Goal: Information Seeking & Learning: Check status

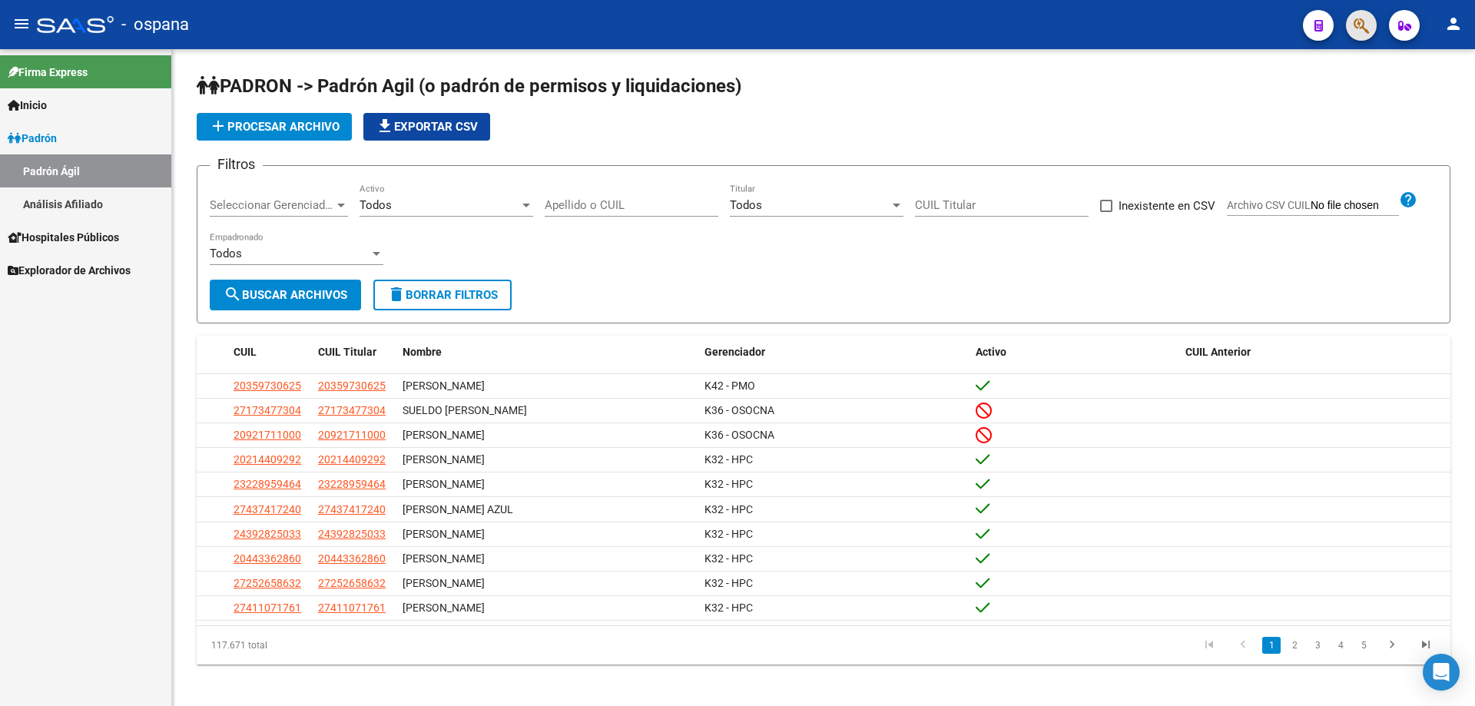
click at [1360, 15] on span "button" at bounding box center [1361, 26] width 15 height 32
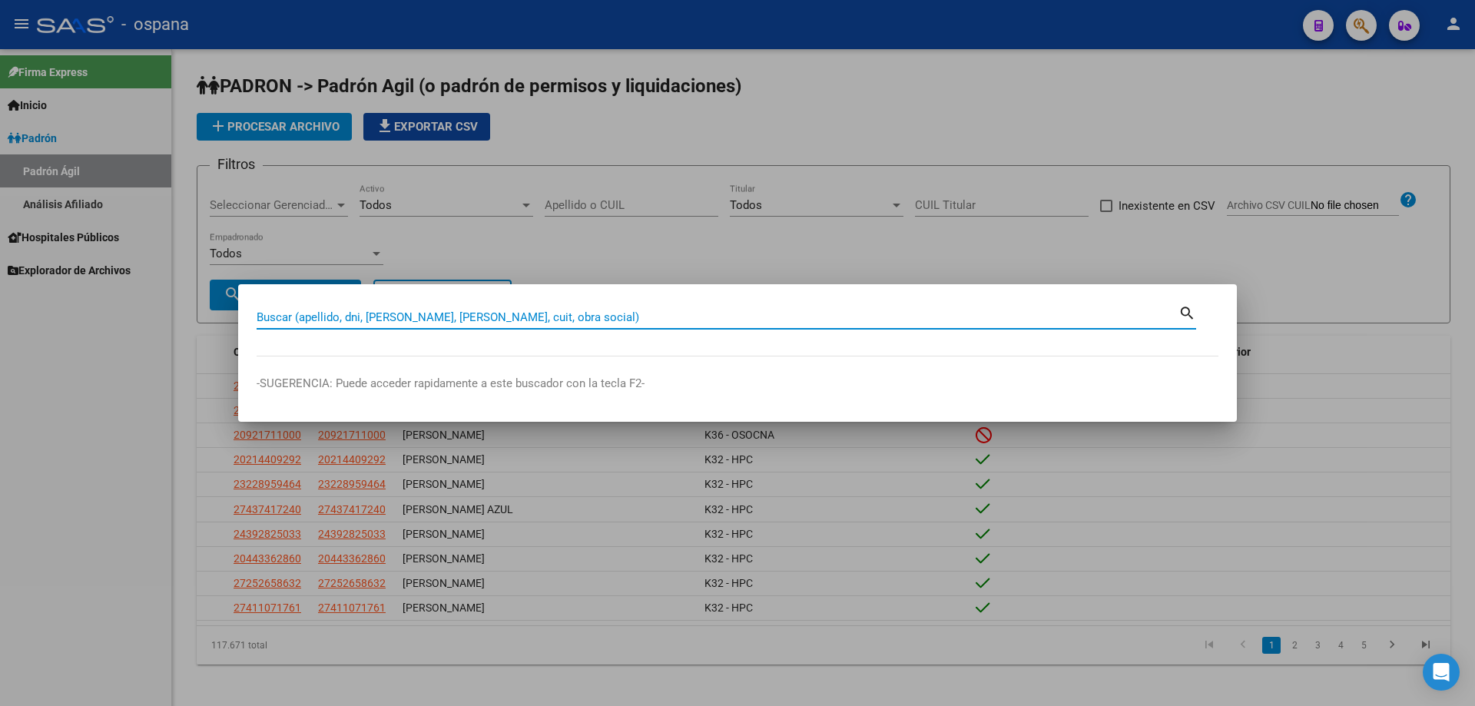
click at [403, 317] on input "Buscar (apellido, dni, [PERSON_NAME], [PERSON_NAME], cuit, obra social)" at bounding box center [718, 317] width 922 height 14
click at [403, 313] on input "Buscar (apellido, dni, [PERSON_NAME], [PERSON_NAME], cuit, obra social)" at bounding box center [718, 317] width 922 height 14
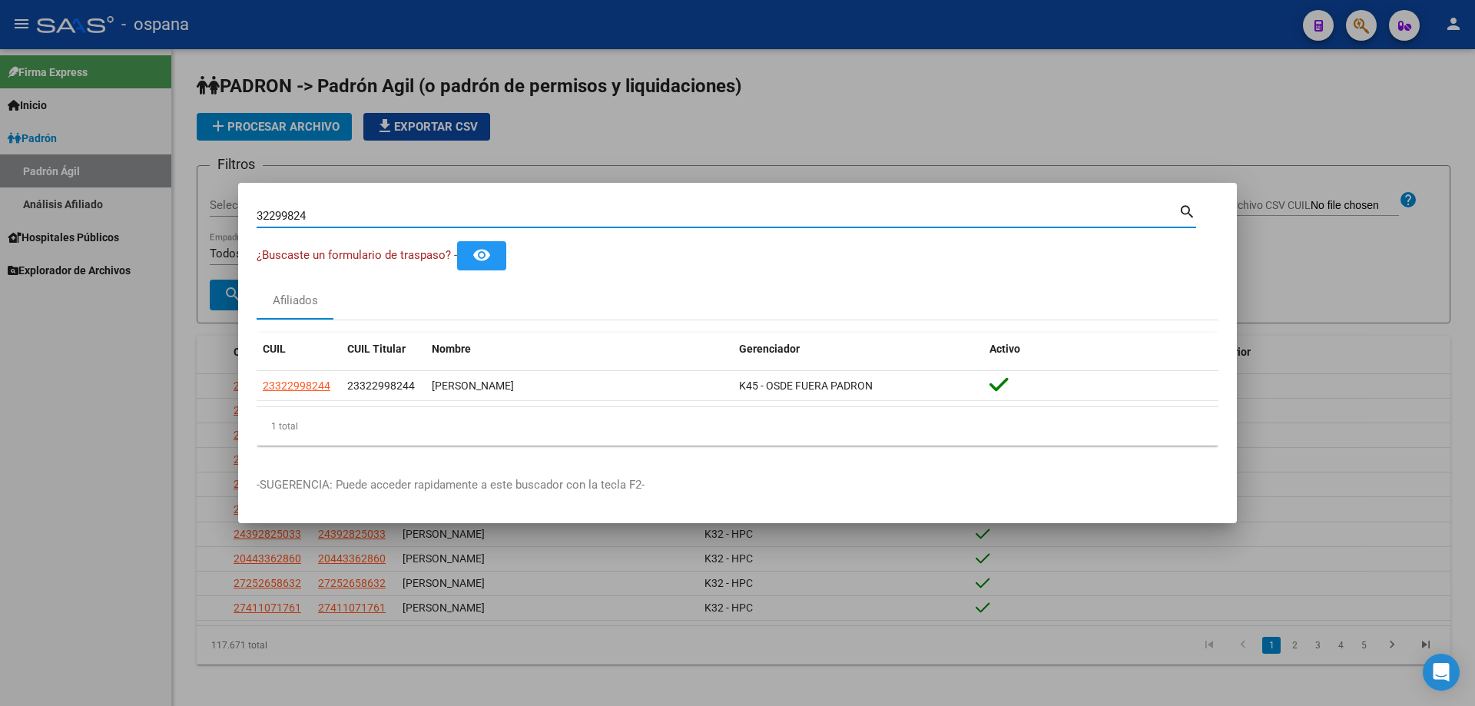
click at [559, 217] on input "32299824" at bounding box center [718, 216] width 922 height 14
click at [559, 218] on input "32299824" at bounding box center [718, 216] width 922 height 14
click at [298, 220] on input "16465083" at bounding box center [718, 216] width 922 height 14
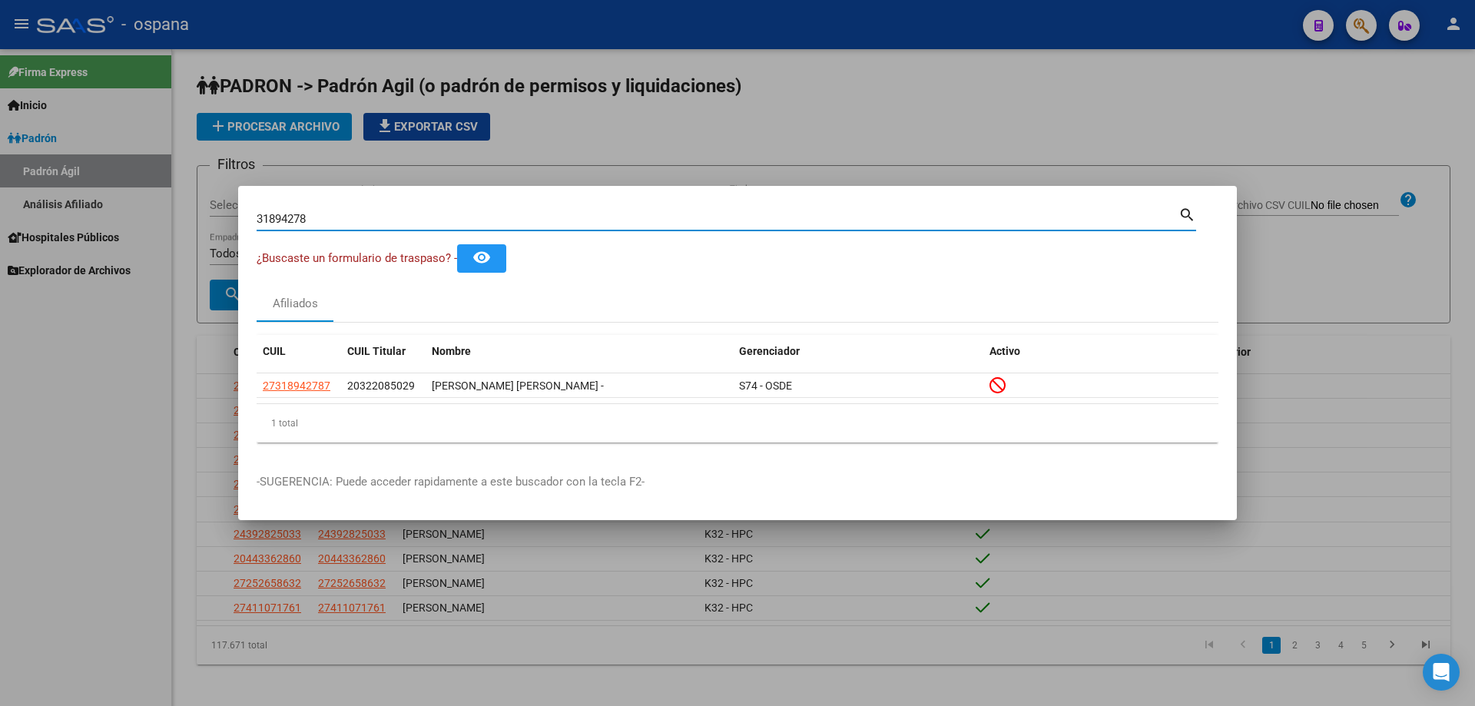
click at [394, 222] on input "31894278" at bounding box center [718, 219] width 922 height 14
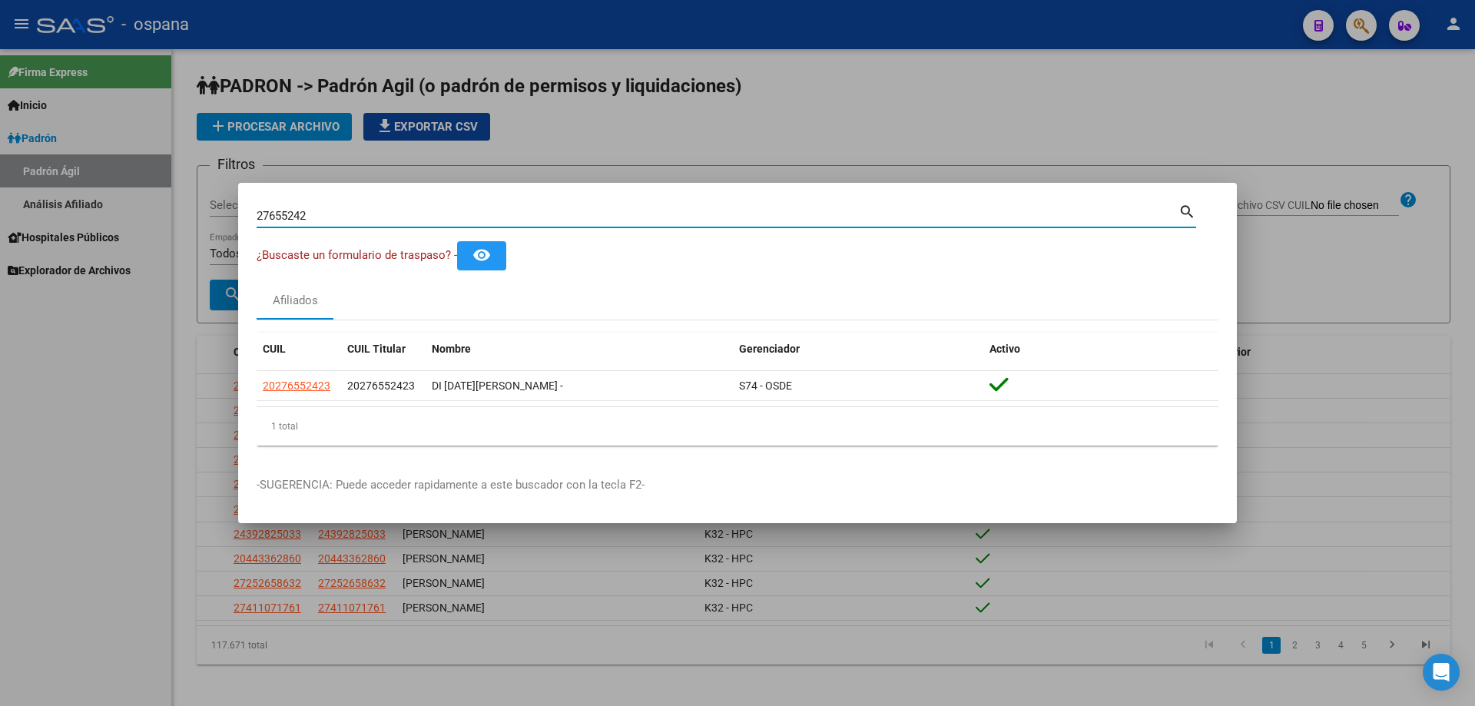
click at [377, 219] on input "27655242" at bounding box center [718, 216] width 922 height 14
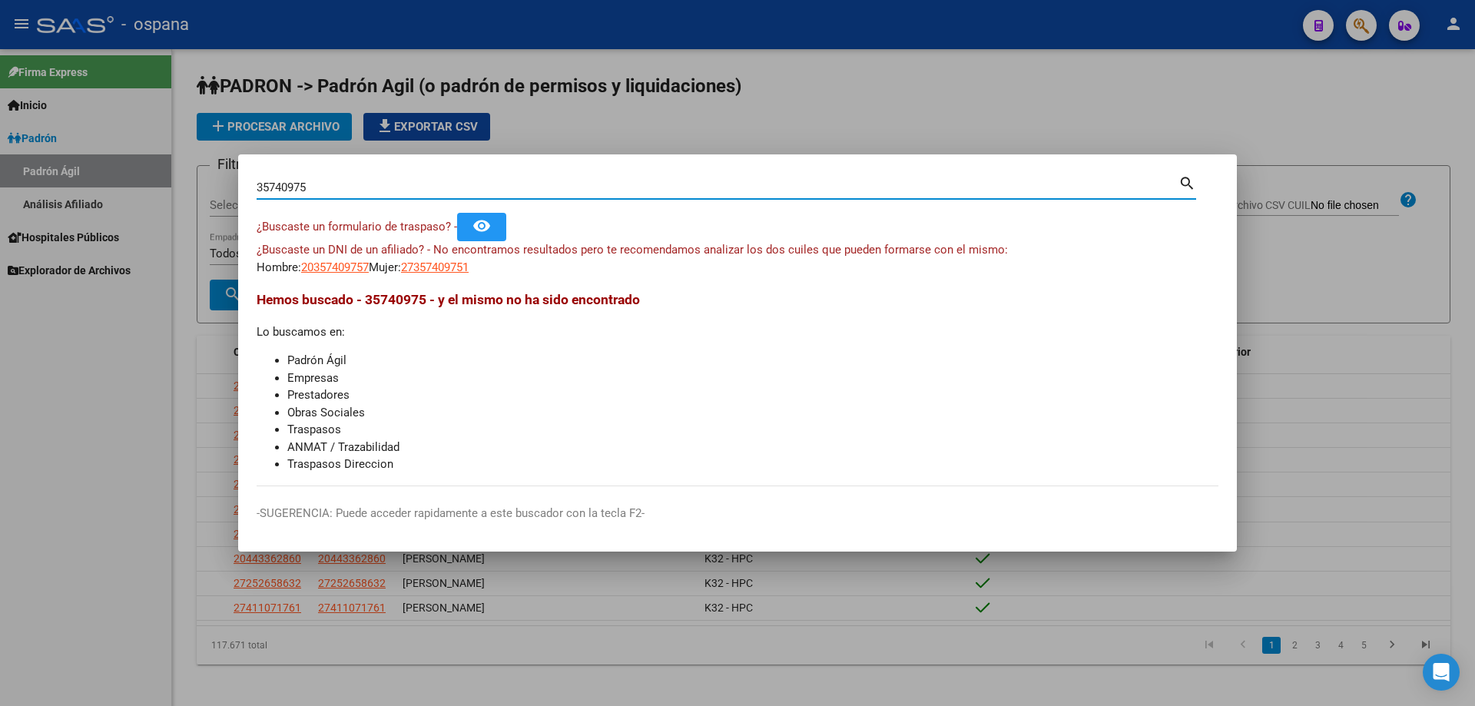
click at [340, 183] on input "35740975" at bounding box center [718, 188] width 922 height 14
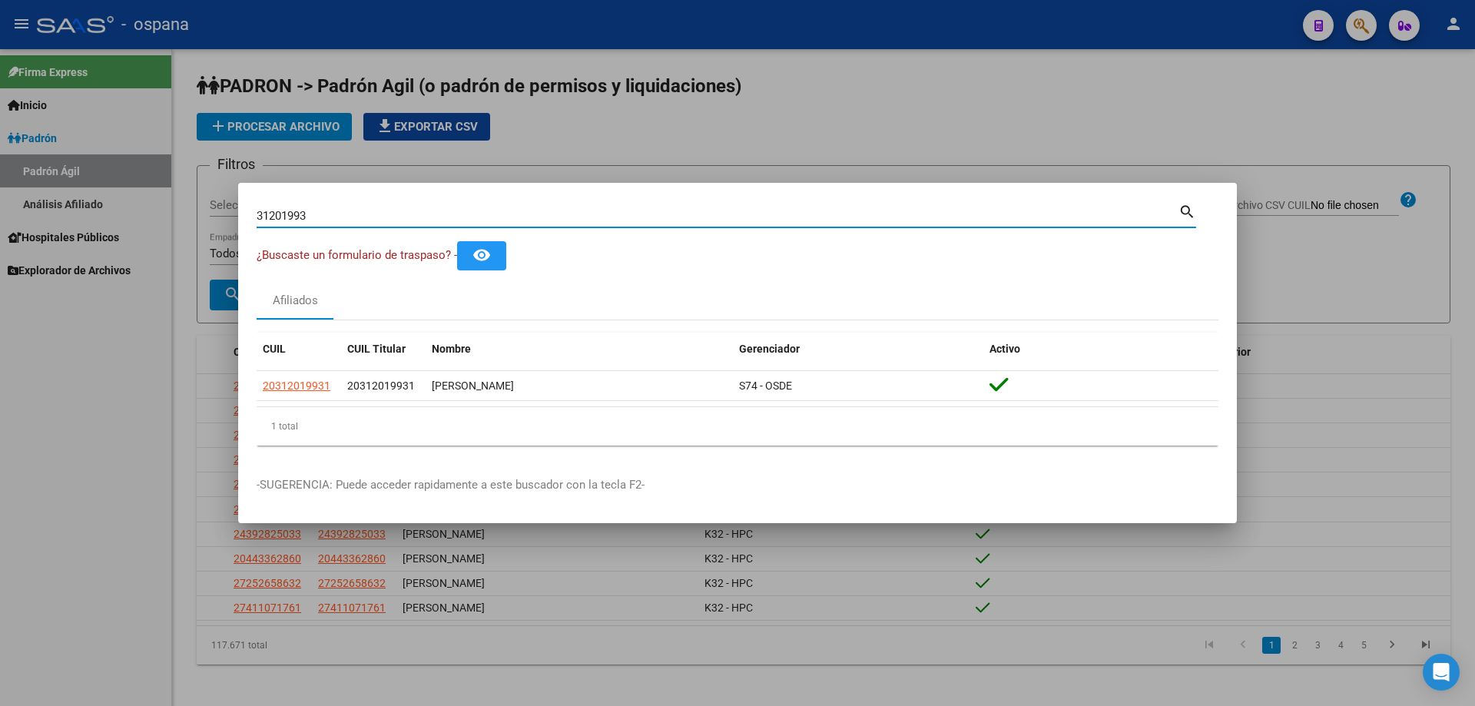
click at [461, 218] on input "31201993" at bounding box center [718, 216] width 922 height 14
click at [457, 214] on input "29607781" at bounding box center [718, 216] width 922 height 14
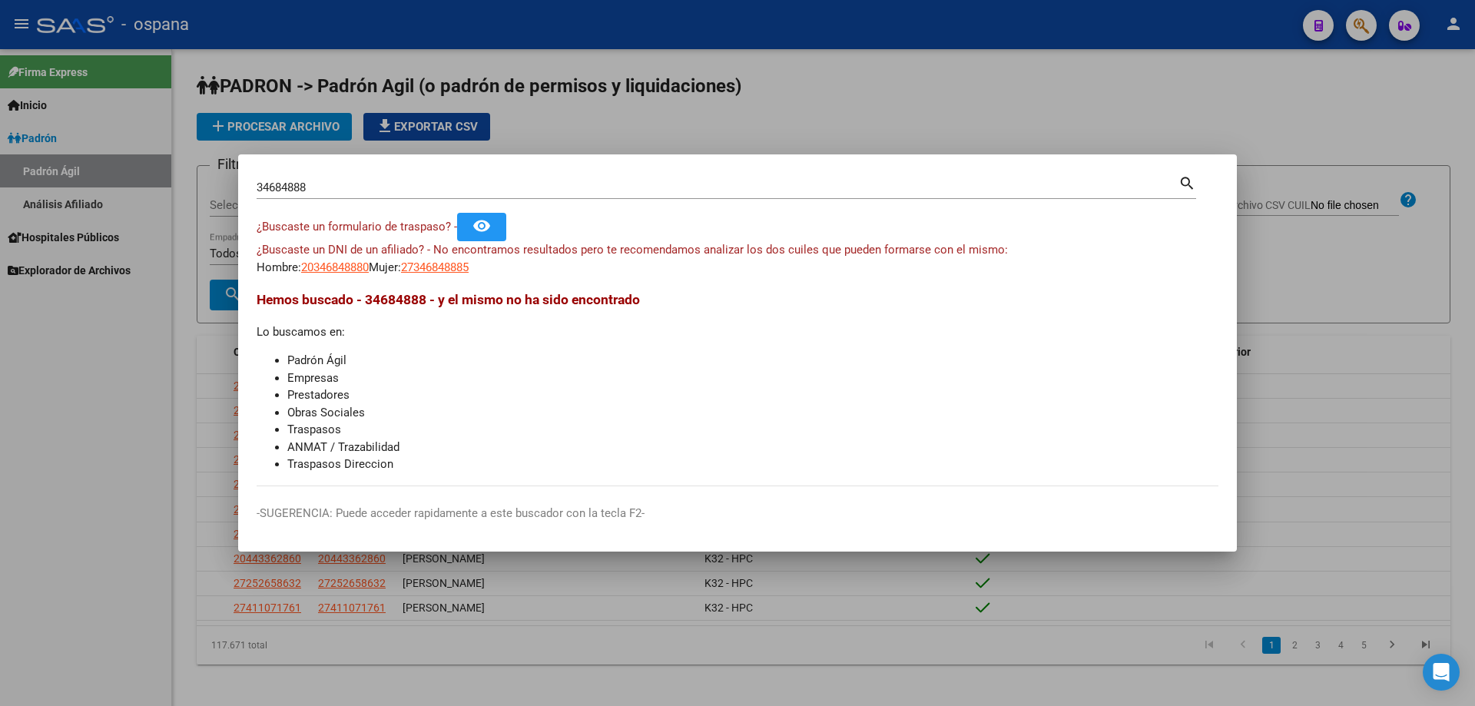
click at [673, 254] on span "¿Buscaste un DNI de un afiliado? - No encontramos resultados pero te recomendam…" at bounding box center [632, 250] width 751 height 14
click at [517, 191] on input "34684888" at bounding box center [718, 188] width 922 height 14
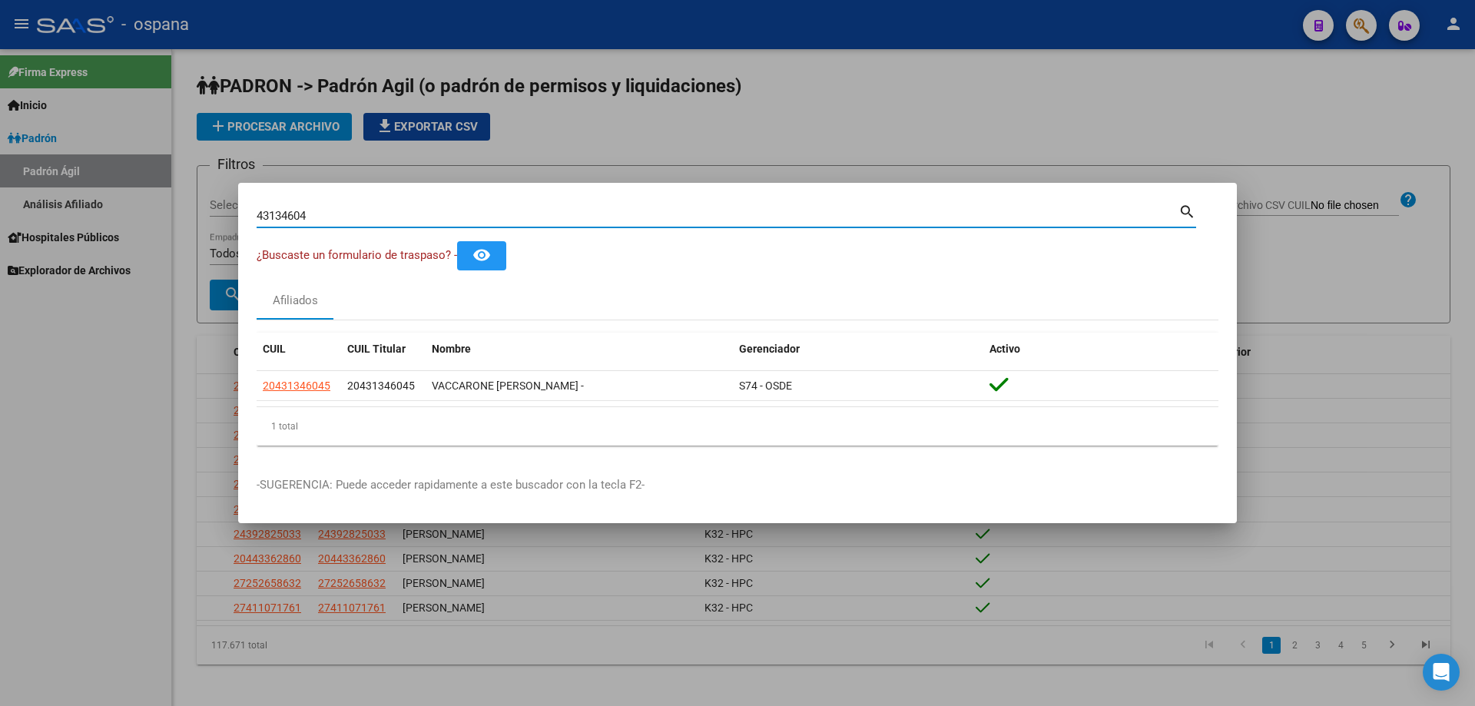
click at [509, 212] on input "43134604" at bounding box center [718, 216] width 922 height 14
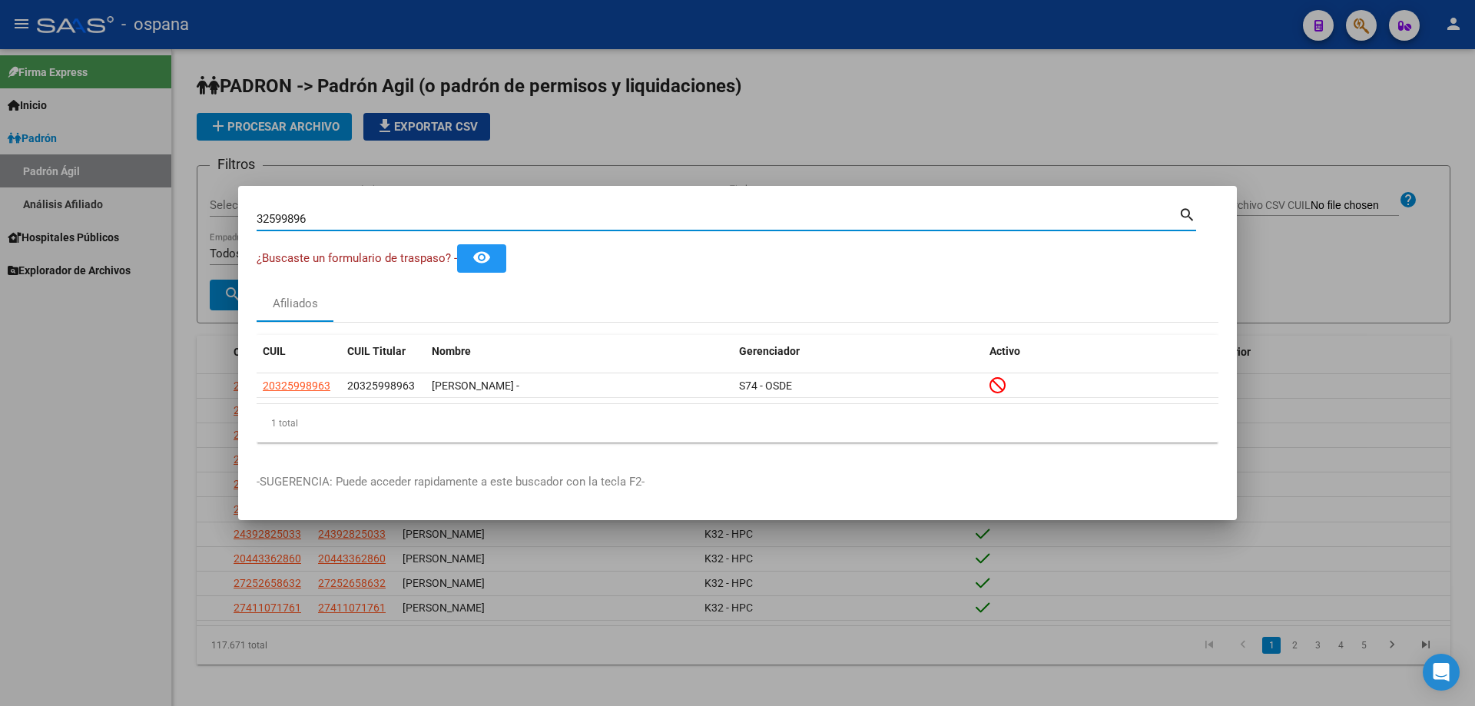
click at [804, 227] on div "32599896 Buscar (apellido, dni, [PERSON_NAME], [PERSON_NAME], cuit, obra social)" at bounding box center [718, 218] width 922 height 23
drag, startPoint x: 804, startPoint y: 227, endPoint x: 798, endPoint y: 221, distance: 8.2
click at [803, 224] on div "32599896 Buscar (apellido, dni, [PERSON_NAME], [PERSON_NAME], cuit, obra social)" at bounding box center [718, 218] width 922 height 23
click at [798, 221] on input "32599896" at bounding box center [718, 219] width 922 height 14
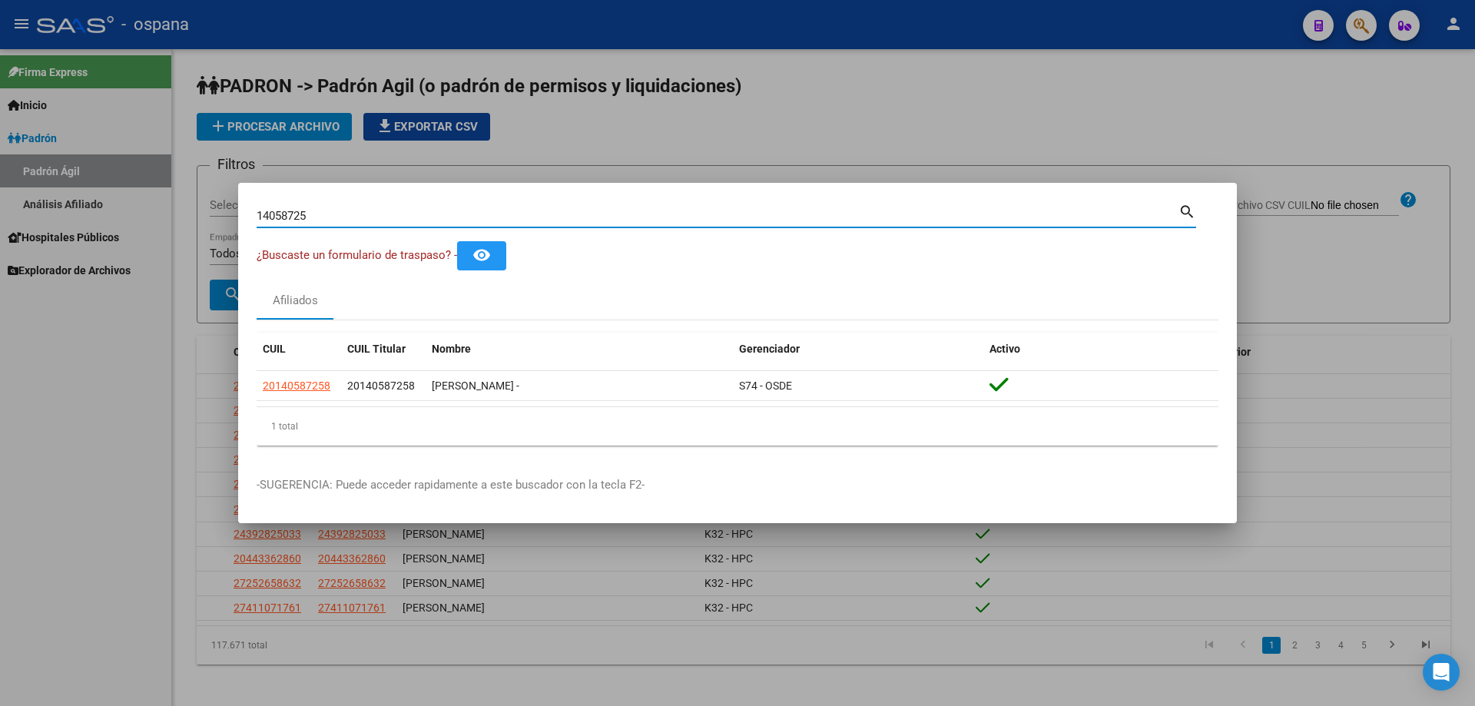
click at [295, 214] on input "14058725" at bounding box center [718, 216] width 922 height 14
click at [413, 221] on input "13813440" at bounding box center [718, 216] width 922 height 14
click at [716, 202] on div "34914012 Buscar (apellido, dni, cuil, [PERSON_NAME], cuit, obra social) search" at bounding box center [727, 214] width 940 height 26
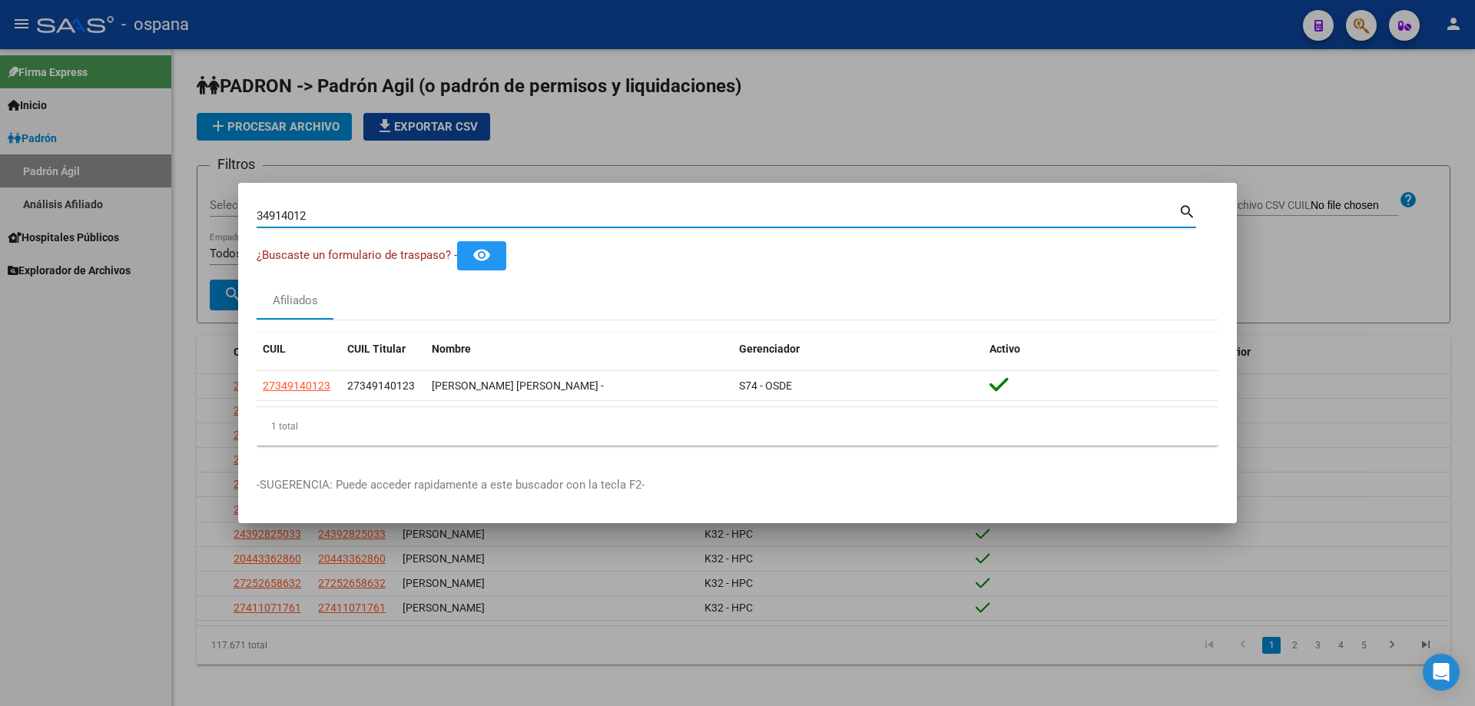
click at [725, 211] on input "34914012" at bounding box center [718, 216] width 922 height 14
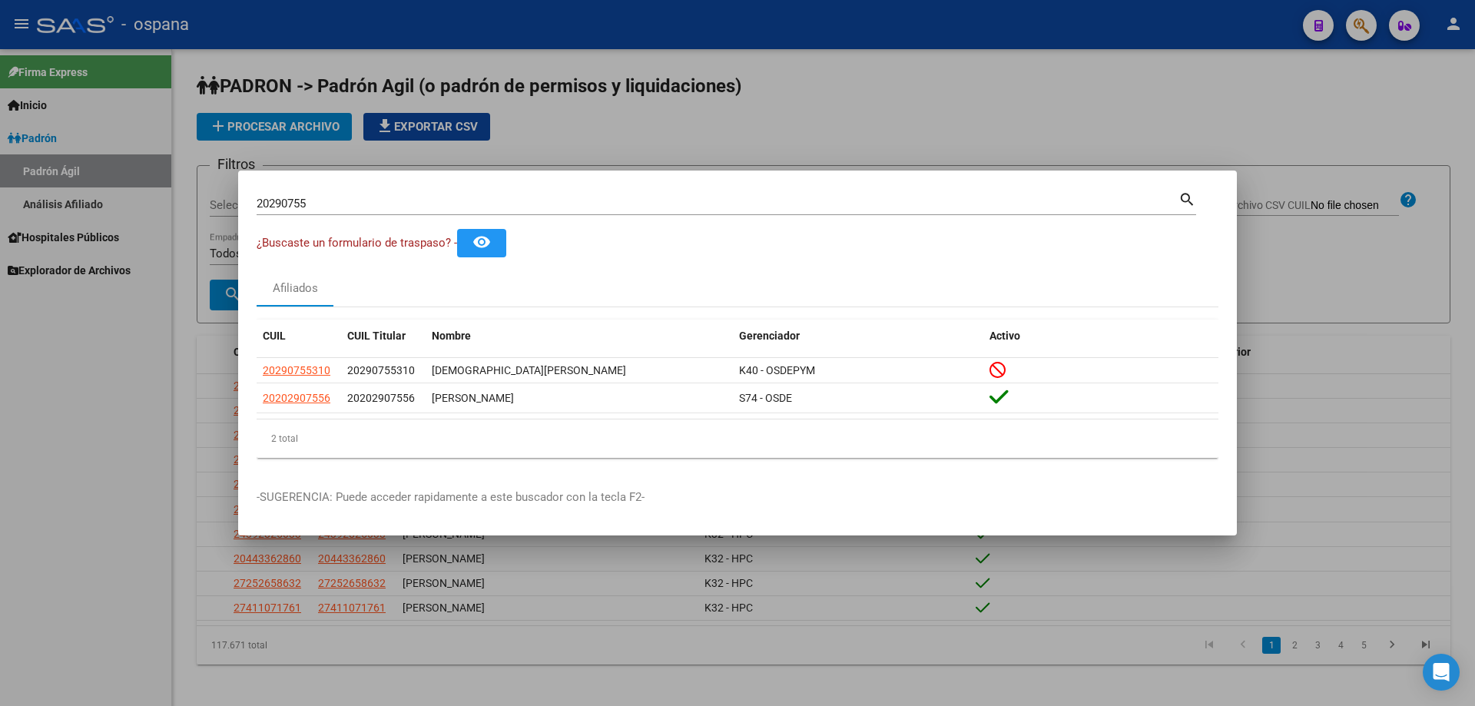
drag, startPoint x: 581, startPoint y: 213, endPoint x: 580, endPoint y: 201, distance: 11.6
click at [579, 212] on div "20290755 Buscar (apellido, dni, [PERSON_NAME], [PERSON_NAME], cuit, obra social)" at bounding box center [718, 203] width 922 height 23
click at [580, 199] on input "20290755" at bounding box center [718, 204] width 922 height 14
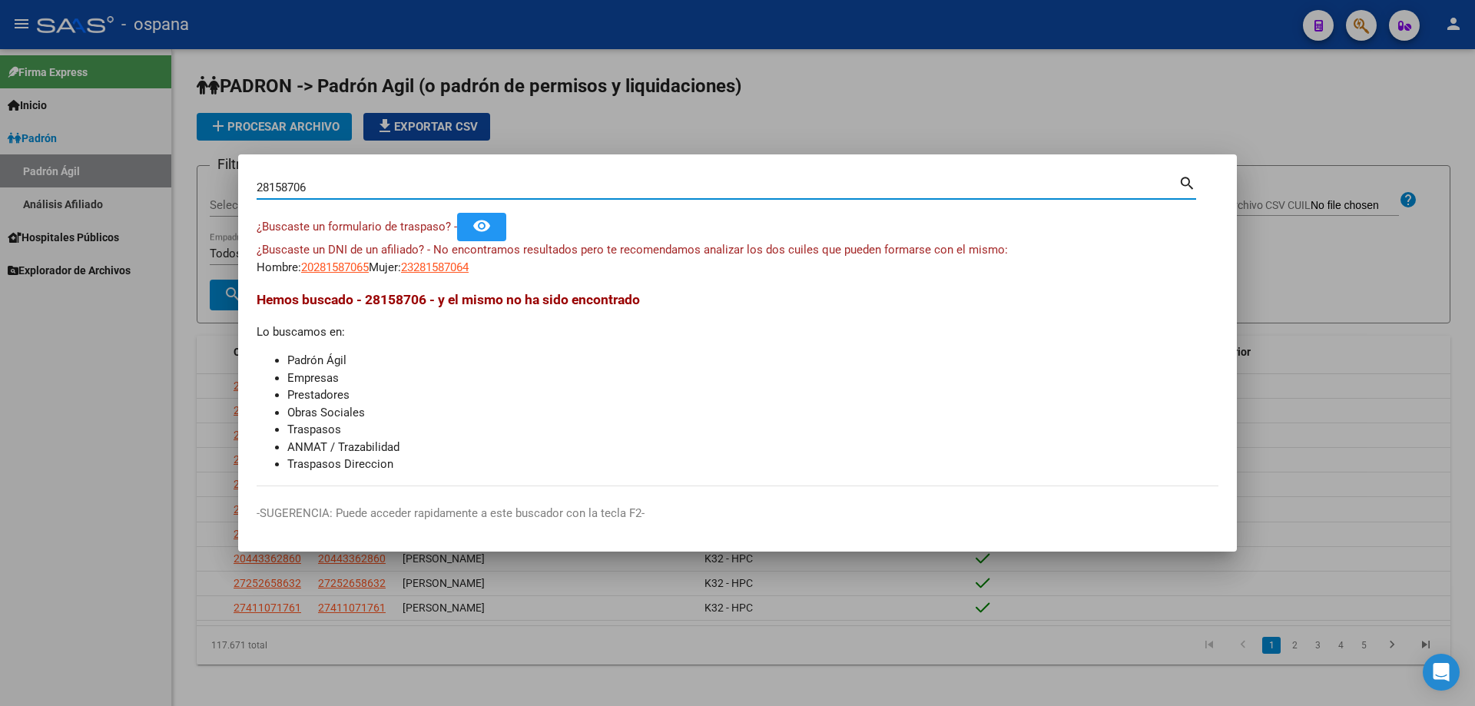
click at [552, 191] on input "28158706" at bounding box center [718, 188] width 922 height 14
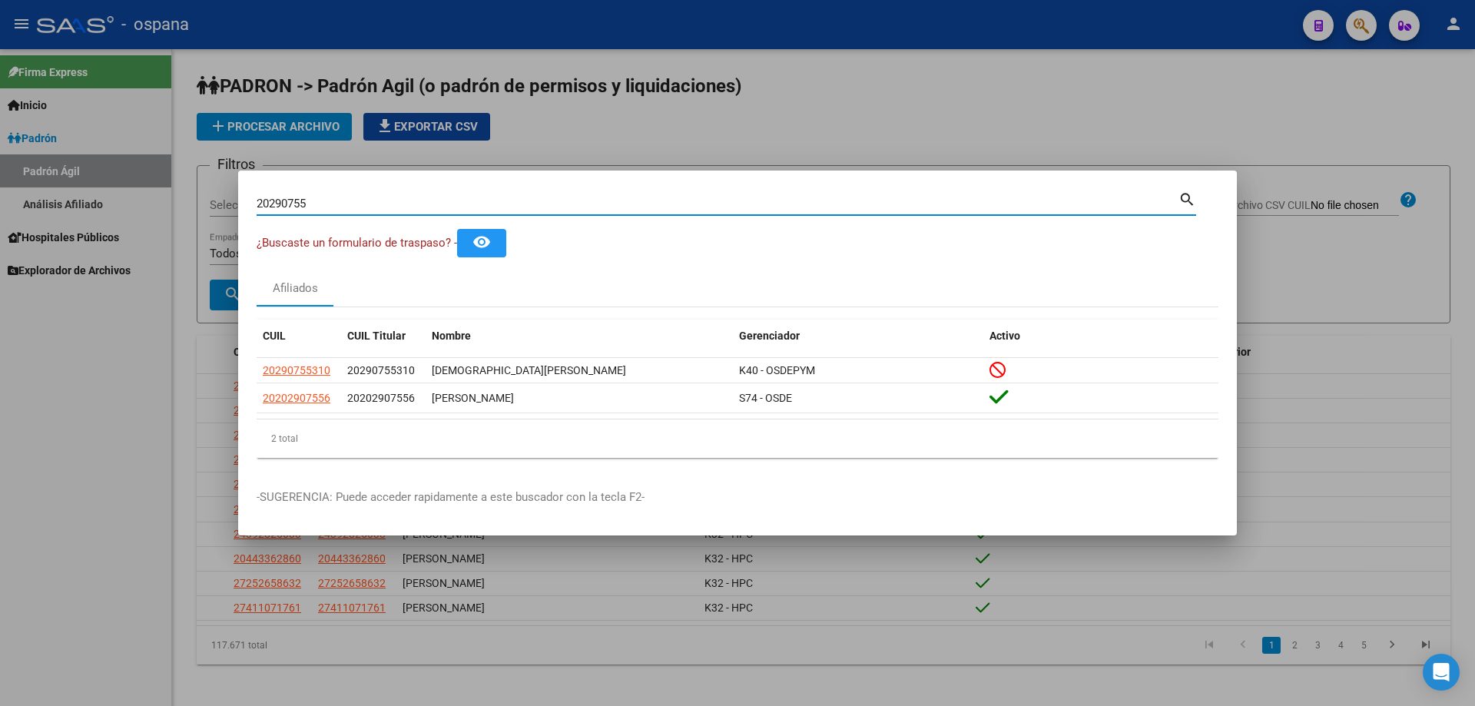
click at [540, 204] on input "20290755" at bounding box center [718, 204] width 922 height 14
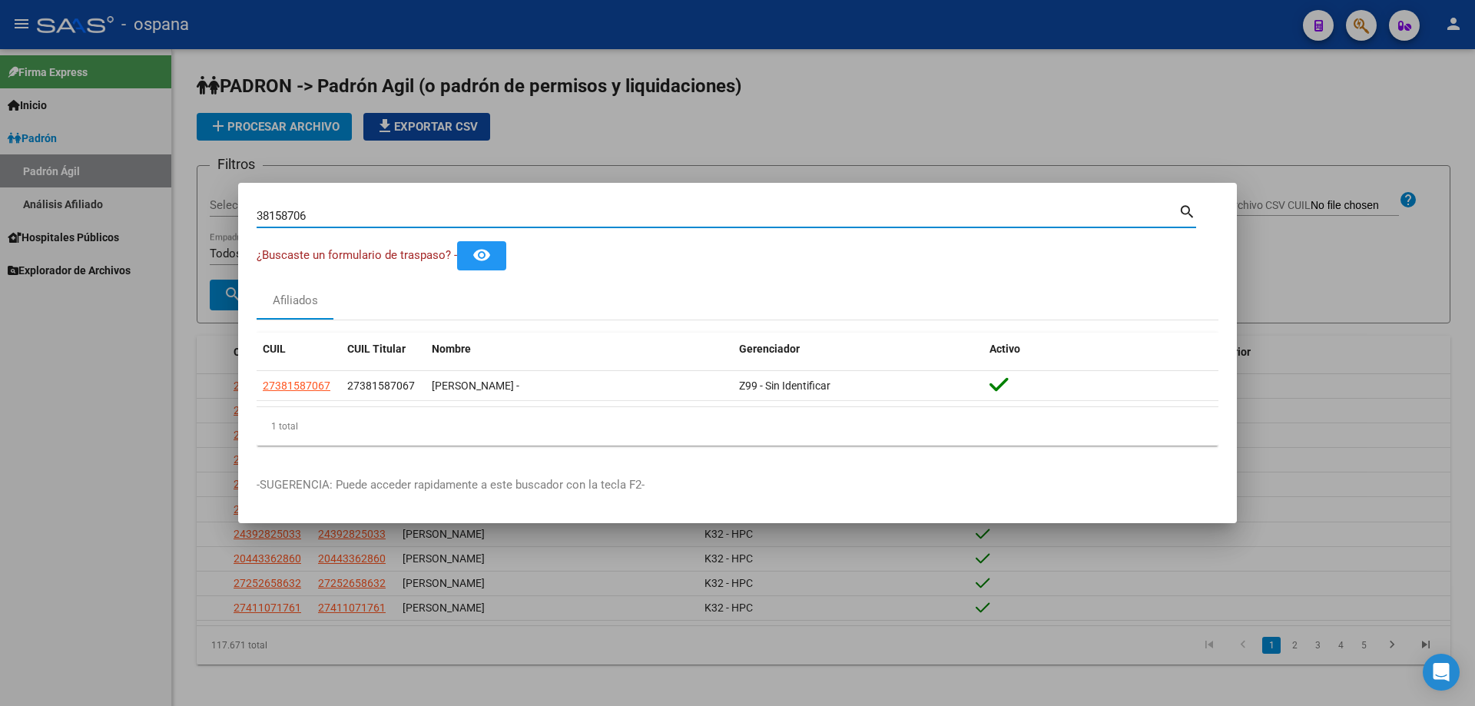
click at [403, 216] on input "38158706" at bounding box center [718, 216] width 922 height 14
click at [591, 223] on div "37127373 Buscar (apellido, dni, [PERSON_NAME], [PERSON_NAME], cuit, obra social)" at bounding box center [718, 215] width 922 height 23
click at [586, 217] on input "37127373" at bounding box center [718, 216] width 922 height 14
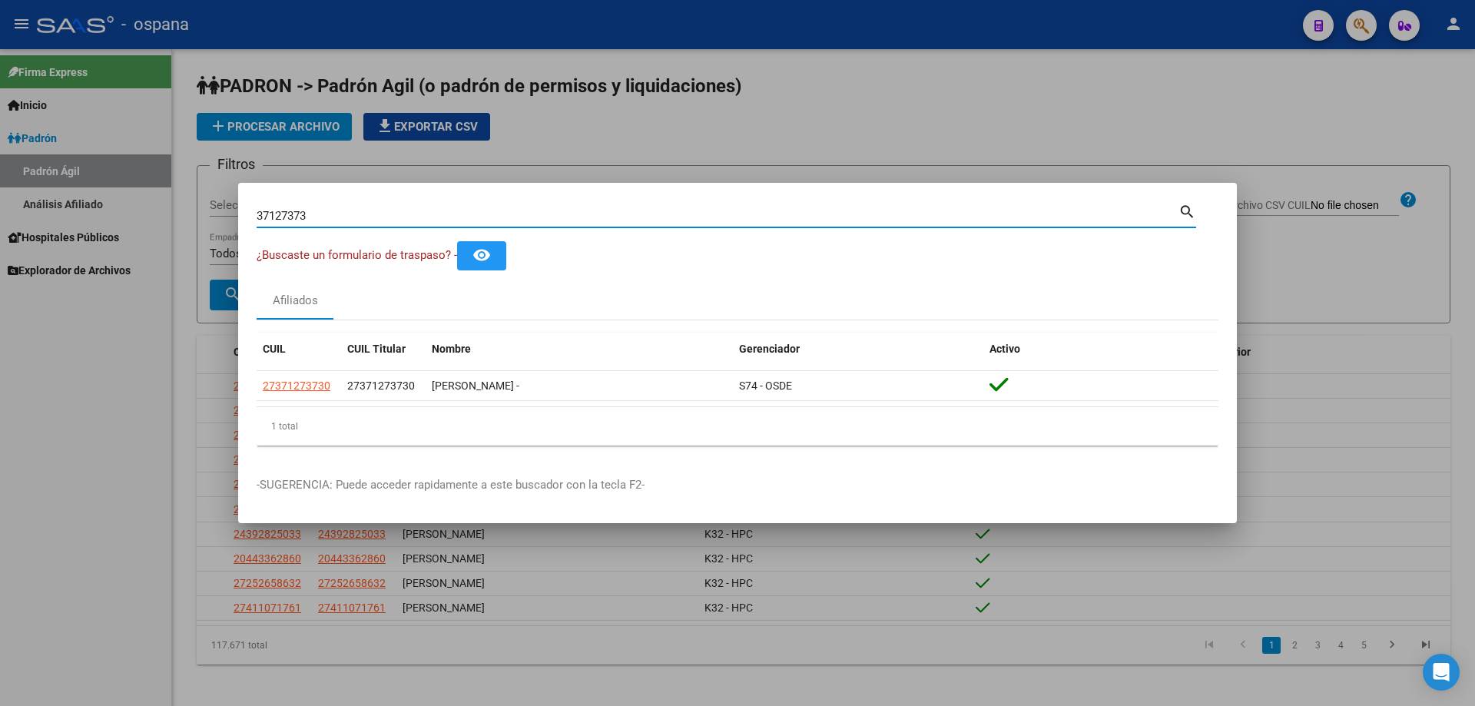
click at [586, 217] on input "37127373" at bounding box center [718, 216] width 922 height 14
click at [473, 218] on input "35470643" at bounding box center [718, 216] width 922 height 14
click at [499, 215] on input "37744335" at bounding box center [718, 216] width 922 height 14
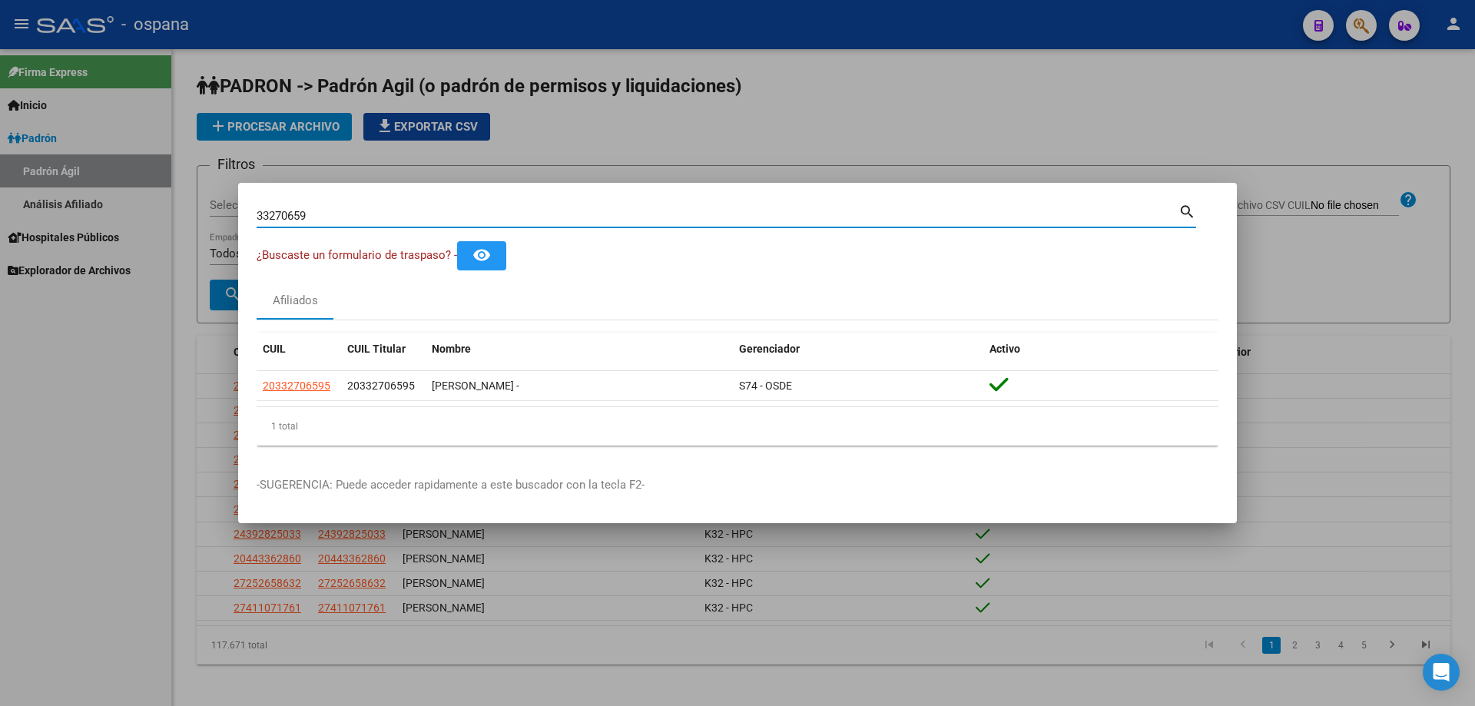
click at [498, 213] on input "33270659" at bounding box center [718, 216] width 922 height 14
click at [420, 221] on input "29606114" at bounding box center [718, 216] width 922 height 14
click at [452, 215] on input "33270659" at bounding box center [718, 216] width 922 height 14
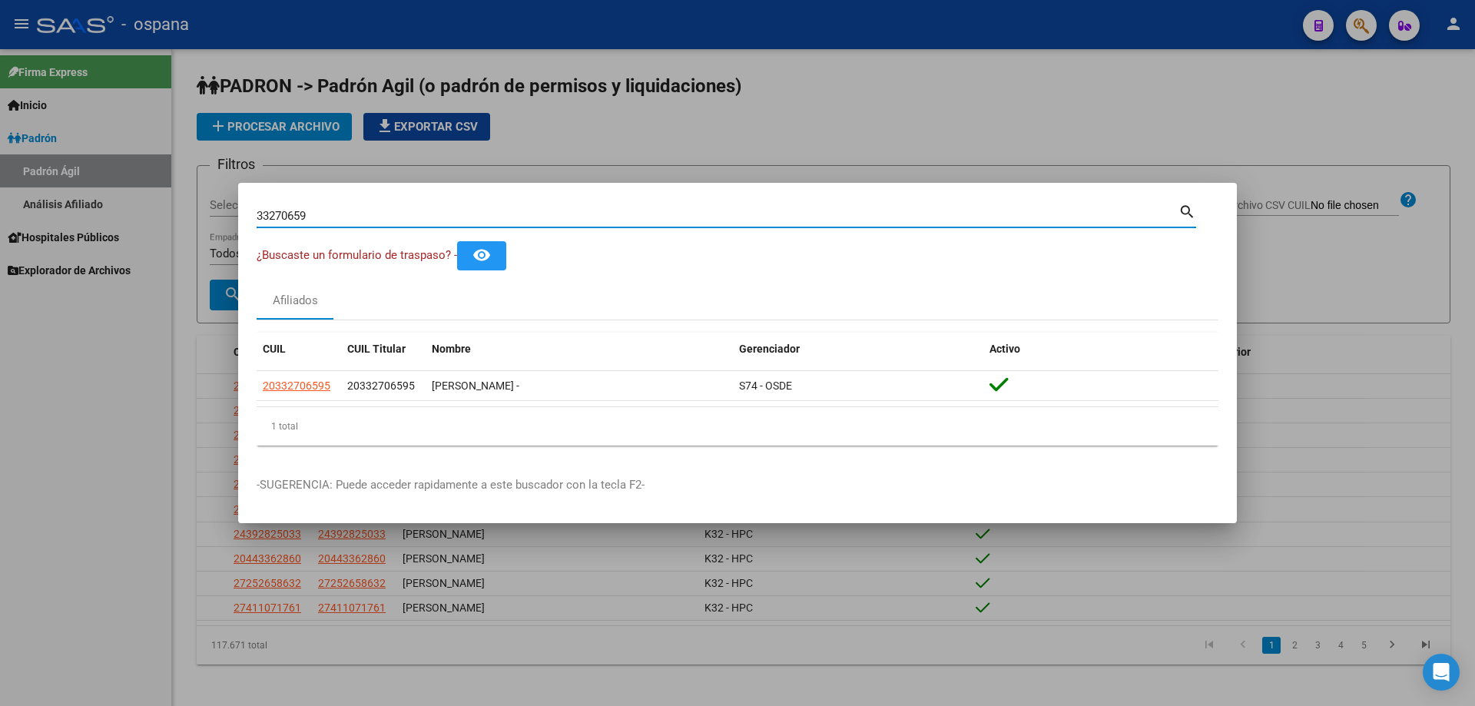
click at [452, 215] on input "33270659" at bounding box center [718, 216] width 922 height 14
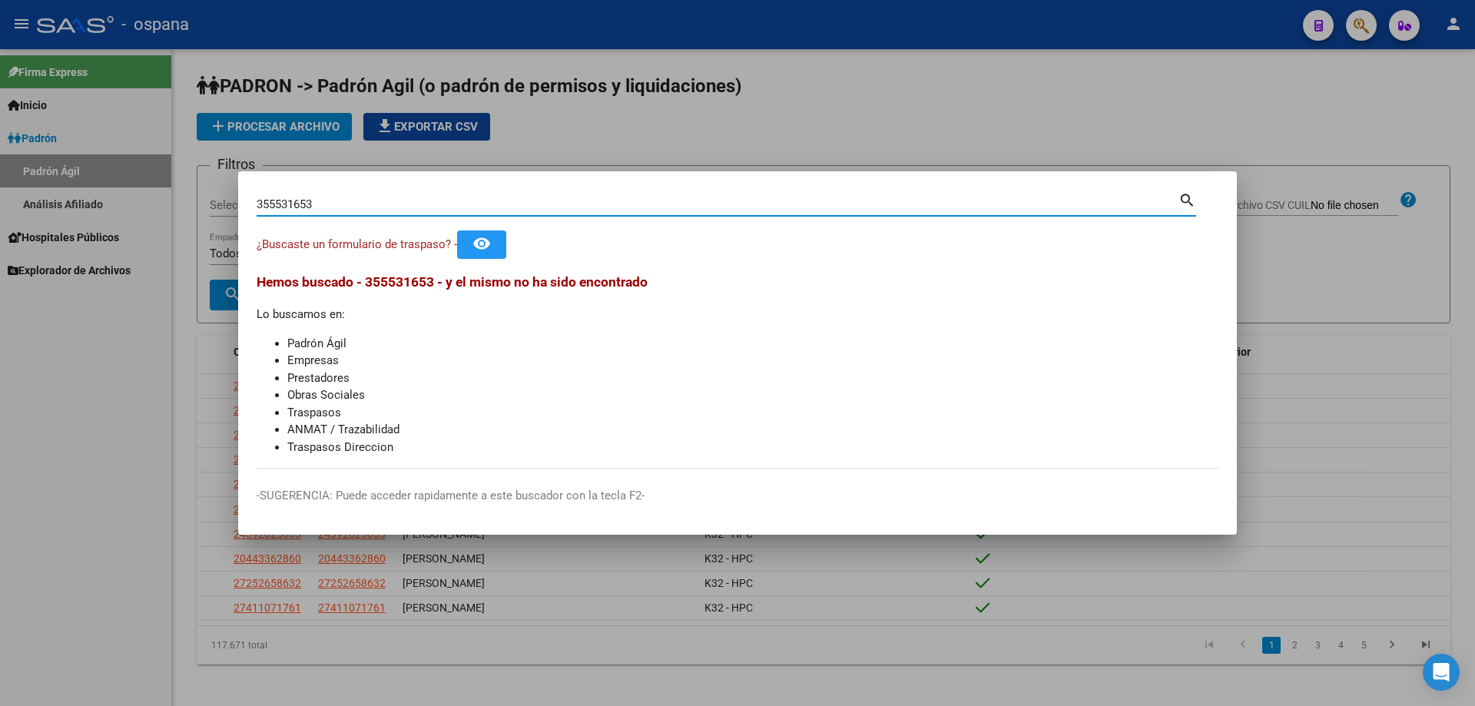
click at [281, 200] on input "355531653" at bounding box center [718, 204] width 922 height 14
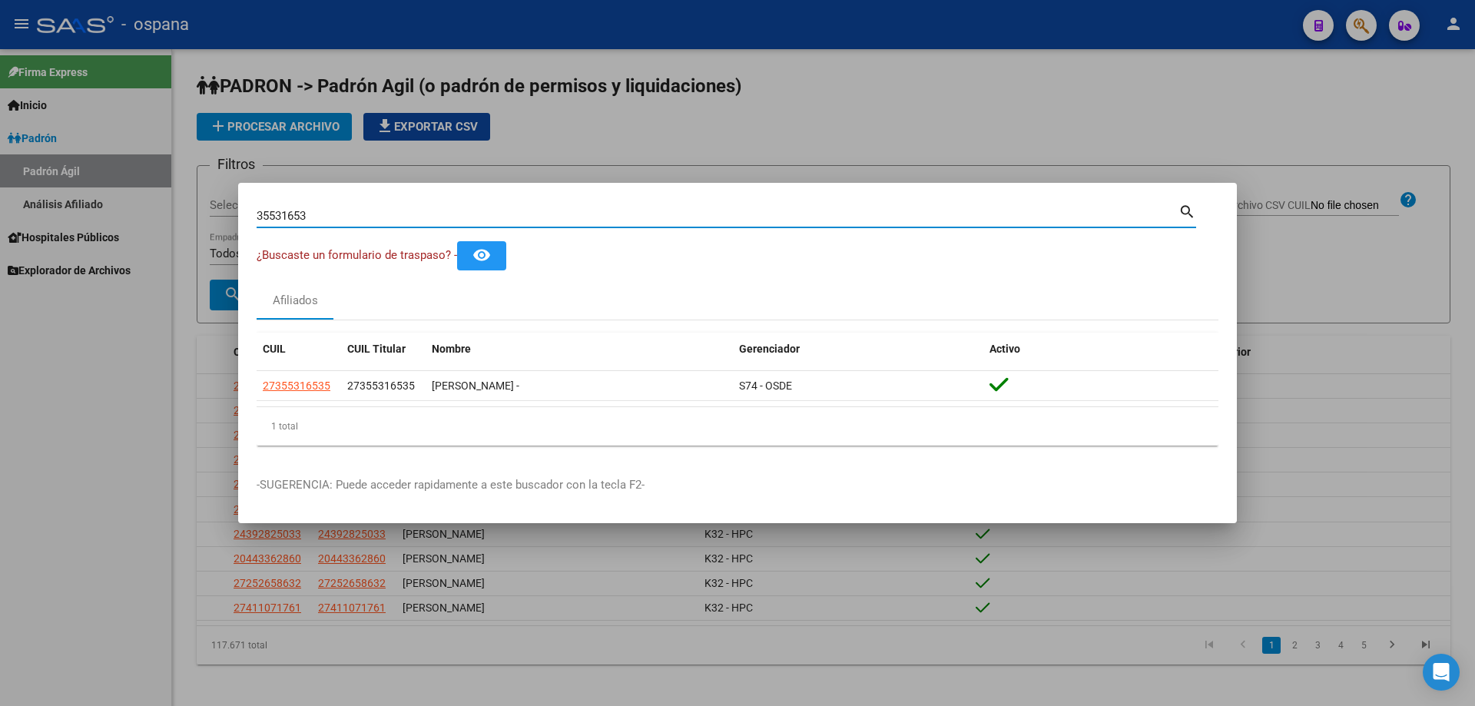
click at [378, 214] on input "35531653" at bounding box center [718, 216] width 922 height 14
click at [408, 219] on input "43144115" at bounding box center [718, 216] width 922 height 14
click at [641, 213] on input "35531653" at bounding box center [718, 216] width 922 height 14
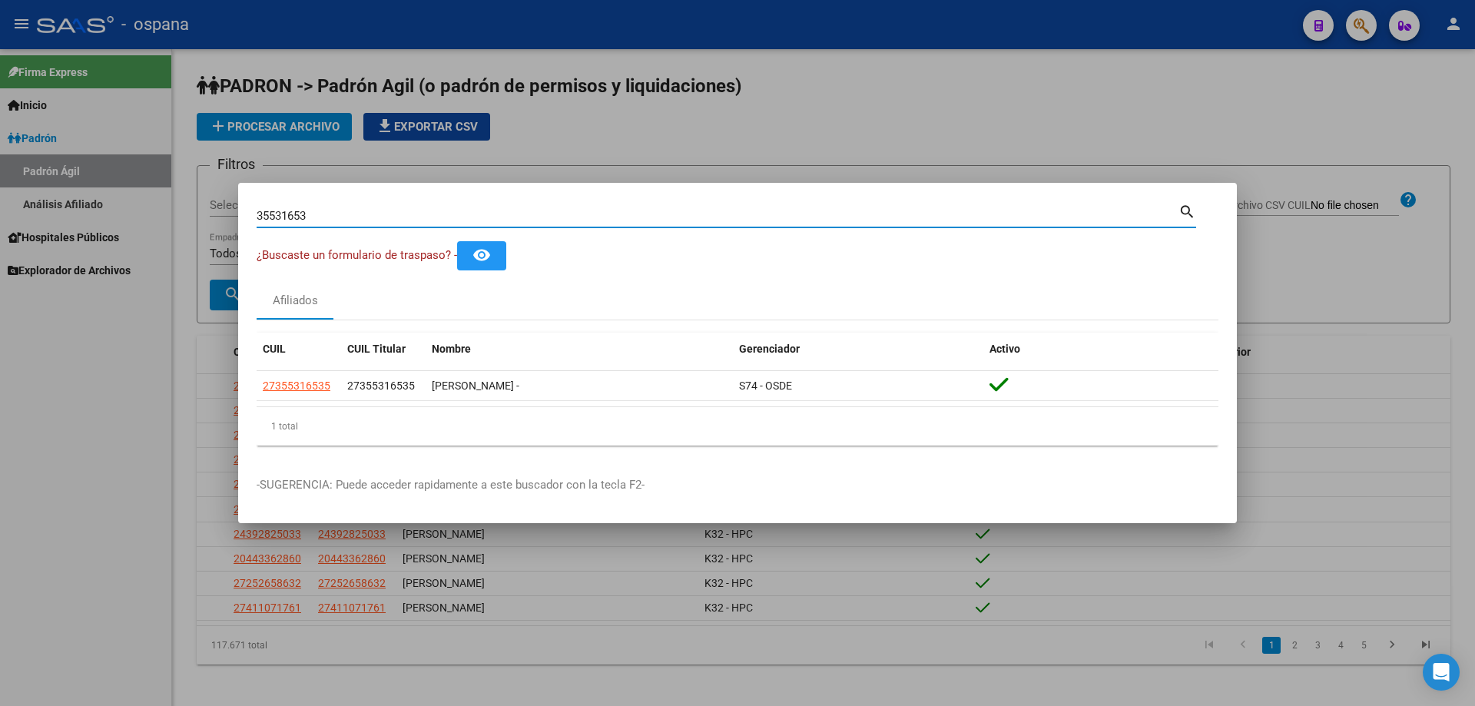
click at [641, 213] on input "35531653" at bounding box center [718, 216] width 922 height 14
click at [657, 221] on input "16009917" at bounding box center [718, 216] width 922 height 14
click at [652, 217] on input "30469312" at bounding box center [718, 216] width 922 height 14
drag, startPoint x: 652, startPoint y: 217, endPoint x: 644, endPoint y: 219, distance: 8.8
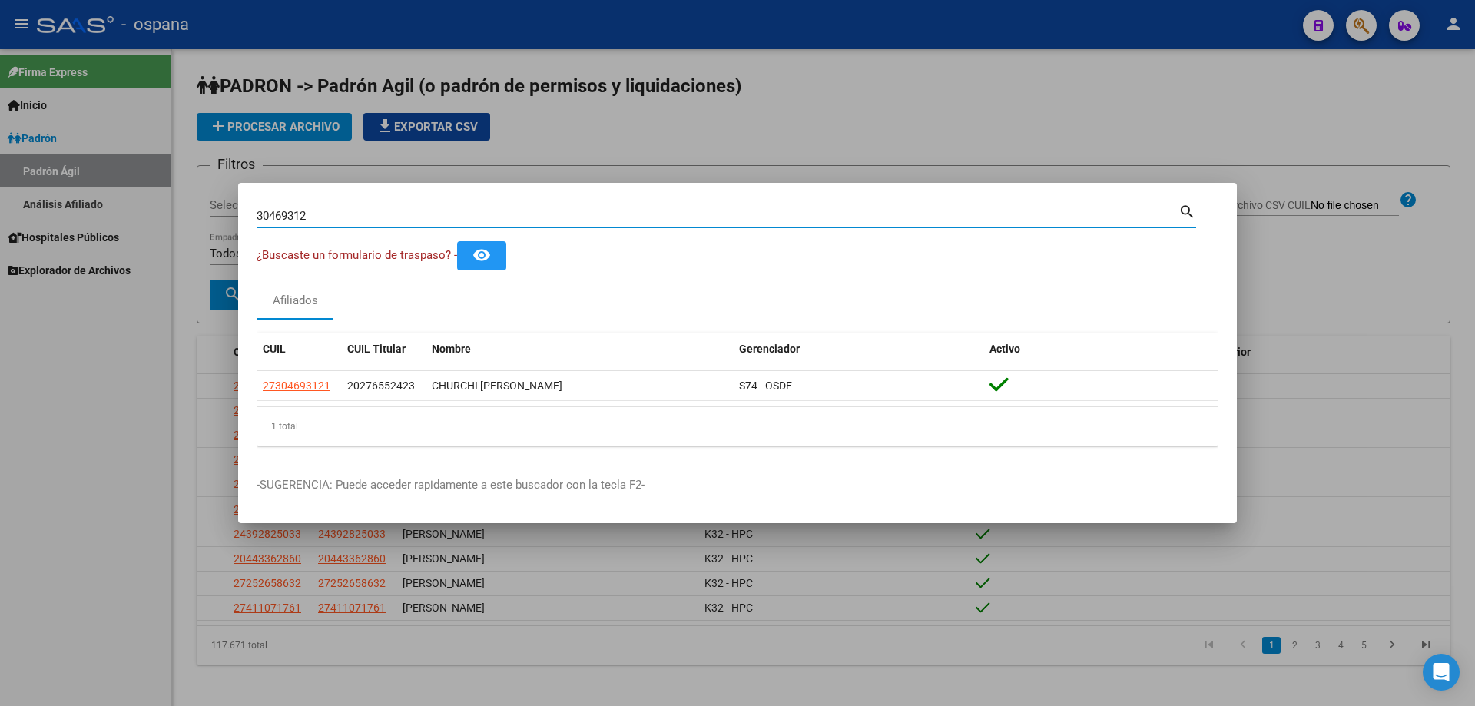
click at [645, 216] on input "30469312" at bounding box center [718, 216] width 922 height 14
click at [648, 216] on input "36141394" at bounding box center [718, 216] width 922 height 14
click at [648, 217] on input "36141394" at bounding box center [718, 216] width 922 height 14
click at [649, 211] on input "34839652" at bounding box center [718, 216] width 922 height 14
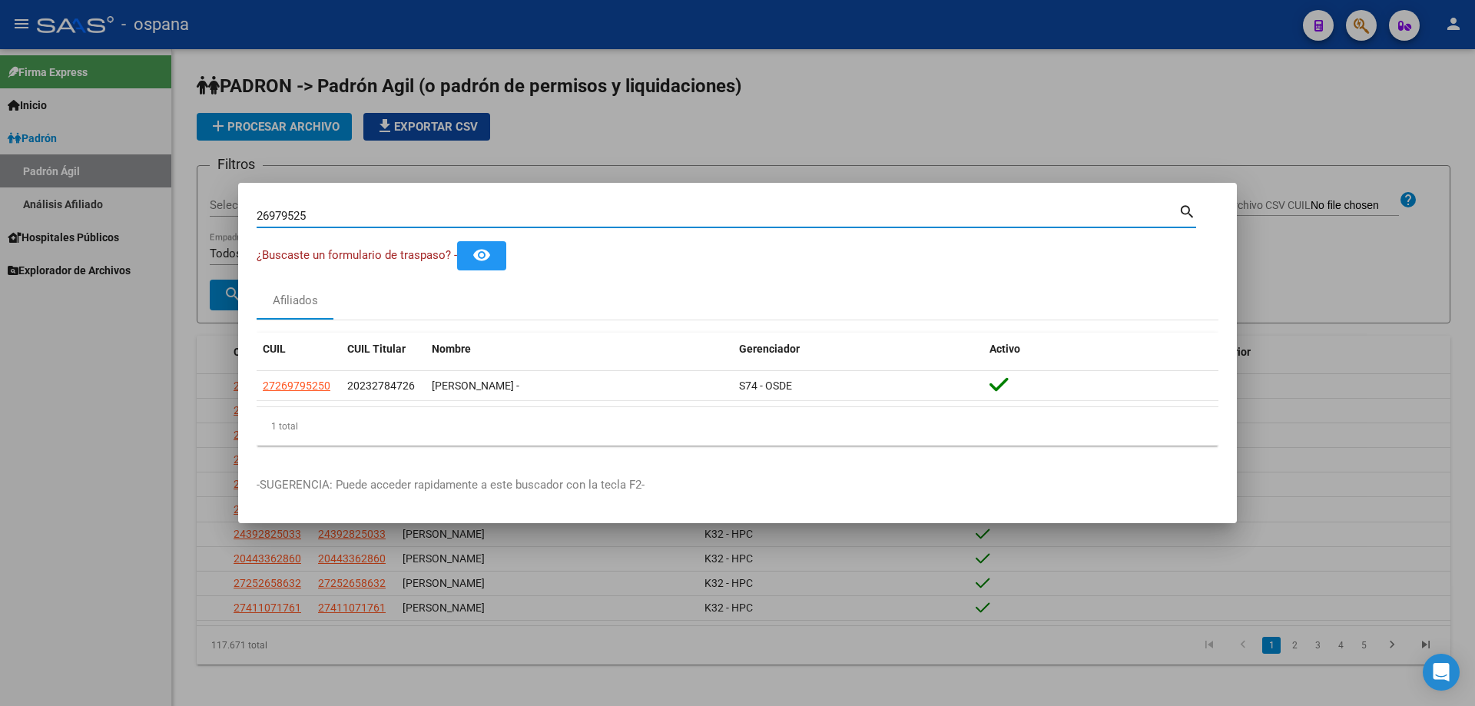
click at [646, 214] on input "26979525" at bounding box center [718, 216] width 922 height 14
click at [644, 213] on input "31341879" at bounding box center [718, 216] width 922 height 14
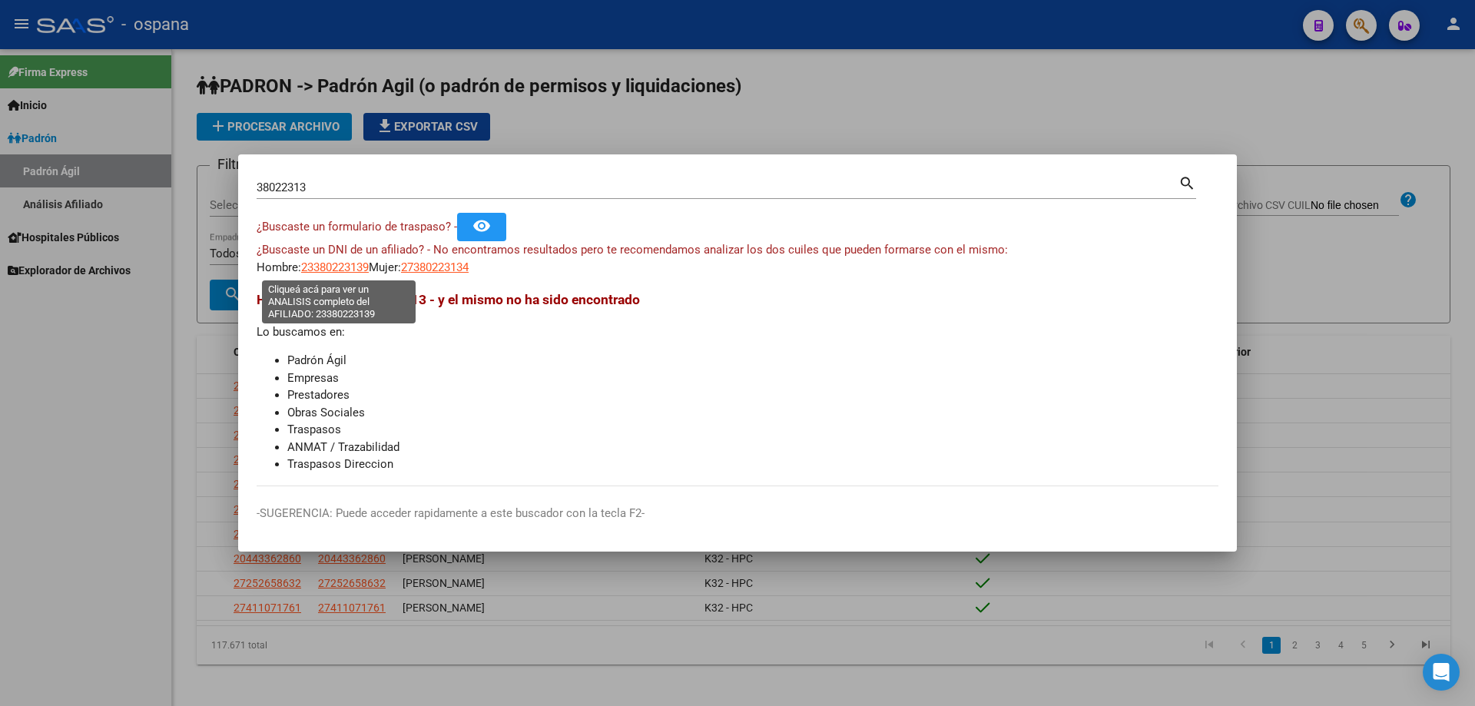
click at [330, 268] on span "23380223139" at bounding box center [335, 267] width 68 height 14
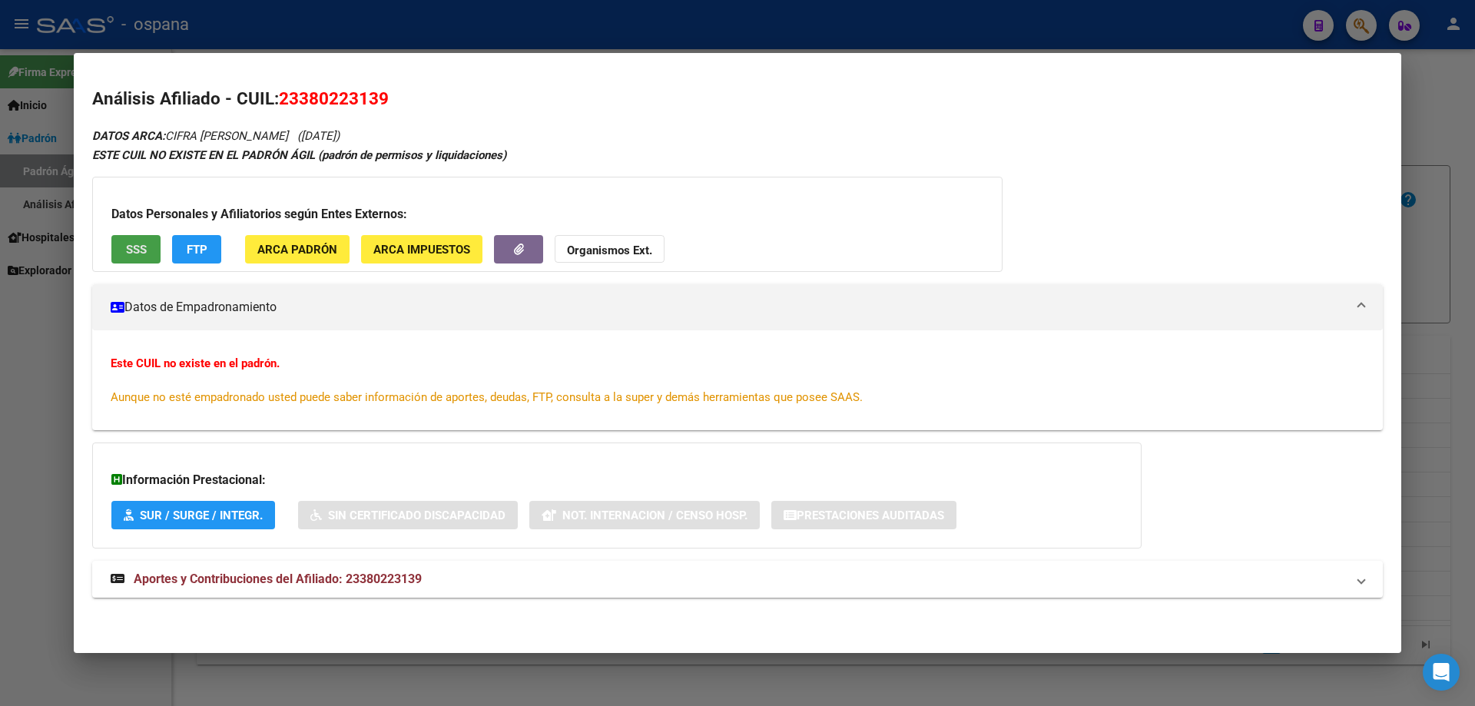
click at [153, 242] on button "SSS" at bounding box center [135, 249] width 49 height 28
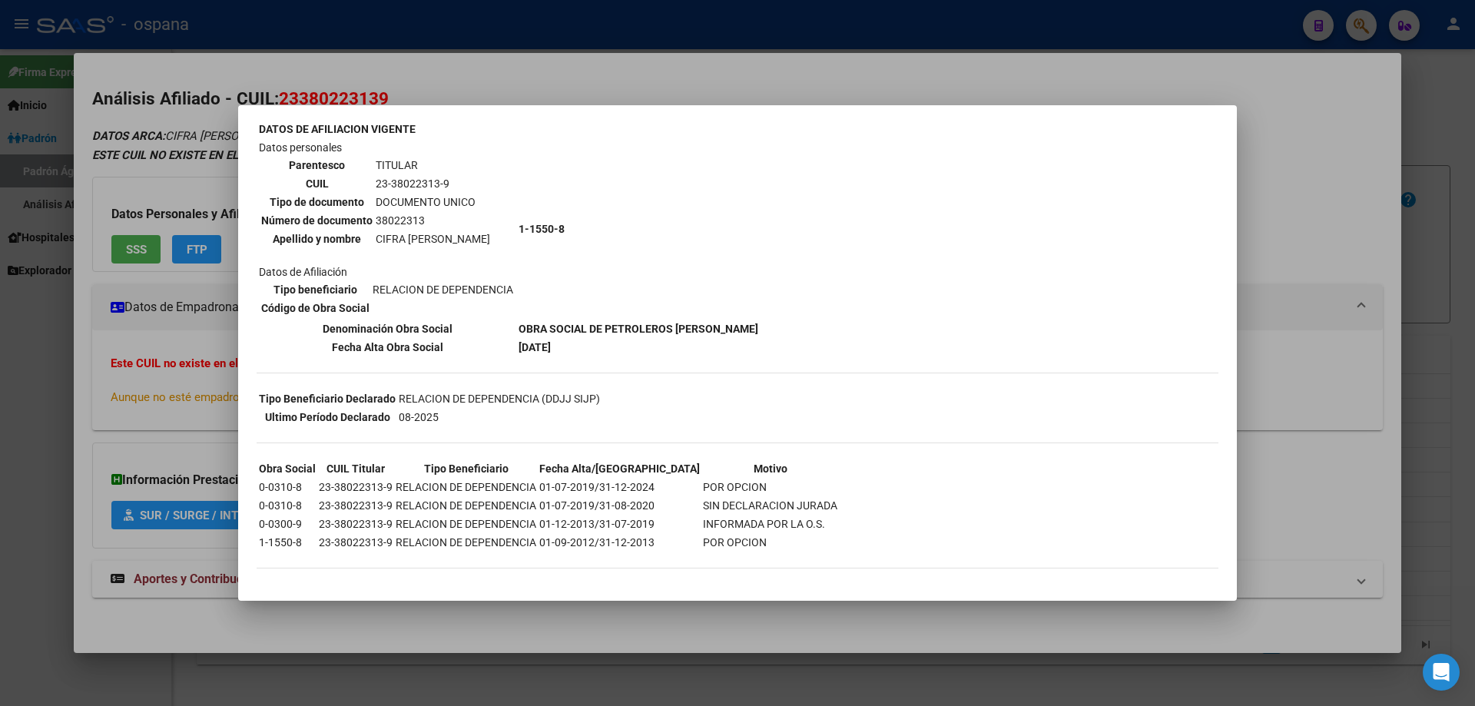
scroll to position [93, 0]
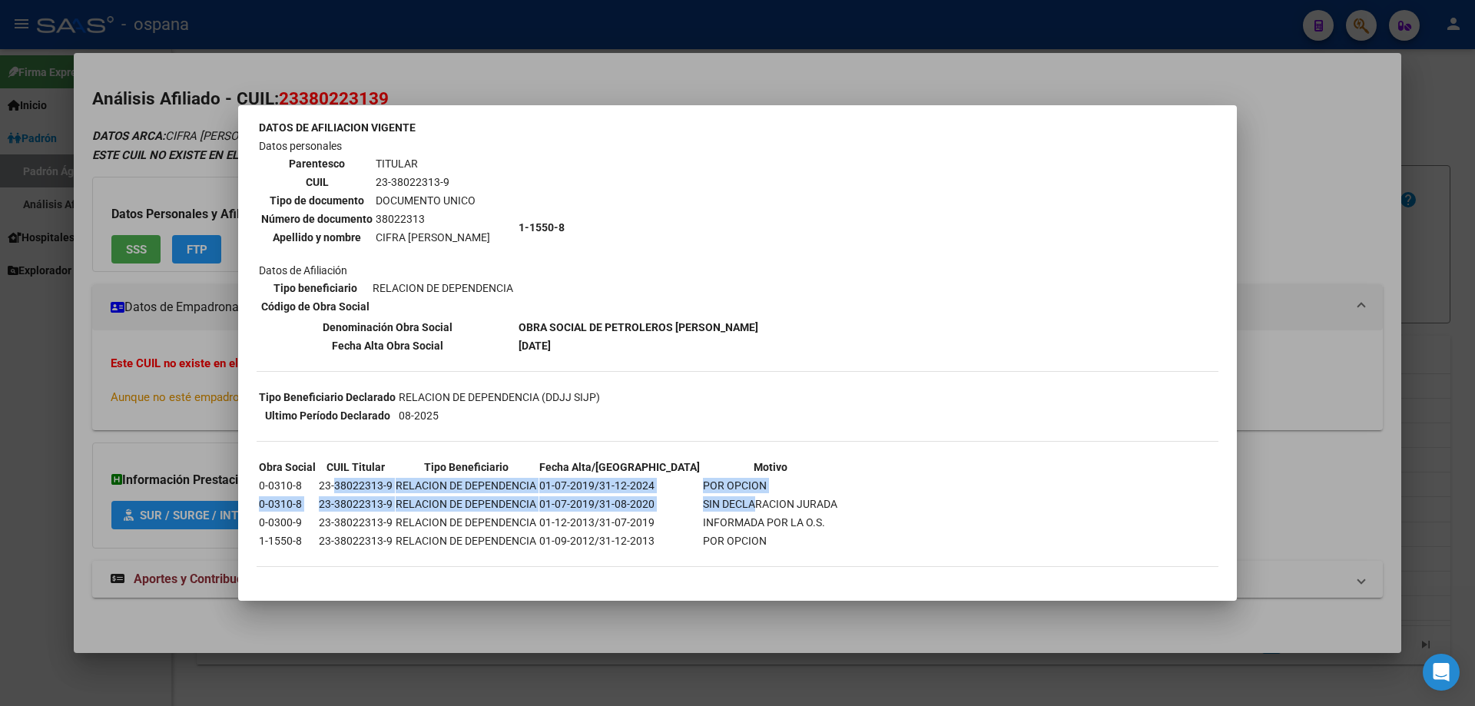
drag, startPoint x: 333, startPoint y: 486, endPoint x: 705, endPoint y: 503, distance: 372.3
click at [705, 503] on tbody "Obra Social CUIL Titular Tipo Beneficiario Fecha Alta/Baja Motivo 0-0310-8 23-3…" at bounding box center [548, 504] width 580 height 91
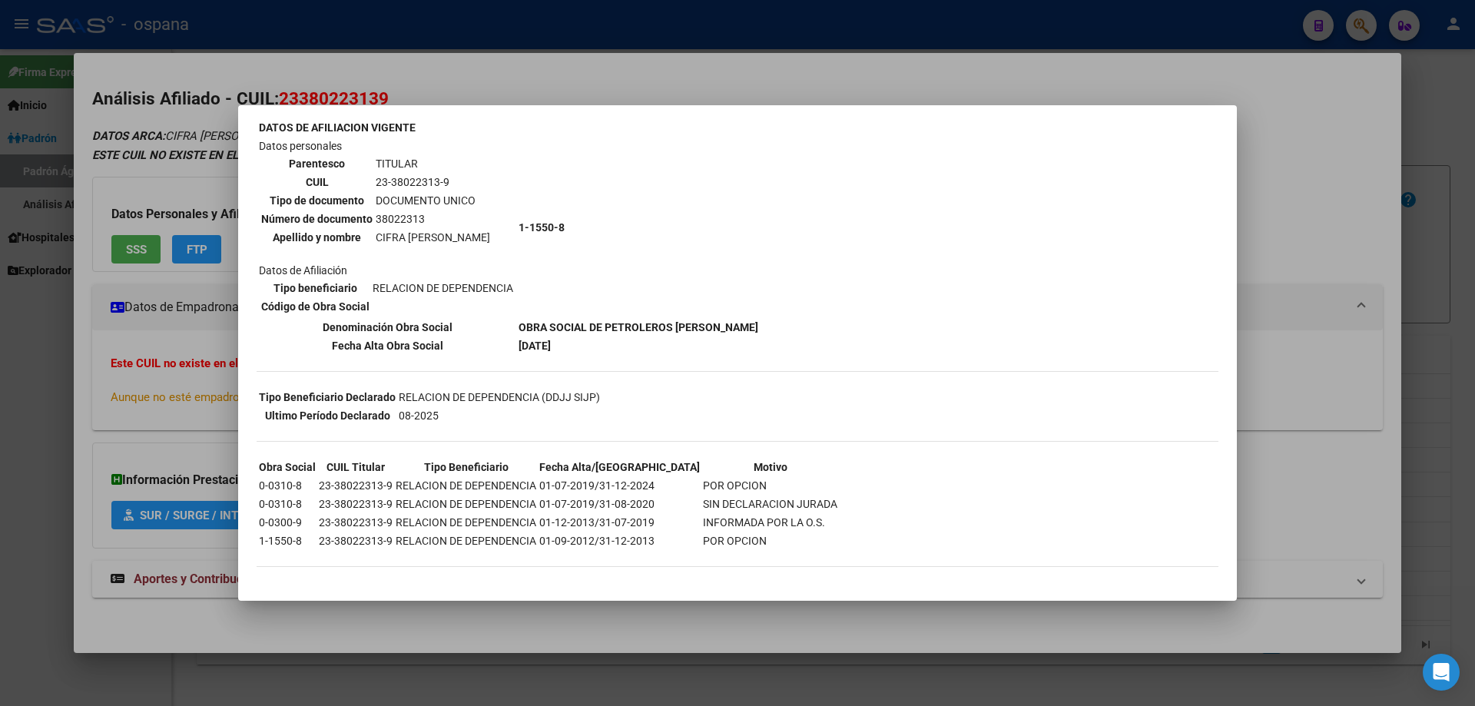
click at [702, 474] on th "Motivo" at bounding box center [770, 467] width 136 height 17
click at [1475, 450] on div at bounding box center [737, 353] width 1475 height 706
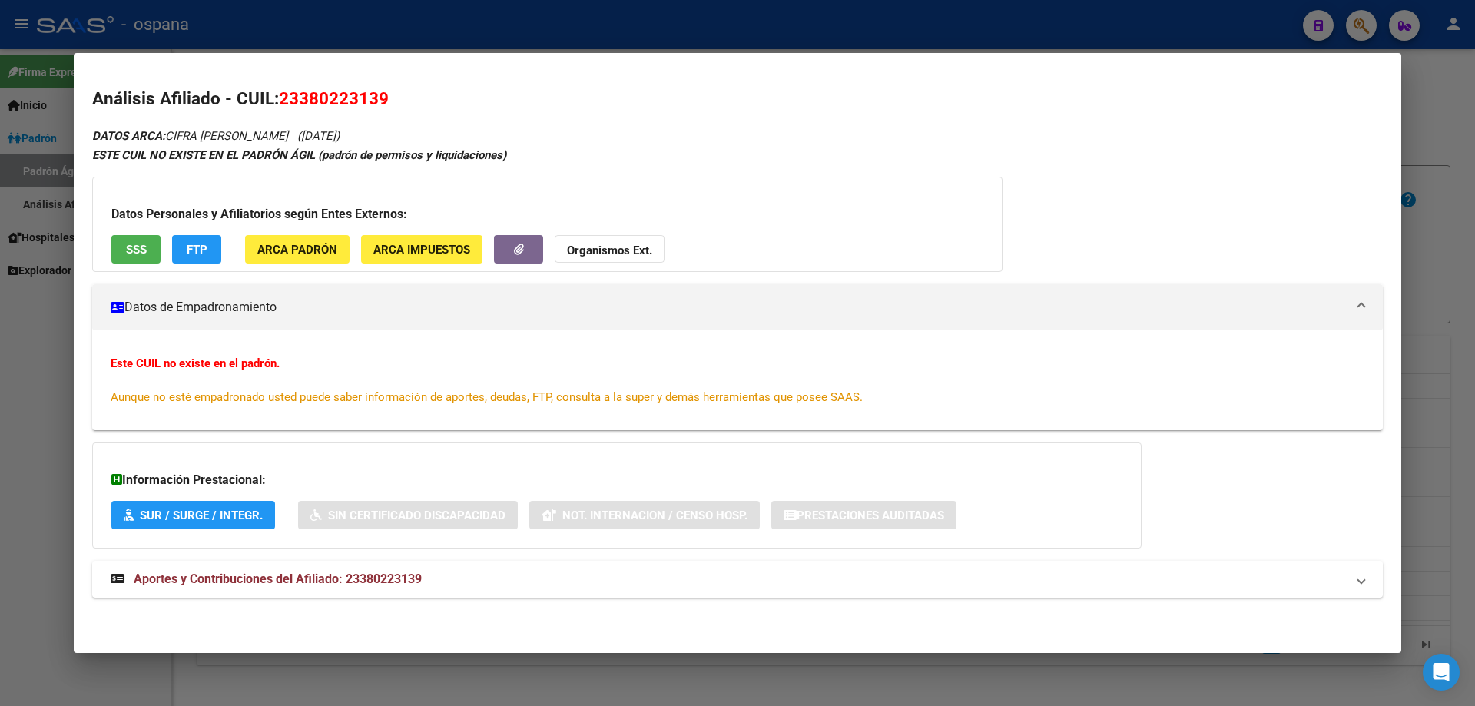
click at [1475, 382] on div at bounding box center [737, 353] width 1475 height 706
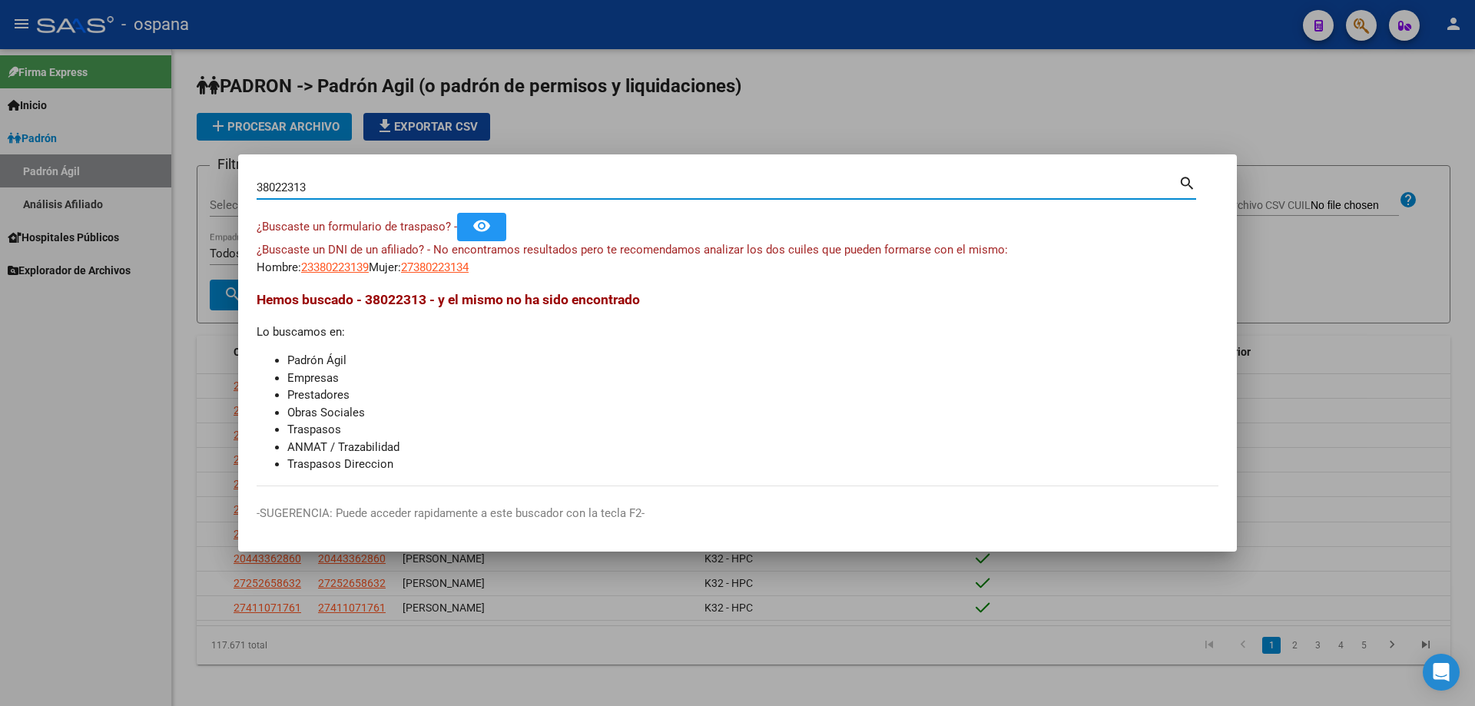
click at [363, 188] on input "38022313" at bounding box center [718, 188] width 922 height 14
drag, startPoint x: 363, startPoint y: 188, endPoint x: 380, endPoint y: 197, distance: 19.6
click at [378, 193] on input "38022313" at bounding box center [718, 188] width 922 height 14
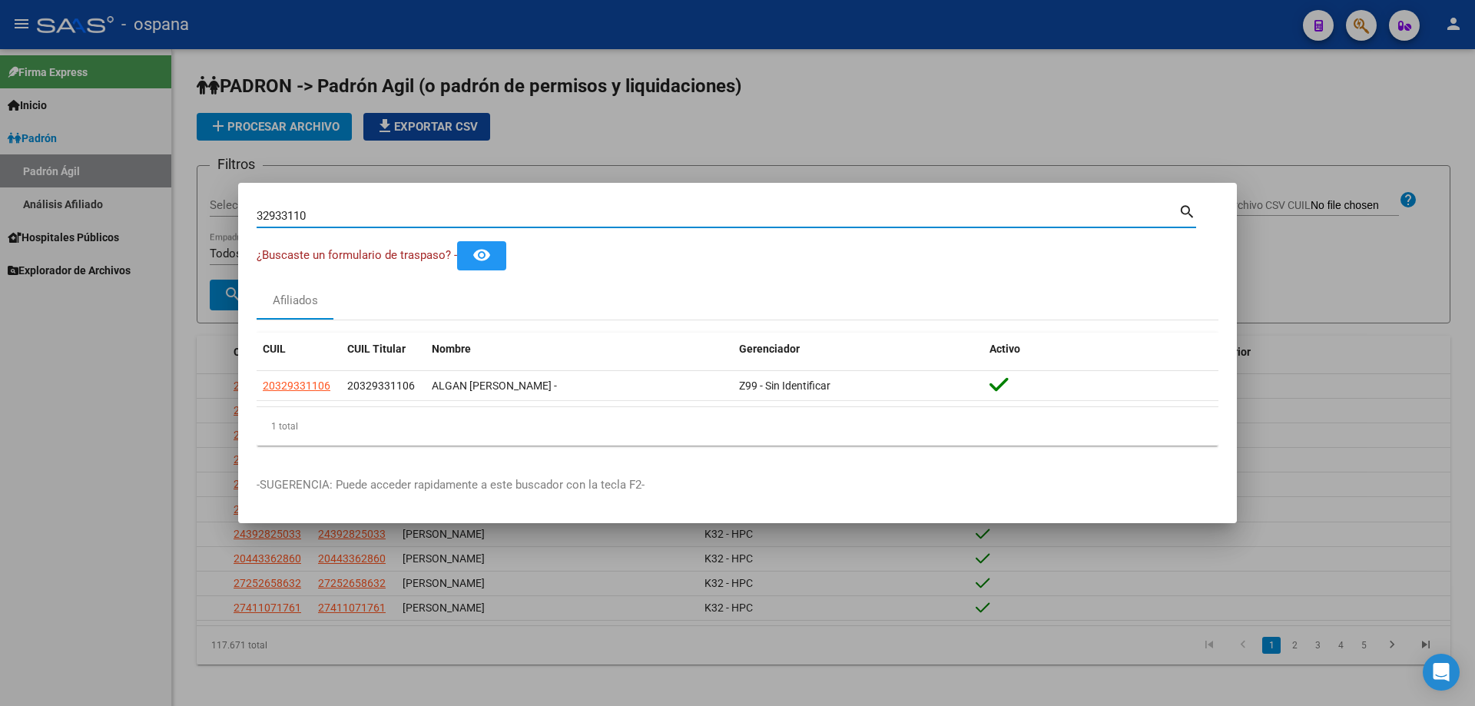
click at [430, 217] on input "32933110" at bounding box center [718, 216] width 922 height 14
click at [552, 214] on input "30949014" at bounding box center [718, 216] width 922 height 14
click at [551, 209] on input "32933110" at bounding box center [718, 216] width 922 height 14
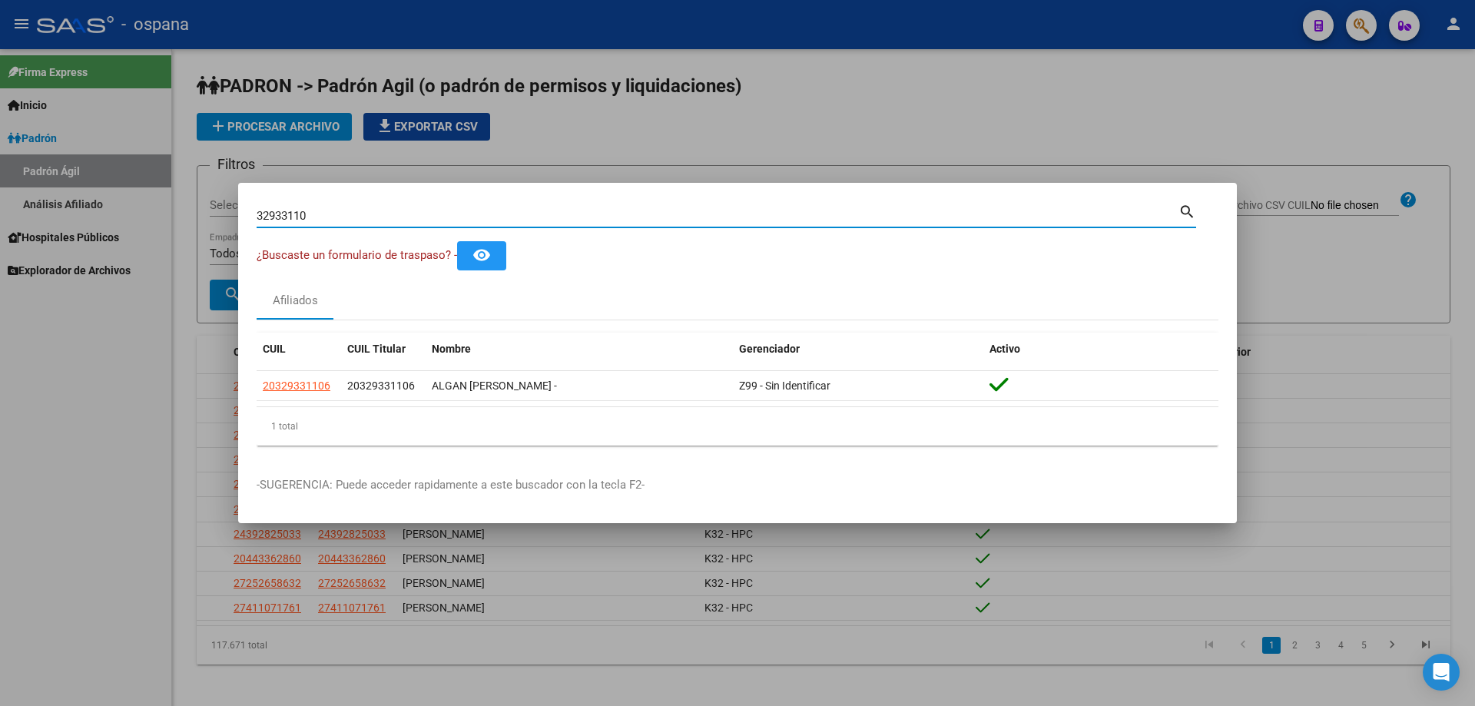
click at [551, 209] on input "32933110" at bounding box center [718, 216] width 922 height 14
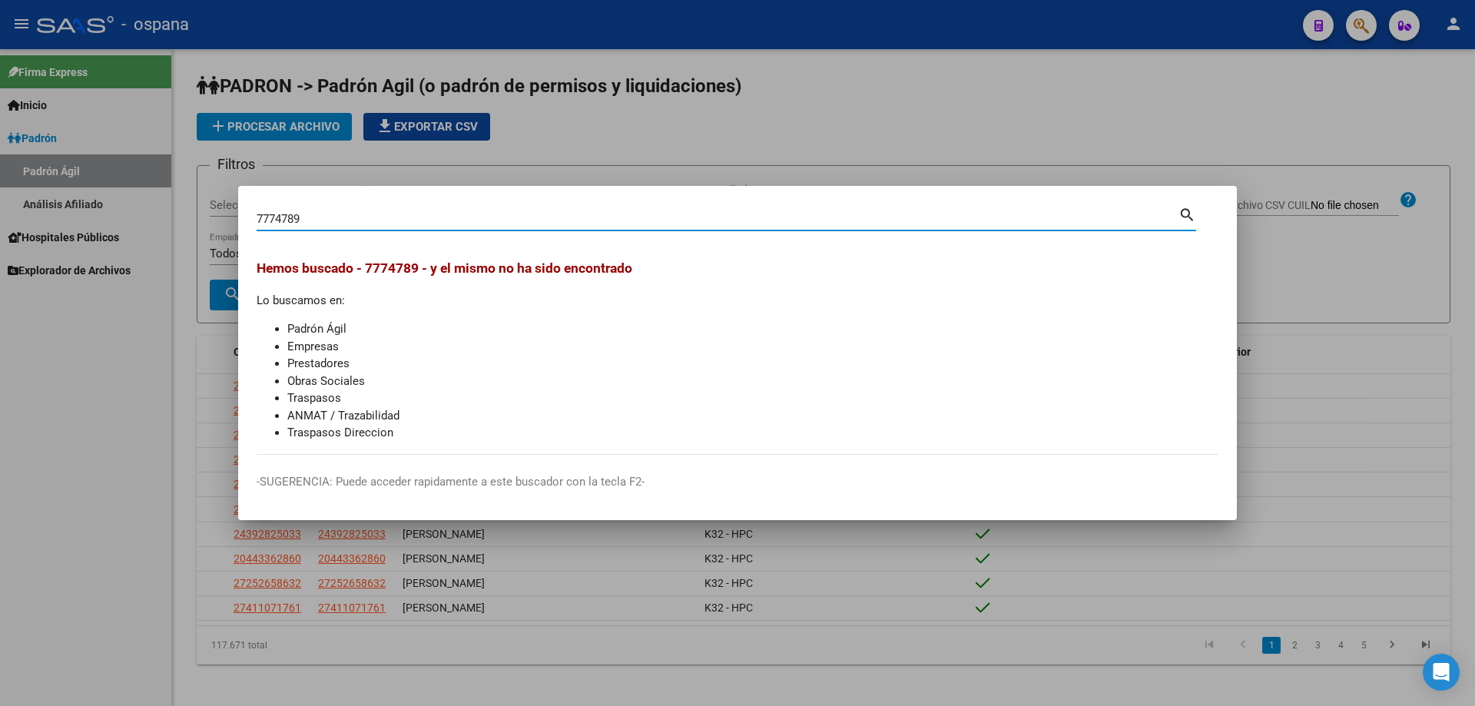
click at [569, 220] on input "7774789" at bounding box center [718, 219] width 922 height 14
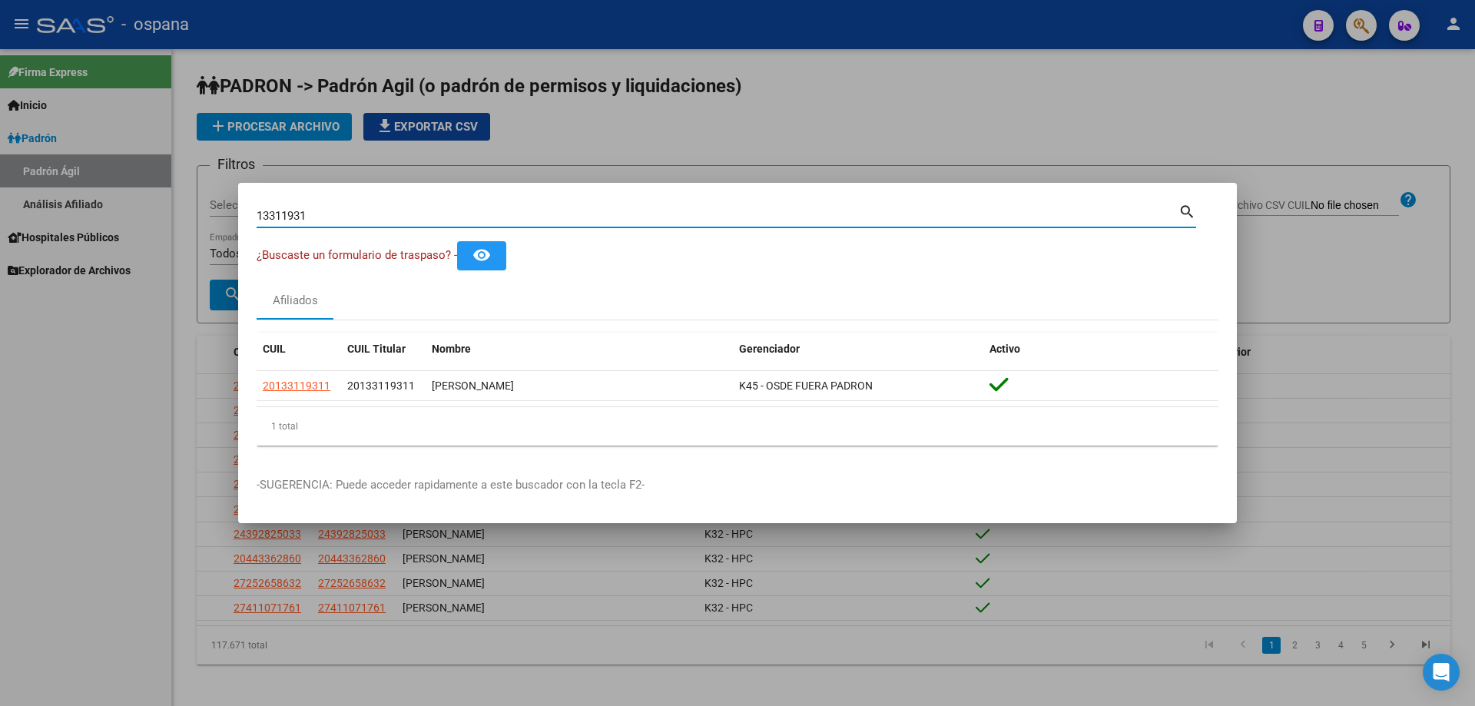
click at [443, 221] on input "13311931" at bounding box center [718, 216] width 922 height 14
click at [382, 216] on input "56248519" at bounding box center [718, 216] width 922 height 14
click at [385, 223] on div "56248519 Buscar (apellido, dni, [PERSON_NAME], [PERSON_NAME], cuit, obra social)" at bounding box center [718, 215] width 922 height 23
click at [366, 211] on input "56248519" at bounding box center [718, 216] width 922 height 14
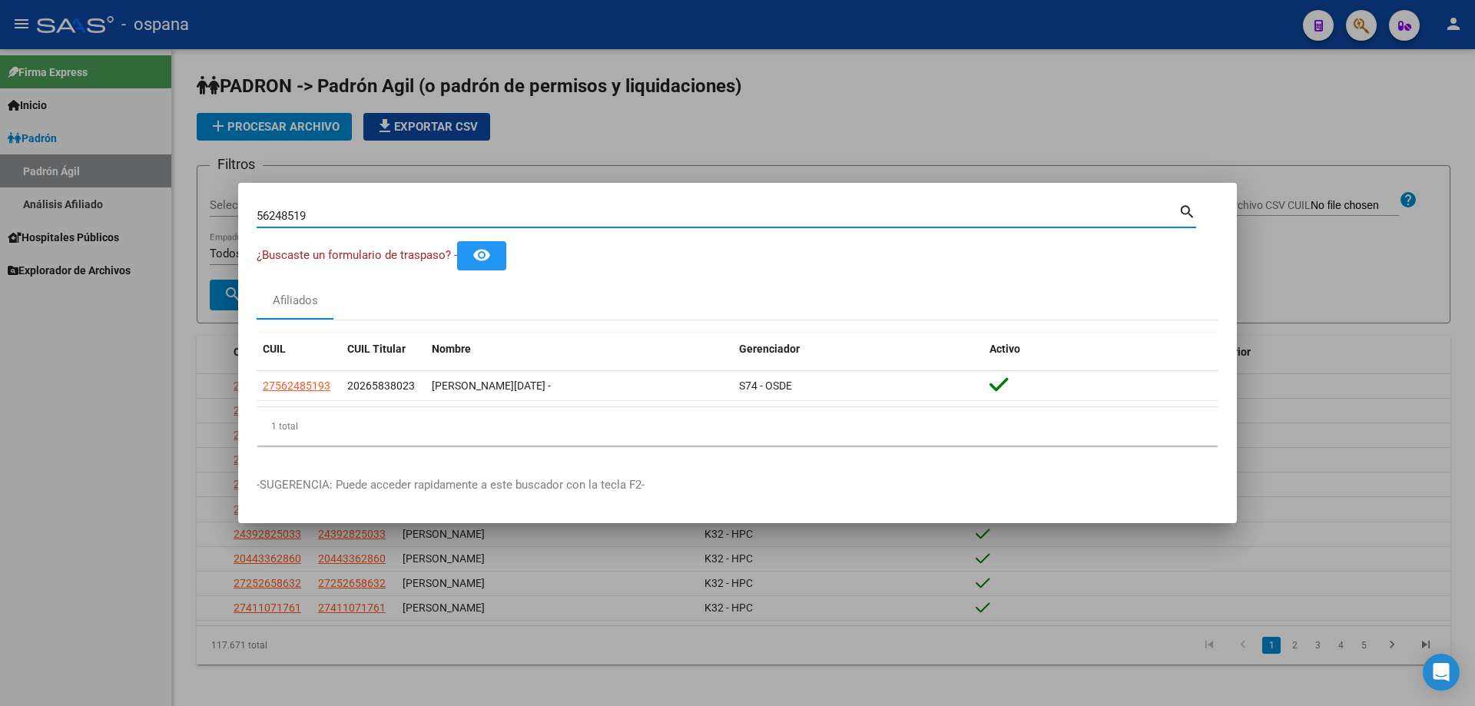
click at [366, 211] on input "56248519" at bounding box center [718, 216] width 922 height 14
click at [357, 211] on input "14058725" at bounding box center [718, 216] width 922 height 14
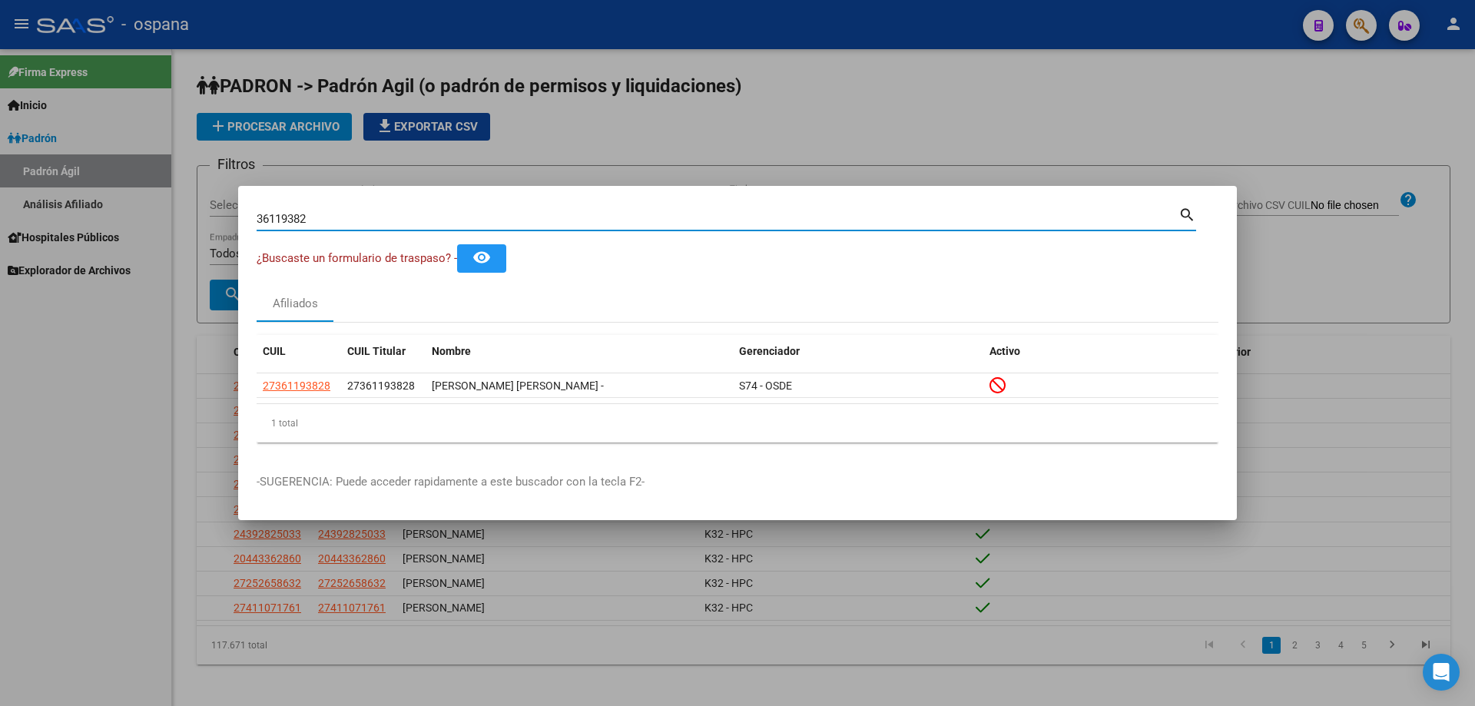
click at [358, 221] on input "36119382" at bounding box center [718, 219] width 922 height 14
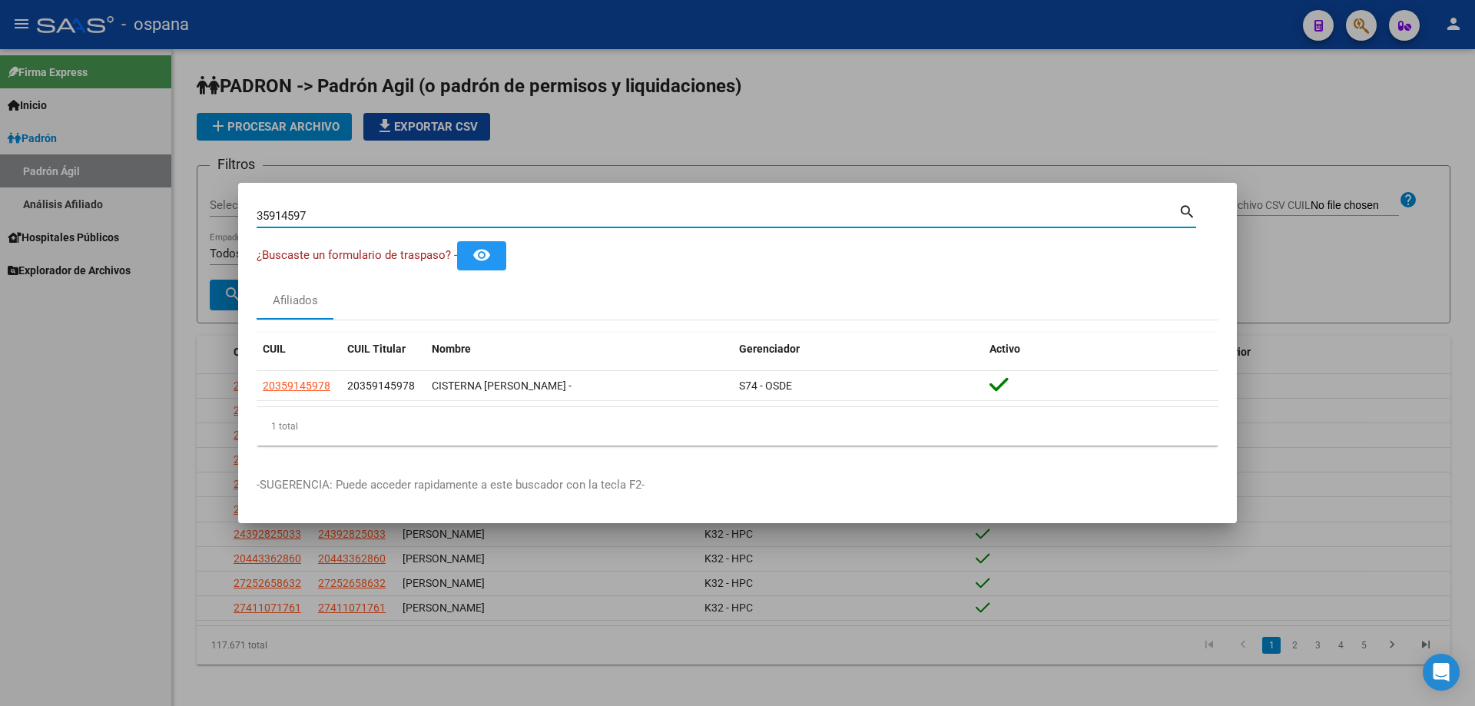
click at [386, 216] on input "35914597" at bounding box center [718, 216] width 922 height 14
click at [340, 214] on input "32063924" at bounding box center [718, 216] width 922 height 14
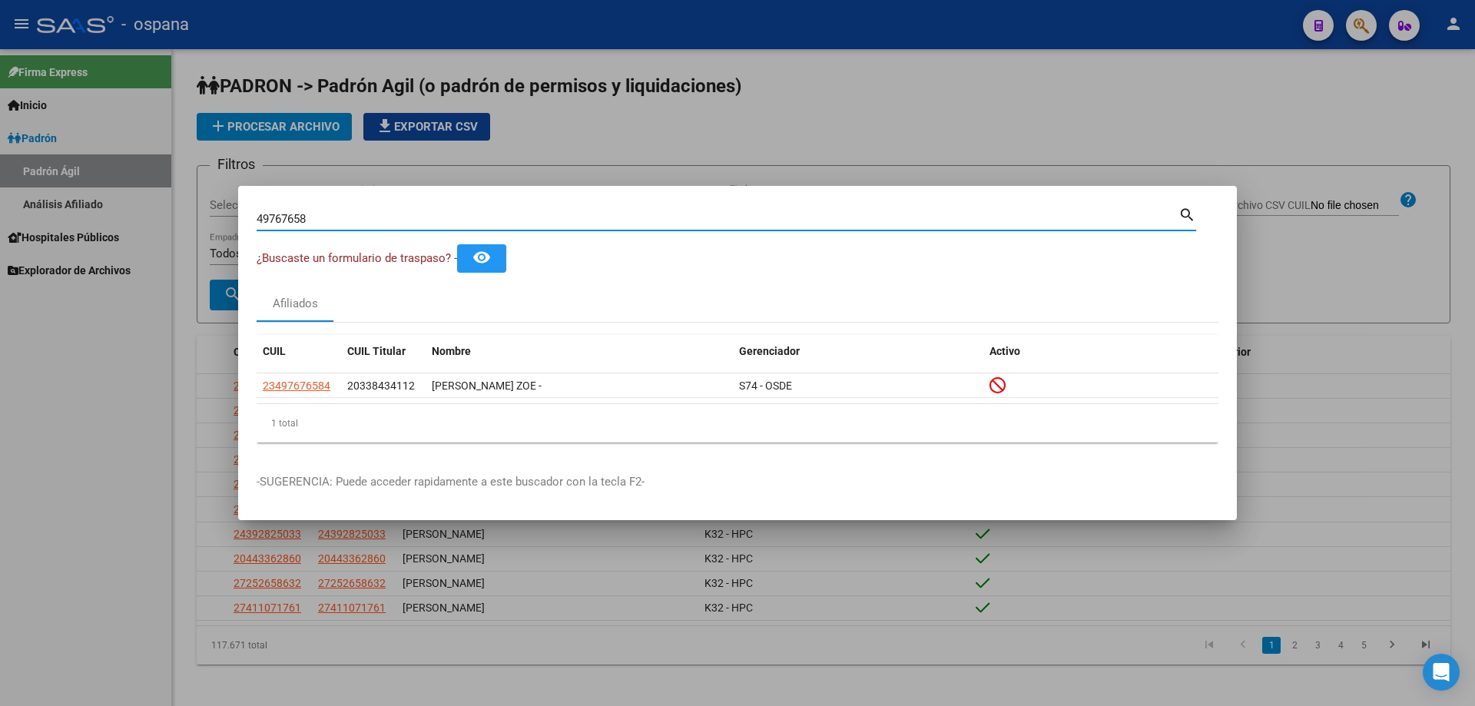
click at [442, 222] on input "49767658" at bounding box center [718, 219] width 922 height 14
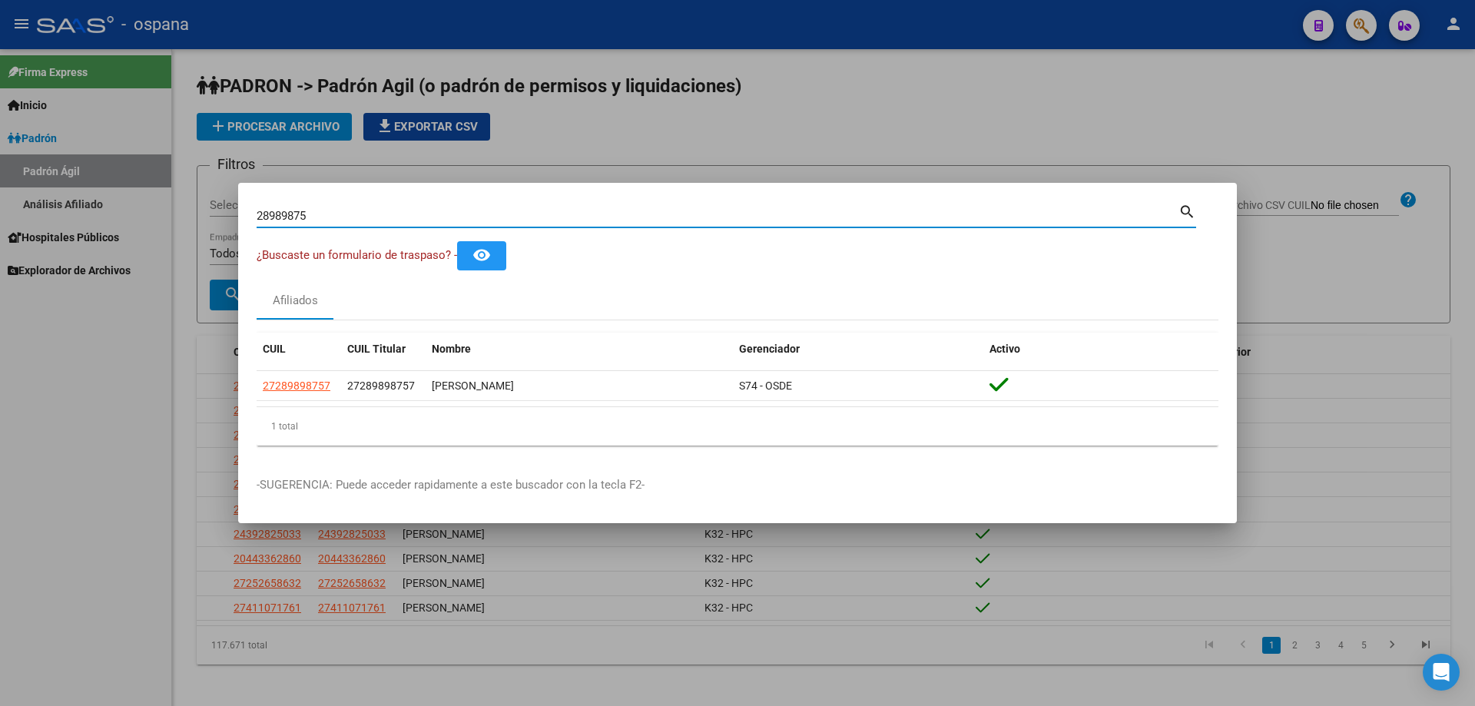
click at [433, 214] on input "28989875" at bounding box center [718, 216] width 922 height 14
click at [438, 217] on input "42387212" at bounding box center [718, 216] width 922 height 14
click at [439, 211] on input "36707148" at bounding box center [718, 216] width 922 height 14
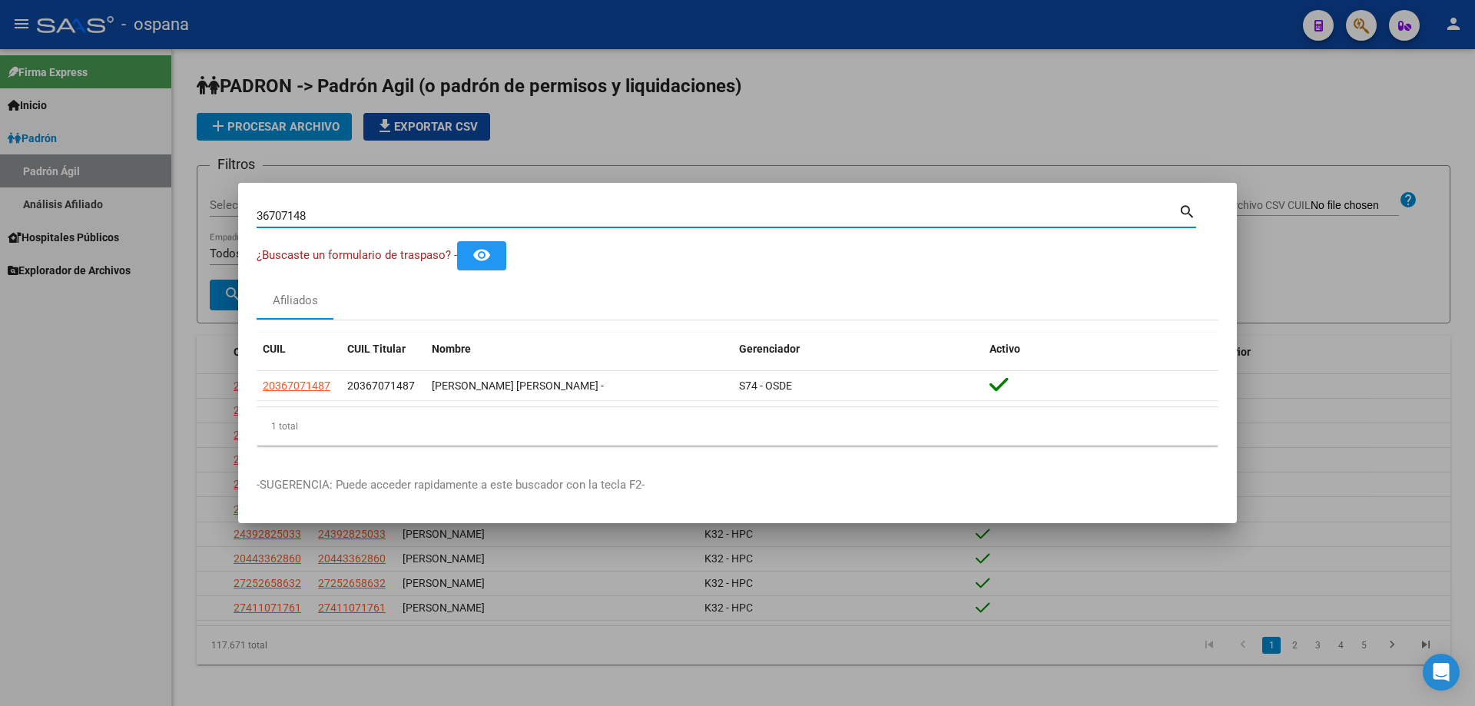
click at [439, 211] on input "36707148" at bounding box center [718, 216] width 922 height 14
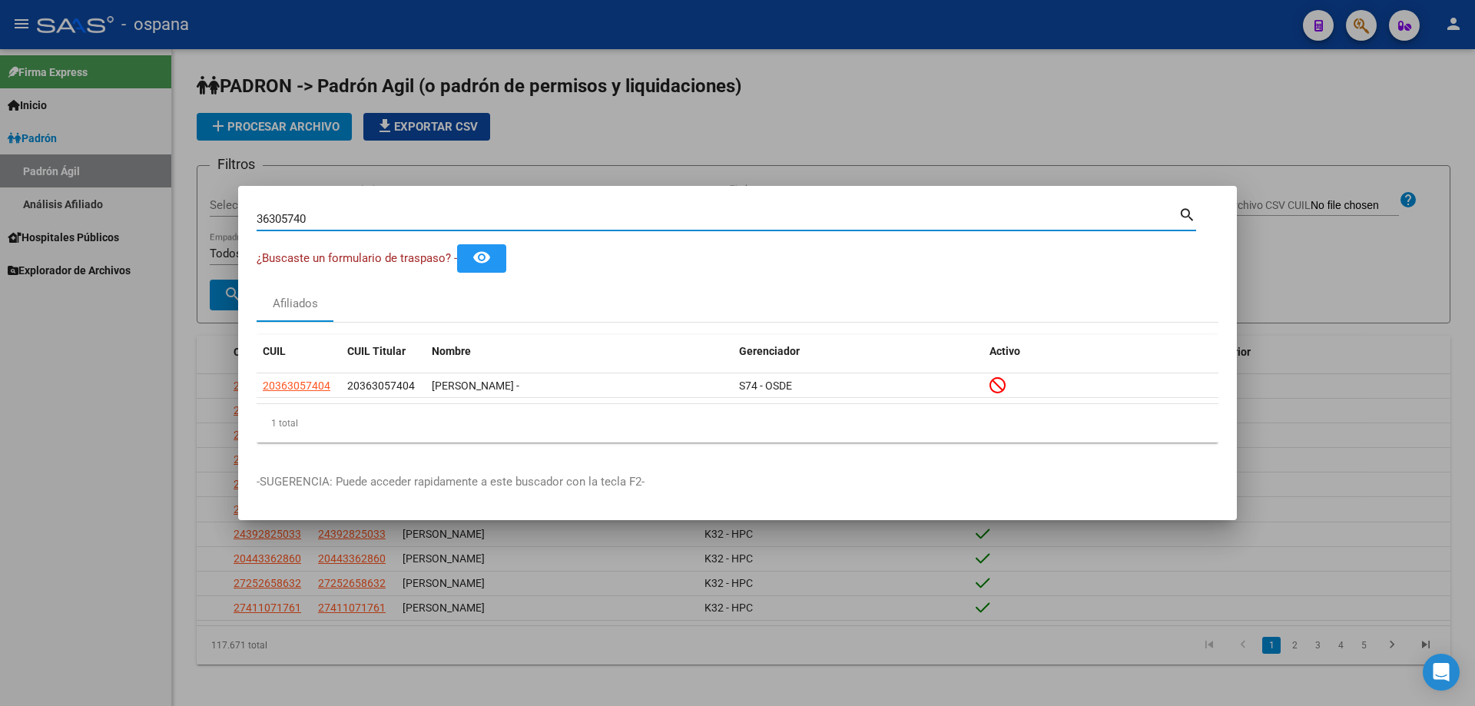
click at [315, 221] on input "36305740" at bounding box center [718, 219] width 922 height 14
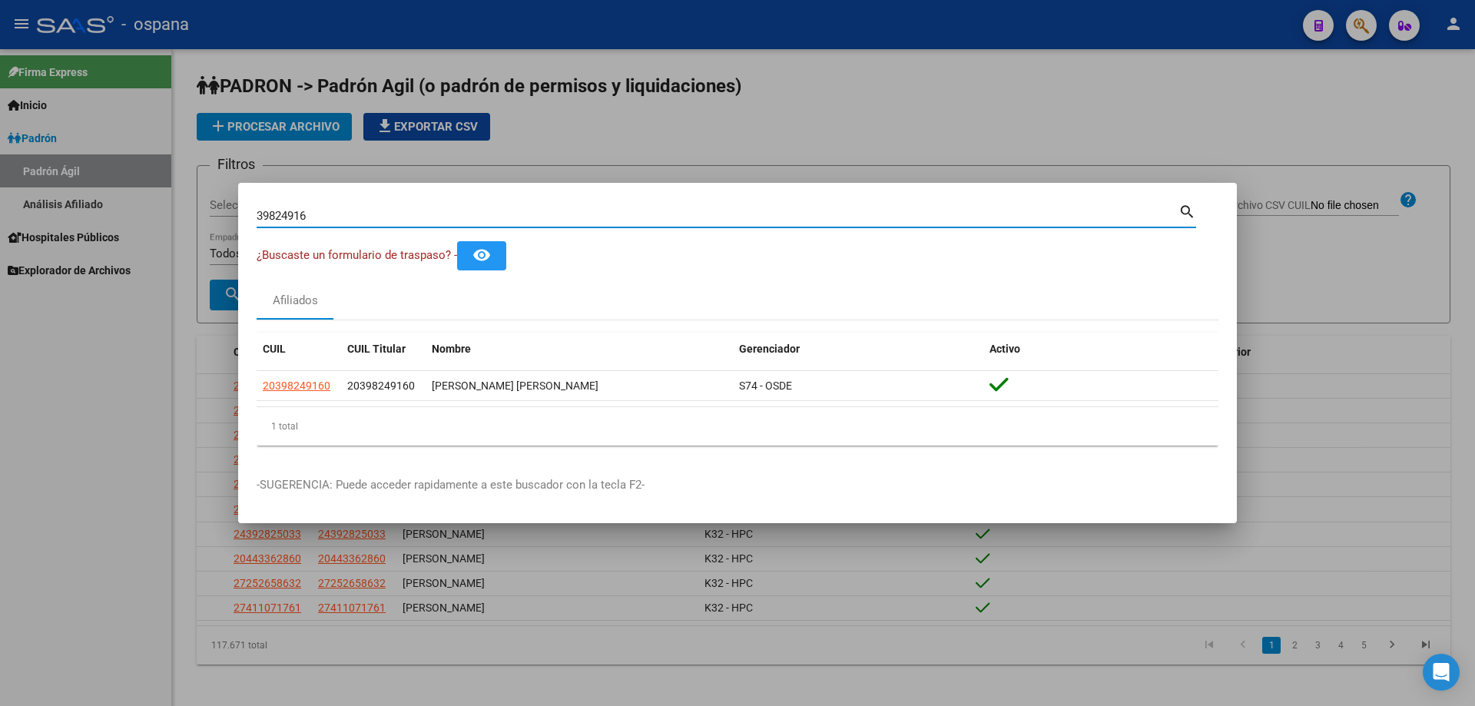
click at [354, 218] on input "39824916" at bounding box center [718, 216] width 922 height 14
click at [357, 218] on input "39824916" at bounding box center [718, 216] width 922 height 14
click at [358, 213] on input "28401745" at bounding box center [718, 216] width 922 height 14
click at [370, 215] on input "28401745" at bounding box center [718, 216] width 922 height 14
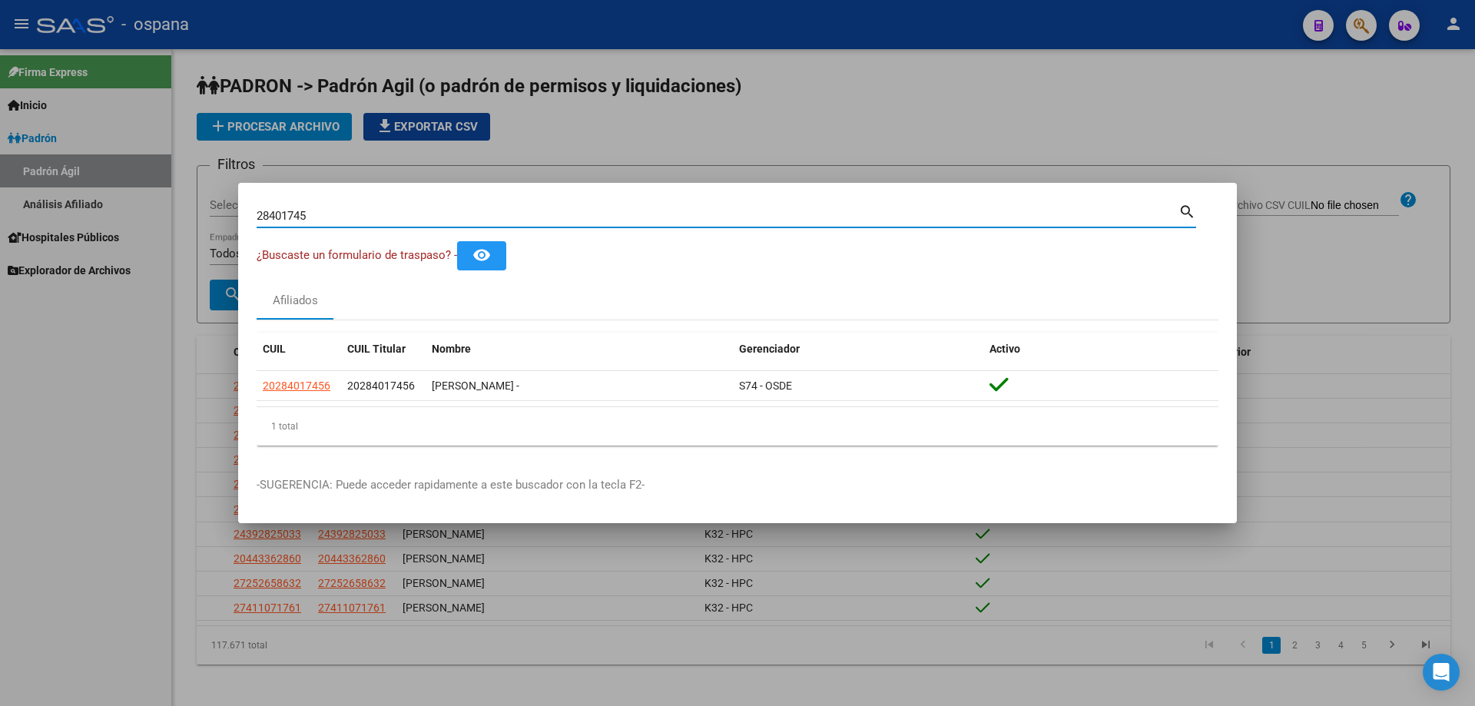
click at [370, 214] on input "28401745" at bounding box center [718, 216] width 922 height 14
type input "12995102"
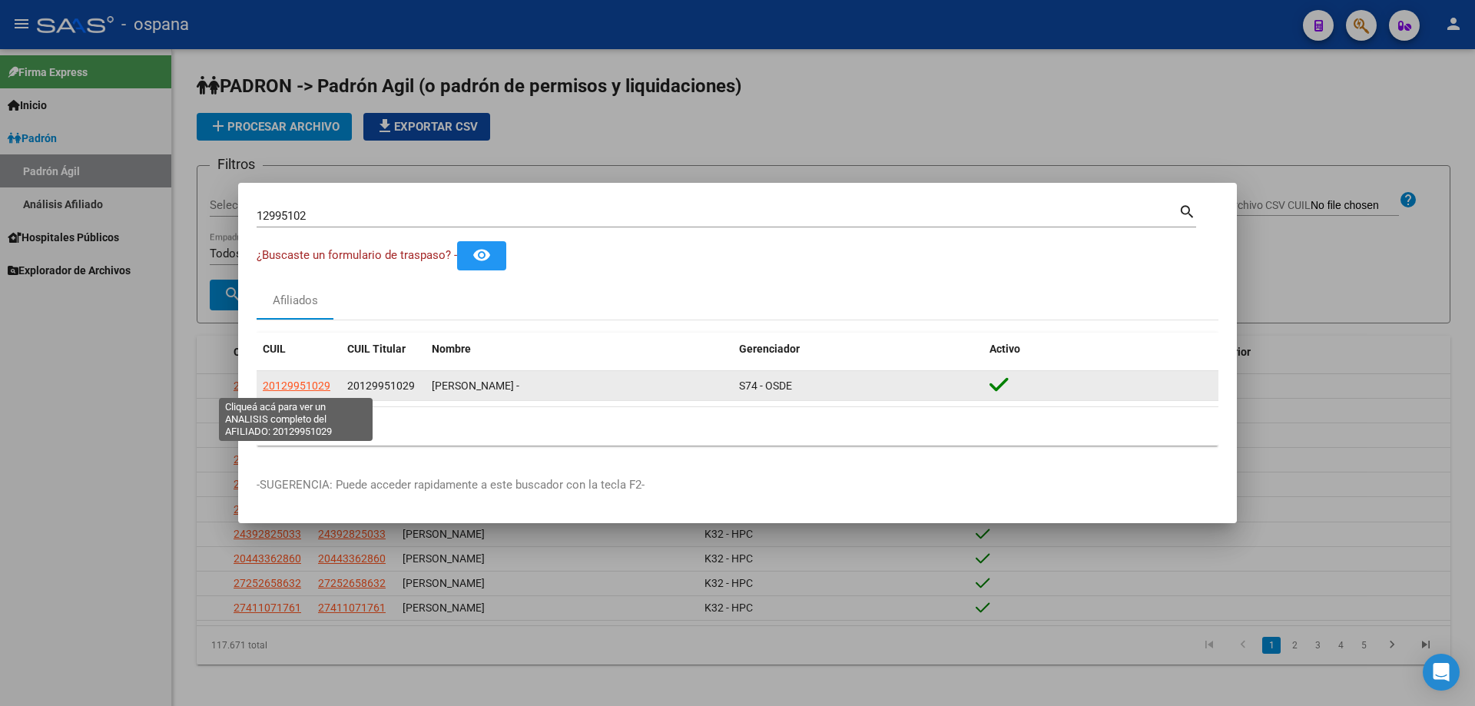
click at [306, 386] on span "20129951029" at bounding box center [297, 386] width 68 height 12
type textarea "20129951029"
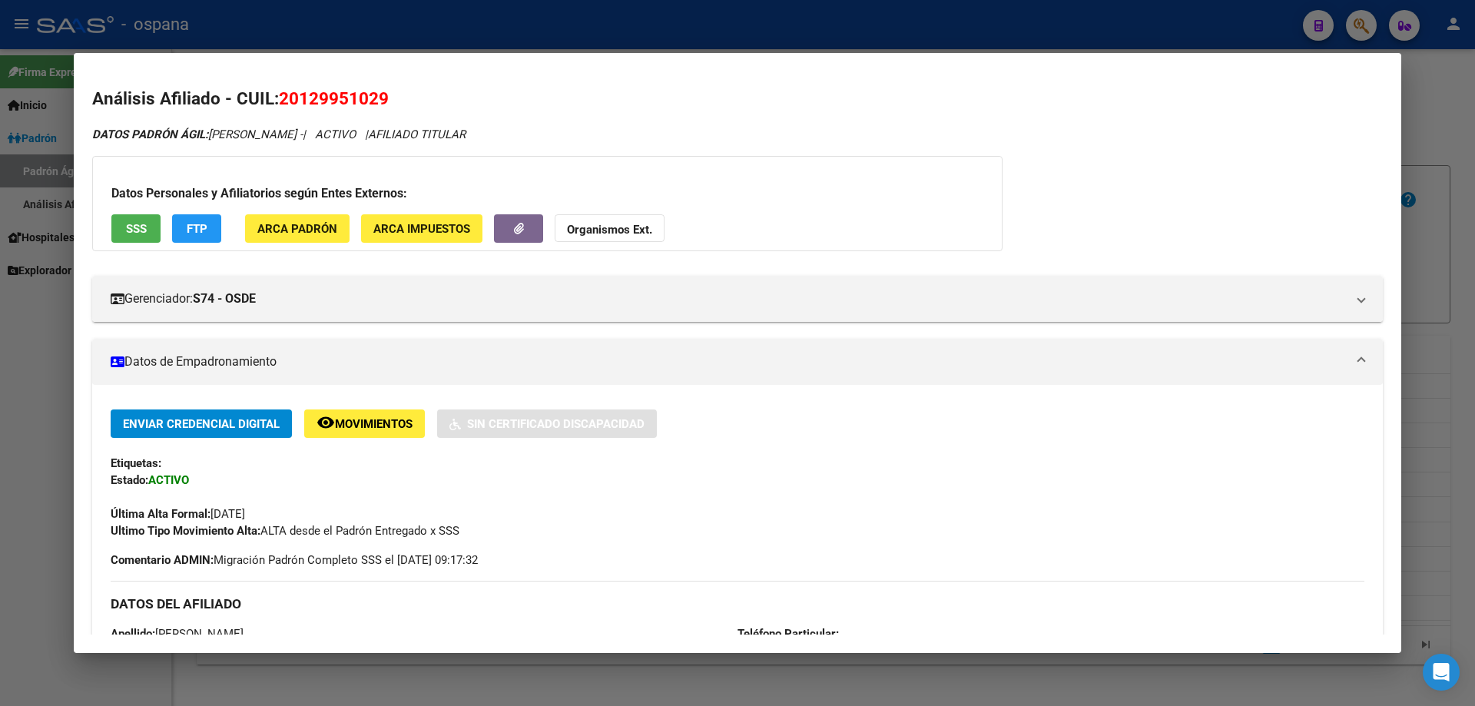
click at [1475, 254] on div at bounding box center [737, 353] width 1475 height 706
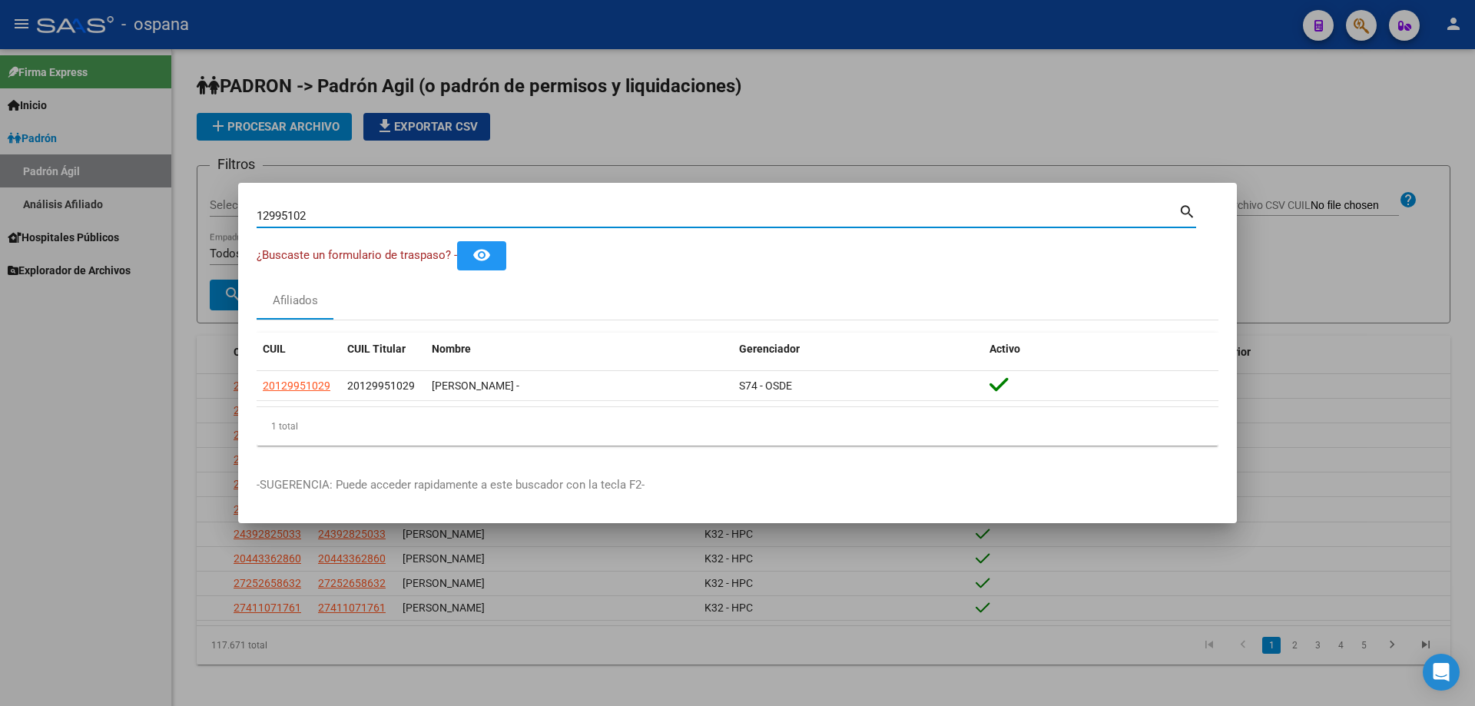
click at [615, 214] on input "12995102" at bounding box center [718, 216] width 922 height 14
click at [511, 221] on input "14058725" at bounding box center [718, 216] width 922 height 14
type input "2"
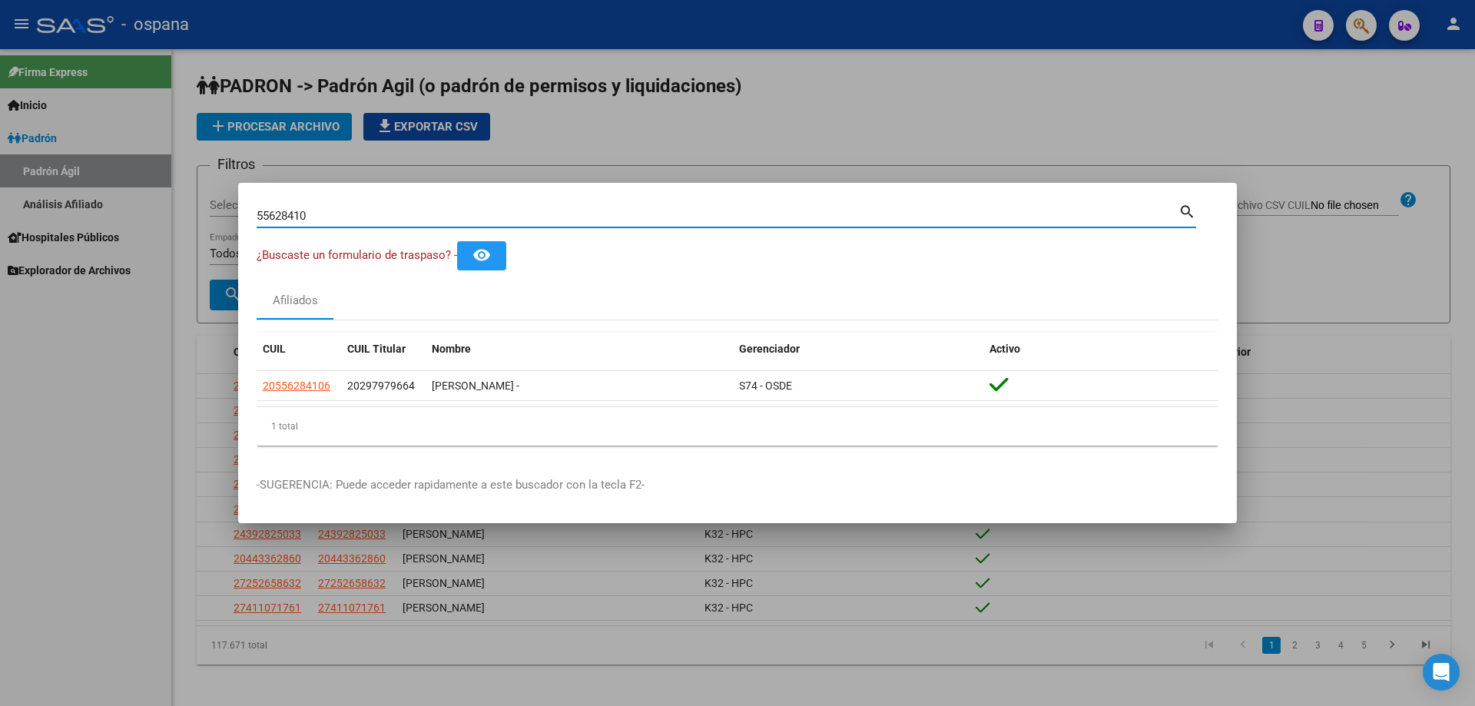
click at [445, 211] on input "55628410" at bounding box center [718, 216] width 922 height 14
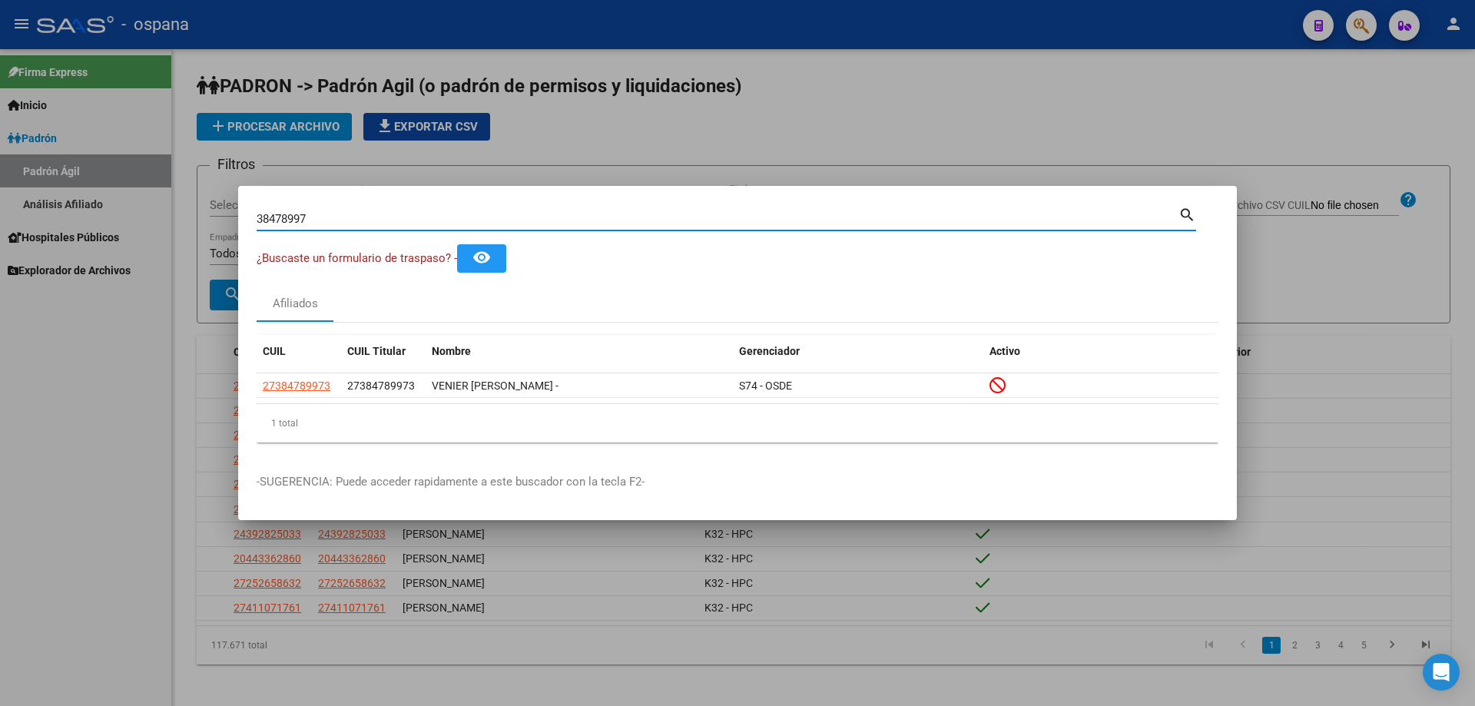
click at [619, 219] on input "38478997" at bounding box center [718, 219] width 922 height 14
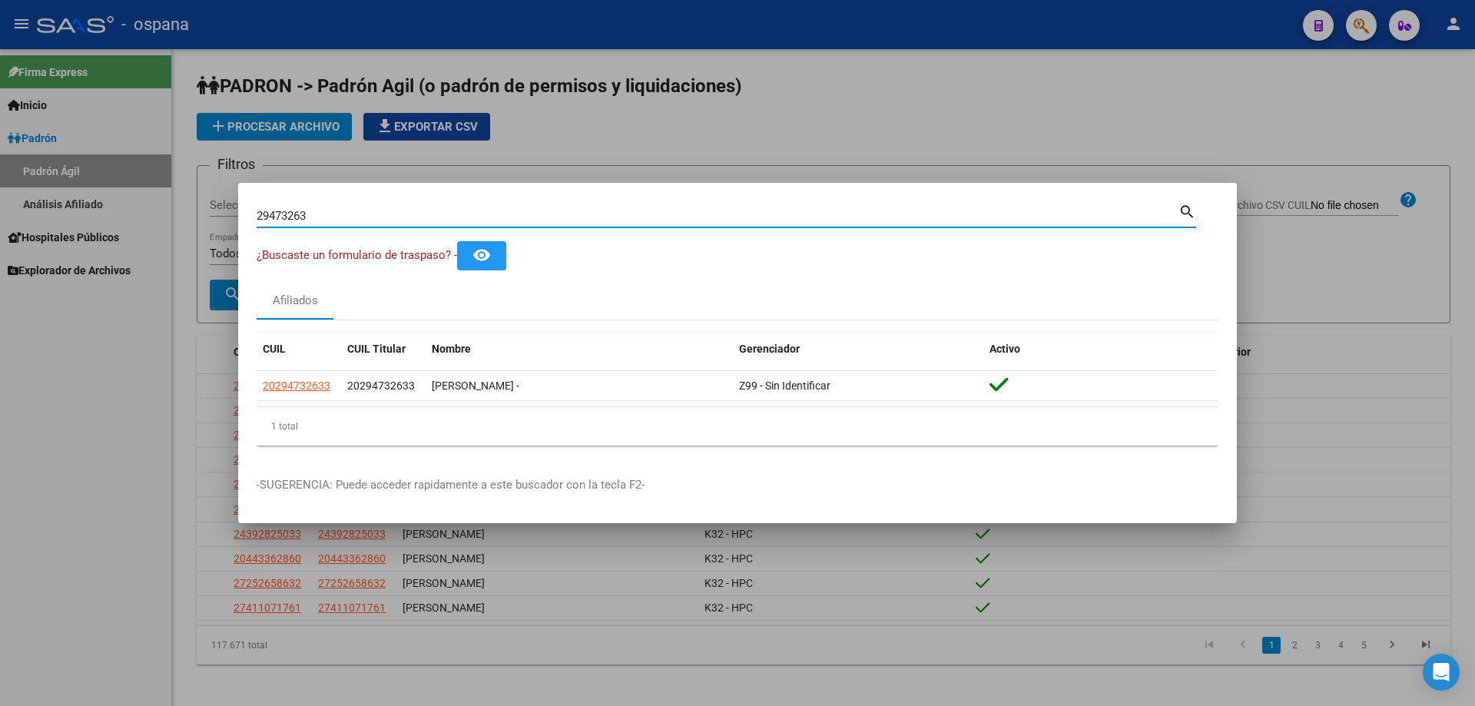
click at [634, 221] on input "29473263" at bounding box center [718, 216] width 922 height 14
click at [773, 214] on input "27655242" at bounding box center [718, 216] width 922 height 14
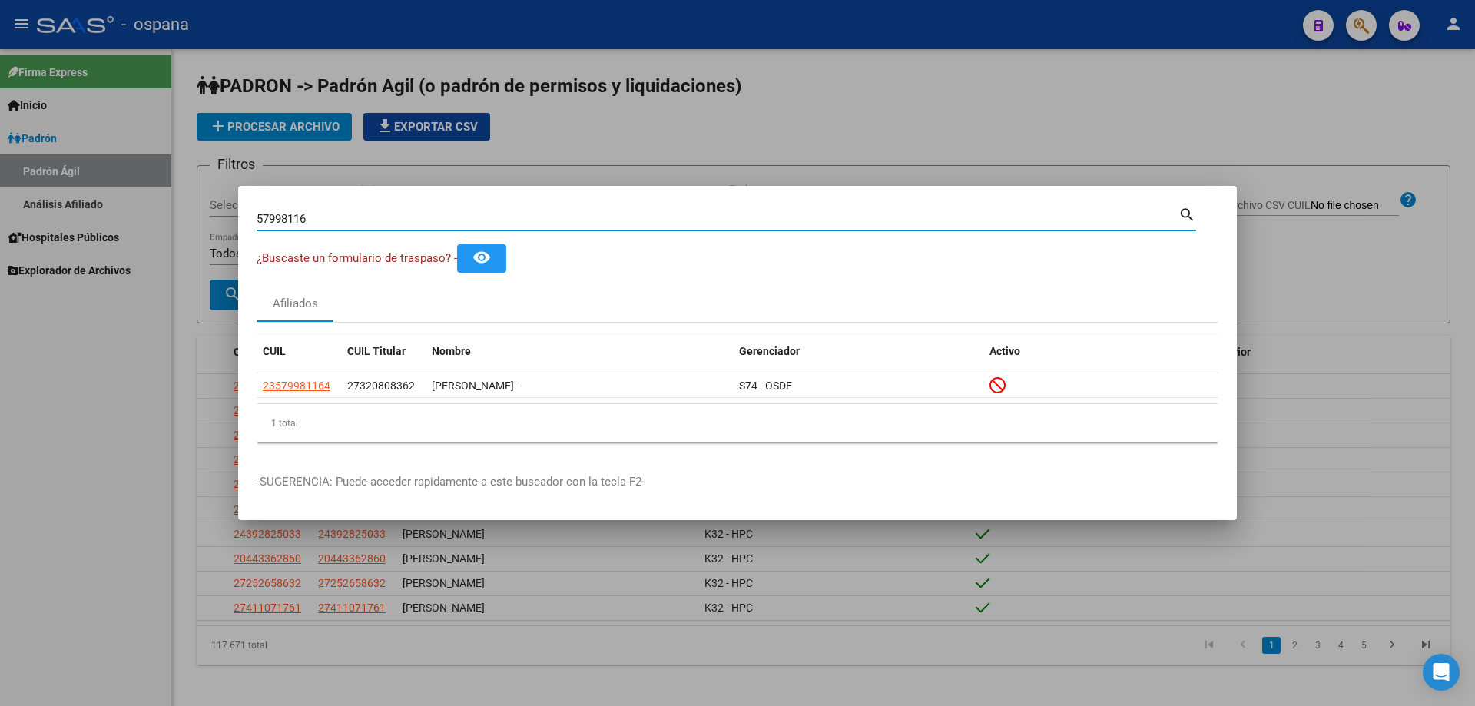
click at [659, 217] on input "57998116" at bounding box center [718, 219] width 922 height 14
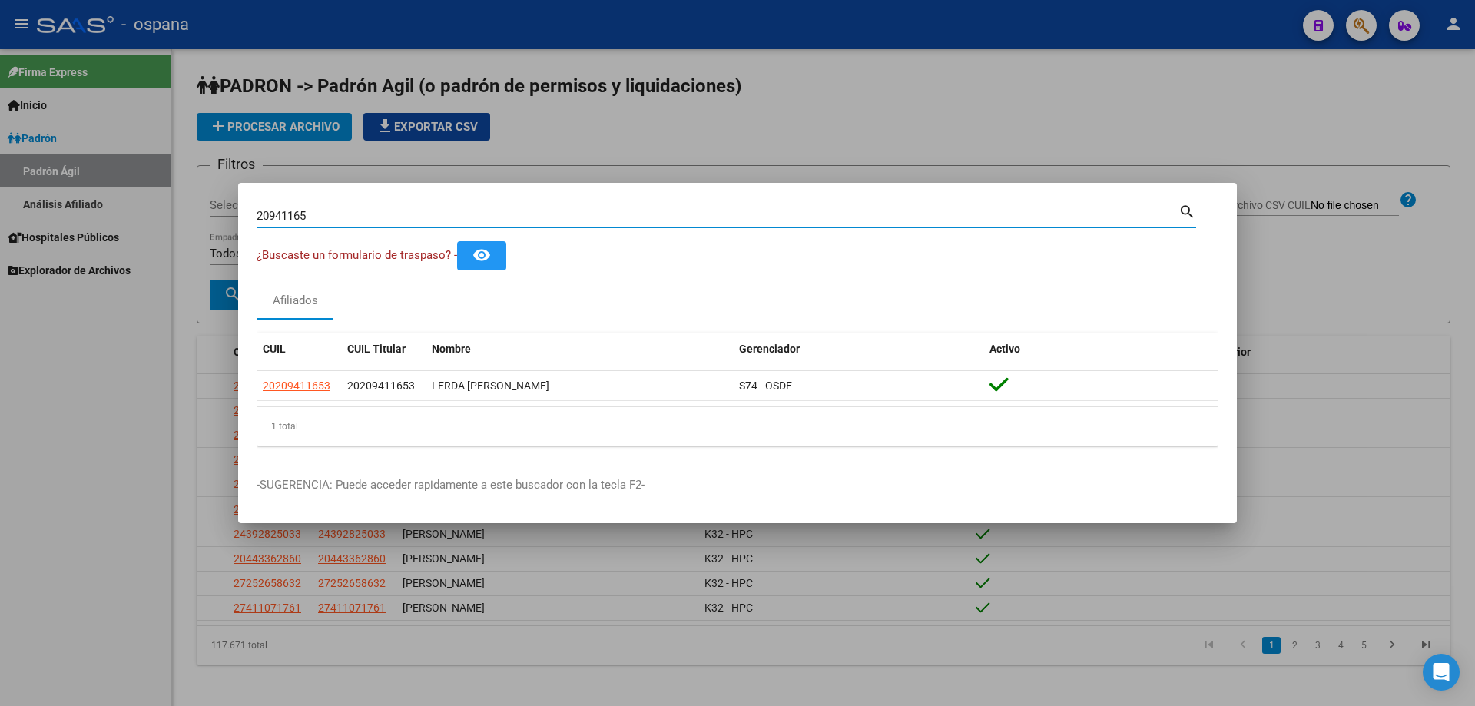
click at [650, 220] on input "20941165" at bounding box center [718, 216] width 922 height 14
click at [651, 220] on input "20941165" at bounding box center [718, 216] width 922 height 14
click at [477, 217] on input "42400667" at bounding box center [718, 216] width 922 height 14
click at [479, 217] on input "94712964" at bounding box center [718, 216] width 922 height 14
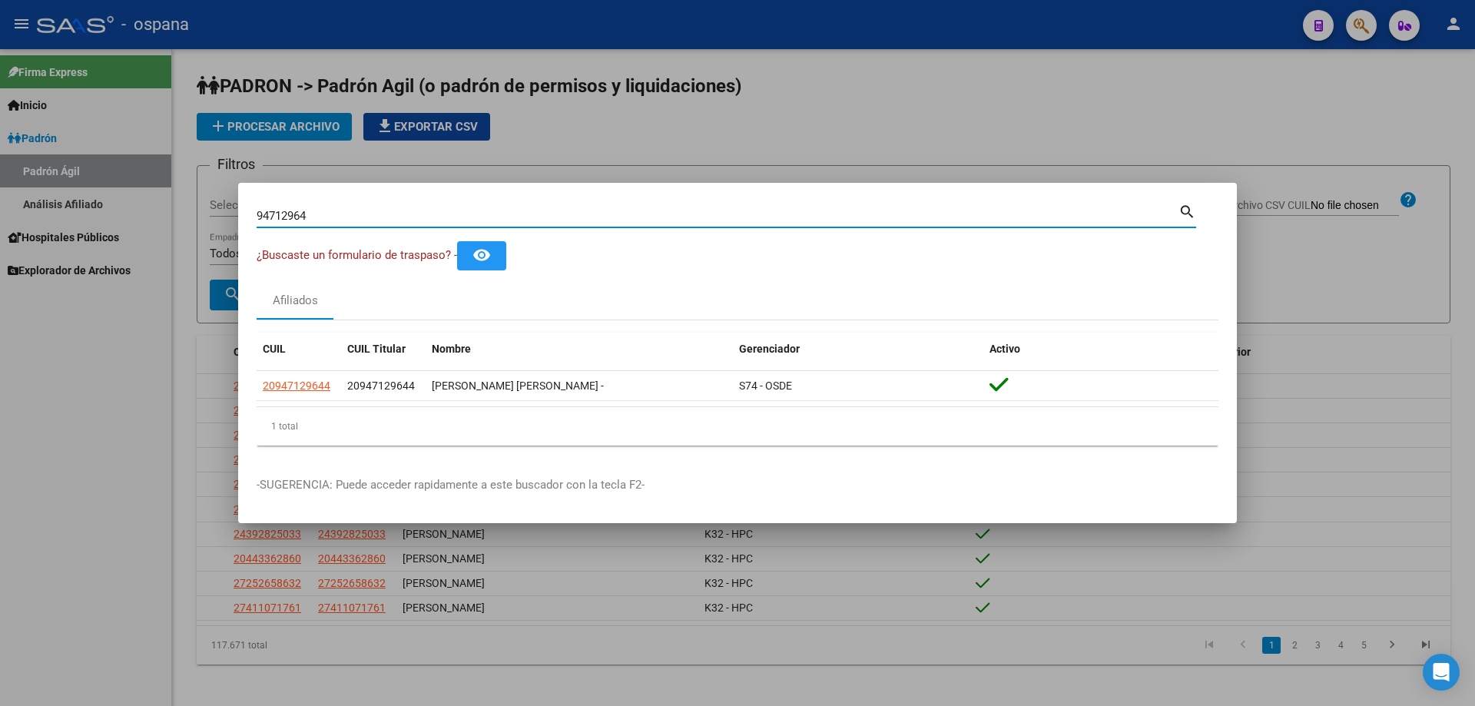
click at [479, 217] on input "94712964" at bounding box center [718, 216] width 922 height 14
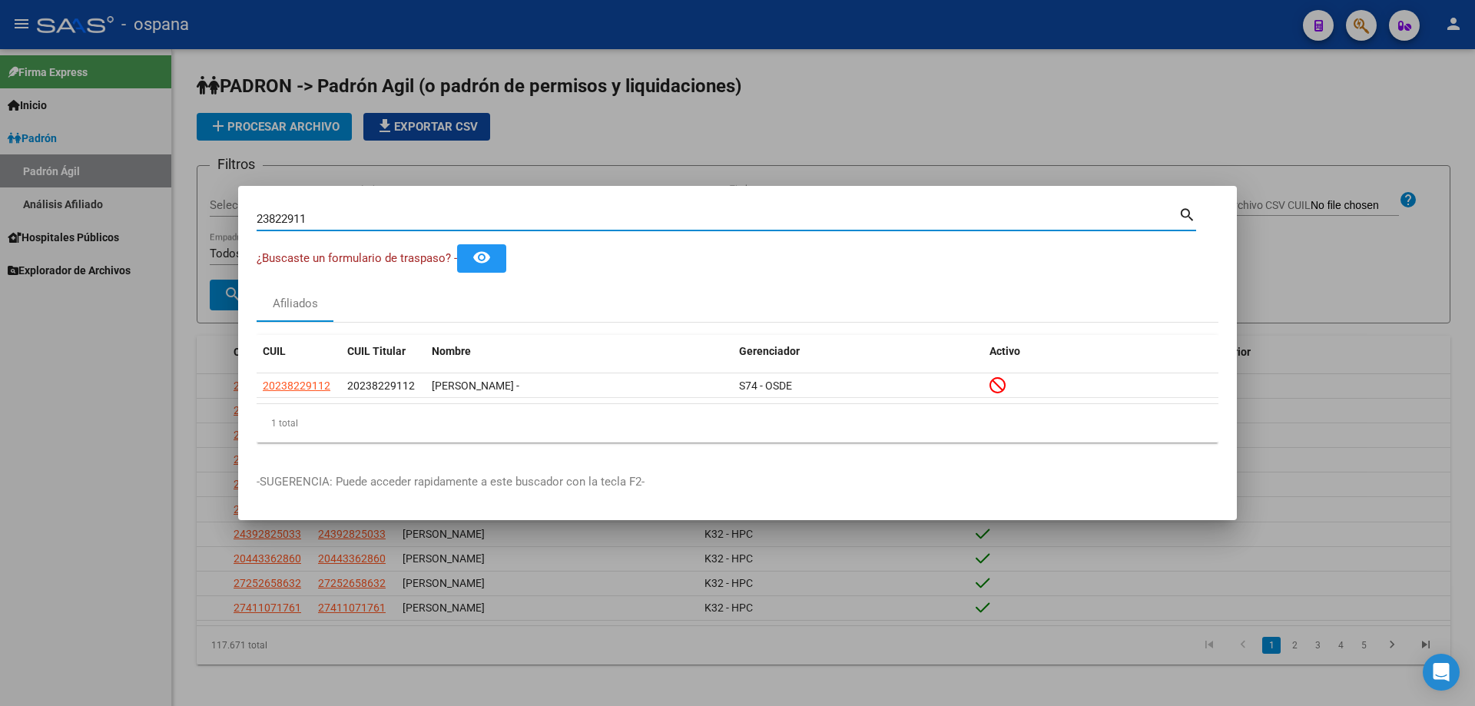
click at [483, 218] on input "23822911" at bounding box center [718, 219] width 922 height 14
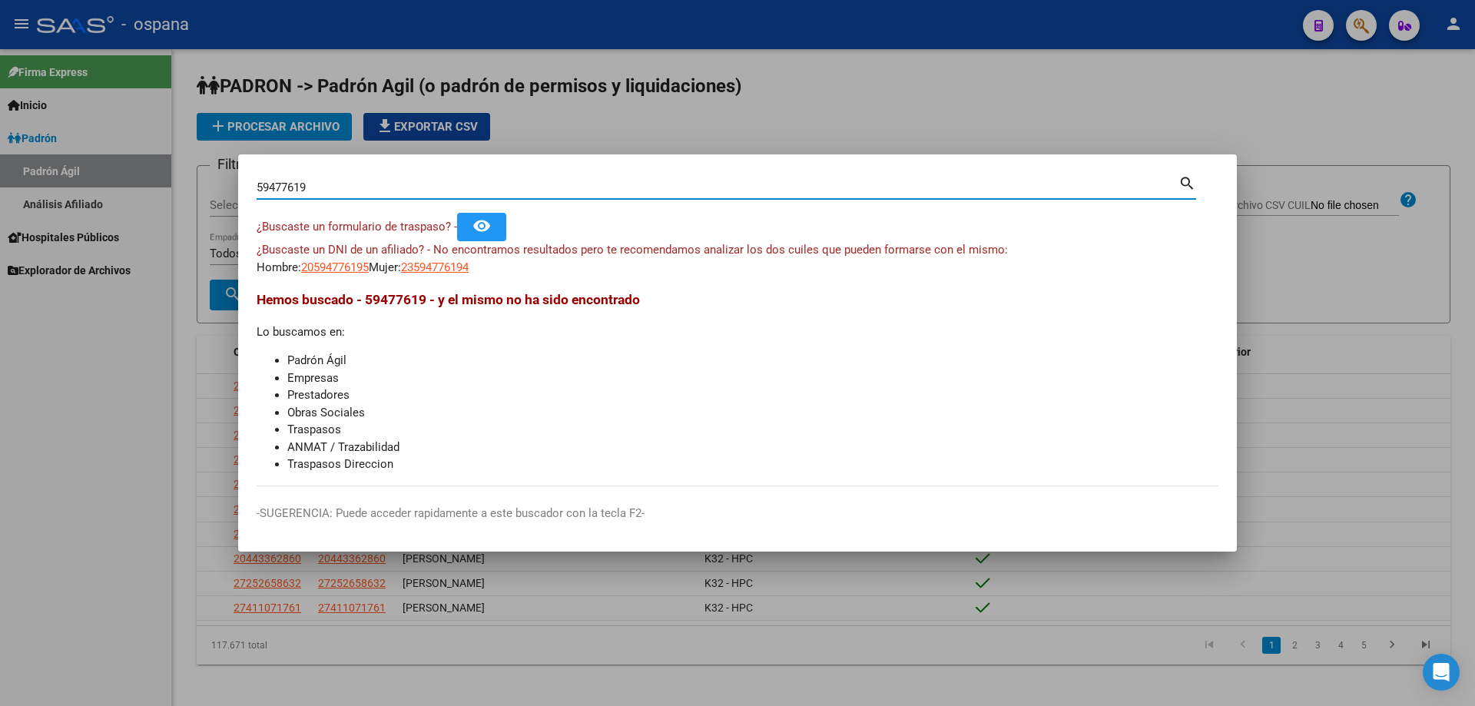
click at [274, 184] on input "59477619" at bounding box center [718, 188] width 922 height 14
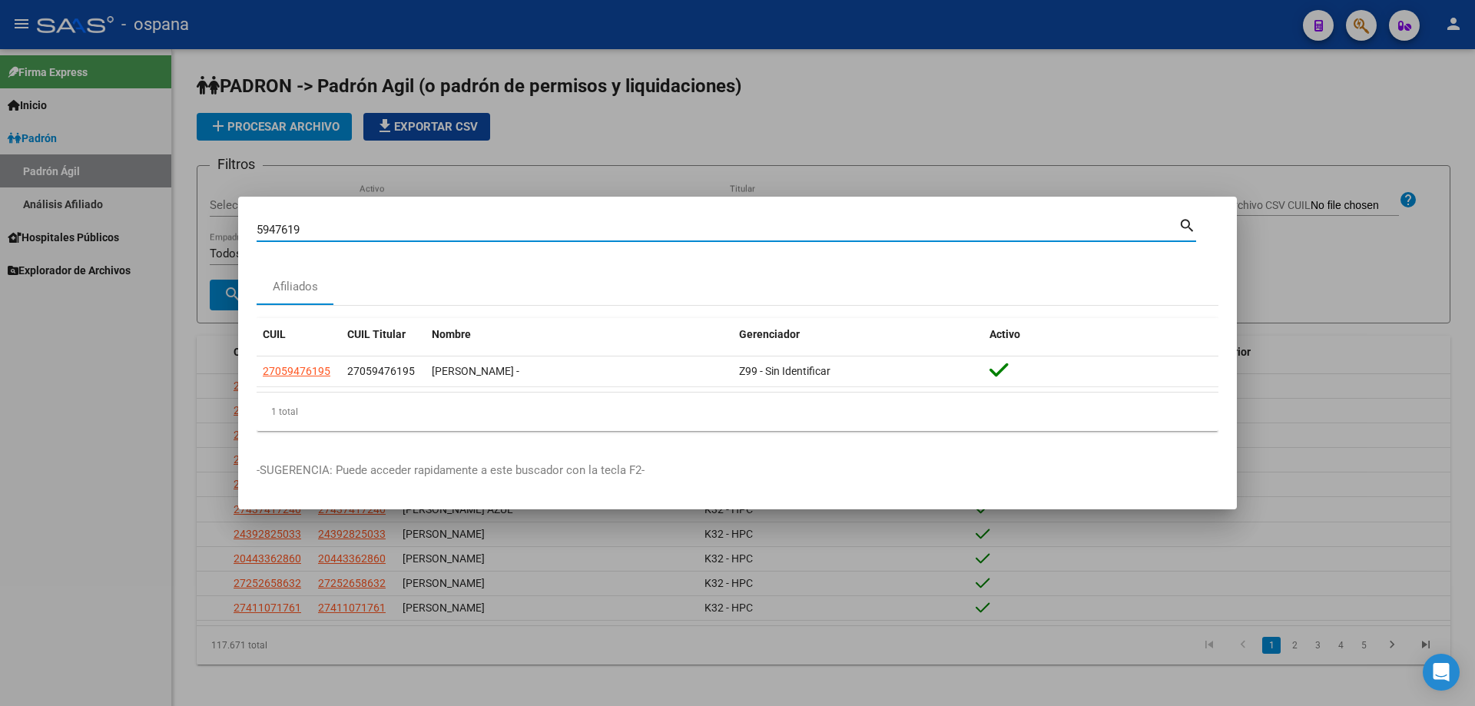
click at [333, 225] on input "5947619" at bounding box center [718, 230] width 922 height 14
click at [337, 227] on input "5947619" at bounding box center [718, 230] width 922 height 14
click at [340, 231] on input "5947619" at bounding box center [718, 230] width 922 height 14
click at [341, 231] on input "5947619" at bounding box center [718, 230] width 922 height 14
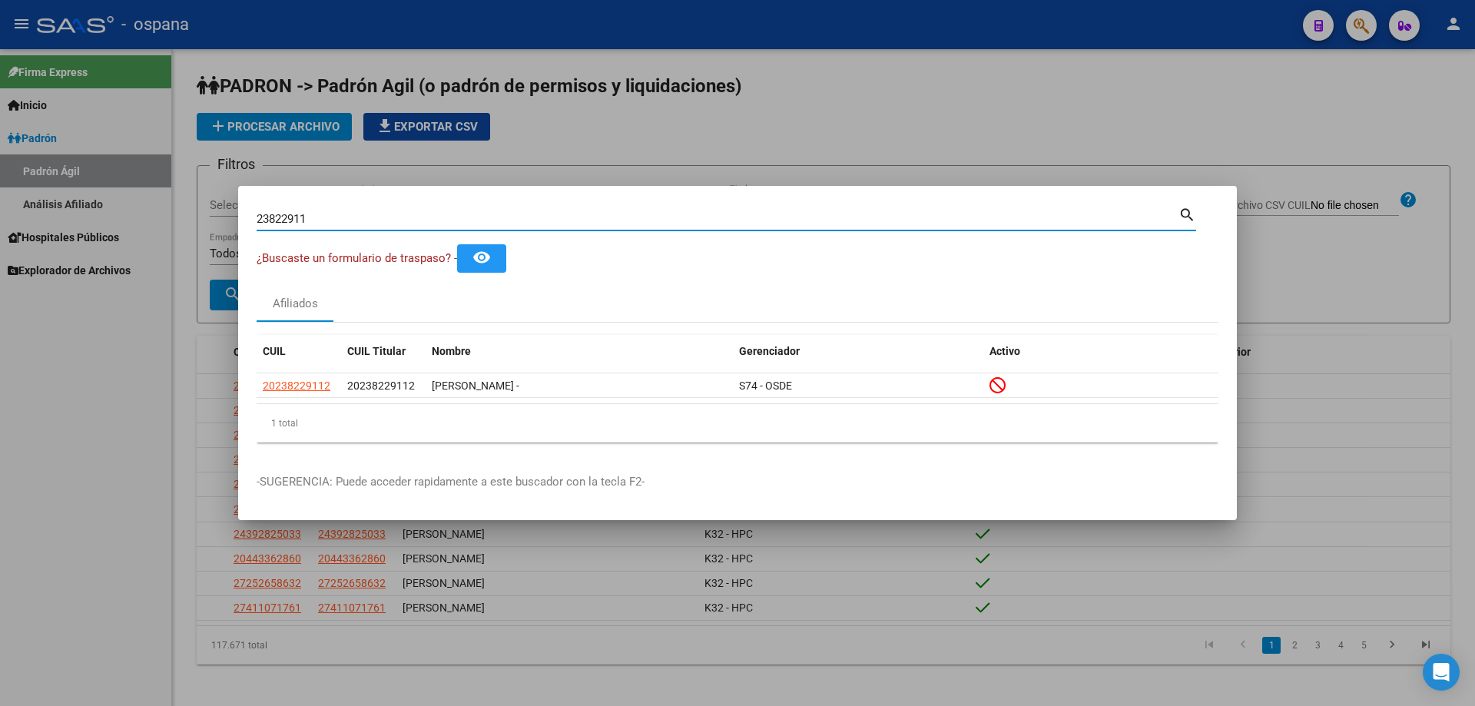
click at [386, 219] on input "23822911" at bounding box center [718, 219] width 922 height 14
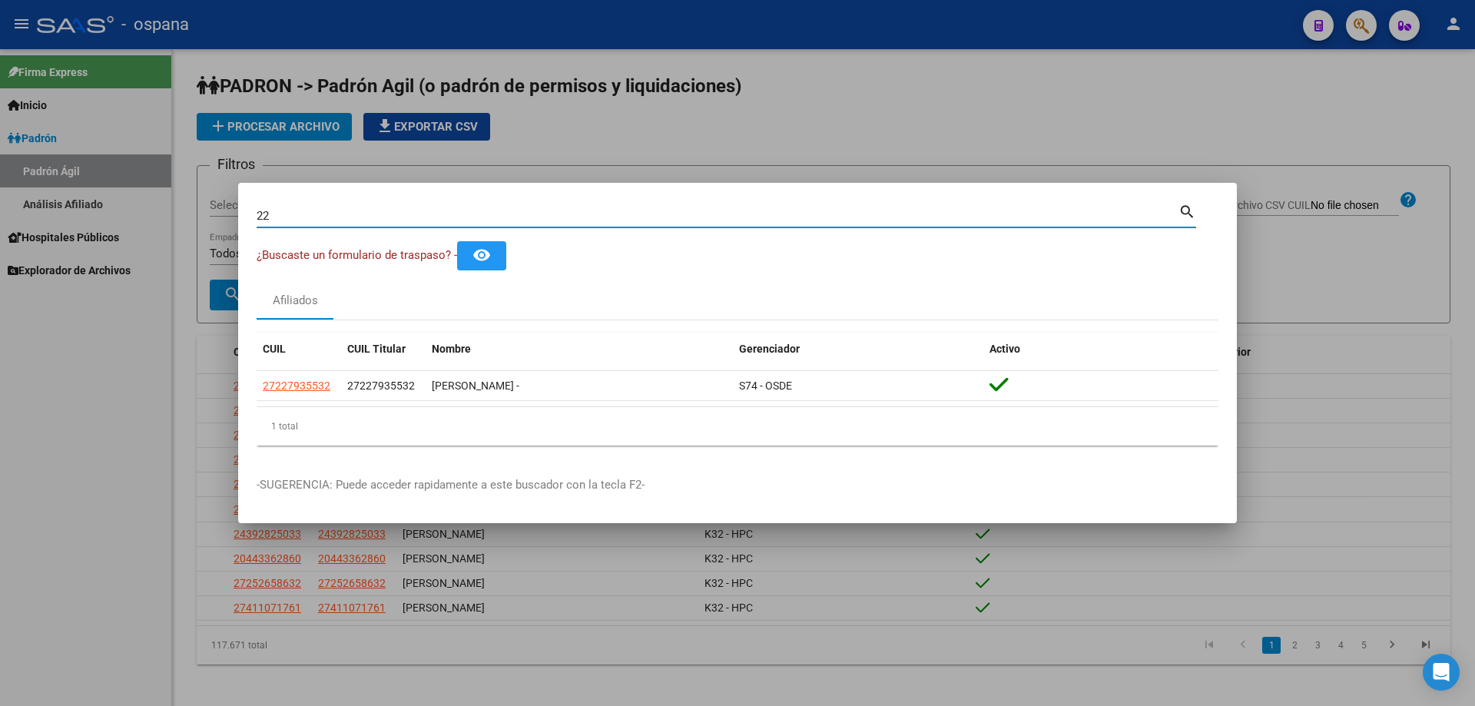
type input "2"
type input "20783540"
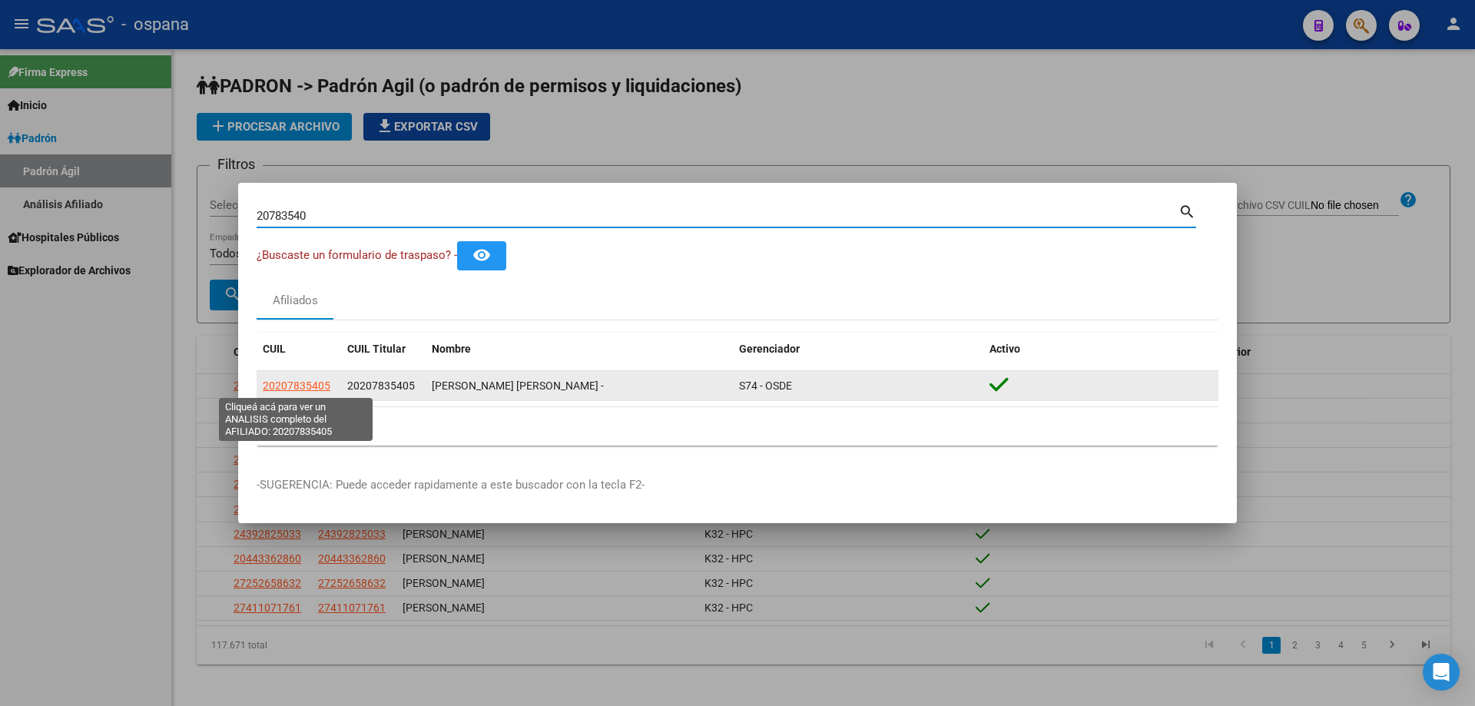
click at [308, 383] on span "20207835405" at bounding box center [297, 386] width 68 height 12
type textarea "20207835405"
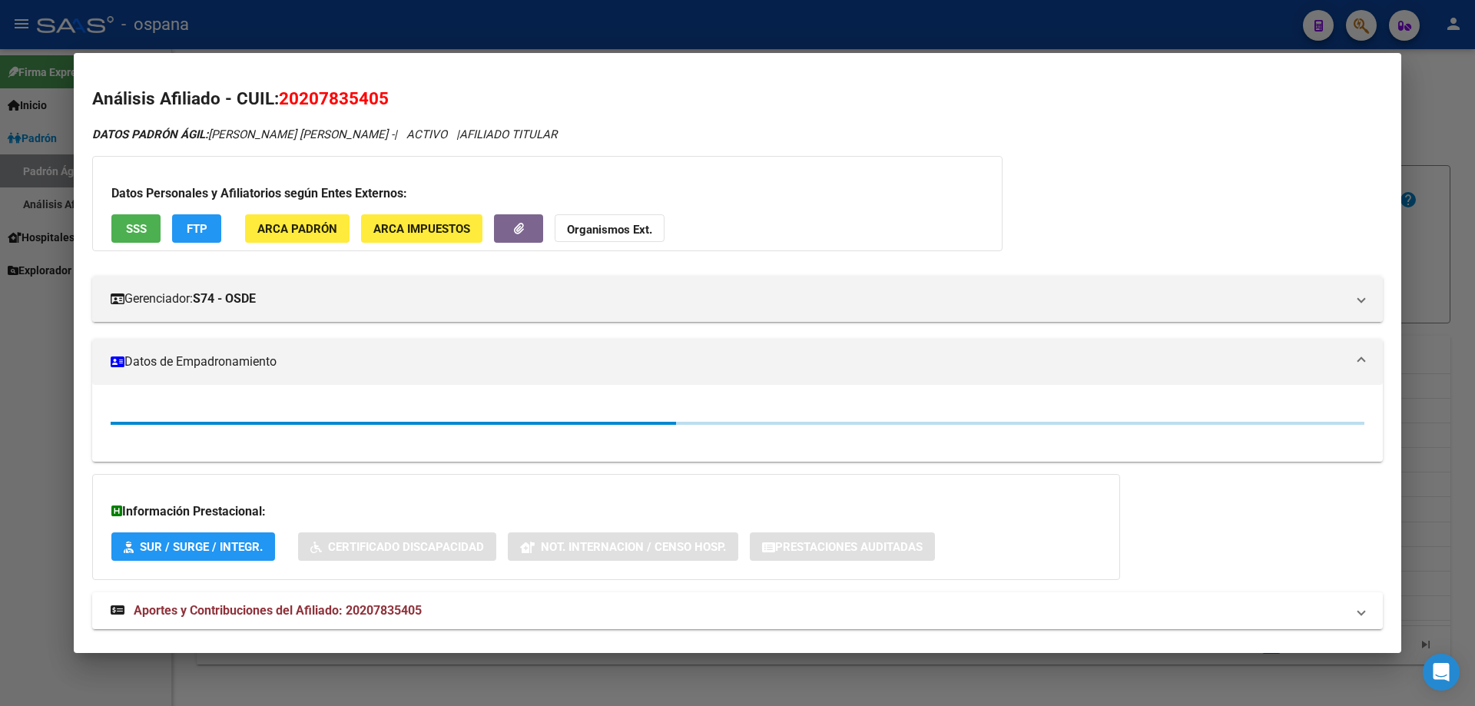
click at [1475, 214] on div at bounding box center [737, 353] width 1475 height 706
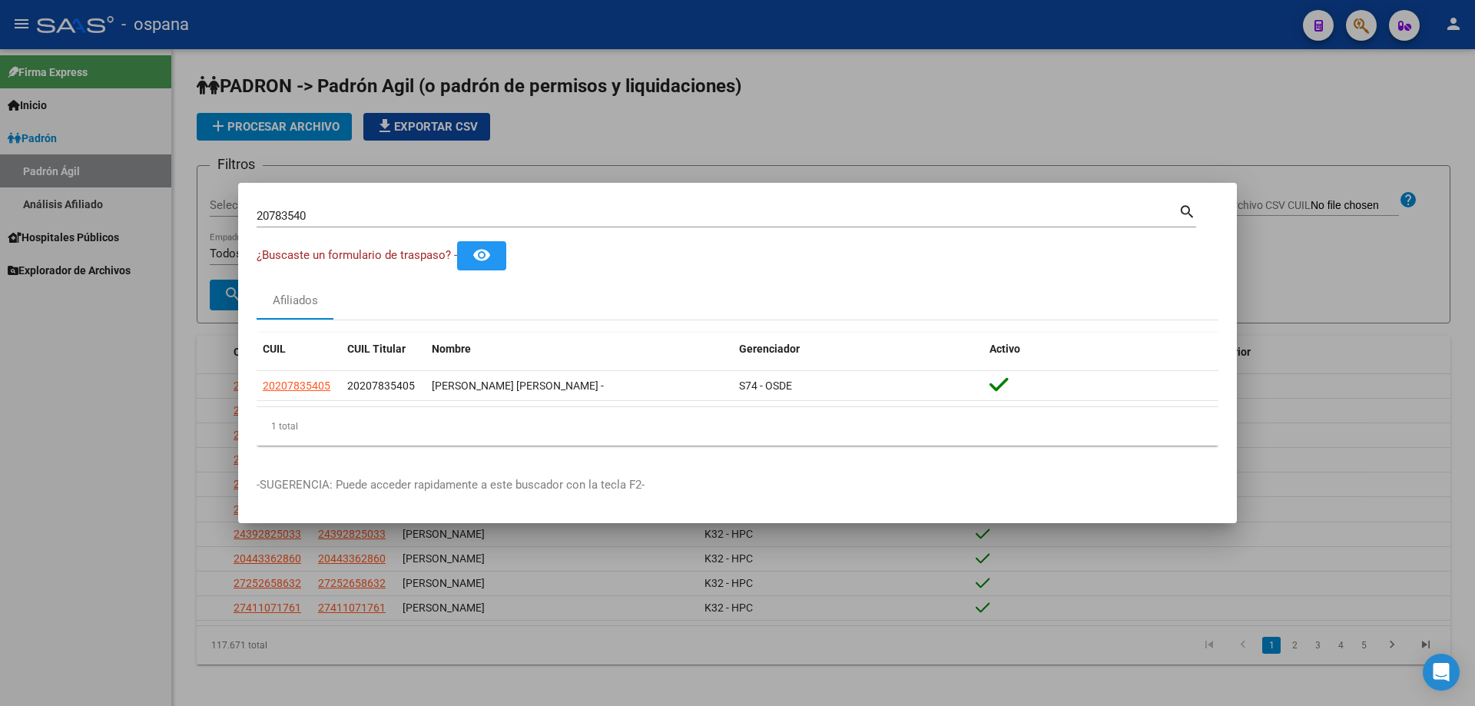
click at [657, 213] on input "20783540" at bounding box center [718, 216] width 922 height 14
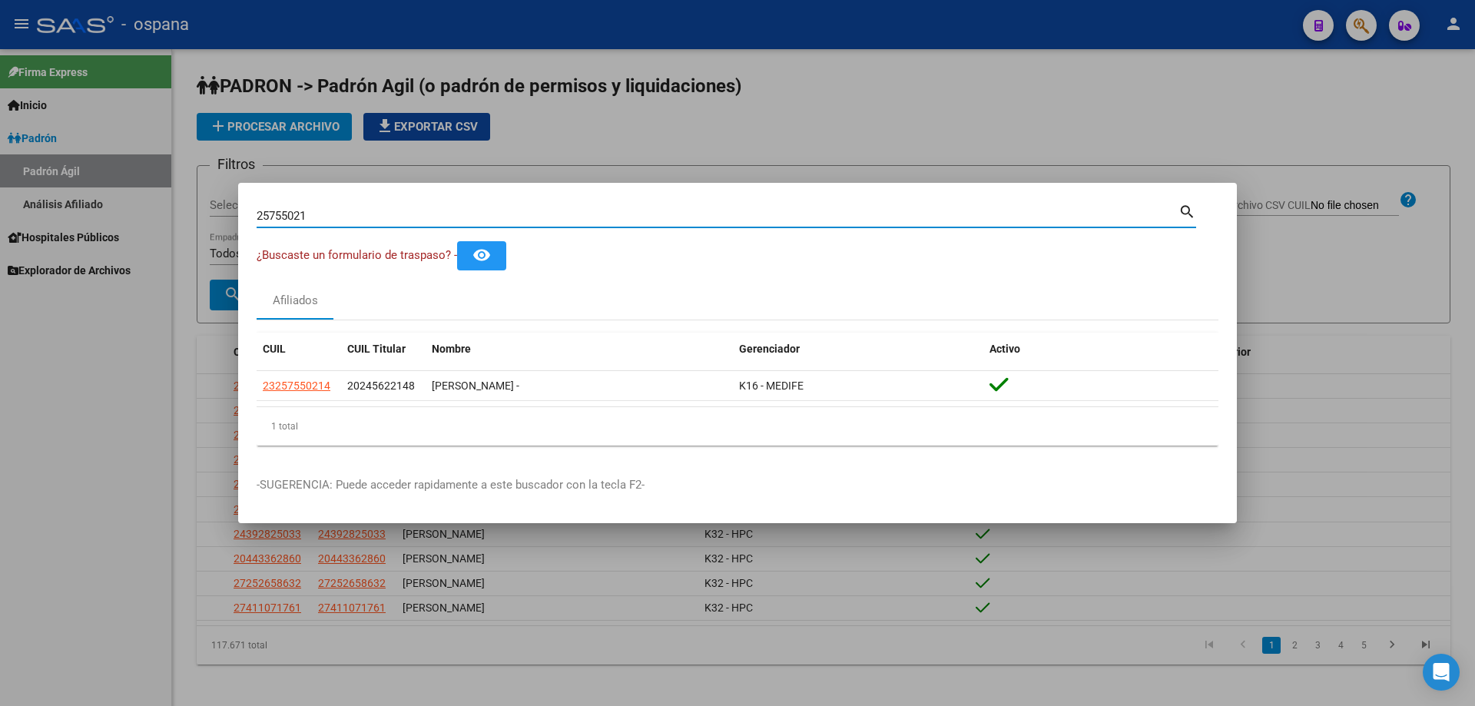
click at [659, 219] on input "25755021" at bounding box center [718, 216] width 922 height 14
click at [659, 221] on input "25755021" at bounding box center [718, 216] width 922 height 14
click at [641, 217] on input "30087425" at bounding box center [718, 216] width 922 height 14
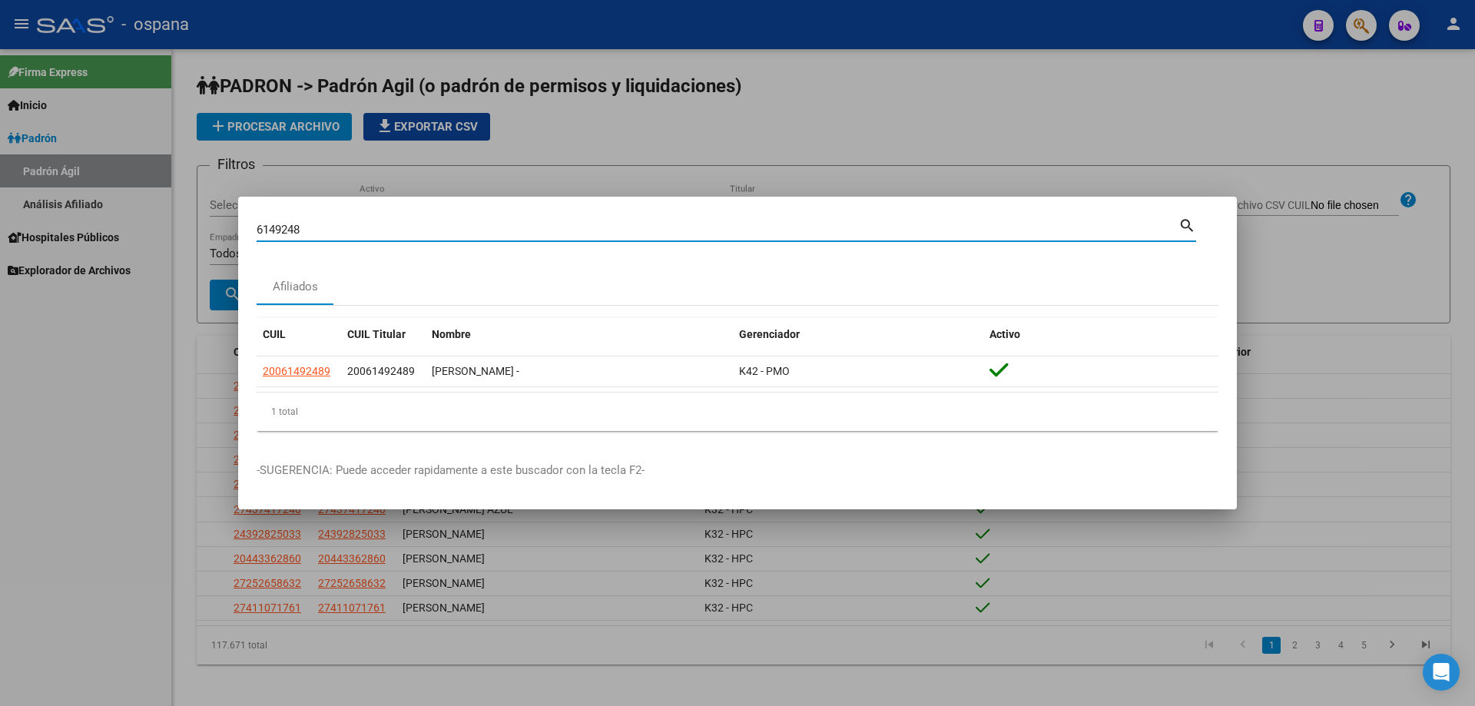
click at [649, 236] on input "6149248" at bounding box center [718, 230] width 922 height 14
click at [650, 236] on input "6149248" at bounding box center [718, 230] width 922 height 14
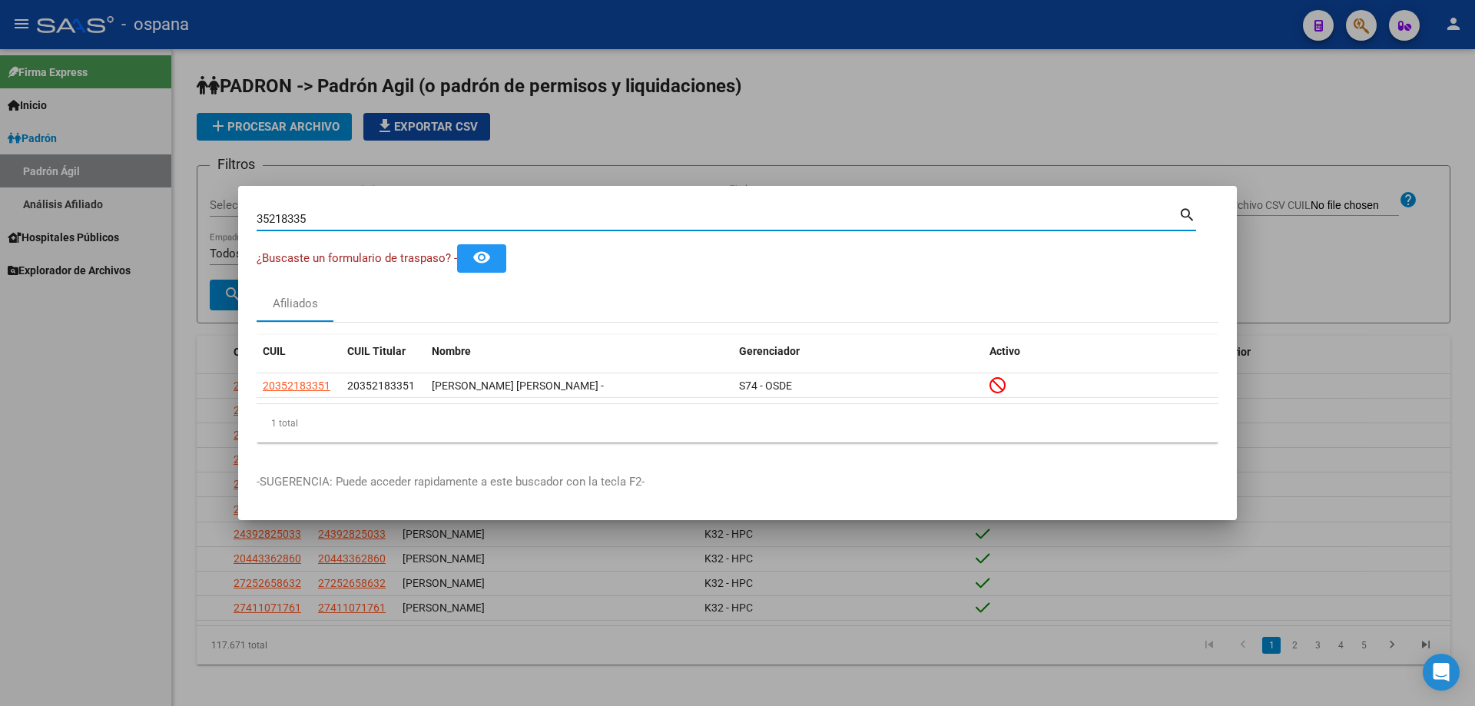
click at [728, 220] on input "35218335" at bounding box center [718, 219] width 922 height 14
click at [729, 220] on input "35218335" at bounding box center [718, 219] width 922 height 14
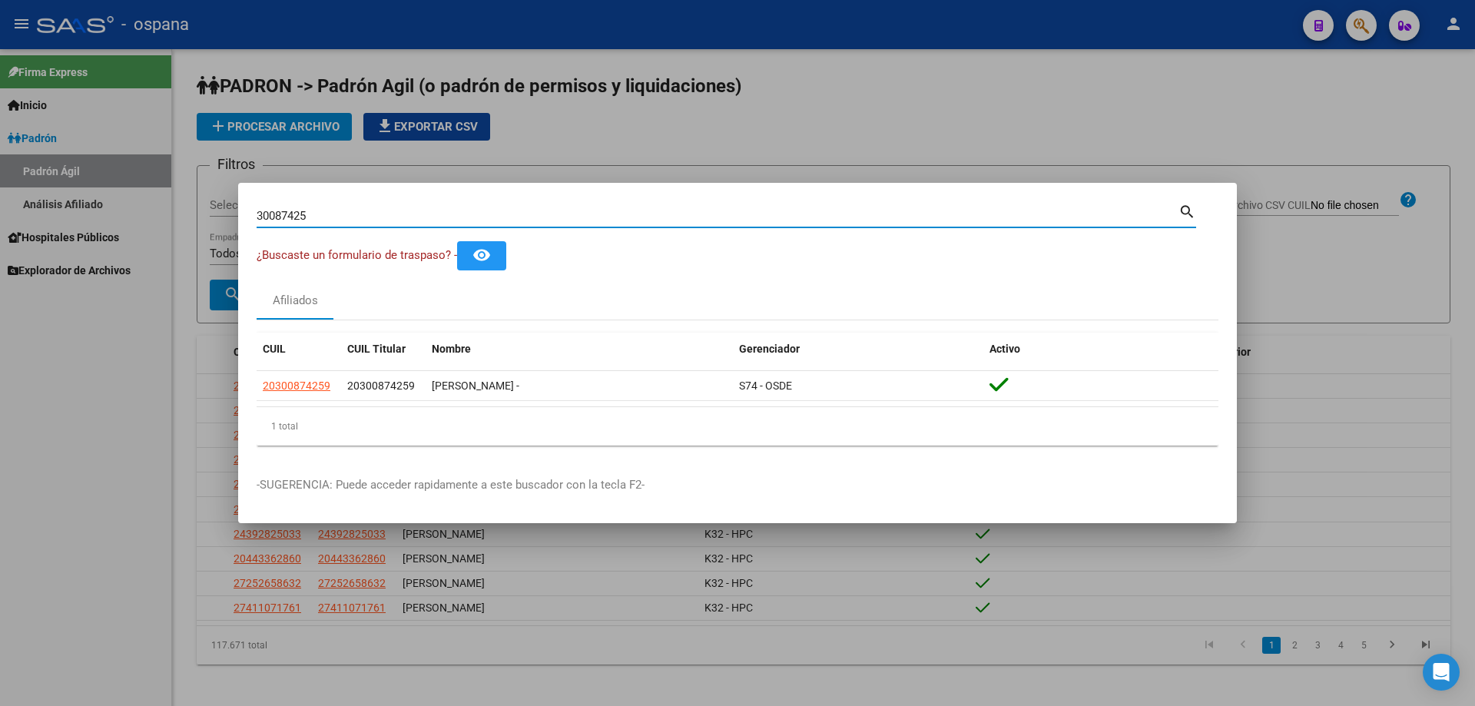
click at [712, 212] on input "30087425" at bounding box center [718, 216] width 922 height 14
click at [712, 213] on input "30087425" at bounding box center [718, 216] width 922 height 14
click at [702, 214] on input "20198772" at bounding box center [718, 216] width 922 height 14
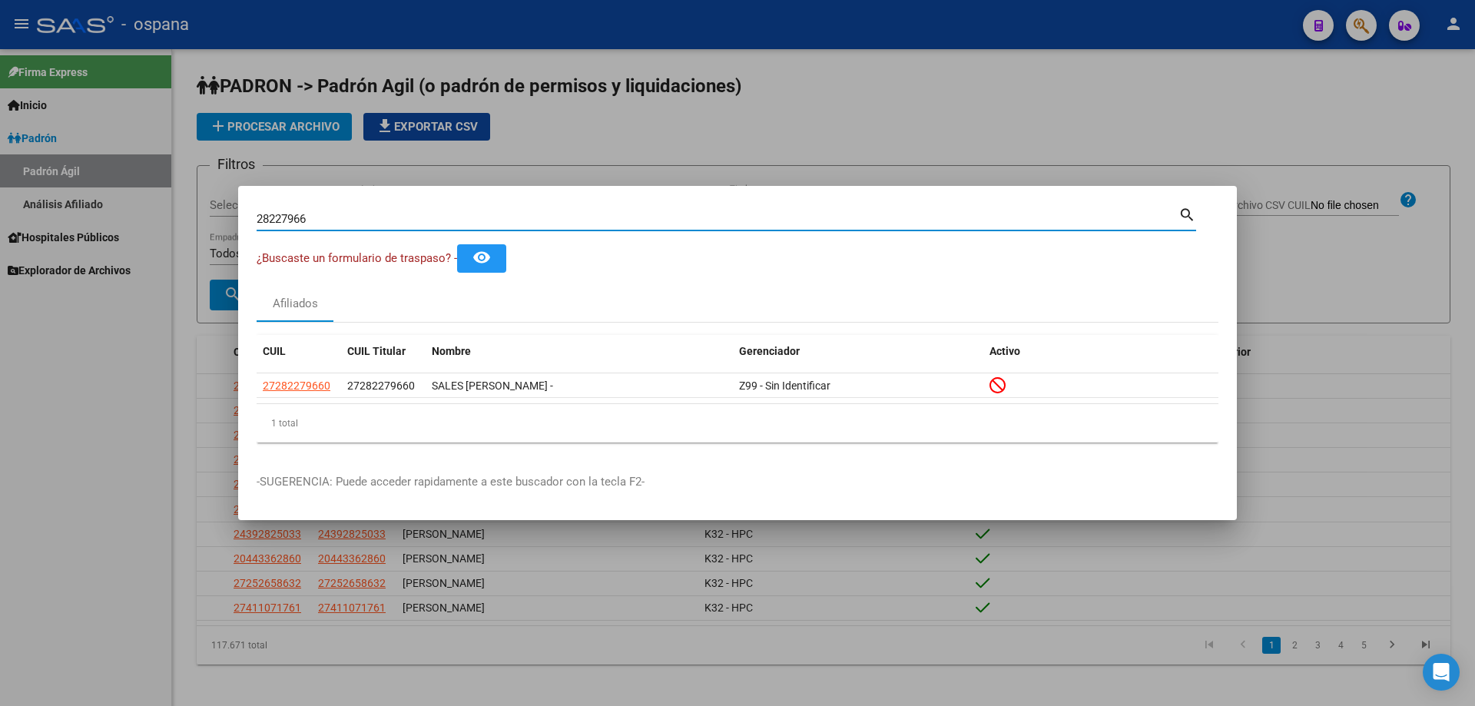
click at [815, 221] on input "28227966" at bounding box center [718, 219] width 922 height 14
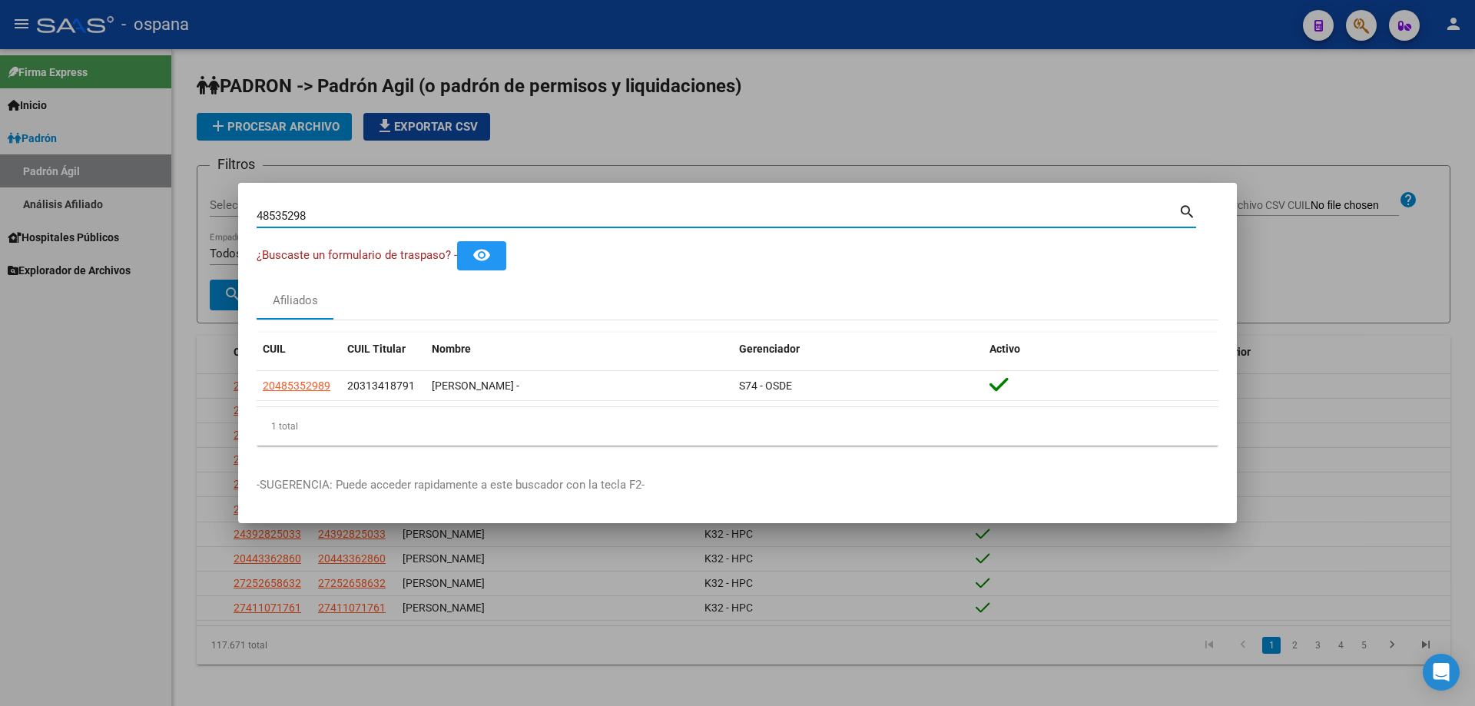
click at [703, 221] on input "48535298" at bounding box center [718, 216] width 922 height 14
click at [692, 216] on input "25528745" at bounding box center [718, 216] width 922 height 14
click at [678, 213] on input "23160982" at bounding box center [718, 216] width 922 height 14
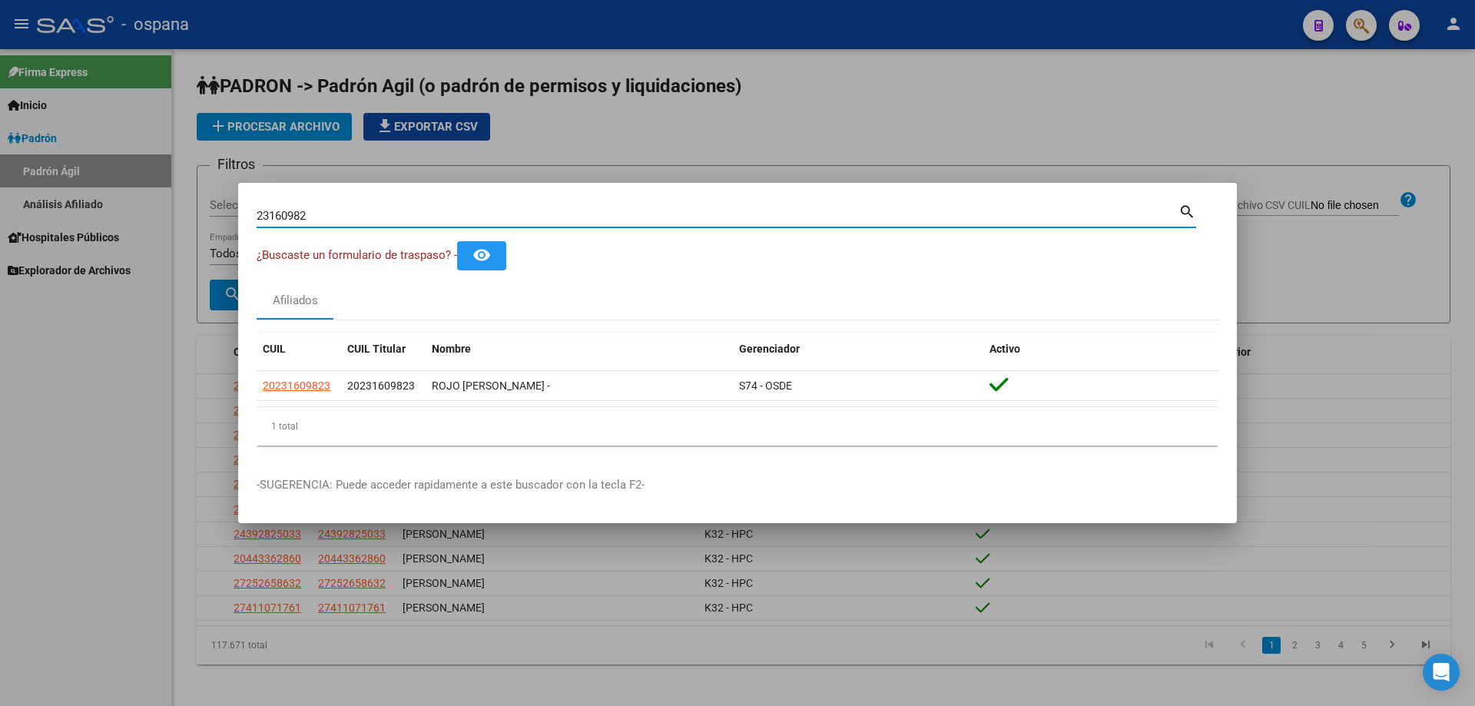
click at [678, 213] on input "23160982" at bounding box center [718, 216] width 922 height 14
click at [671, 215] on input "26553175" at bounding box center [718, 216] width 922 height 14
click at [670, 216] on input "28011329" at bounding box center [718, 216] width 922 height 14
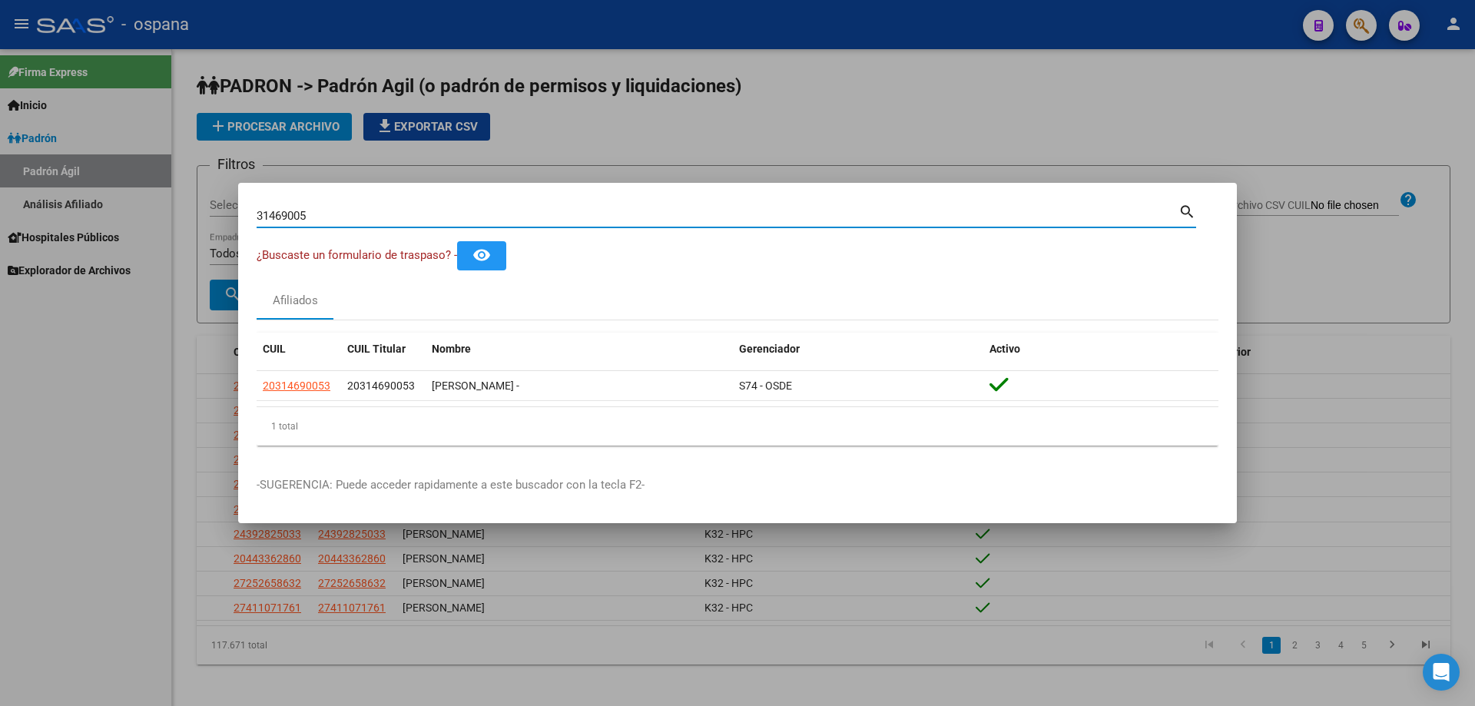
click at [675, 214] on input "31469005" at bounding box center [718, 216] width 922 height 14
click at [684, 219] on input "36345100" at bounding box center [718, 216] width 922 height 14
click at [682, 214] on input "34149853" at bounding box center [718, 216] width 922 height 14
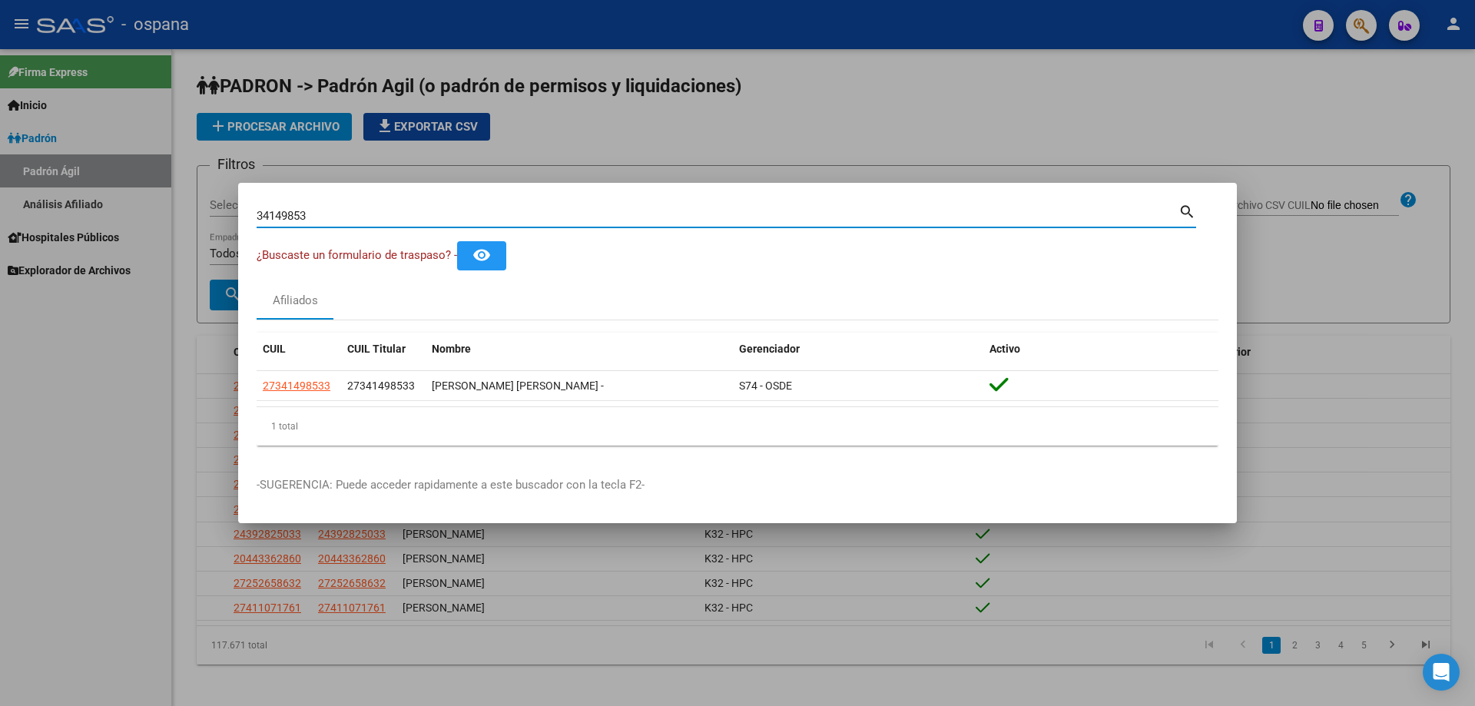
click at [682, 214] on input "34149853" at bounding box center [718, 216] width 922 height 14
click at [495, 219] on input "31710325" at bounding box center [718, 216] width 922 height 14
click at [712, 216] on input "40751110" at bounding box center [718, 216] width 922 height 14
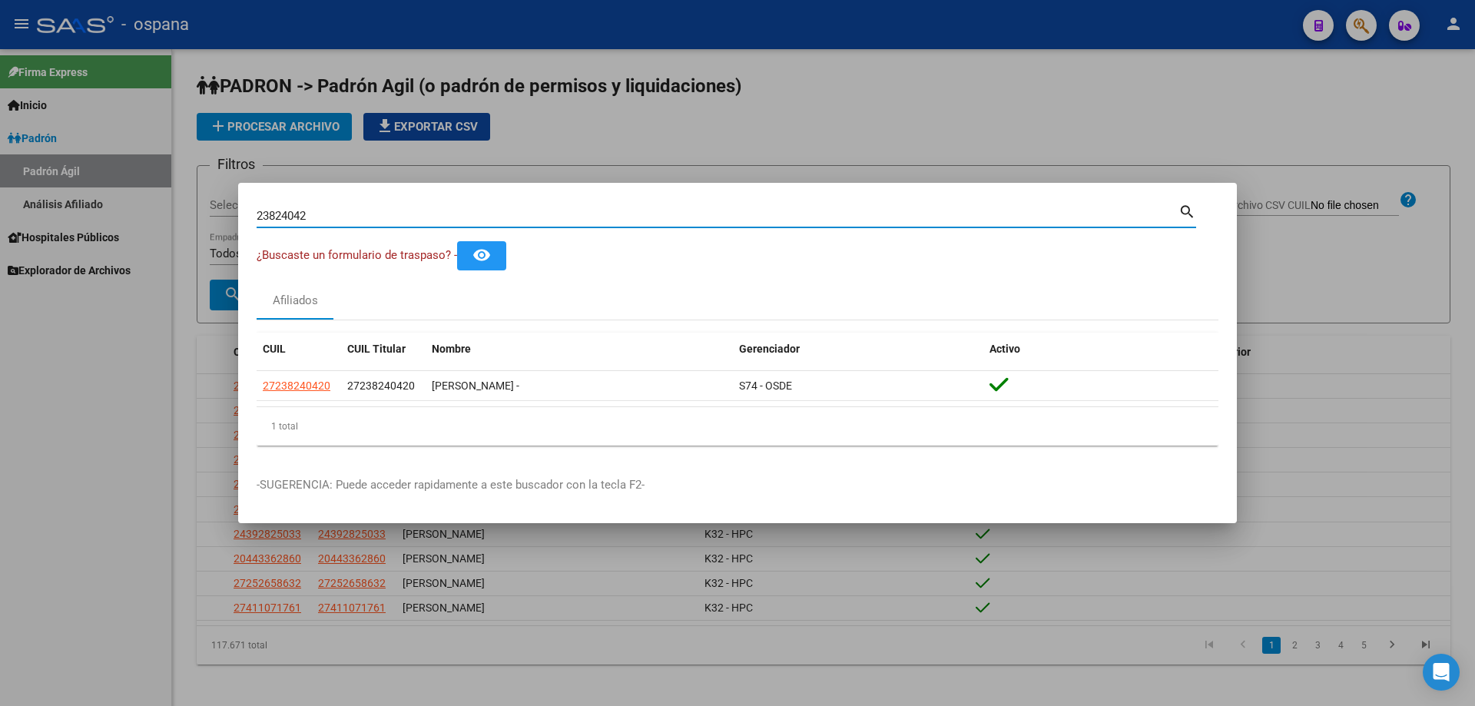
click at [712, 210] on input "23824042" at bounding box center [718, 216] width 922 height 14
click at [380, 216] on input "48600392" at bounding box center [718, 216] width 922 height 14
type input "2"
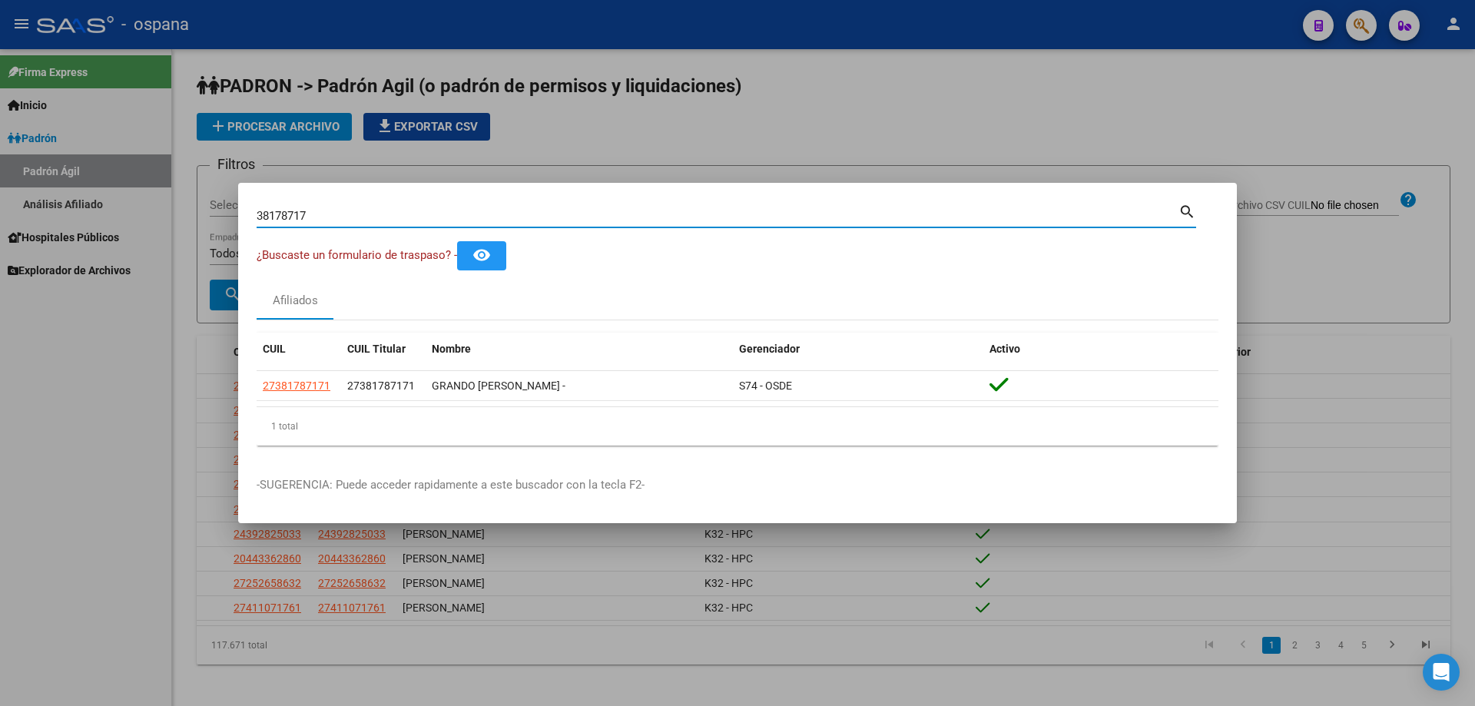
click at [380, 212] on input "38178717" at bounding box center [718, 216] width 922 height 14
click at [495, 212] on input "26484231" at bounding box center [718, 216] width 922 height 14
click at [502, 216] on input "25247133" at bounding box center [718, 216] width 922 height 14
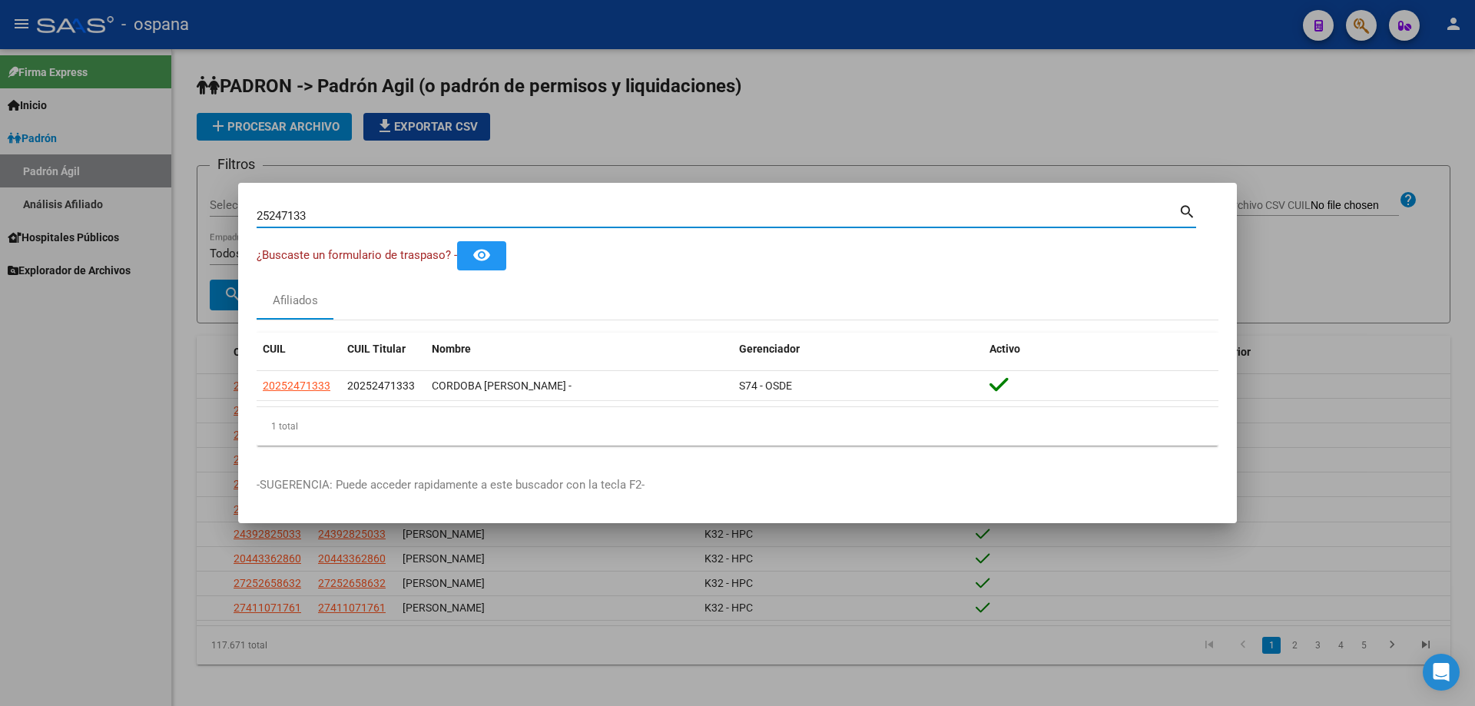
click at [502, 216] on input "25247133" at bounding box center [718, 216] width 922 height 14
click at [517, 214] on input "48600392" at bounding box center [718, 216] width 922 height 14
click at [517, 216] on input "48600392" at bounding box center [718, 216] width 922 height 14
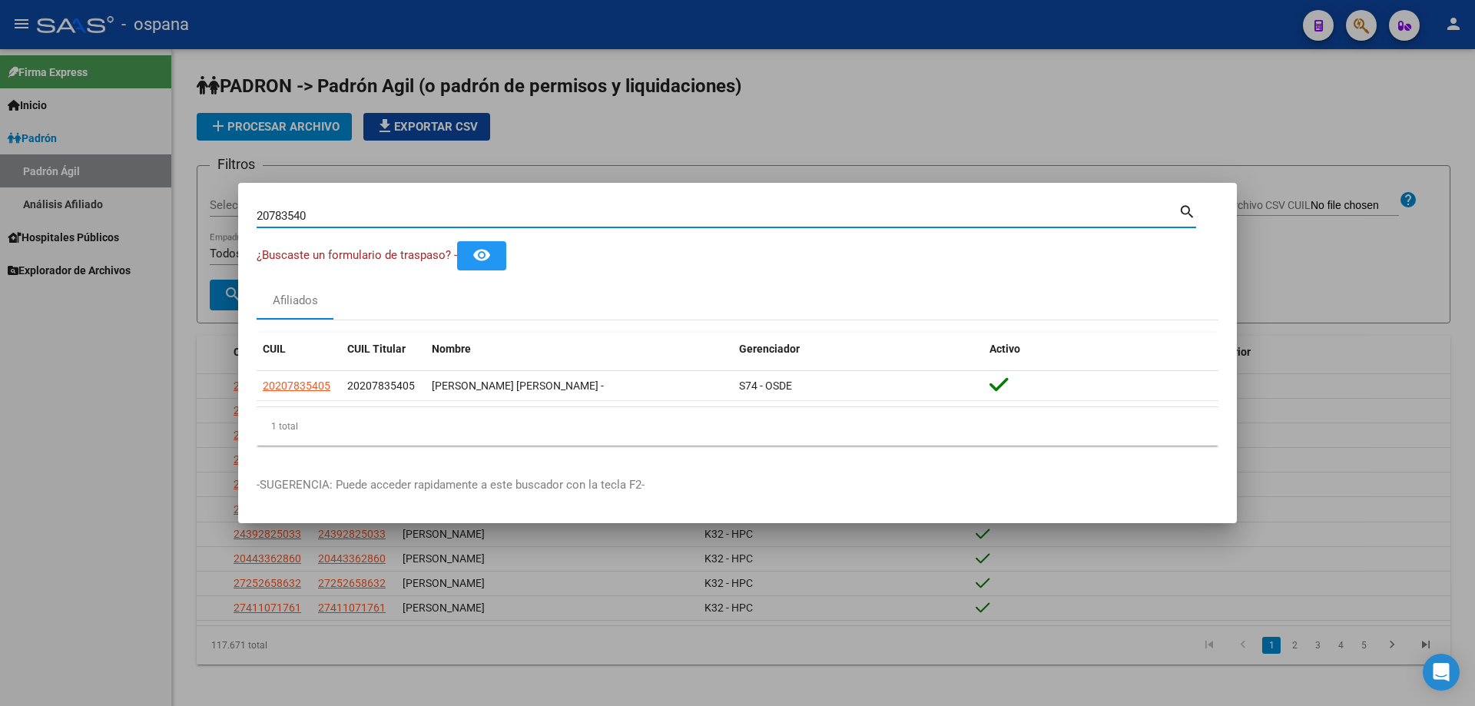
click at [674, 212] on input "20783540" at bounding box center [718, 216] width 922 height 14
click at [738, 220] on input "22566169" at bounding box center [718, 216] width 922 height 14
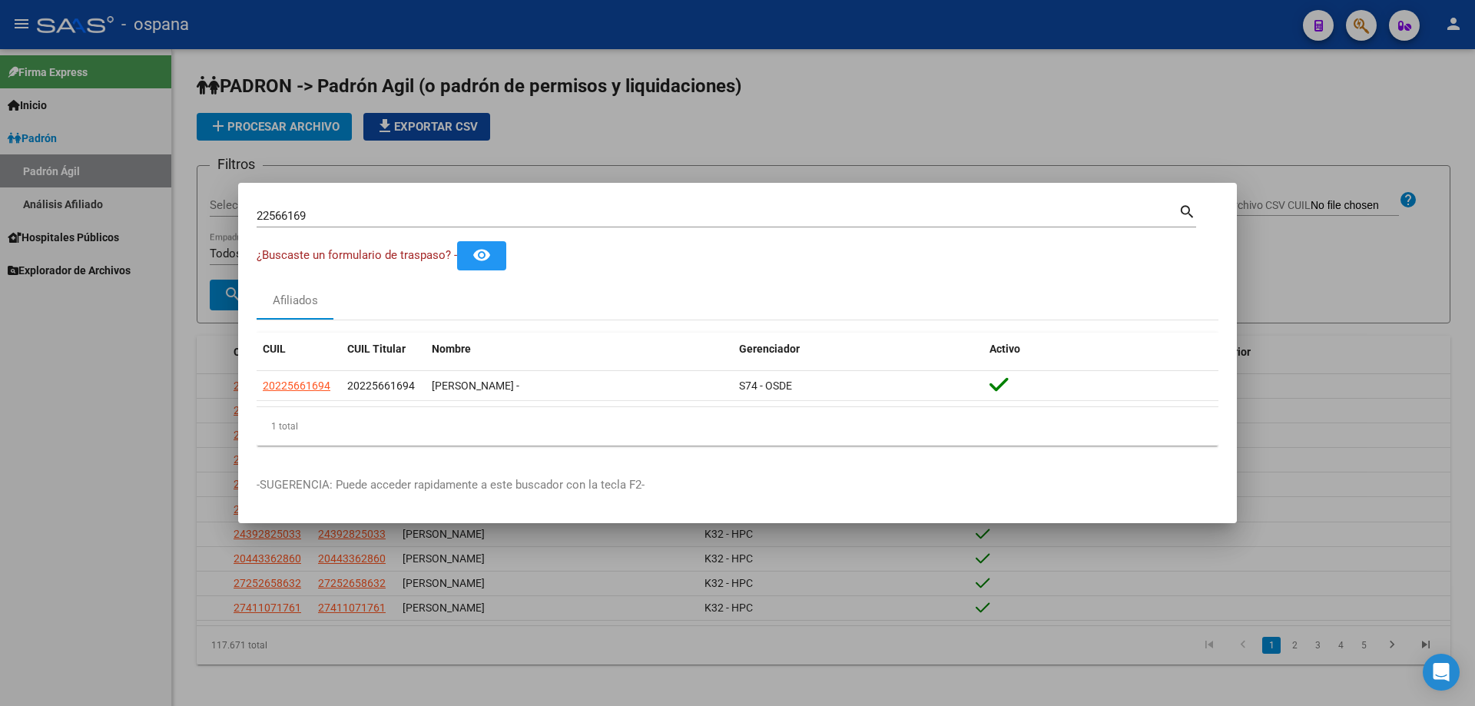
click at [323, 215] on input "22566169" at bounding box center [718, 216] width 922 height 14
drag, startPoint x: 323, startPoint y: 215, endPoint x: 130, endPoint y: 243, distance: 195.6
click at [130, 243] on div "22566169 Buscar (apellido, dni, cuil, nro traspaso, cuit, obra social) search ¿…" at bounding box center [737, 353] width 1475 height 706
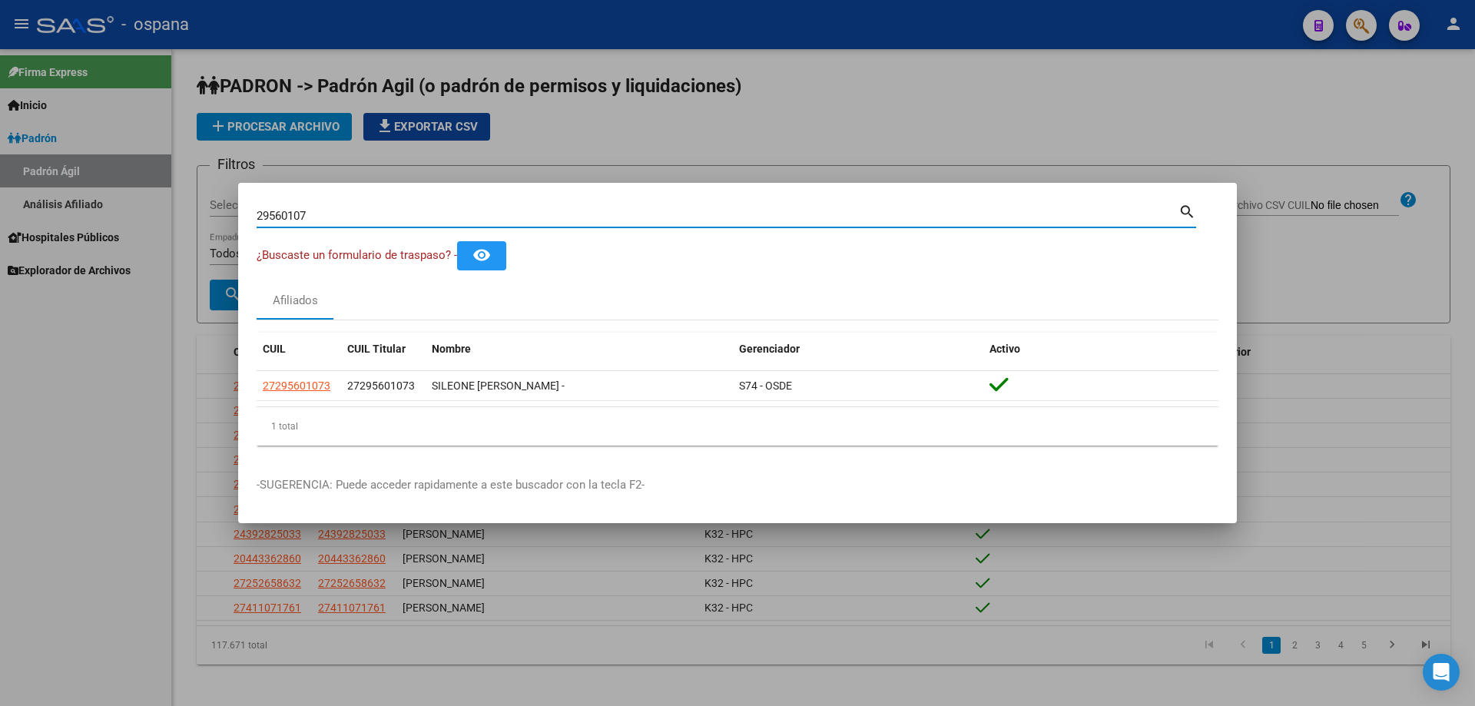
click at [418, 222] on input "29560107" at bounding box center [718, 216] width 922 height 14
click at [419, 222] on input "29560107" at bounding box center [718, 216] width 922 height 14
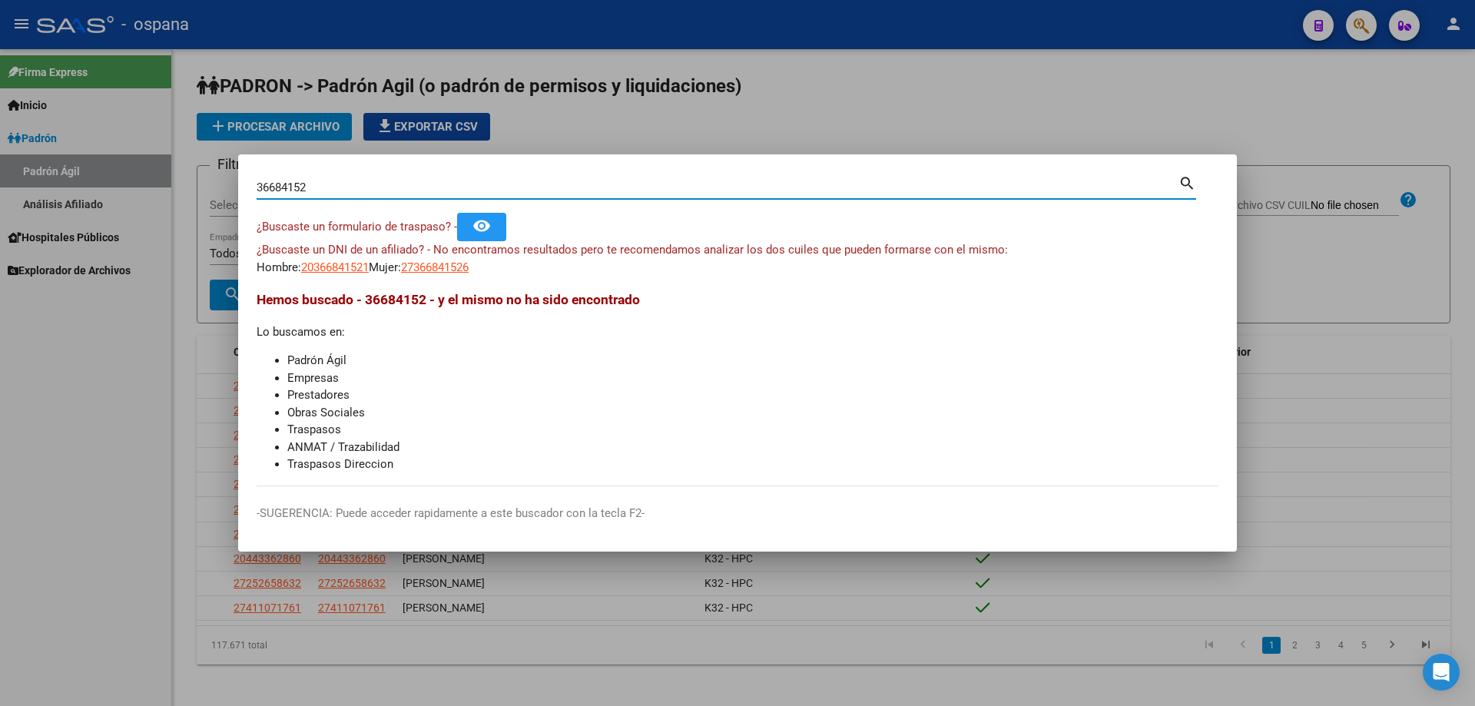
click at [414, 187] on input "36684152" at bounding box center [718, 188] width 922 height 14
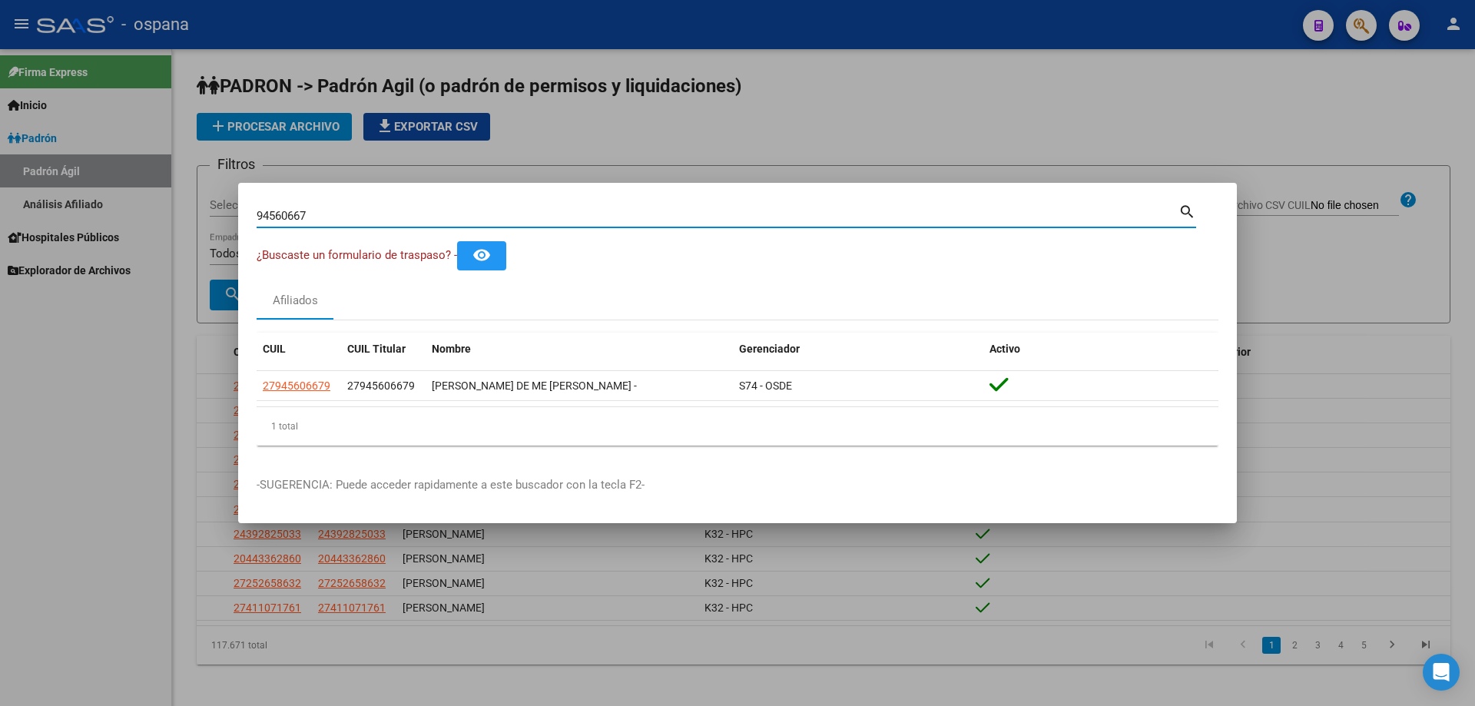
click at [431, 213] on input "94560667" at bounding box center [718, 216] width 922 height 14
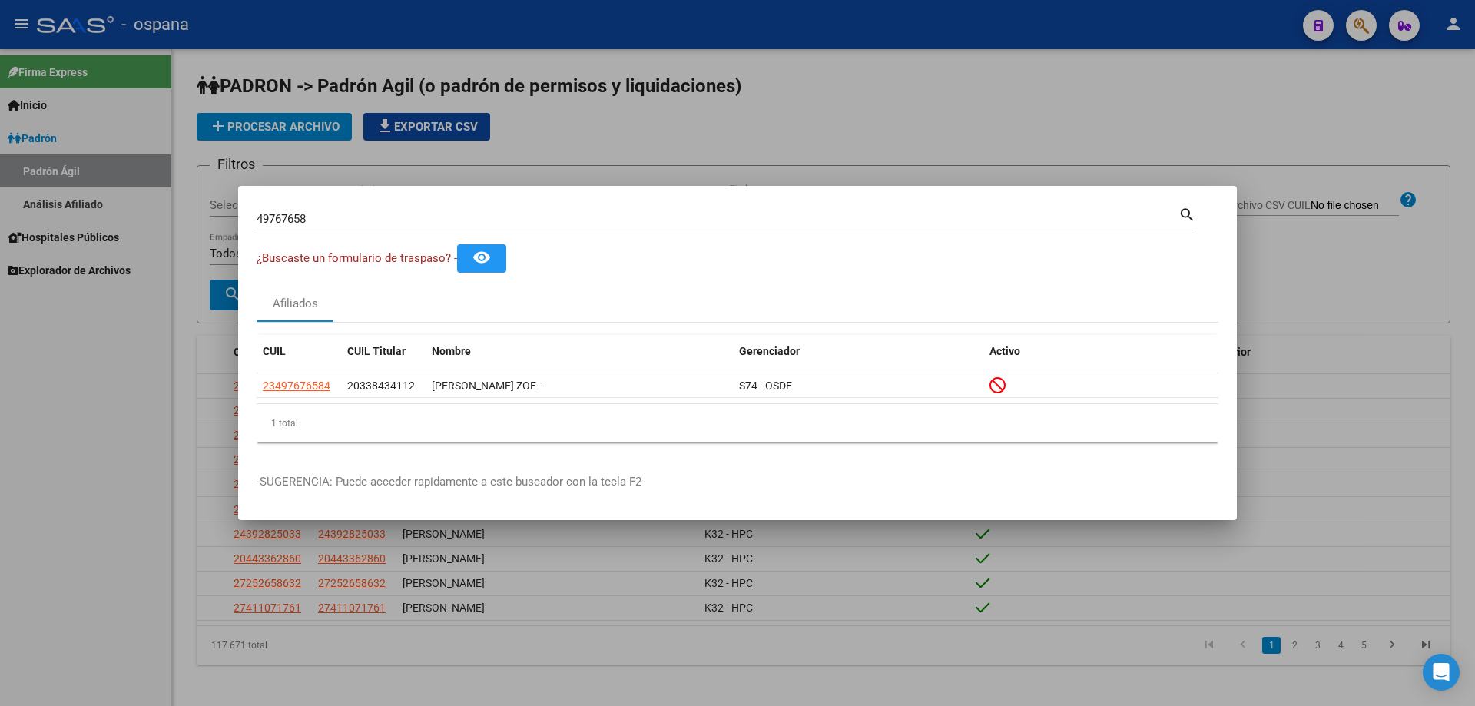
click at [369, 208] on div "49767658 Buscar (apellido, dni, [PERSON_NAME], [PERSON_NAME], cuit, obra social)" at bounding box center [718, 218] width 922 height 23
click at [383, 217] on input "49767658" at bounding box center [718, 219] width 922 height 14
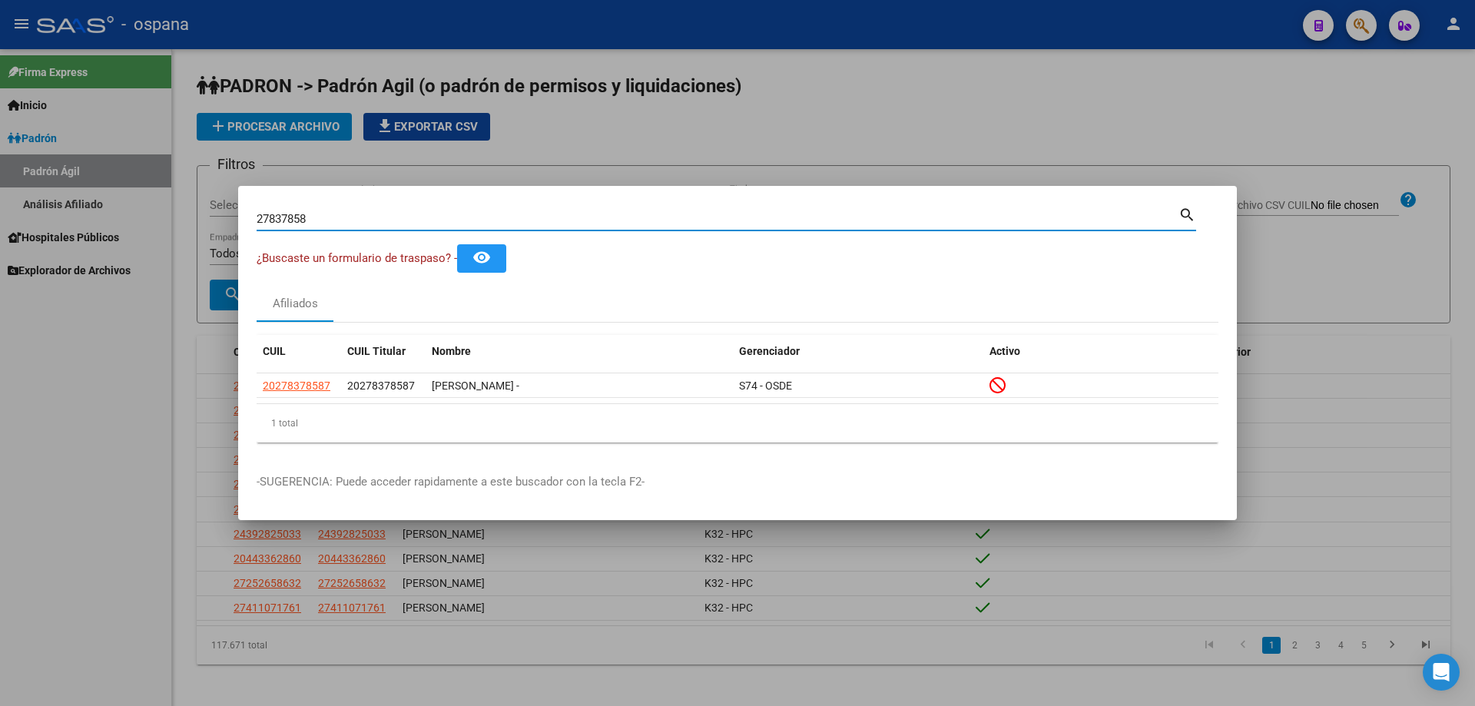
click at [499, 216] on input "27837858" at bounding box center [718, 219] width 922 height 14
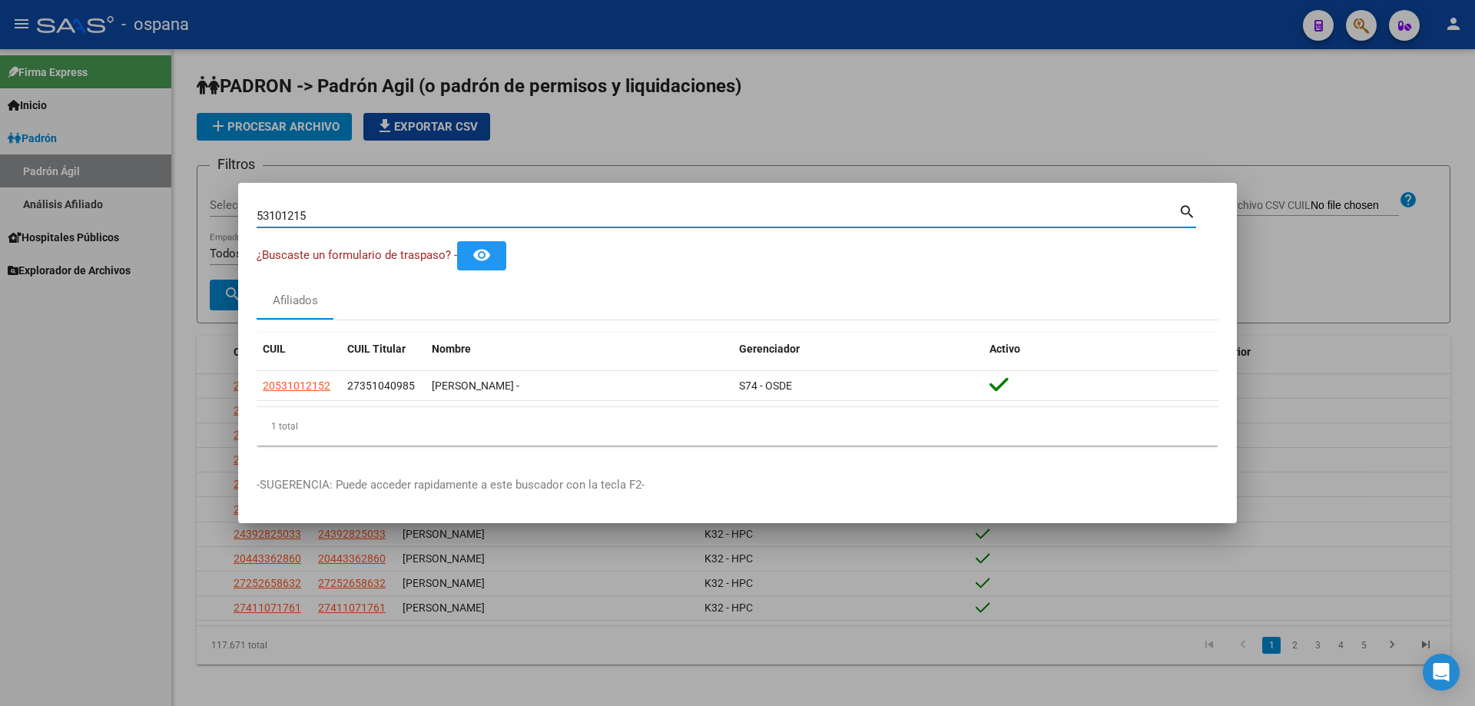
click at [505, 211] on input "53101215" at bounding box center [718, 216] width 922 height 14
click at [407, 227] on div "1689 Buscar (apellido, dni, cuil, nro traspaso, cuit, obra social)" at bounding box center [718, 215] width 922 height 23
click at [406, 219] on input "1689" at bounding box center [718, 216] width 922 height 14
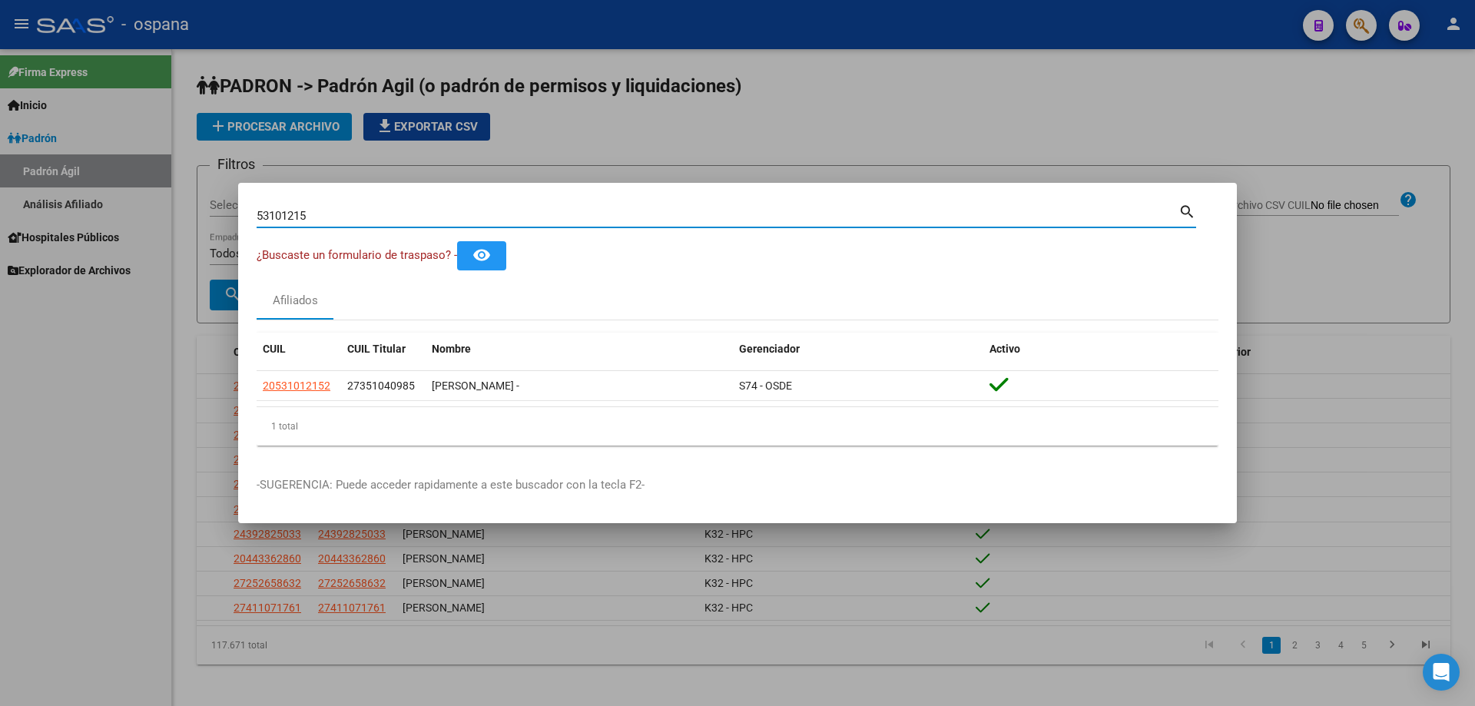
click at [408, 209] on input "53101215" at bounding box center [718, 216] width 922 height 14
click at [466, 221] on input "16895119" at bounding box center [718, 216] width 922 height 14
click at [357, 216] on input "36408996" at bounding box center [718, 216] width 922 height 14
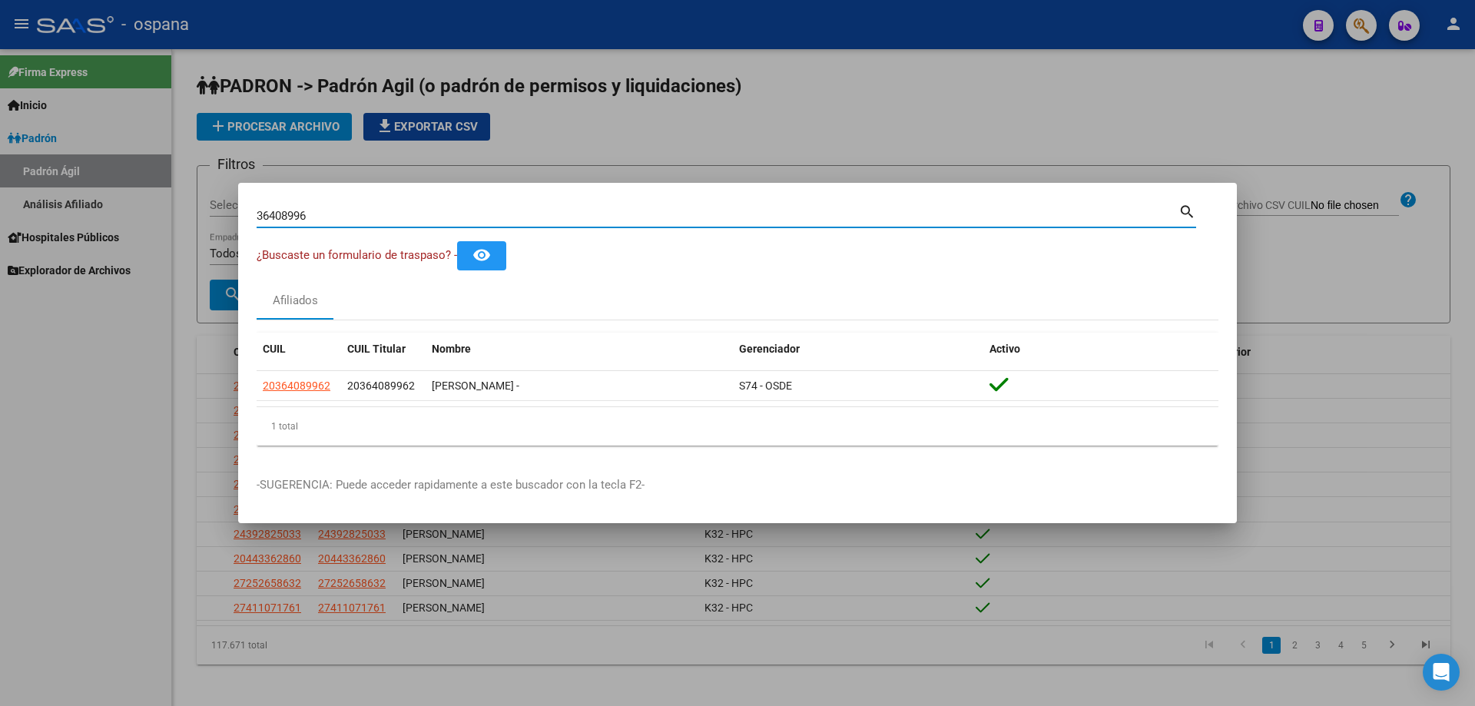
click at [357, 216] on input "36408996" at bounding box center [718, 216] width 922 height 14
click at [416, 209] on input "36408996" at bounding box center [718, 216] width 922 height 14
type input "5139465"
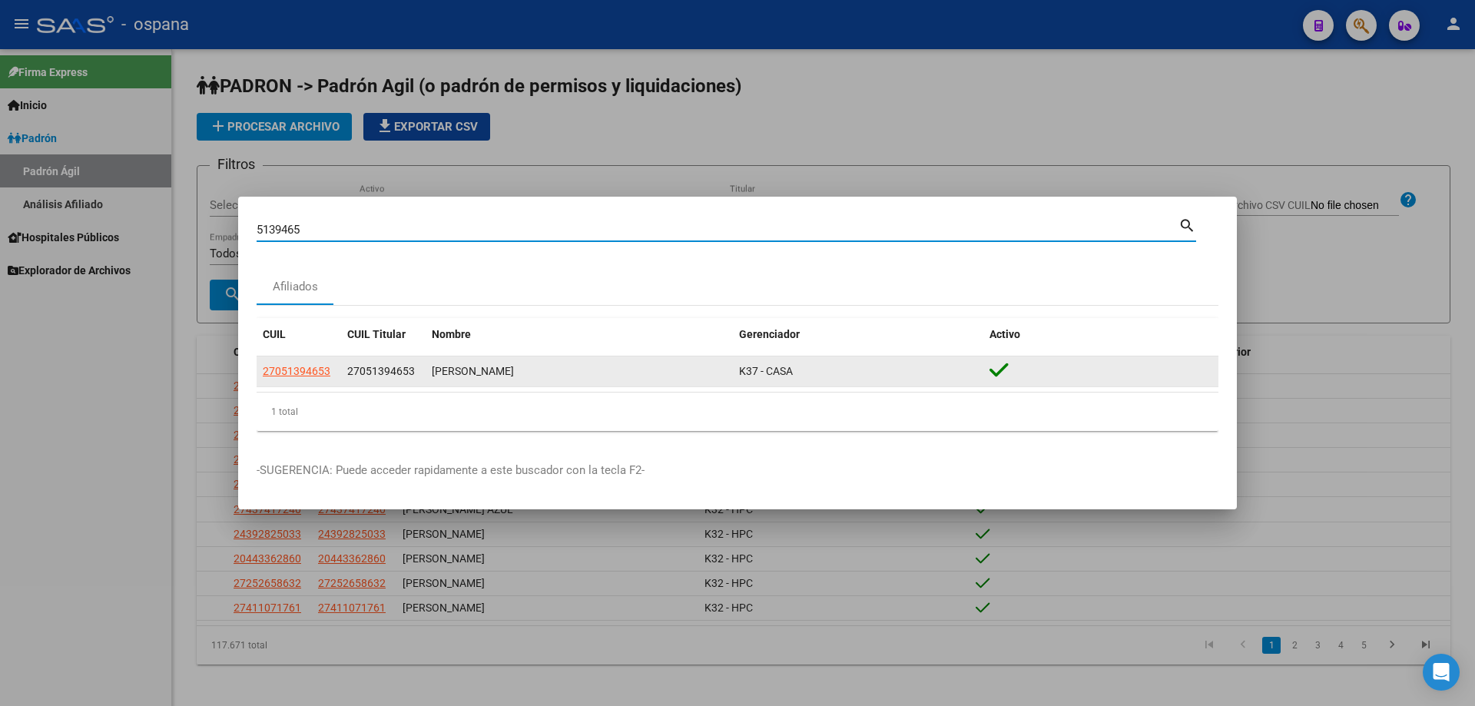
click at [287, 357] on datatable-body-cell "27051394653" at bounding box center [299, 372] width 85 height 30
click at [291, 362] on datatable-body-cell "27051394653" at bounding box center [299, 372] width 85 height 30
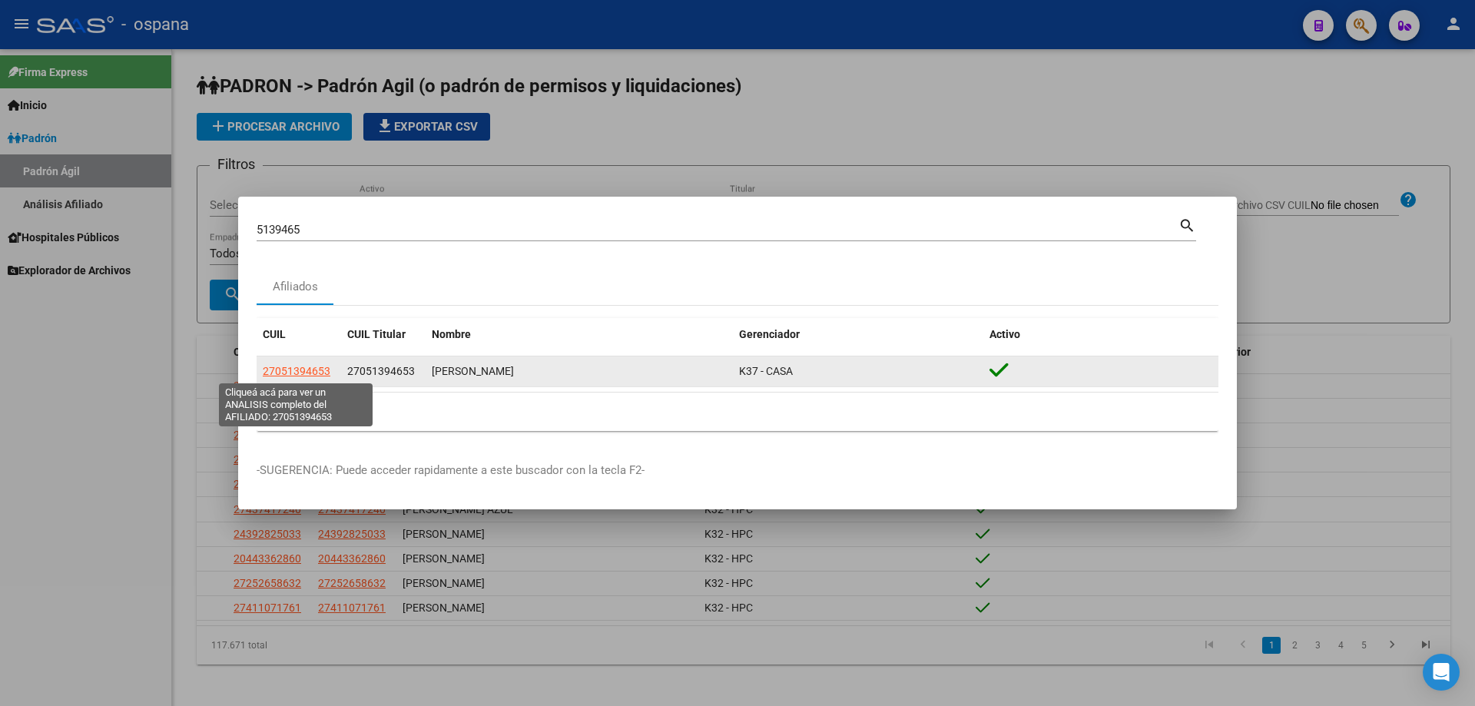
click at [311, 377] on span "27051394653" at bounding box center [297, 371] width 68 height 12
type textarea "27051394653"
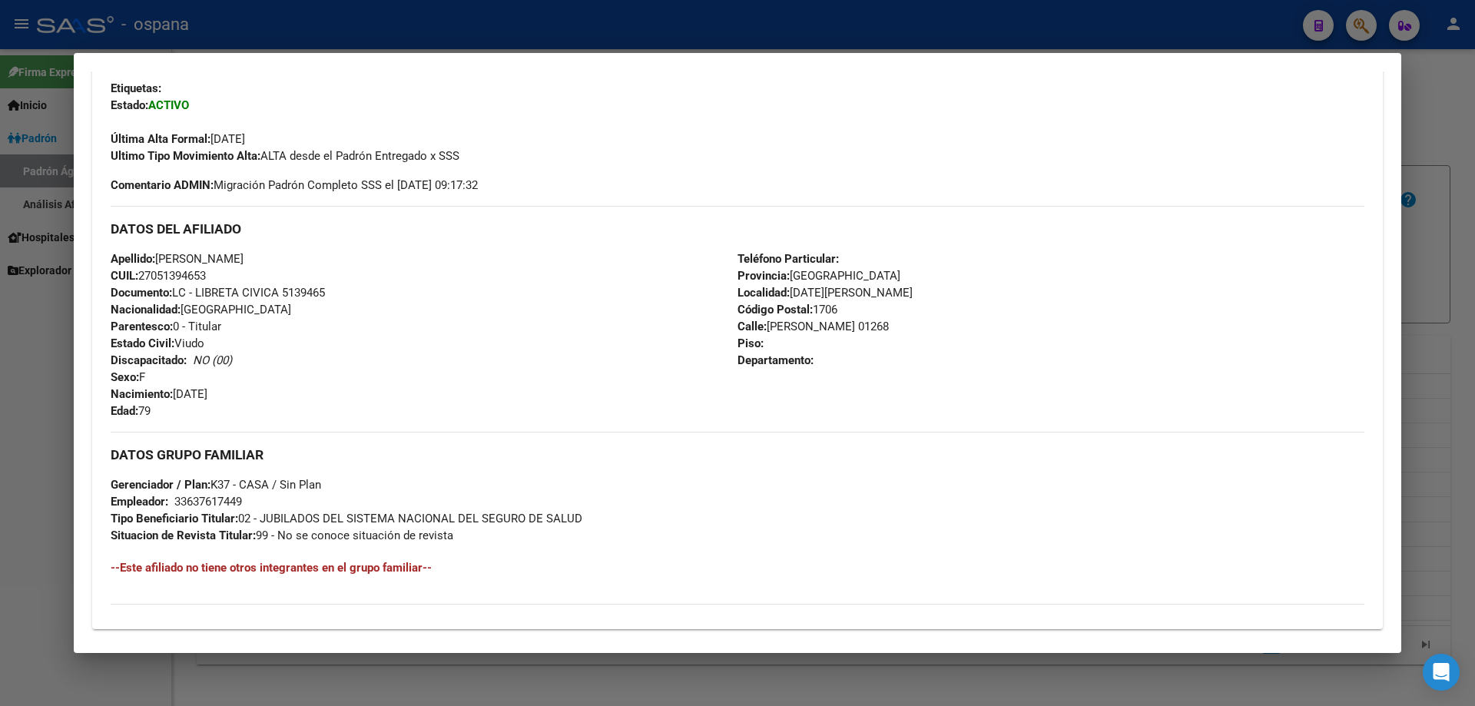
scroll to position [384, 0]
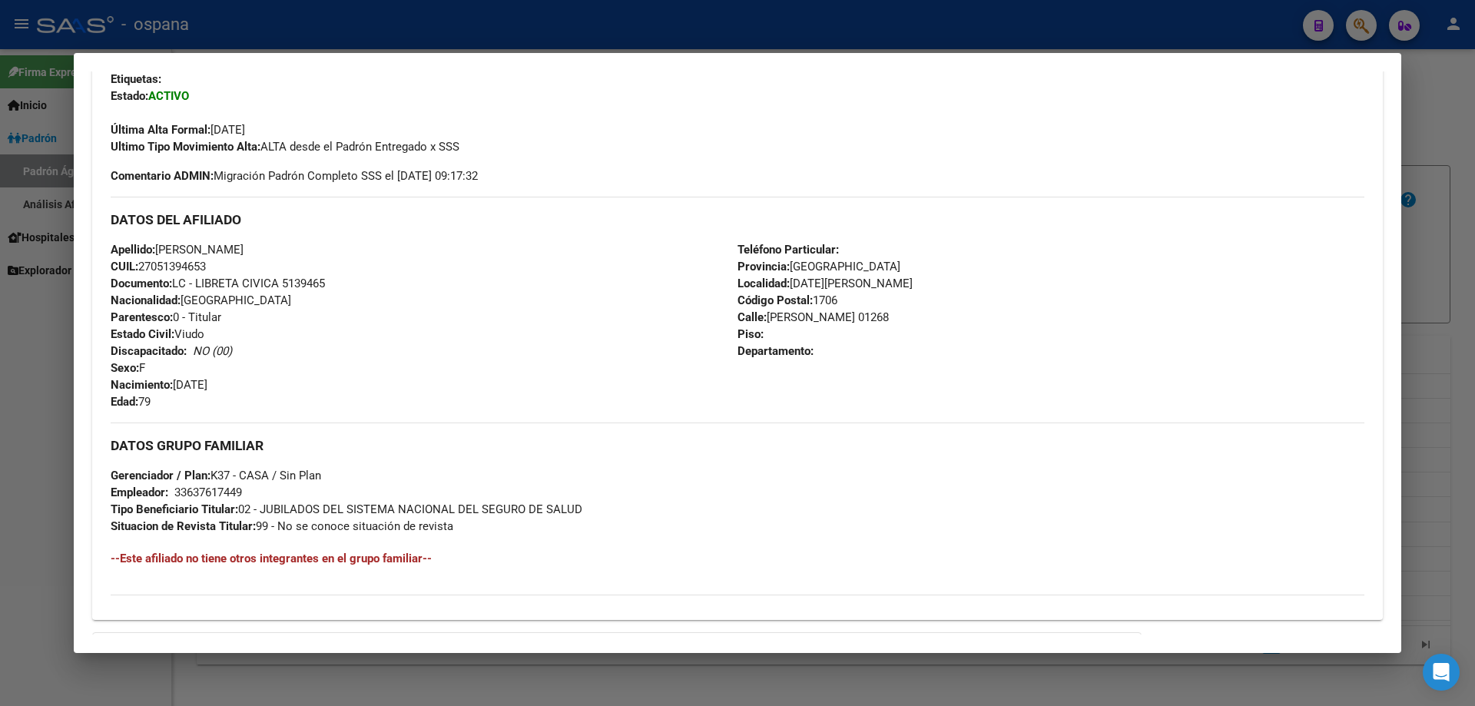
drag, startPoint x: 228, startPoint y: 473, endPoint x: 416, endPoint y: 479, distance: 188.4
click at [416, 479] on div "DATOS GRUPO FAMILIAR Gerenciador / Plan: K37 - CASA / Sin Plan Empleador: 33637…" at bounding box center [738, 479] width 1254 height 112
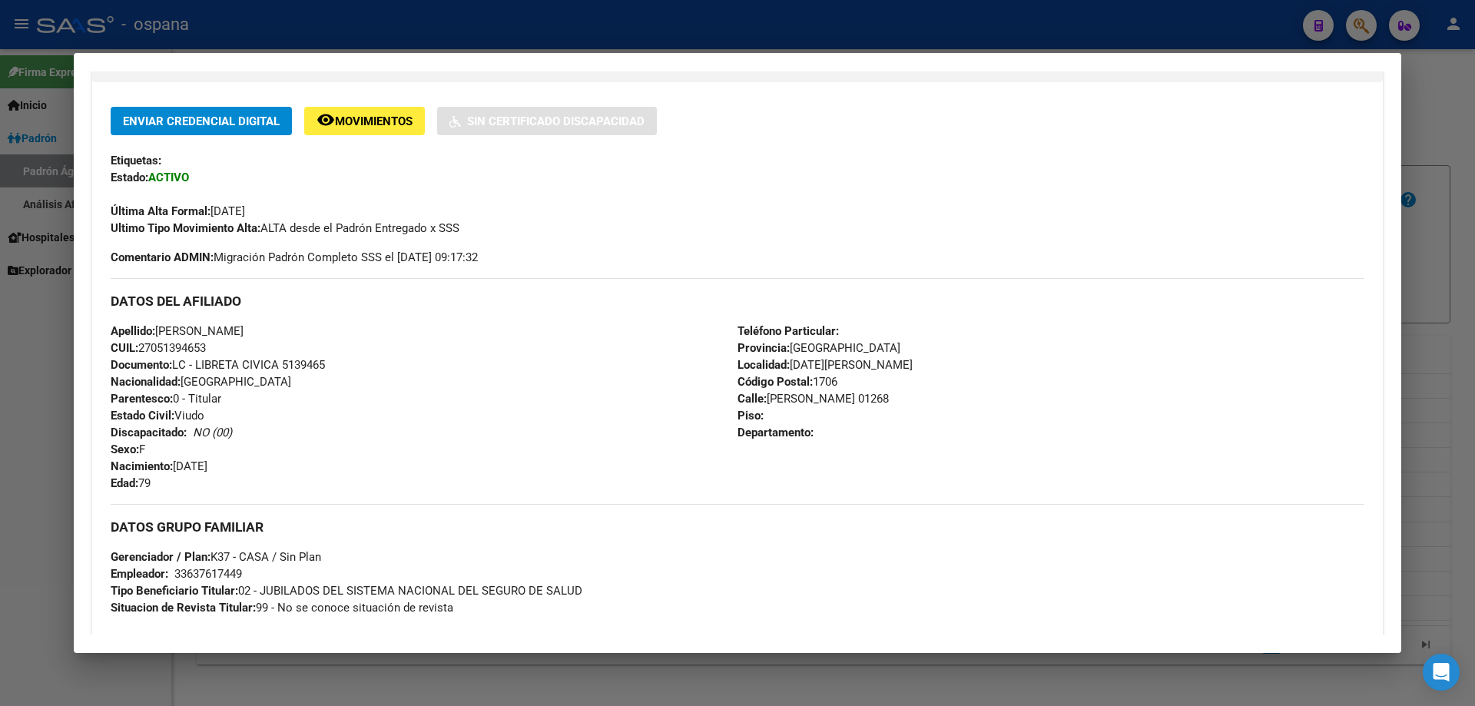
scroll to position [231, 0]
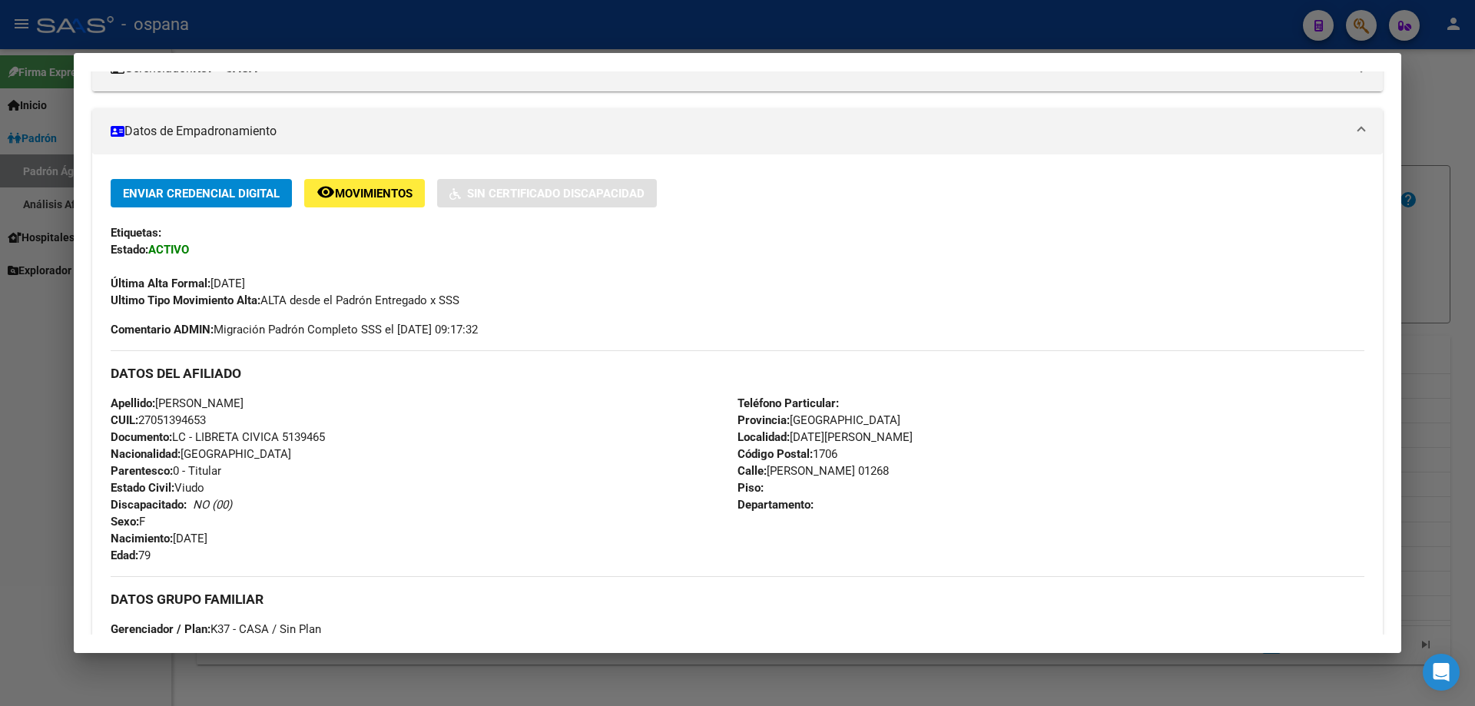
click at [1475, 257] on div at bounding box center [737, 353] width 1475 height 706
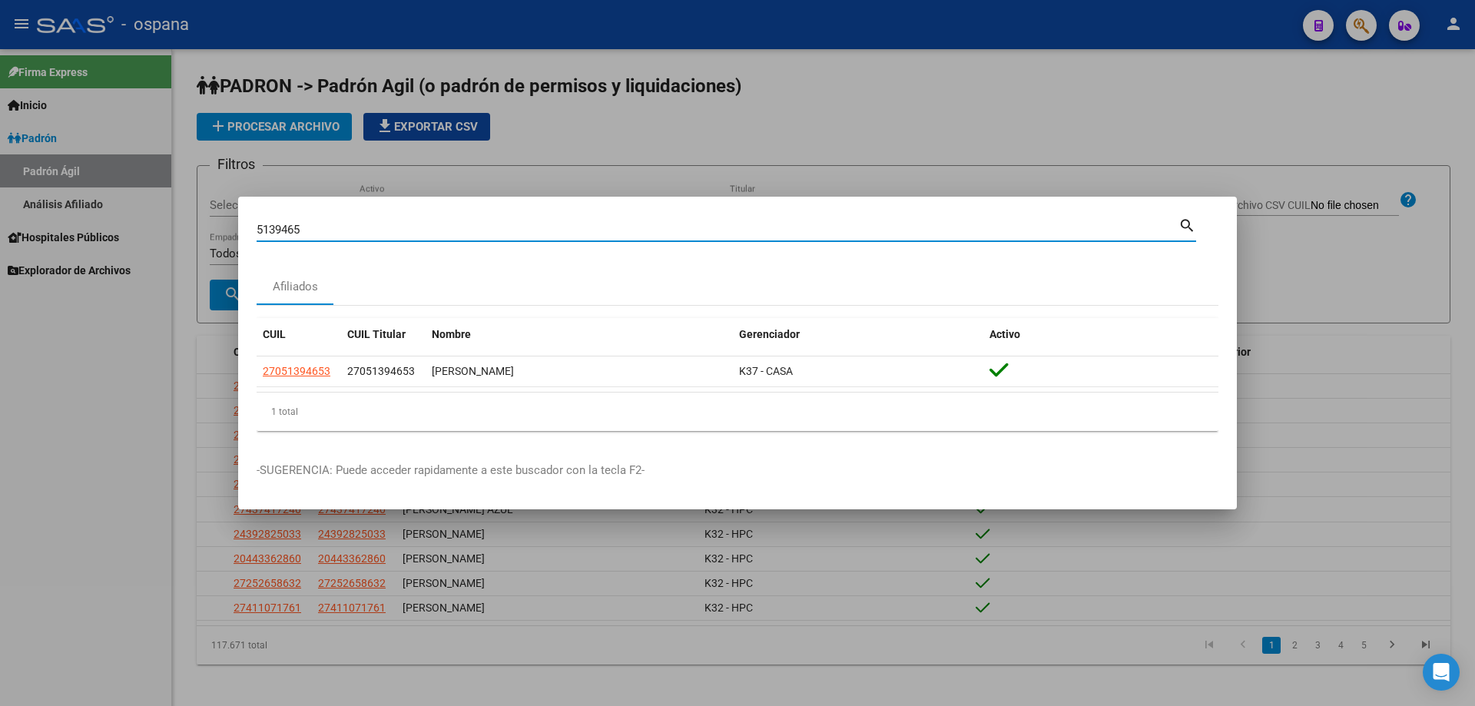
click at [456, 231] on input "5139465" at bounding box center [718, 230] width 922 height 14
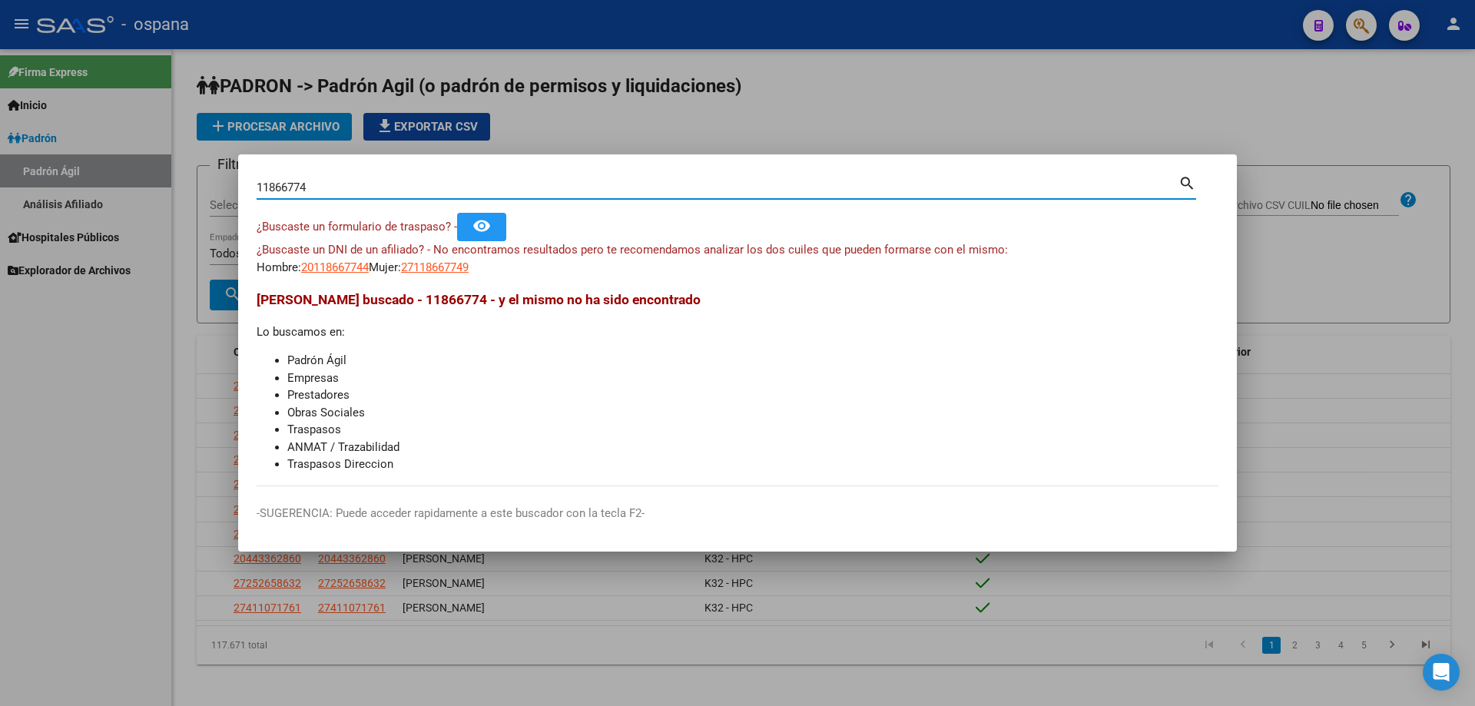
click at [474, 186] on input "11866774" at bounding box center [718, 188] width 922 height 14
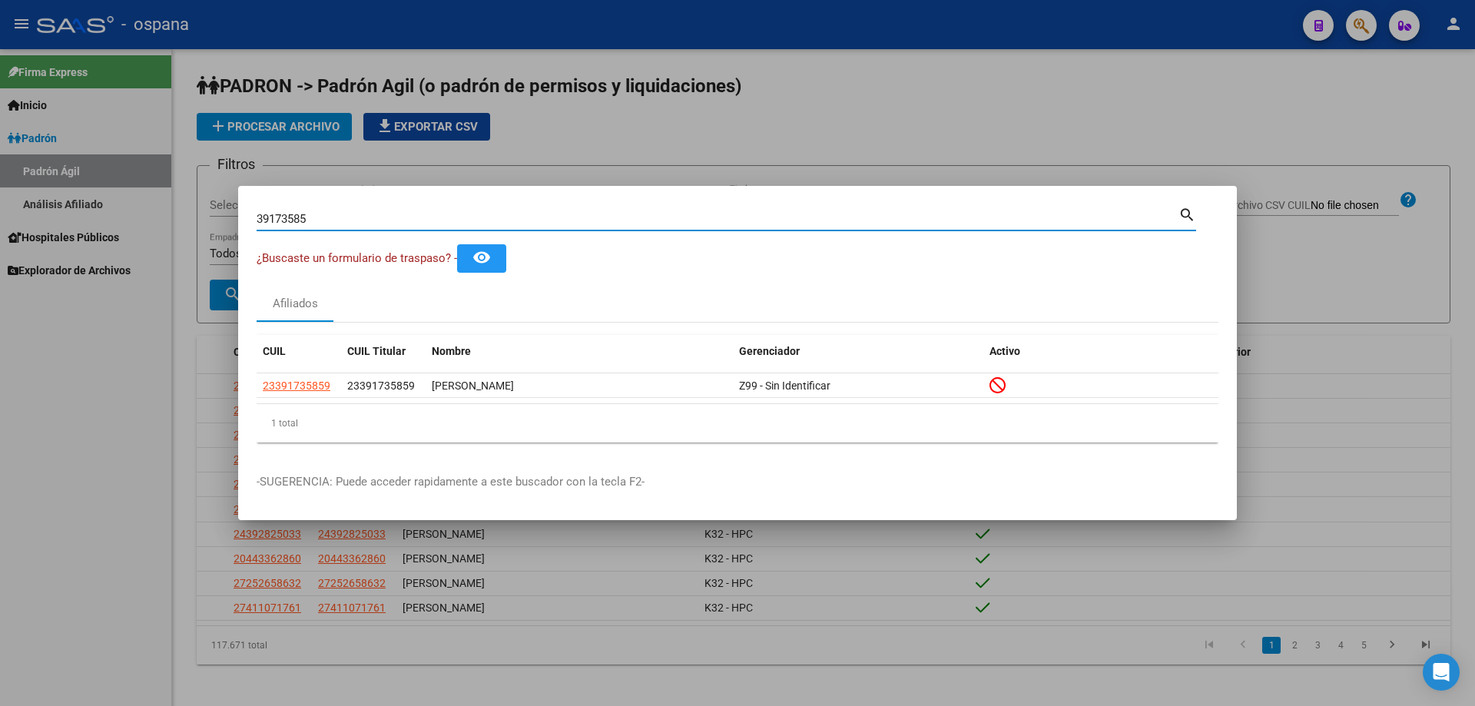
click at [436, 222] on input "39173585" at bounding box center [718, 219] width 922 height 14
click at [596, 214] on input "27837858" at bounding box center [718, 219] width 922 height 14
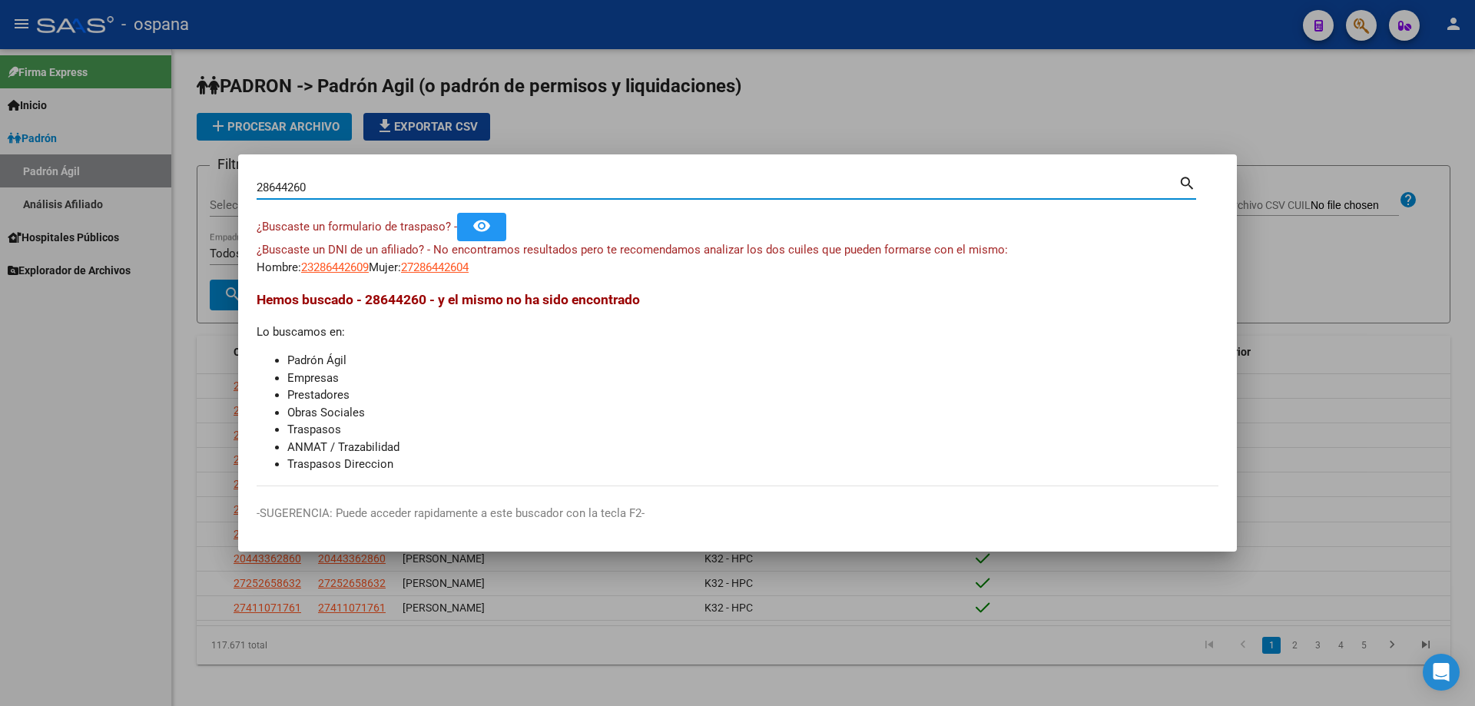
click at [438, 191] on input "28644260" at bounding box center [718, 188] width 922 height 14
drag, startPoint x: 438, startPoint y: 191, endPoint x: 431, endPoint y: 171, distance: 21.9
click at [438, 191] on input "28644260" at bounding box center [718, 188] width 922 height 14
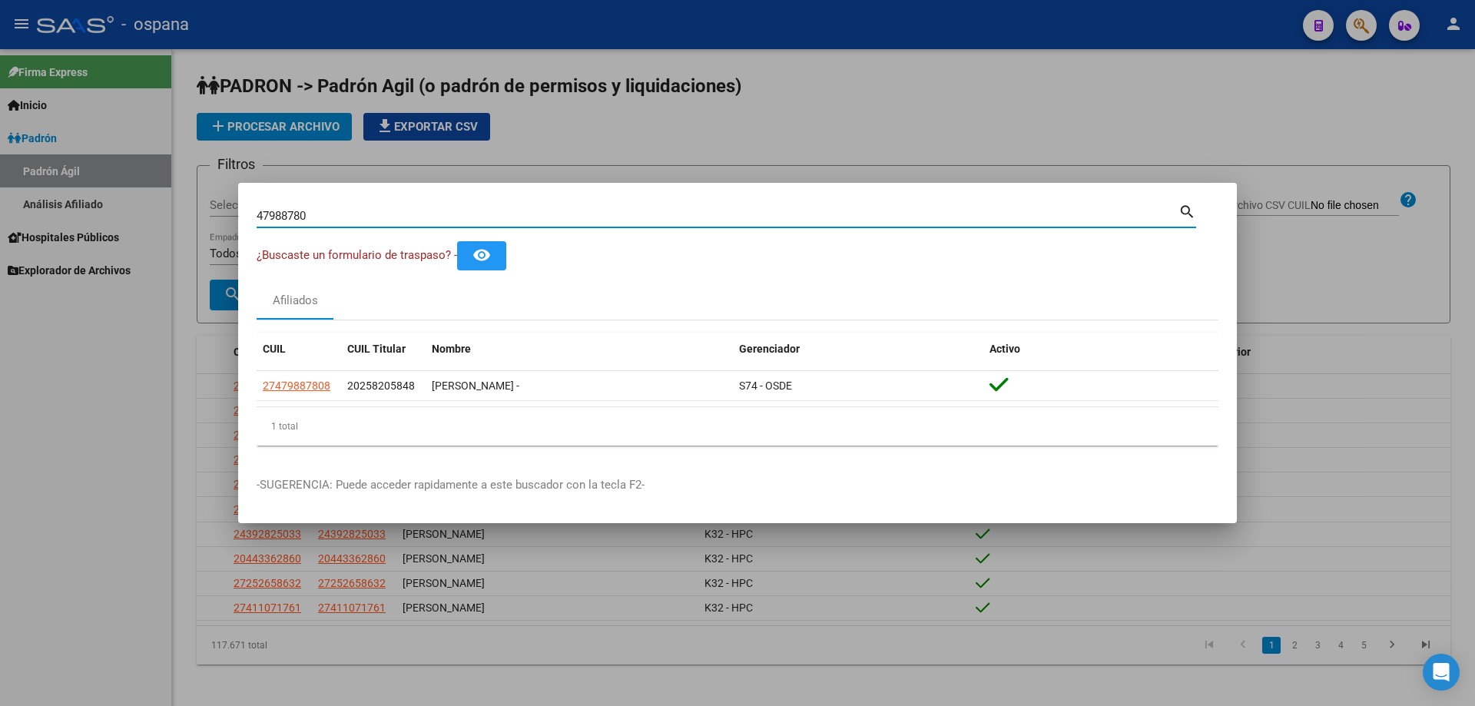
click at [570, 209] on input "47988780" at bounding box center [718, 216] width 922 height 14
click at [591, 221] on input "35869539" at bounding box center [718, 216] width 922 height 14
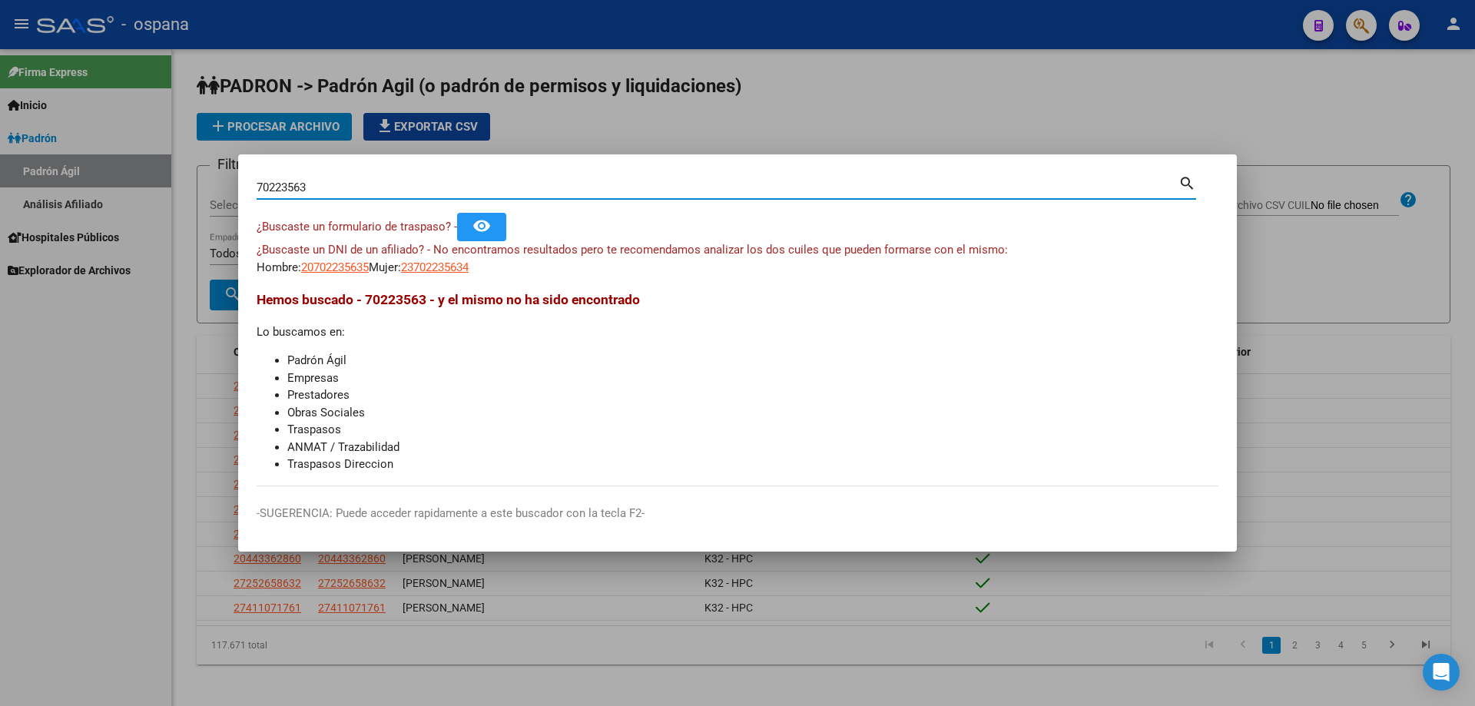
click at [596, 191] on input "70223563" at bounding box center [718, 188] width 922 height 14
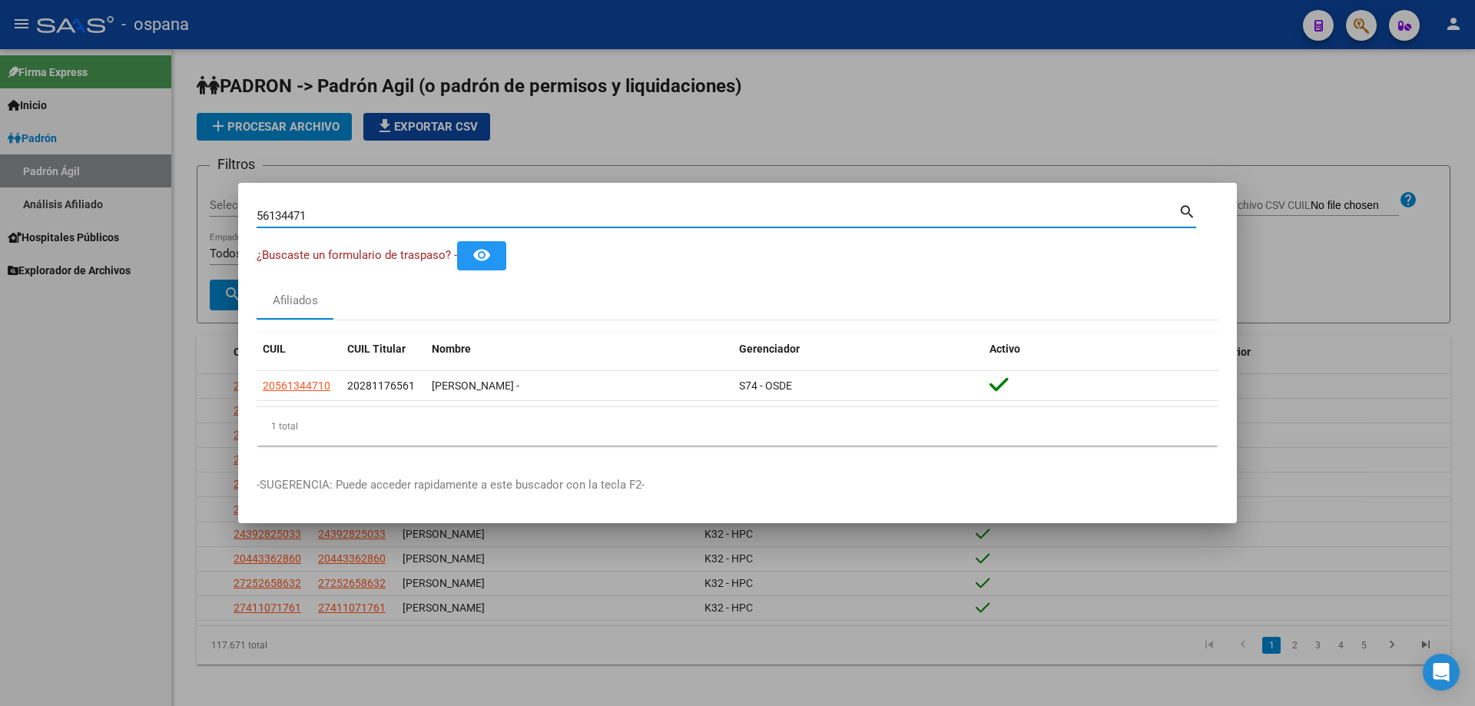
click at [698, 222] on input "56134471" at bounding box center [718, 216] width 922 height 14
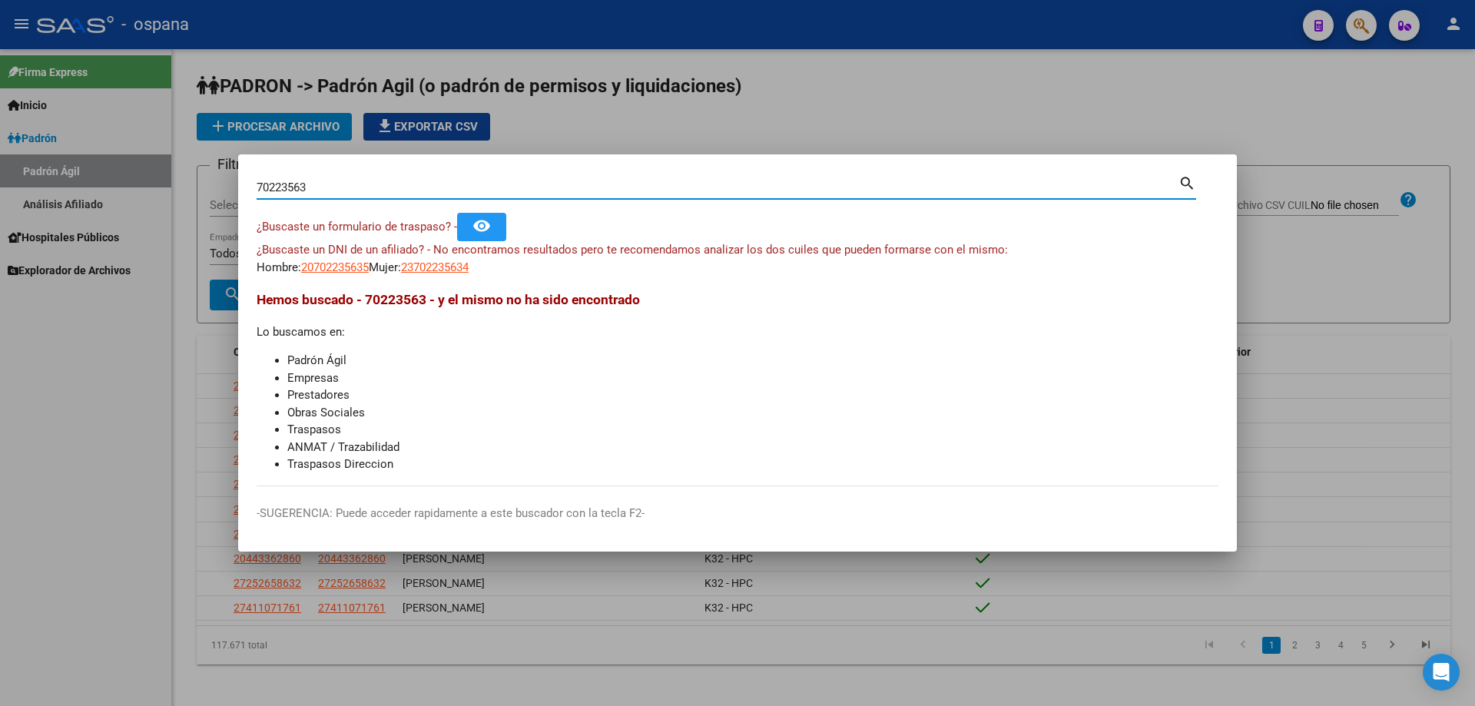
click at [696, 188] on input "70223563" at bounding box center [718, 188] width 922 height 14
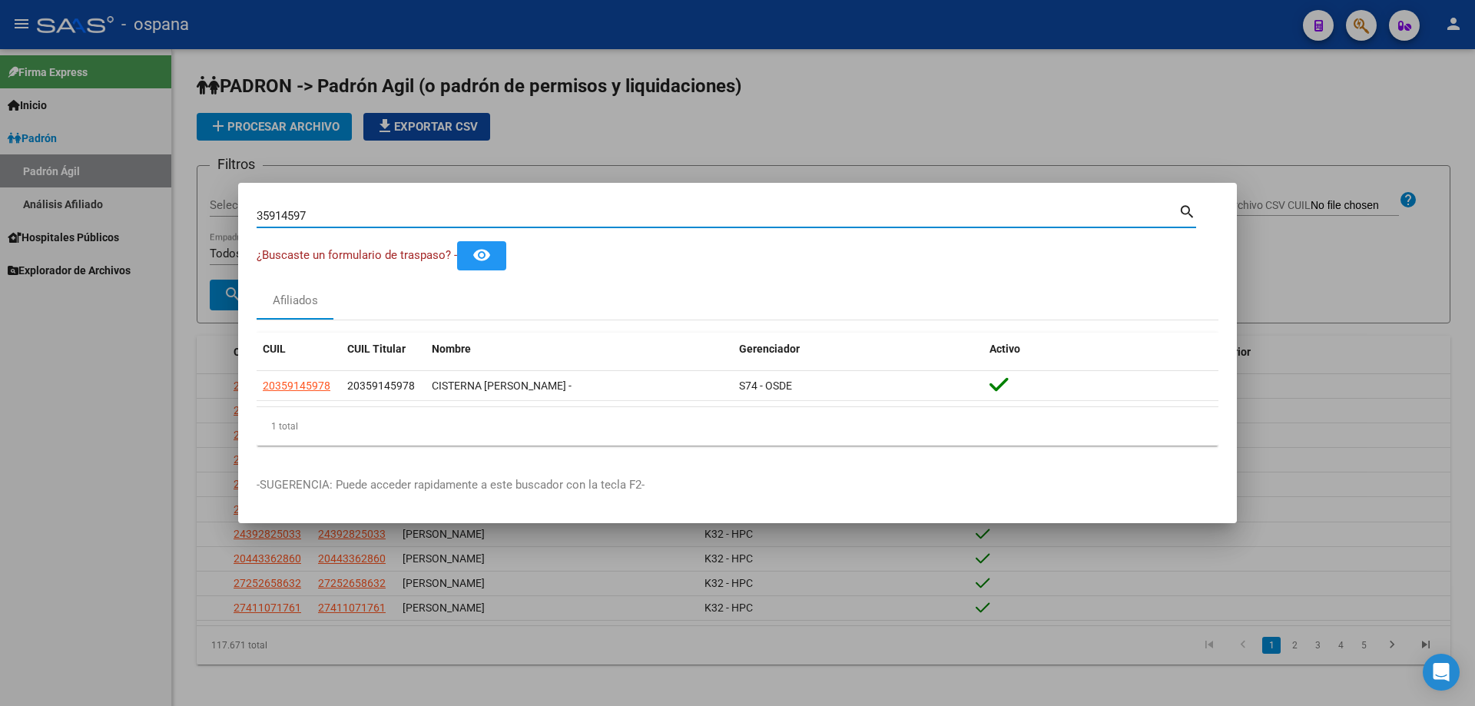
click at [718, 209] on input "35914597" at bounding box center [718, 216] width 922 height 14
click at [722, 213] on input "23871281" at bounding box center [718, 216] width 922 height 14
click at [722, 214] on input "23871281" at bounding box center [718, 216] width 922 height 14
click at [450, 210] on input "23683683" at bounding box center [718, 216] width 922 height 14
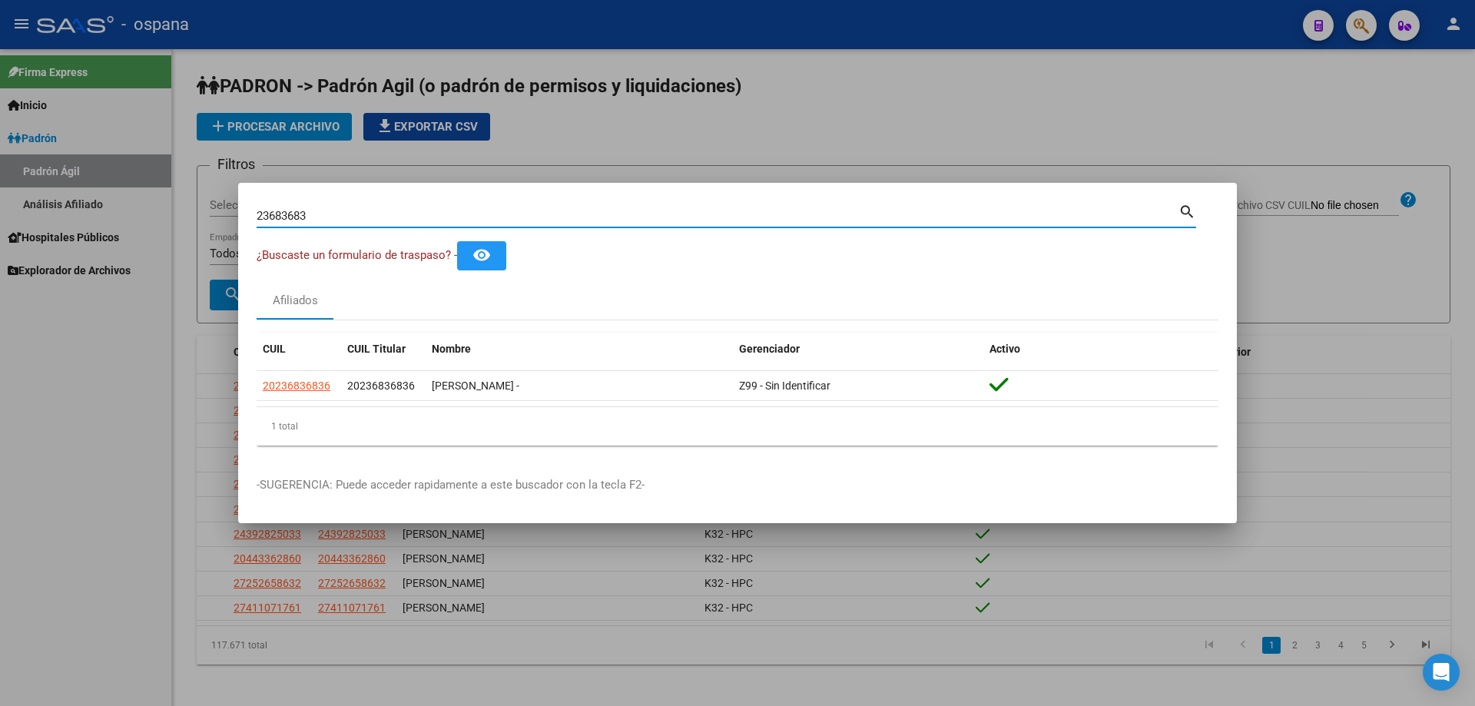
click at [450, 210] on input "23683683" at bounding box center [718, 216] width 922 height 14
click at [463, 220] on input "35914597" at bounding box center [718, 216] width 922 height 14
click at [529, 216] on input "23871281" at bounding box center [718, 216] width 922 height 14
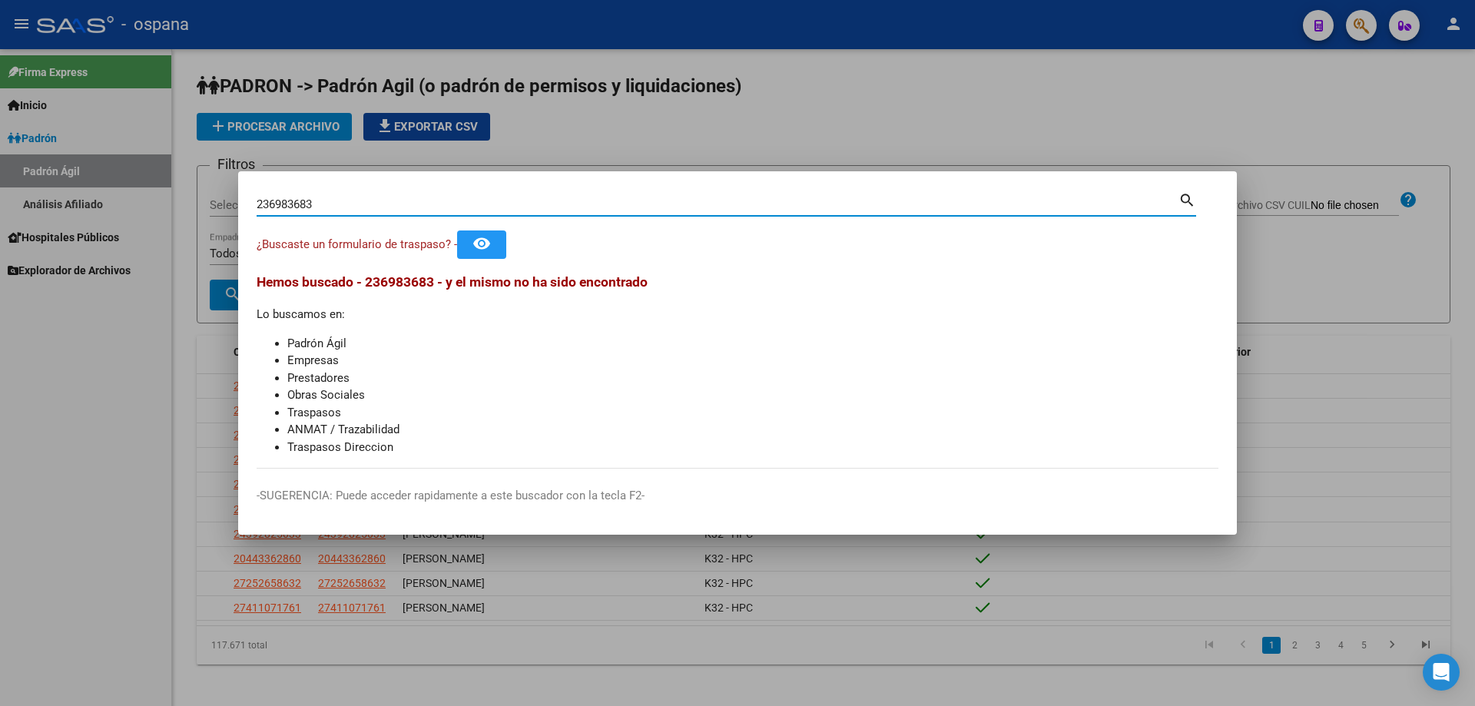
click at [284, 207] on input "236983683" at bounding box center [718, 204] width 922 height 14
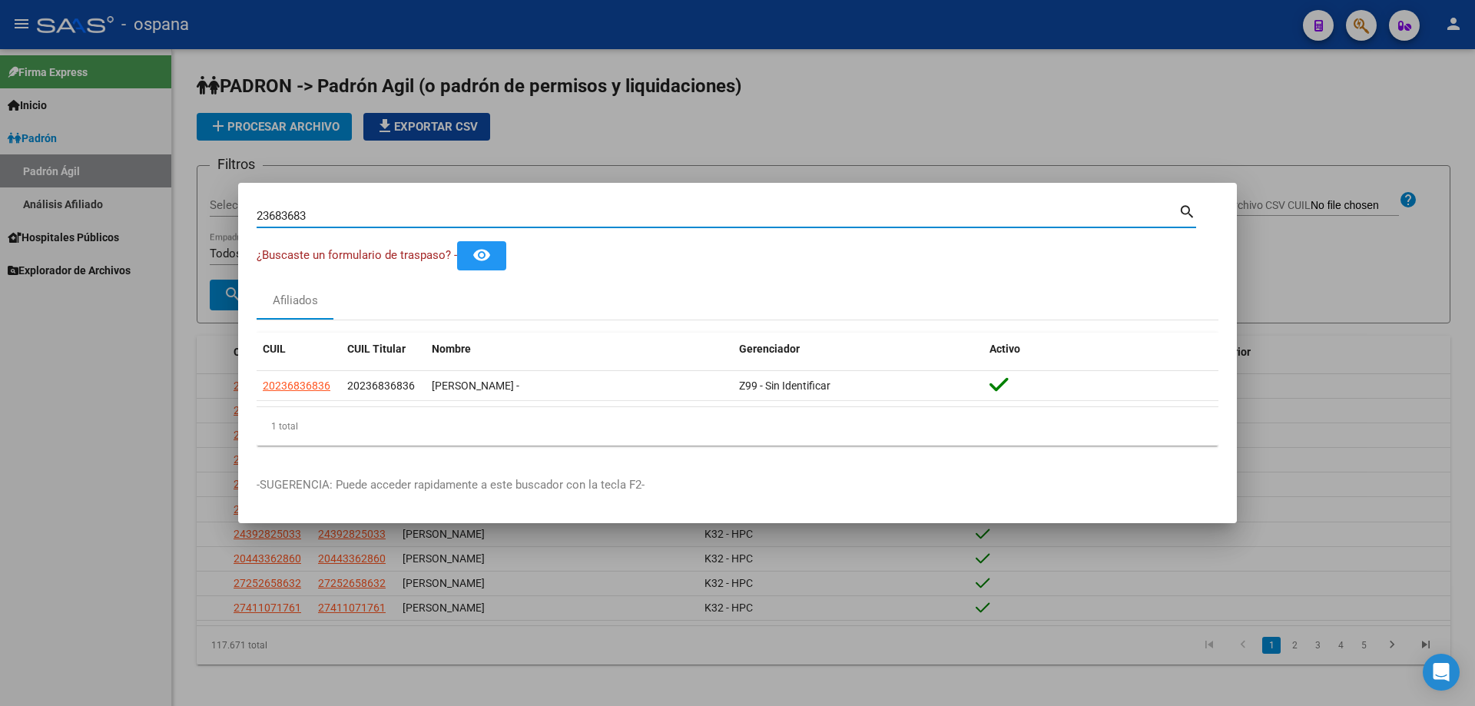
click at [370, 222] on input "23683683" at bounding box center [718, 216] width 922 height 14
click at [373, 214] on input "23683683" at bounding box center [718, 216] width 922 height 14
click at [605, 221] on input "16839936" at bounding box center [718, 216] width 922 height 14
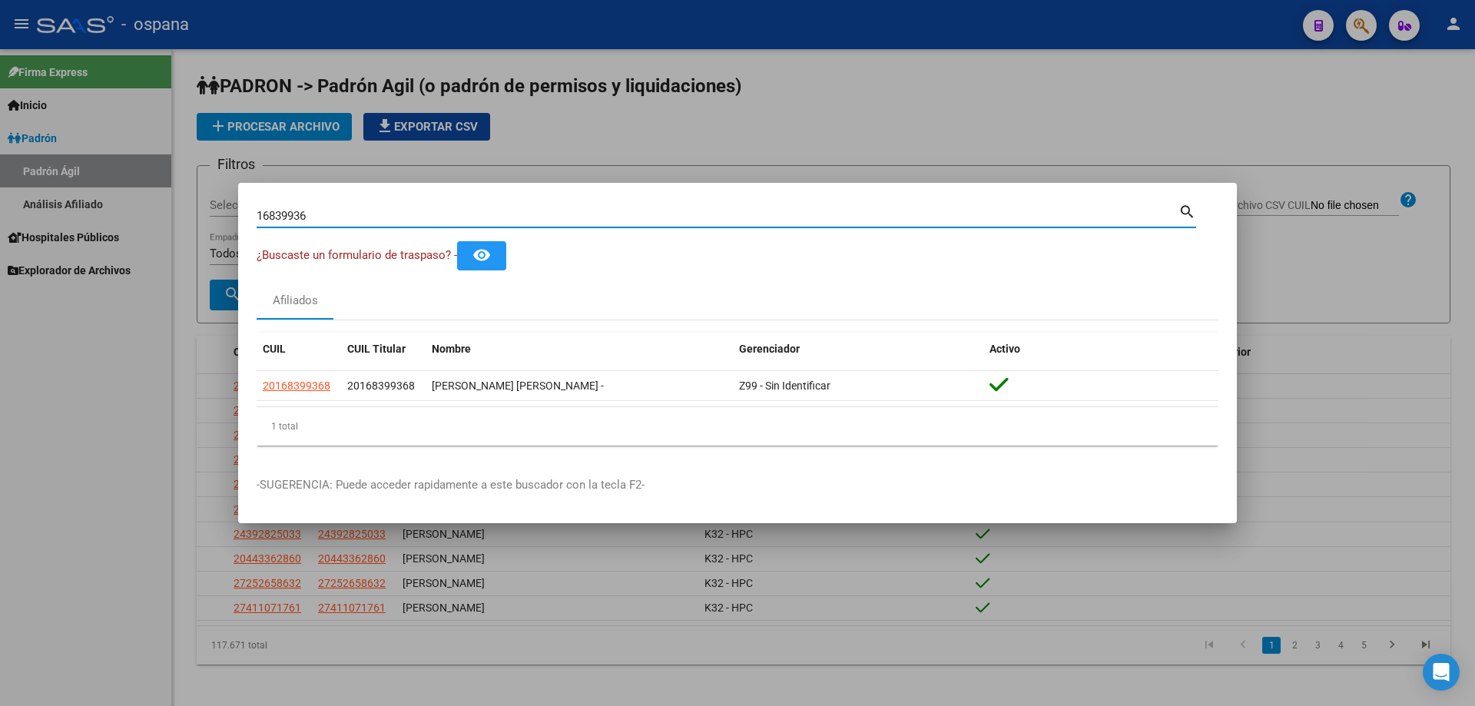
click at [605, 221] on input "16839936" at bounding box center [718, 216] width 922 height 14
click at [674, 221] on input "23683683" at bounding box center [718, 216] width 922 height 14
click at [308, 222] on input "16839936" at bounding box center [718, 216] width 922 height 14
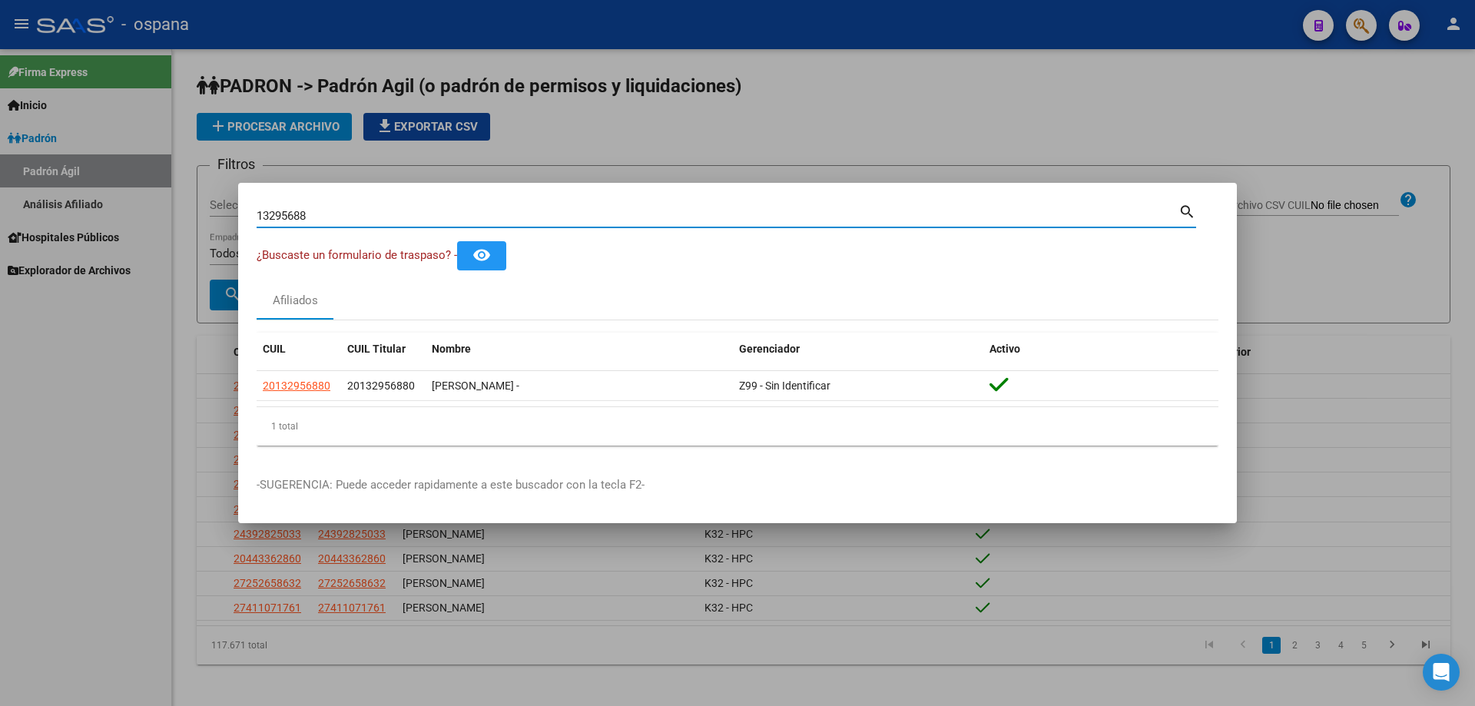
click at [314, 213] on input "13295688" at bounding box center [718, 216] width 922 height 14
click at [324, 213] on input "23683683" at bounding box center [718, 216] width 922 height 14
click at [322, 215] on input "34596408" at bounding box center [718, 216] width 922 height 14
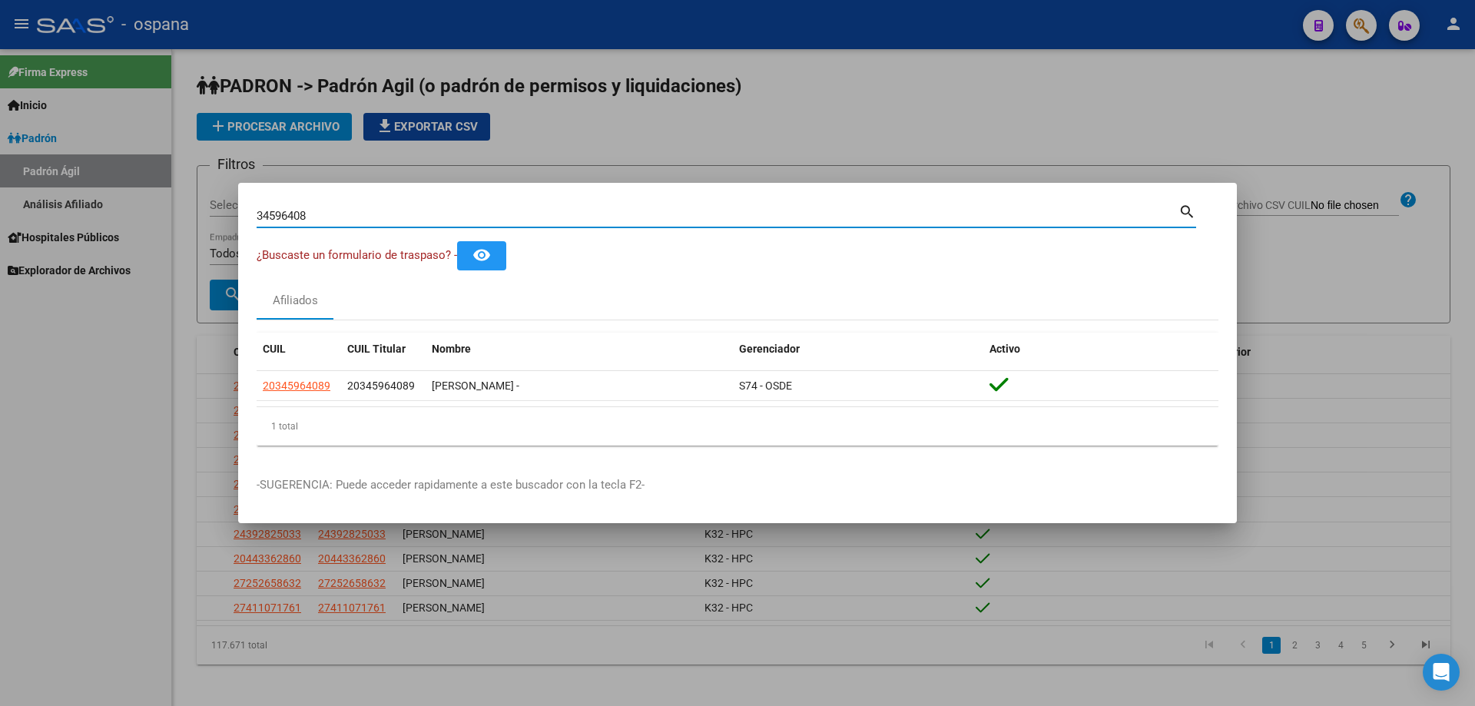
click at [322, 215] on input "34596408" at bounding box center [718, 216] width 922 height 14
click at [320, 219] on input "36984825" at bounding box center [718, 216] width 922 height 14
click at [321, 215] on input "31700707" at bounding box center [718, 216] width 922 height 14
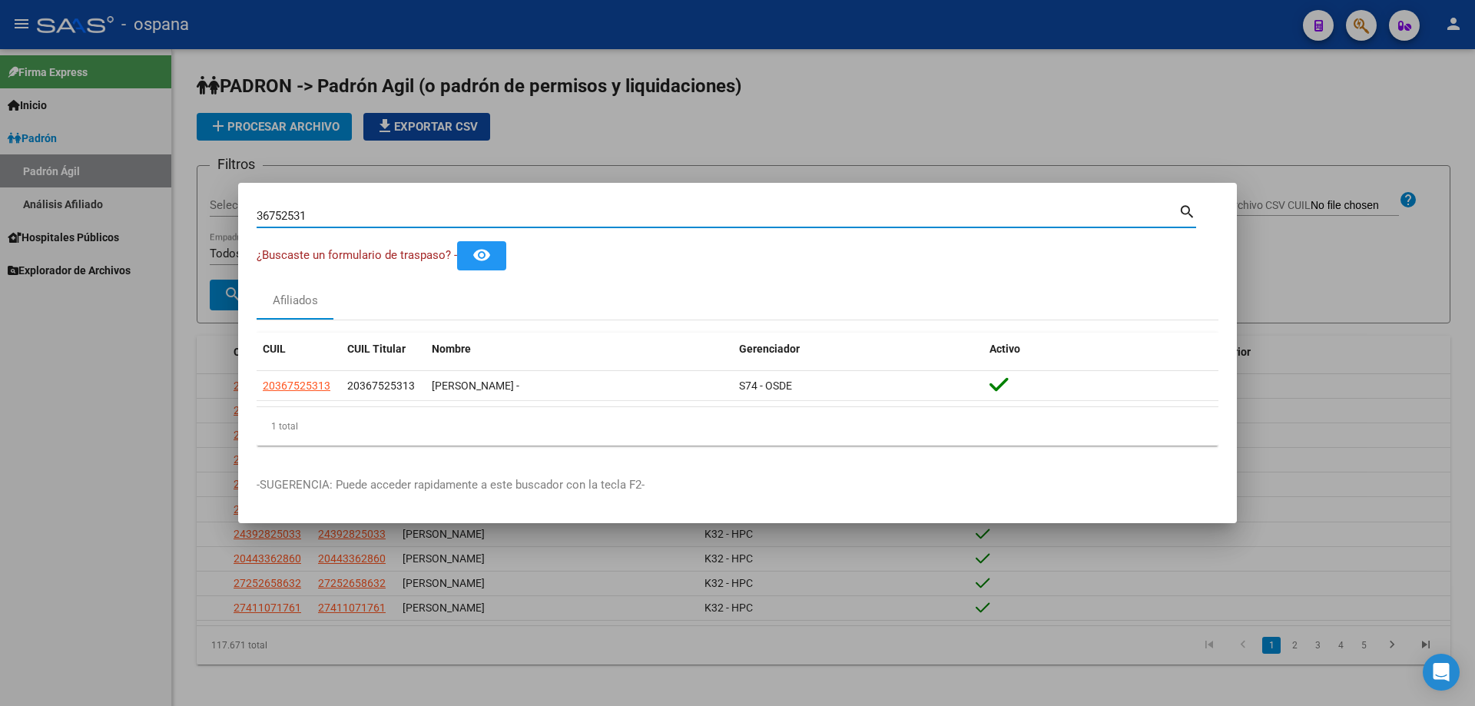
click at [340, 222] on input "36752531" at bounding box center [718, 216] width 922 height 14
click at [340, 214] on input "36125123" at bounding box center [718, 216] width 922 height 14
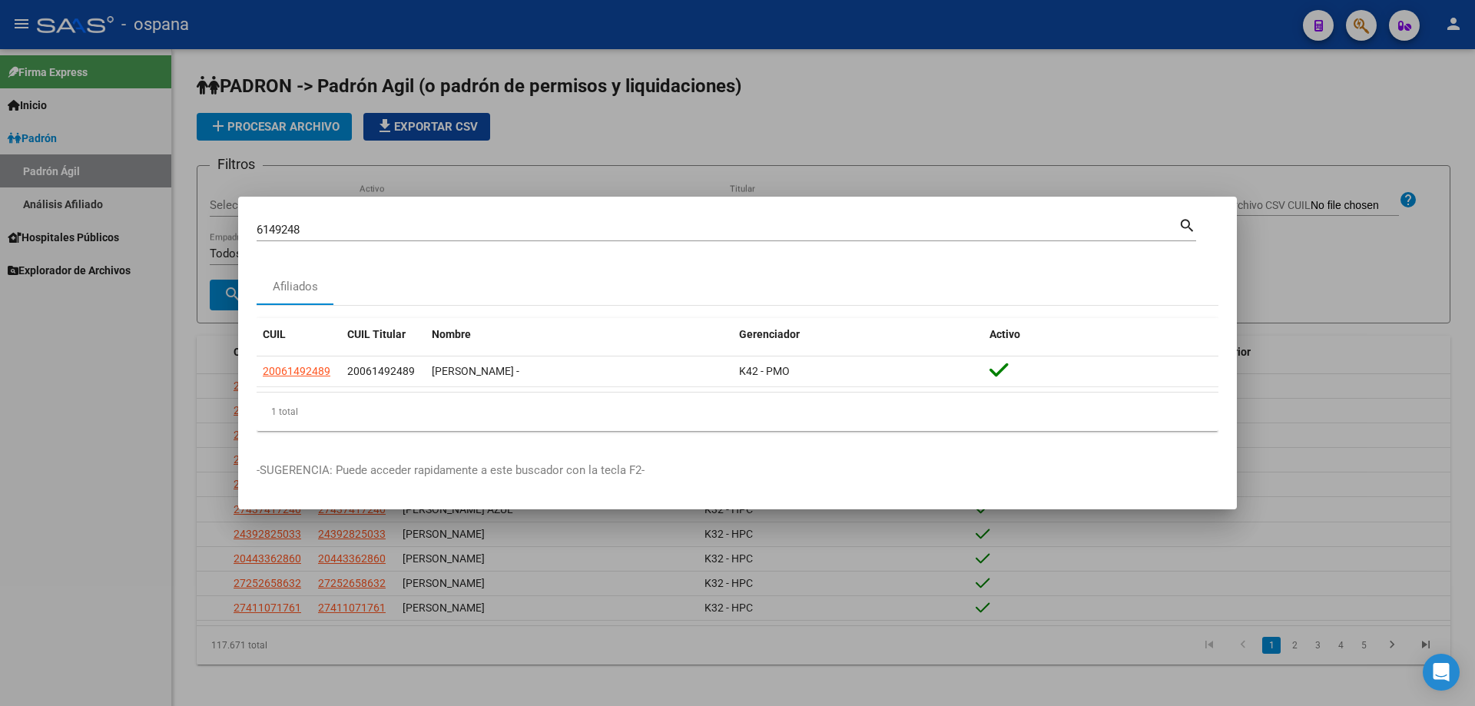
click at [474, 240] on div "6149248 Buscar (apellido, dni, cuil, [PERSON_NAME], cuit, obra social)" at bounding box center [718, 229] width 922 height 23
click at [466, 231] on input "6149248" at bounding box center [718, 230] width 922 height 14
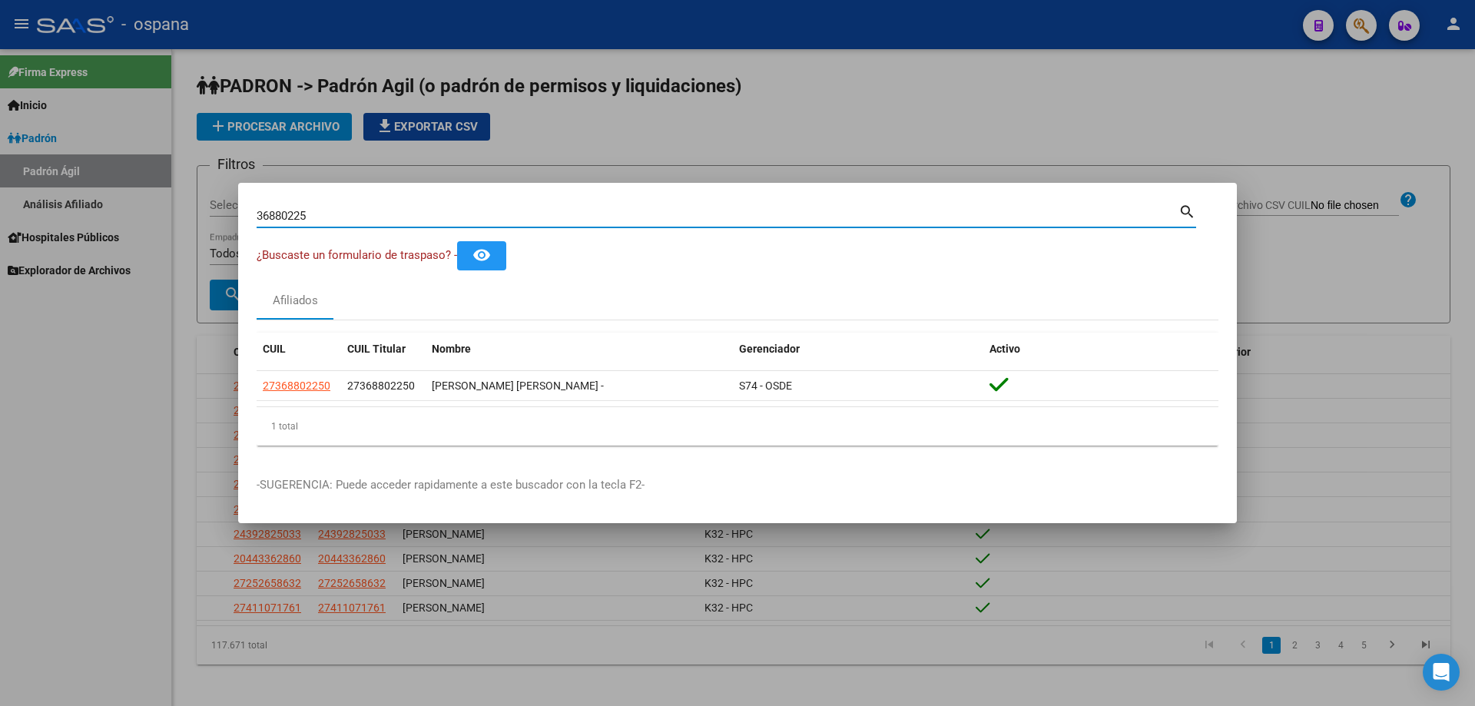
click at [533, 211] on input "36880225" at bounding box center [718, 216] width 922 height 14
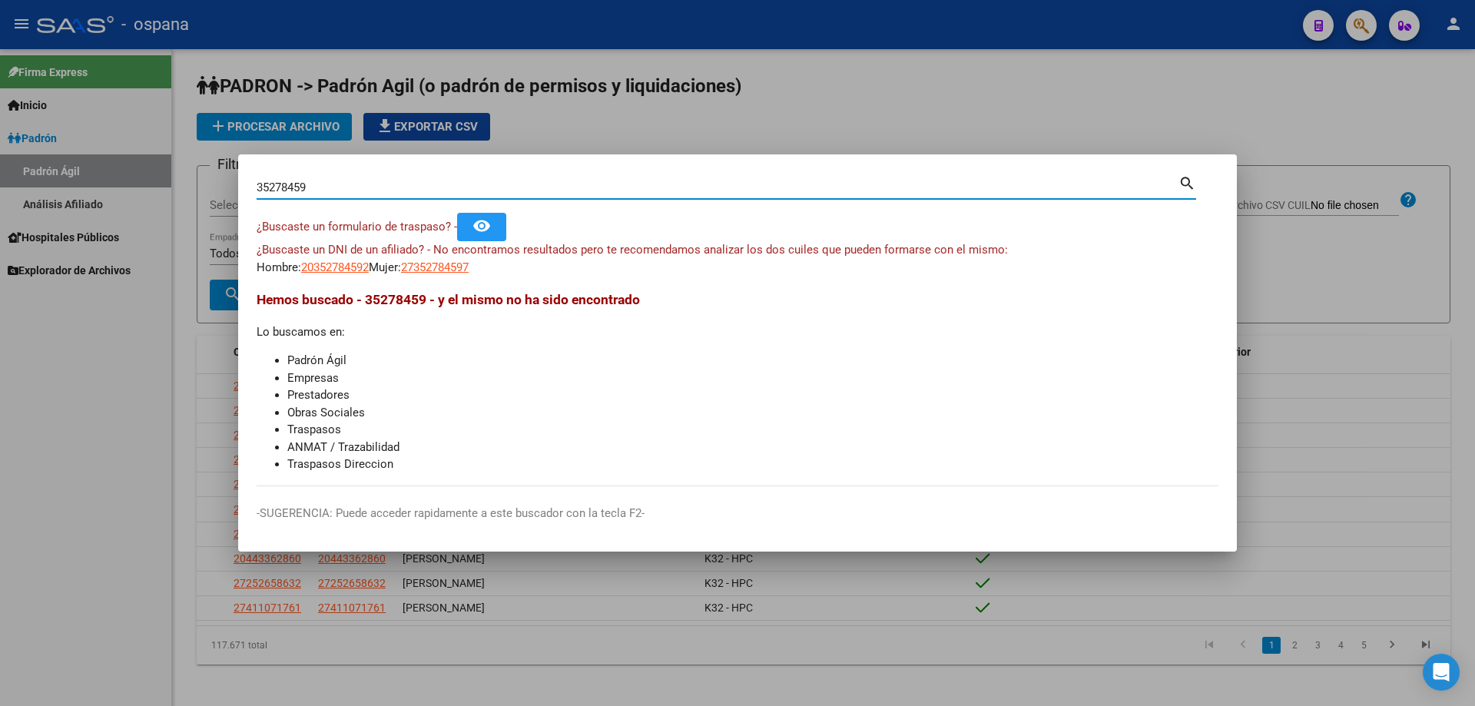
click at [535, 195] on div "35278459 Buscar (apellido, dni, [PERSON_NAME], [PERSON_NAME], cuit, obra social)" at bounding box center [718, 187] width 922 height 23
click at [534, 193] on input "35278459" at bounding box center [718, 188] width 922 height 14
click at [479, 190] on input "28849622" at bounding box center [718, 188] width 922 height 14
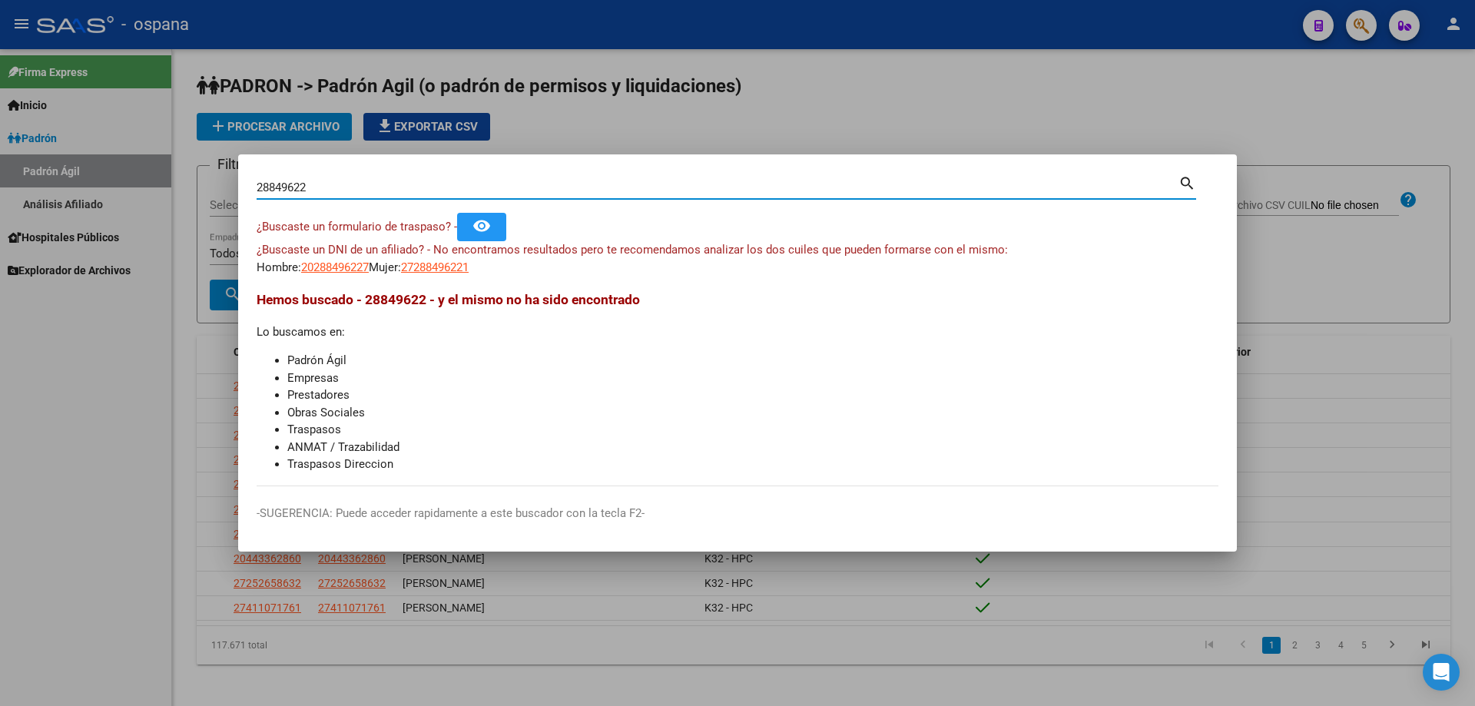
click at [479, 190] on input "28849622" at bounding box center [718, 188] width 922 height 14
click at [501, 184] on input "51275505" at bounding box center [718, 188] width 922 height 14
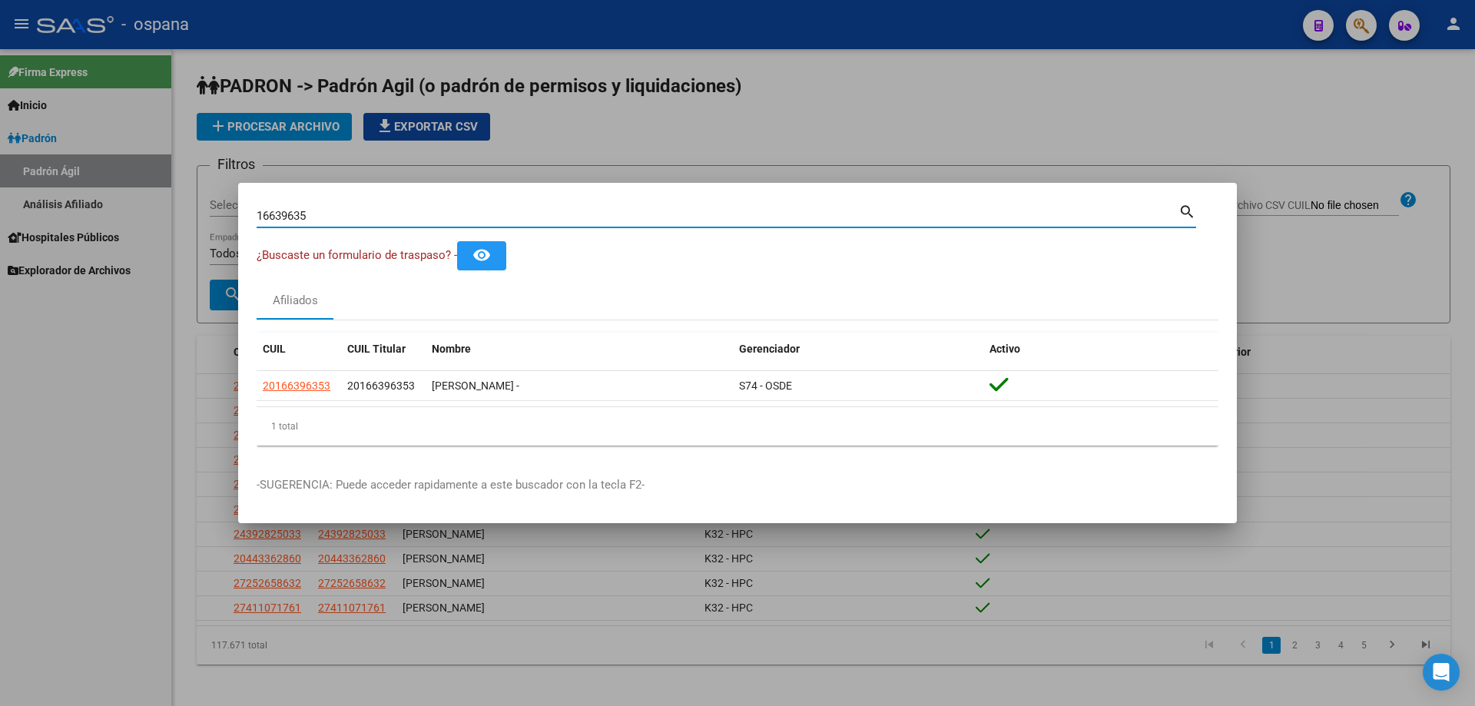
click at [487, 227] on div "16639635 Buscar (apellido, dni, cuil, [PERSON_NAME], cuit, obra social)" at bounding box center [718, 215] width 922 height 23
click at [479, 216] on input "16639635" at bounding box center [718, 216] width 922 height 14
click at [446, 214] on input "25068401" at bounding box center [718, 216] width 922 height 14
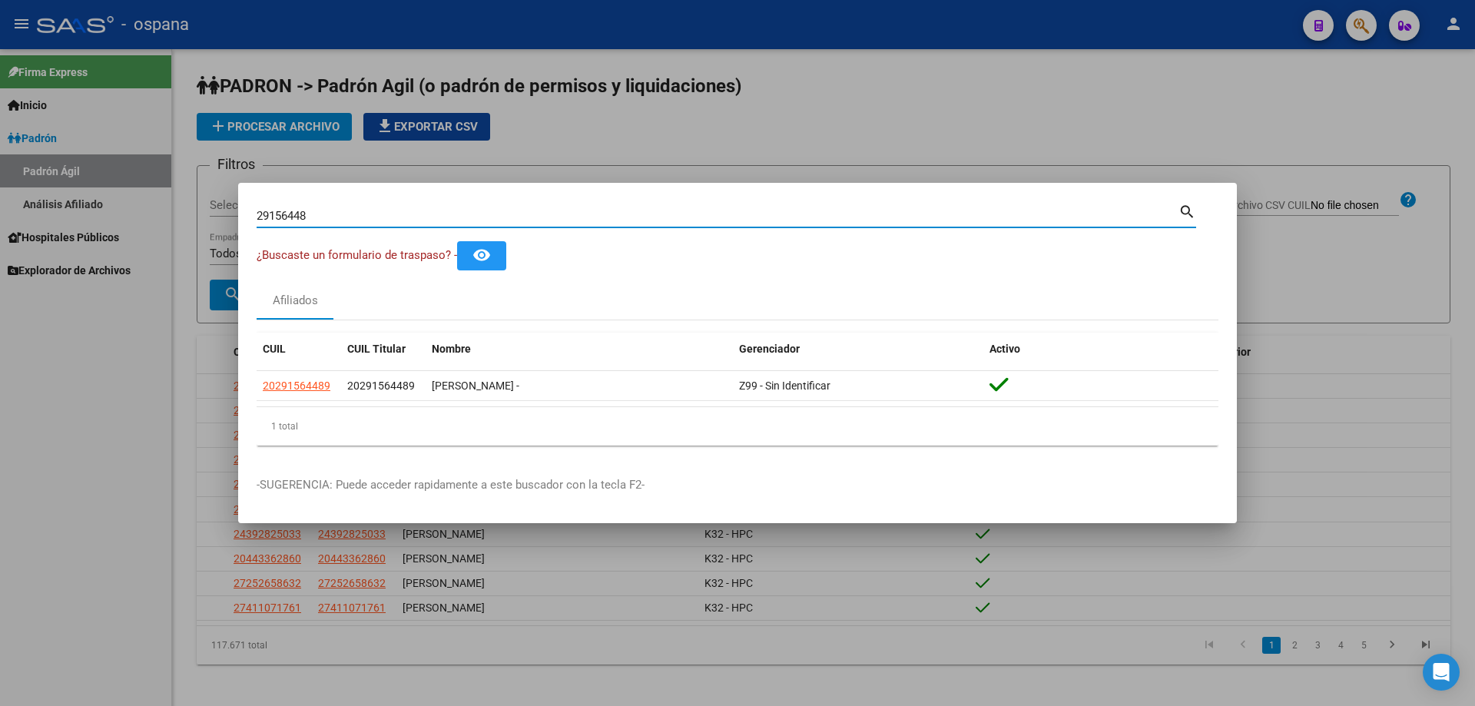
click at [767, 219] on input "29156448" at bounding box center [718, 216] width 922 height 14
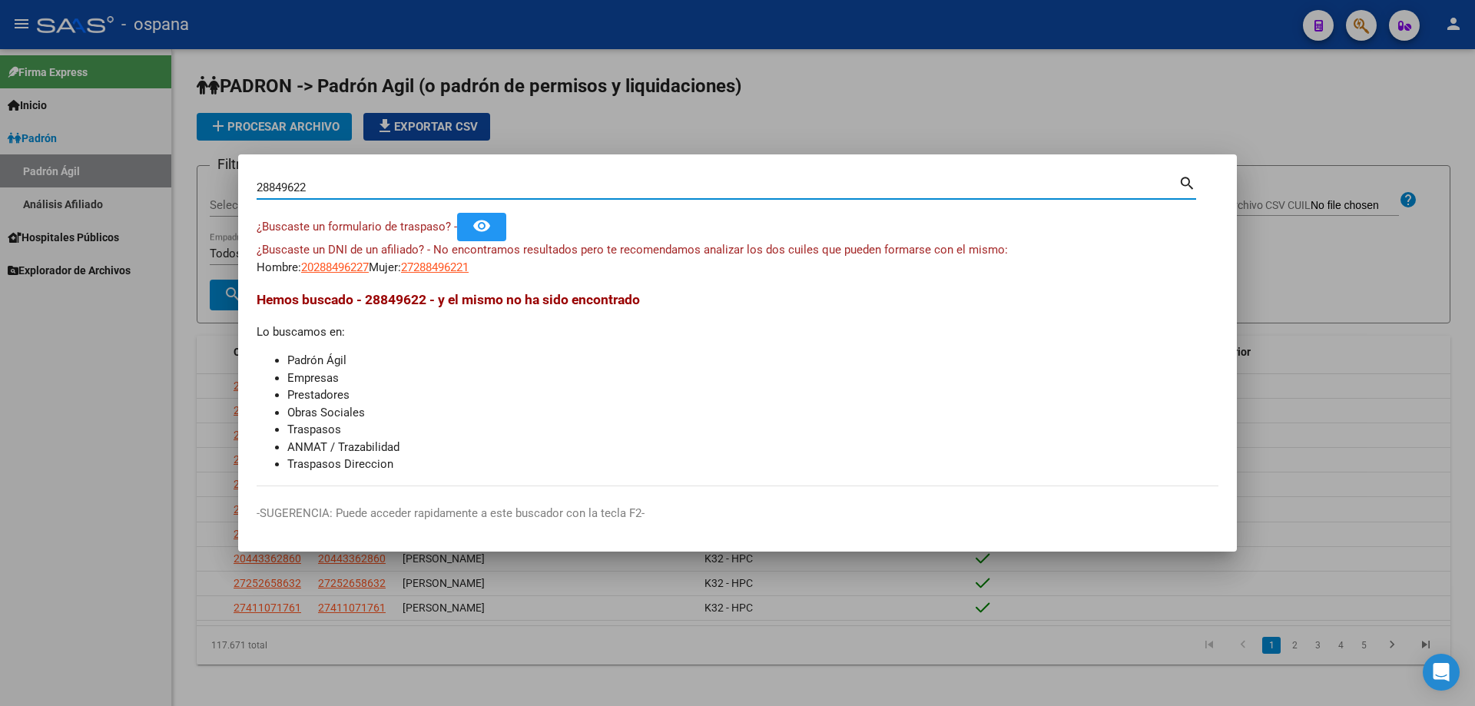
click at [387, 190] on input "28849622" at bounding box center [718, 188] width 922 height 14
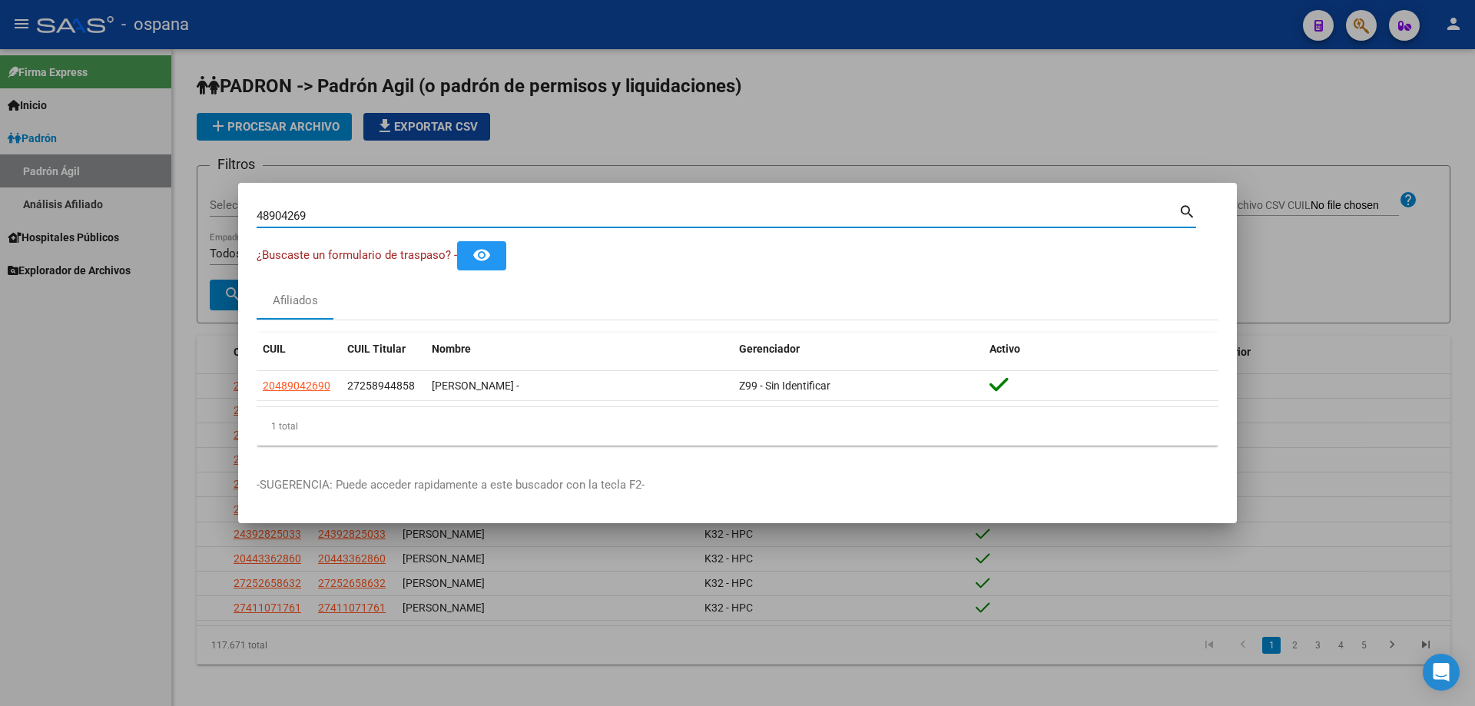
click at [459, 213] on input "48904269" at bounding box center [718, 216] width 922 height 14
click at [456, 217] on input "22560757" at bounding box center [718, 216] width 922 height 14
click at [460, 217] on input "31768006" at bounding box center [718, 216] width 922 height 14
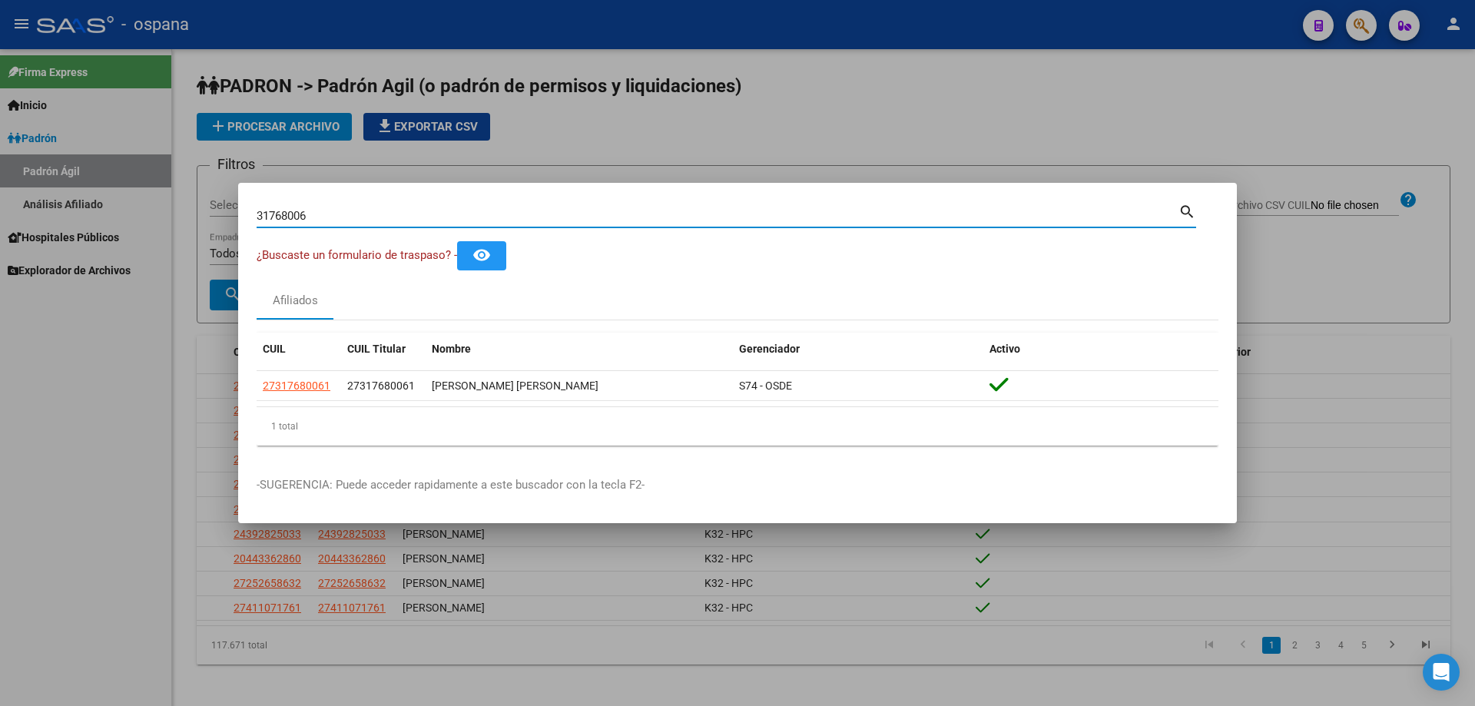
click at [460, 217] on input "31768006" at bounding box center [718, 216] width 922 height 14
click at [461, 214] on input "34596408" at bounding box center [718, 216] width 922 height 14
click at [462, 209] on input "39502748" at bounding box center [718, 216] width 922 height 14
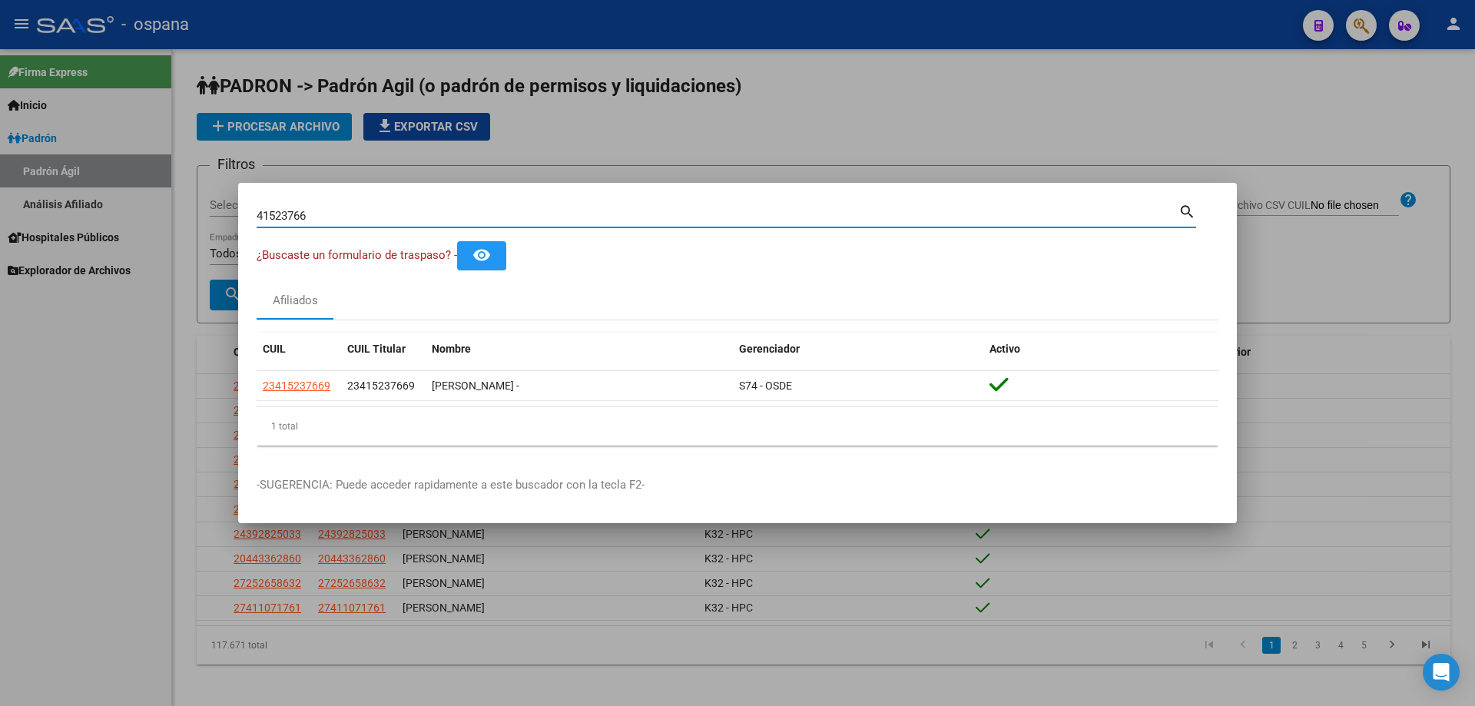
click at [737, 216] on input "41523766" at bounding box center [718, 216] width 922 height 14
click at [804, 213] on input "22560757" at bounding box center [718, 216] width 922 height 14
click at [805, 213] on input "45091566" at bounding box center [718, 216] width 922 height 14
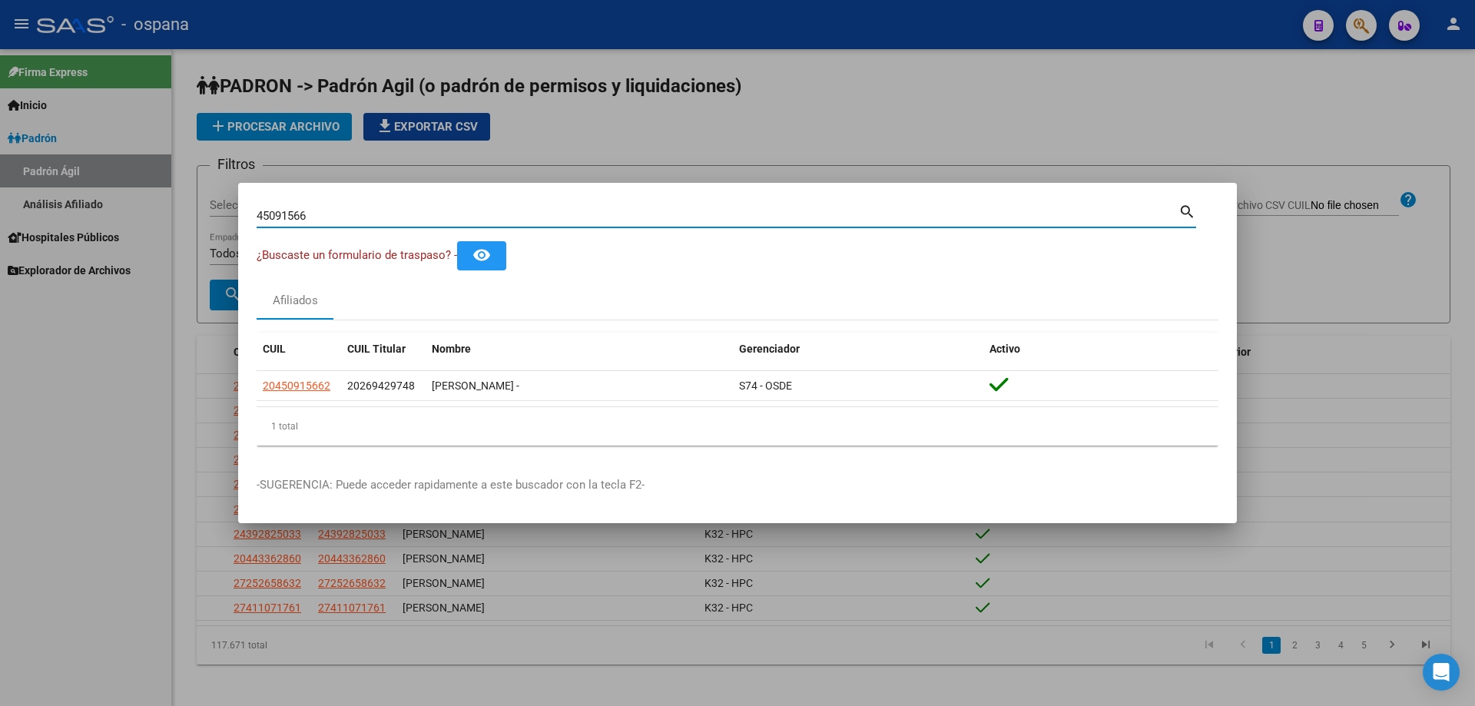
click at [805, 213] on input "45091566" at bounding box center [718, 216] width 922 height 14
click at [538, 218] on input "26723024" at bounding box center [718, 216] width 922 height 14
click at [473, 209] on input "16032248" at bounding box center [718, 216] width 922 height 14
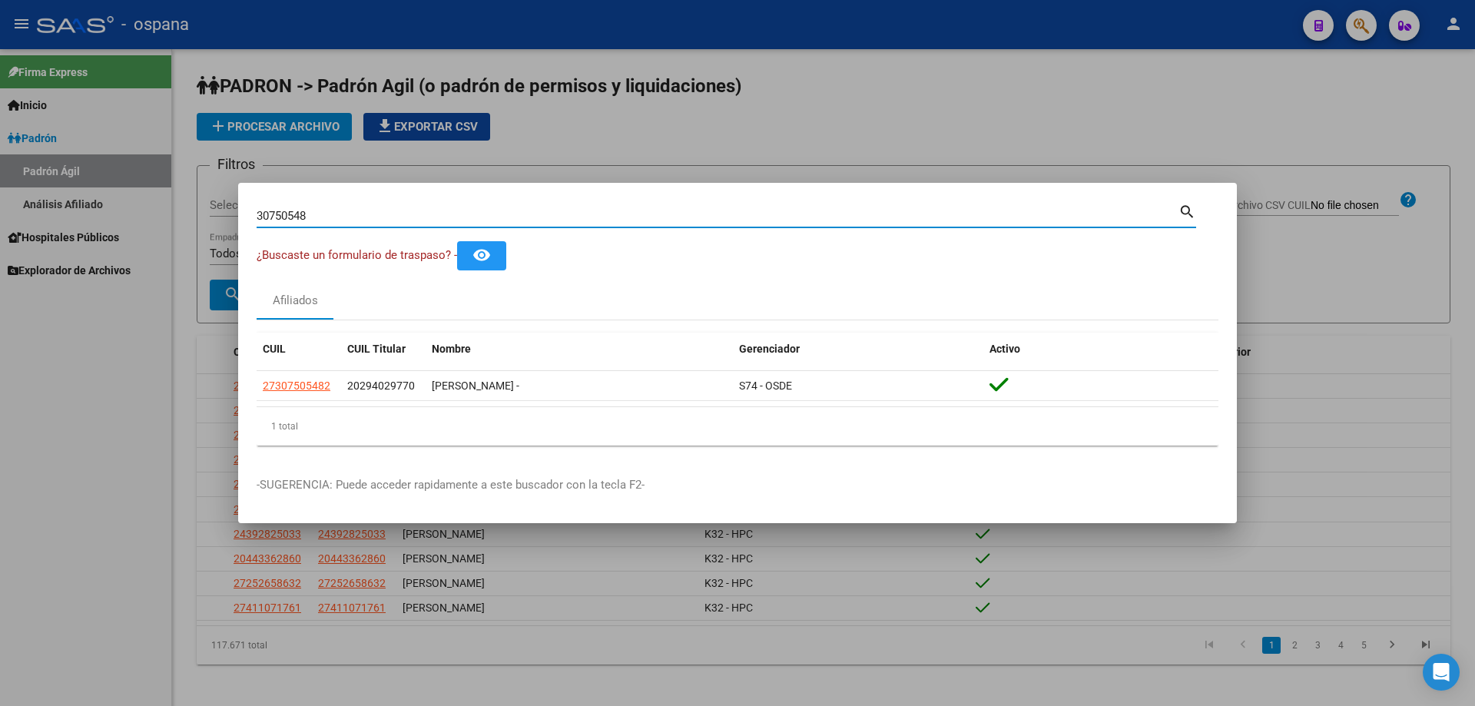
click at [753, 209] on input "30750548" at bounding box center [718, 216] width 922 height 14
click at [749, 221] on input "37852679" at bounding box center [718, 216] width 922 height 14
click at [754, 215] on input "34069730" at bounding box center [718, 216] width 922 height 14
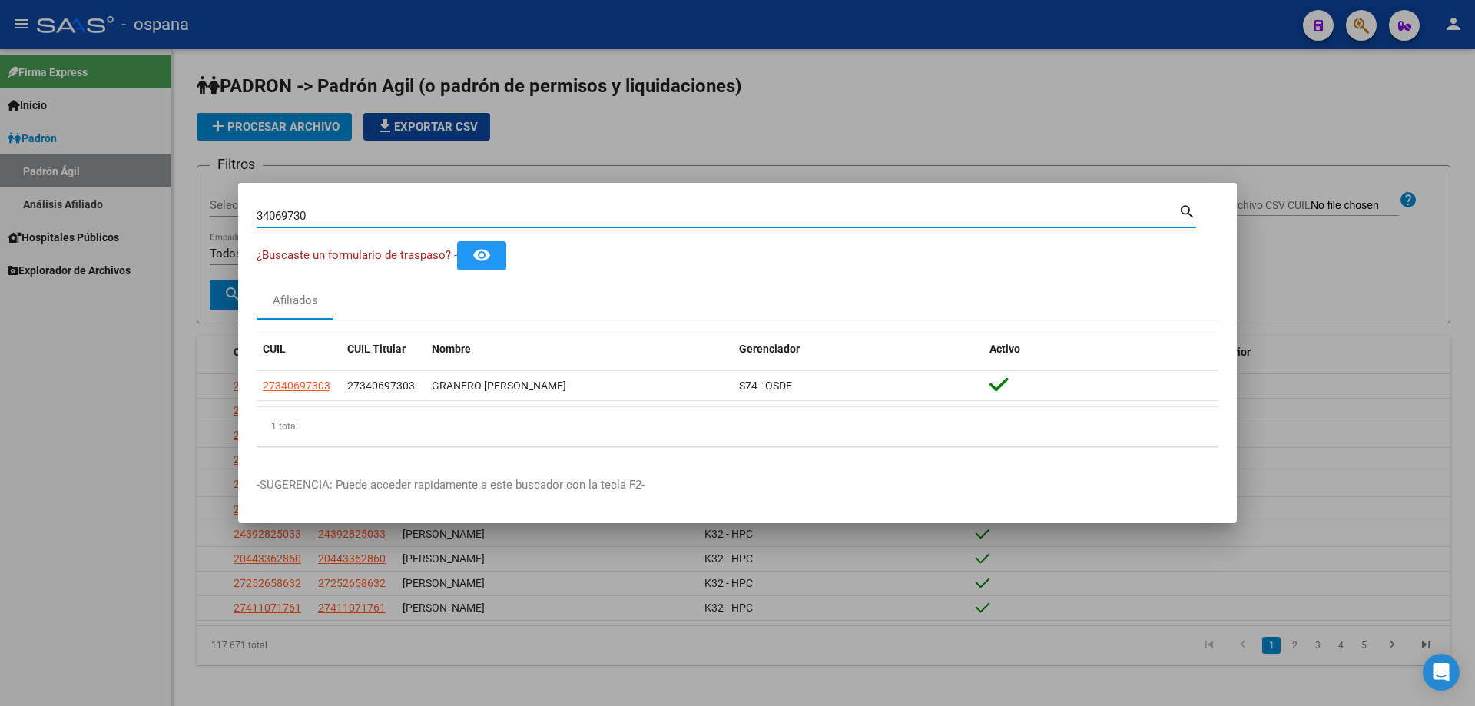
click at [754, 215] on input "34069730" at bounding box center [718, 216] width 922 height 14
click at [596, 212] on input "30750548" at bounding box center [718, 216] width 922 height 14
click at [565, 218] on input "27897846" at bounding box center [718, 216] width 922 height 14
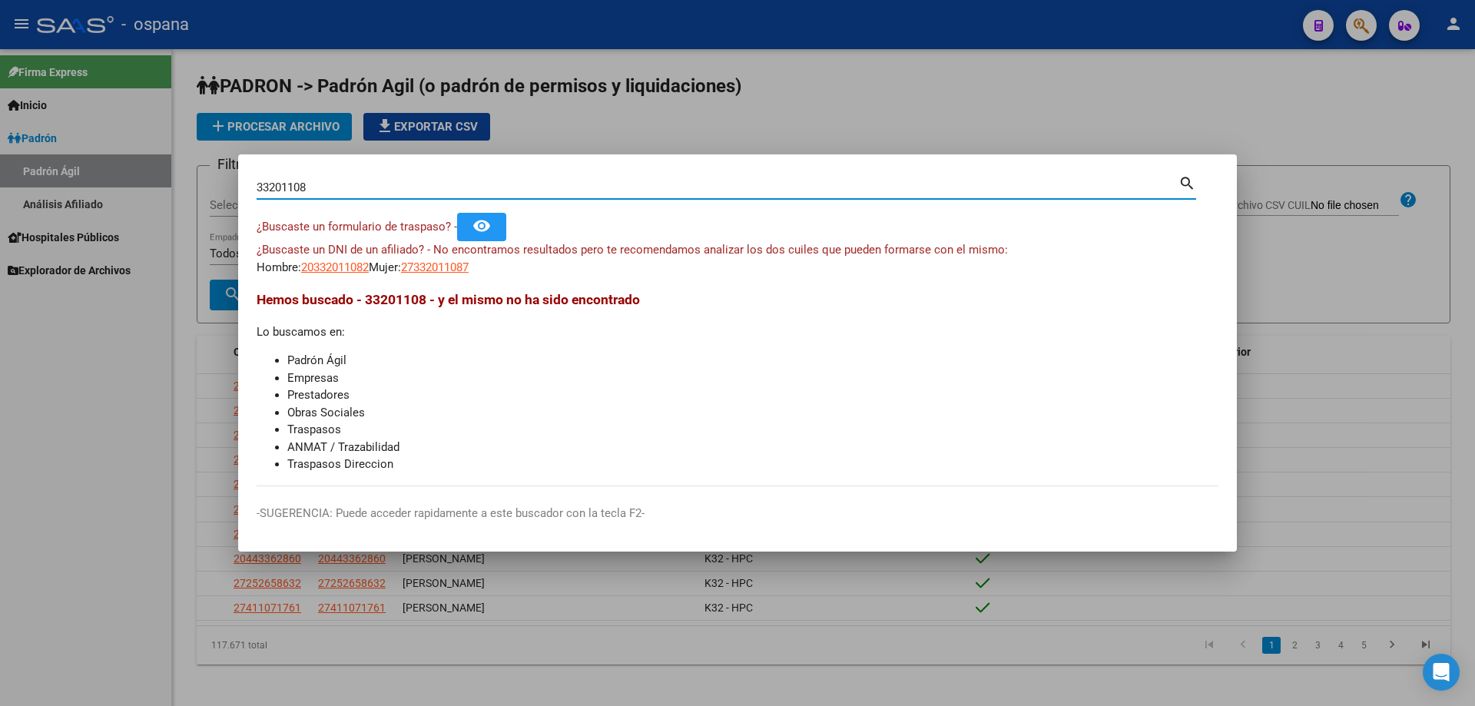
click at [481, 187] on input "33201108" at bounding box center [718, 188] width 922 height 14
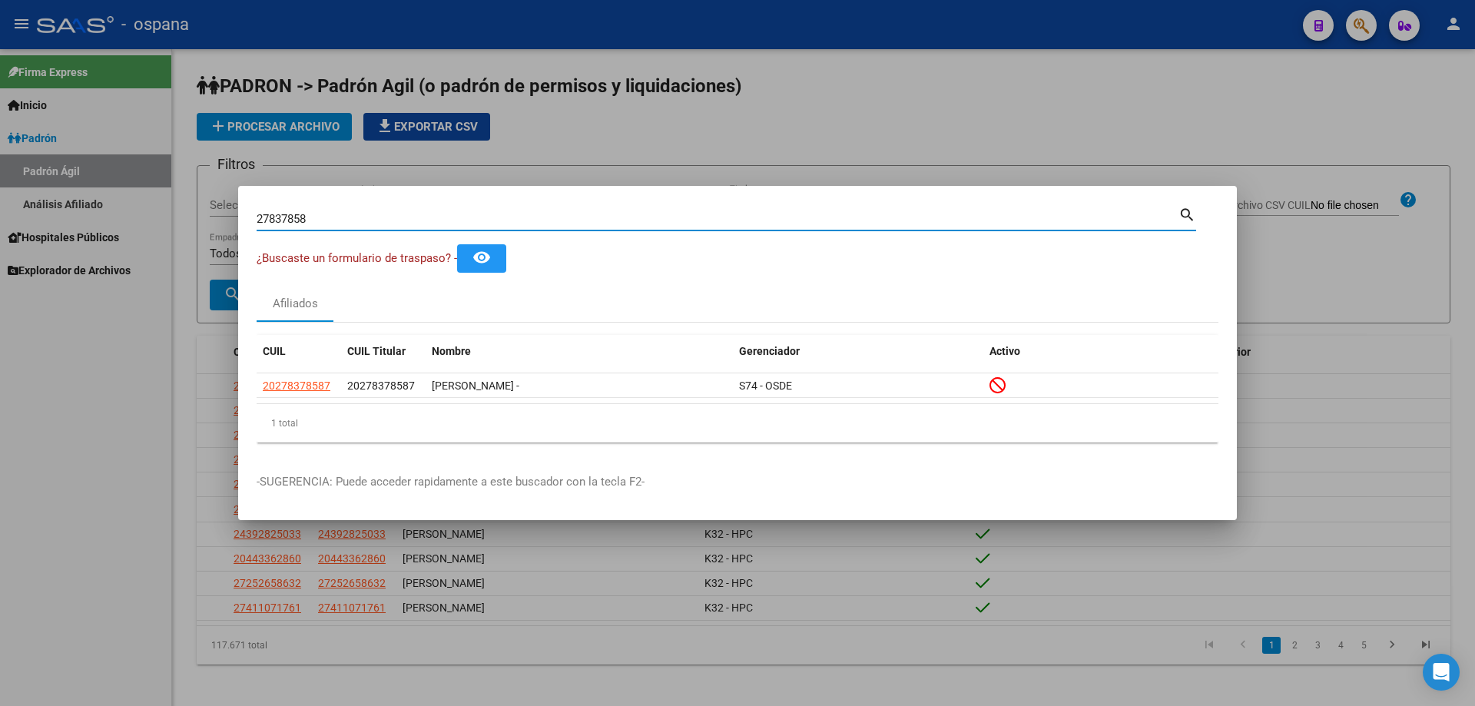
click at [559, 213] on input "27837858" at bounding box center [718, 219] width 922 height 14
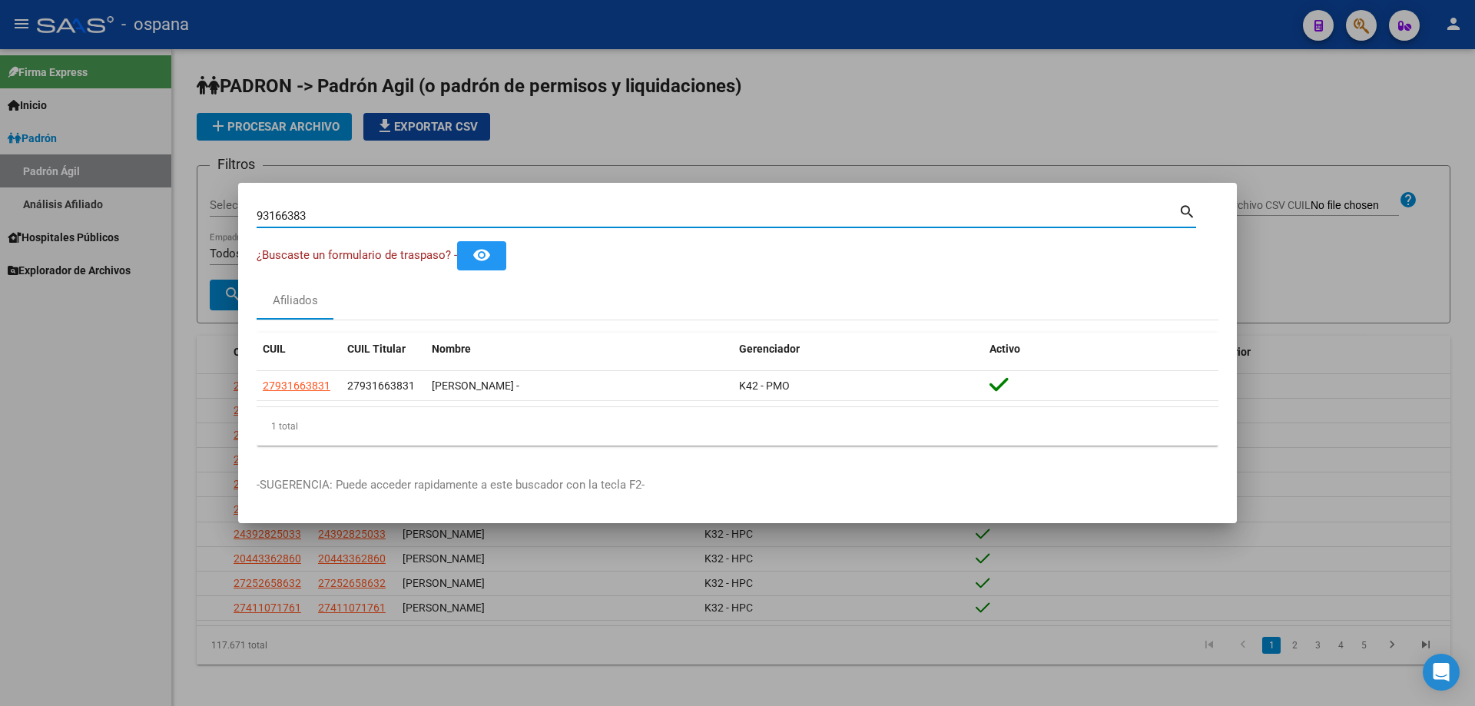
click at [513, 214] on input "93166383" at bounding box center [718, 216] width 922 height 14
click at [483, 209] on input "93733807" at bounding box center [718, 216] width 922 height 14
click at [515, 221] on input "35962770" at bounding box center [718, 216] width 922 height 14
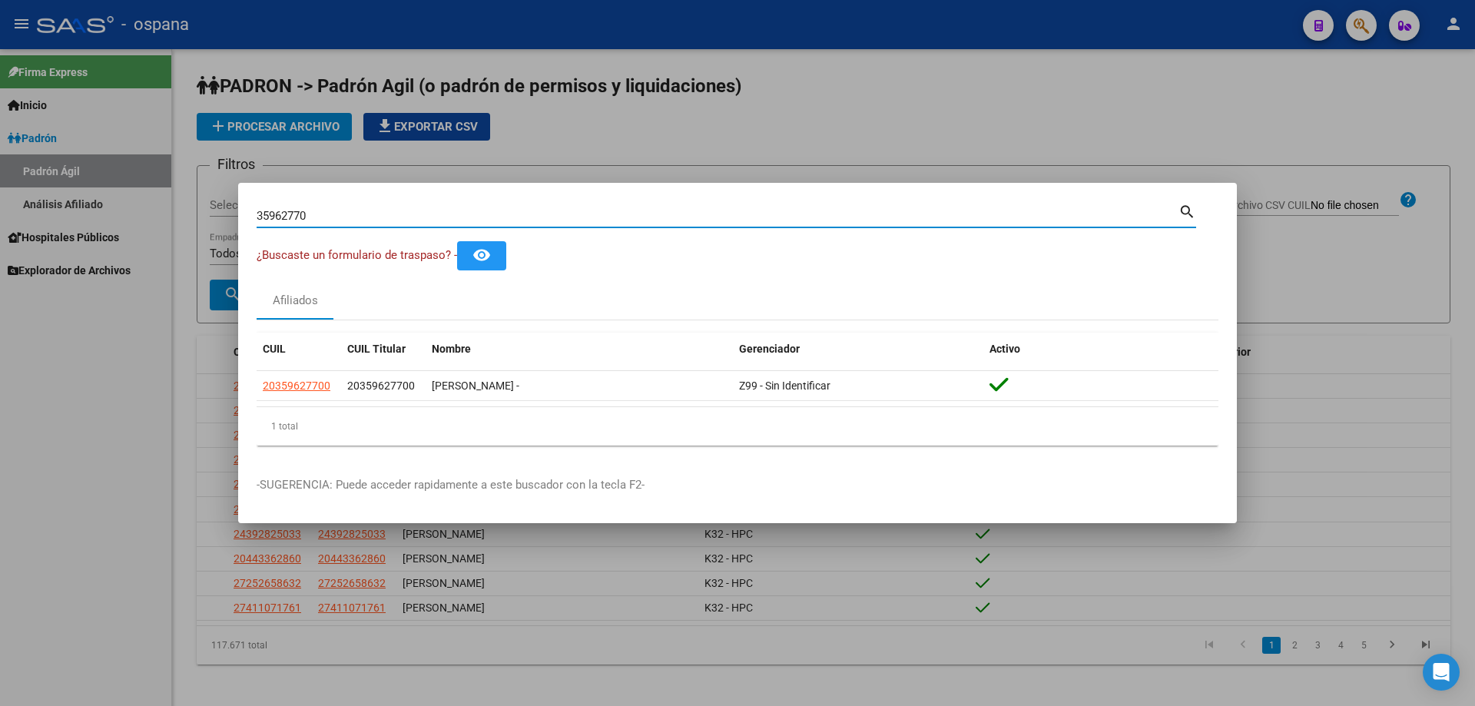
click at [515, 221] on input "35962770" at bounding box center [718, 216] width 922 height 14
click at [321, 209] on input "93259682" at bounding box center [718, 216] width 922 height 14
click at [493, 213] on input "39764999" at bounding box center [718, 216] width 922 height 14
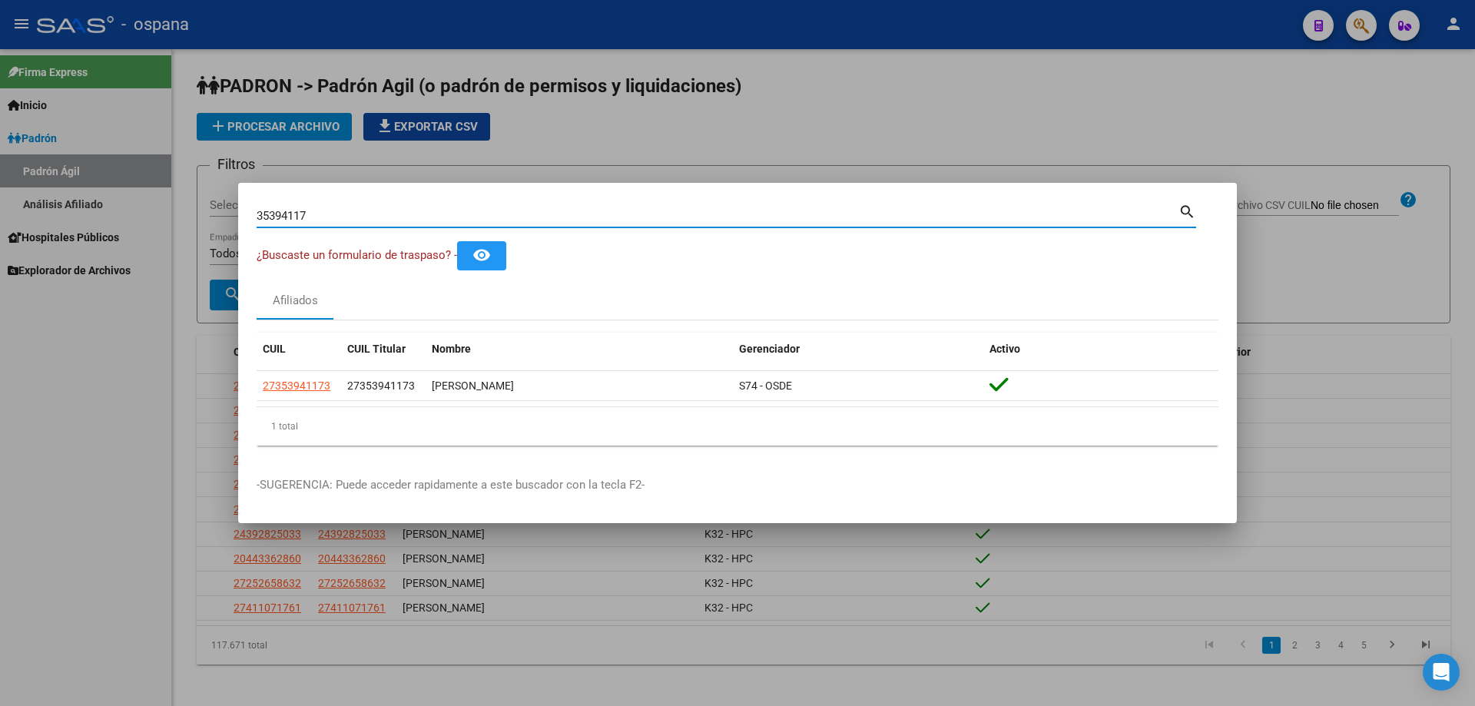
click at [300, 215] on input "35394117" at bounding box center [718, 216] width 922 height 14
type input "41079952"
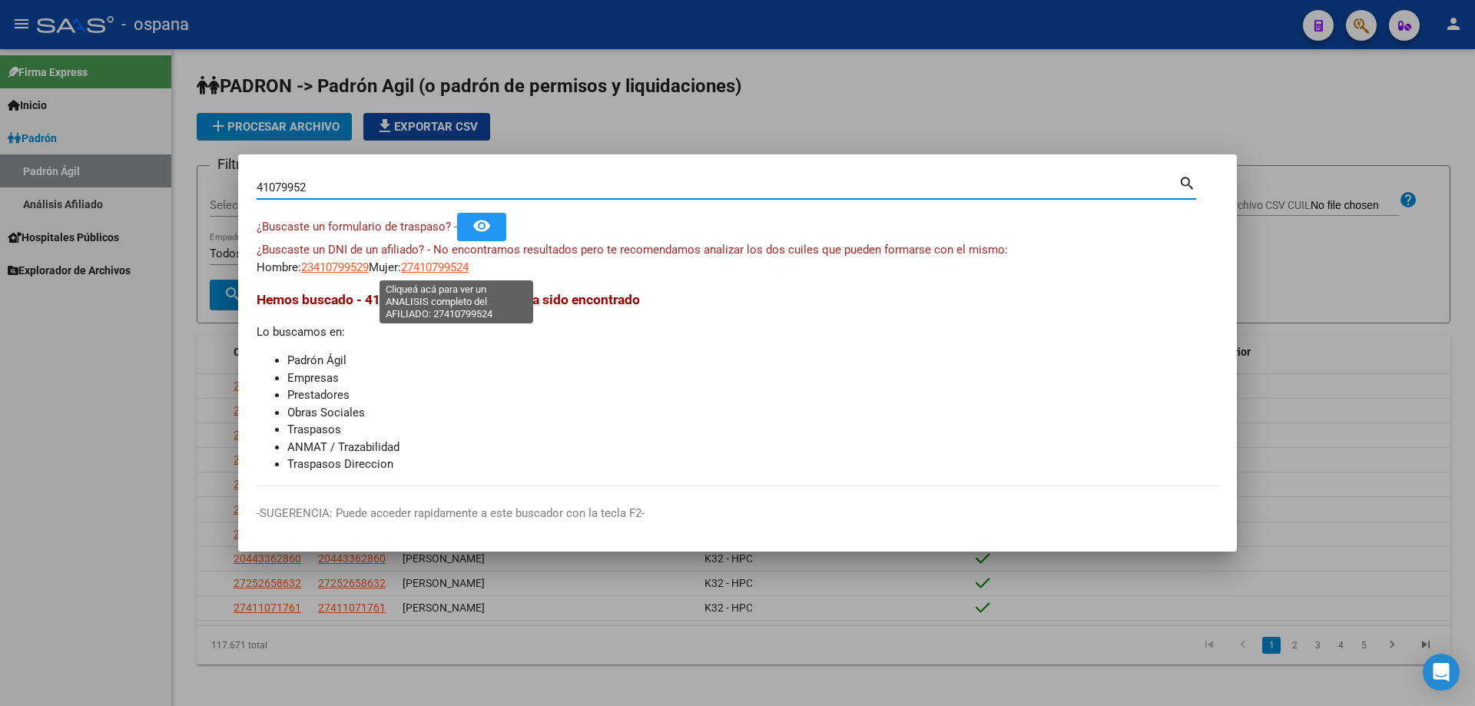
click at [426, 264] on span "27410799524" at bounding box center [435, 267] width 68 height 14
type textarea "27410799524"
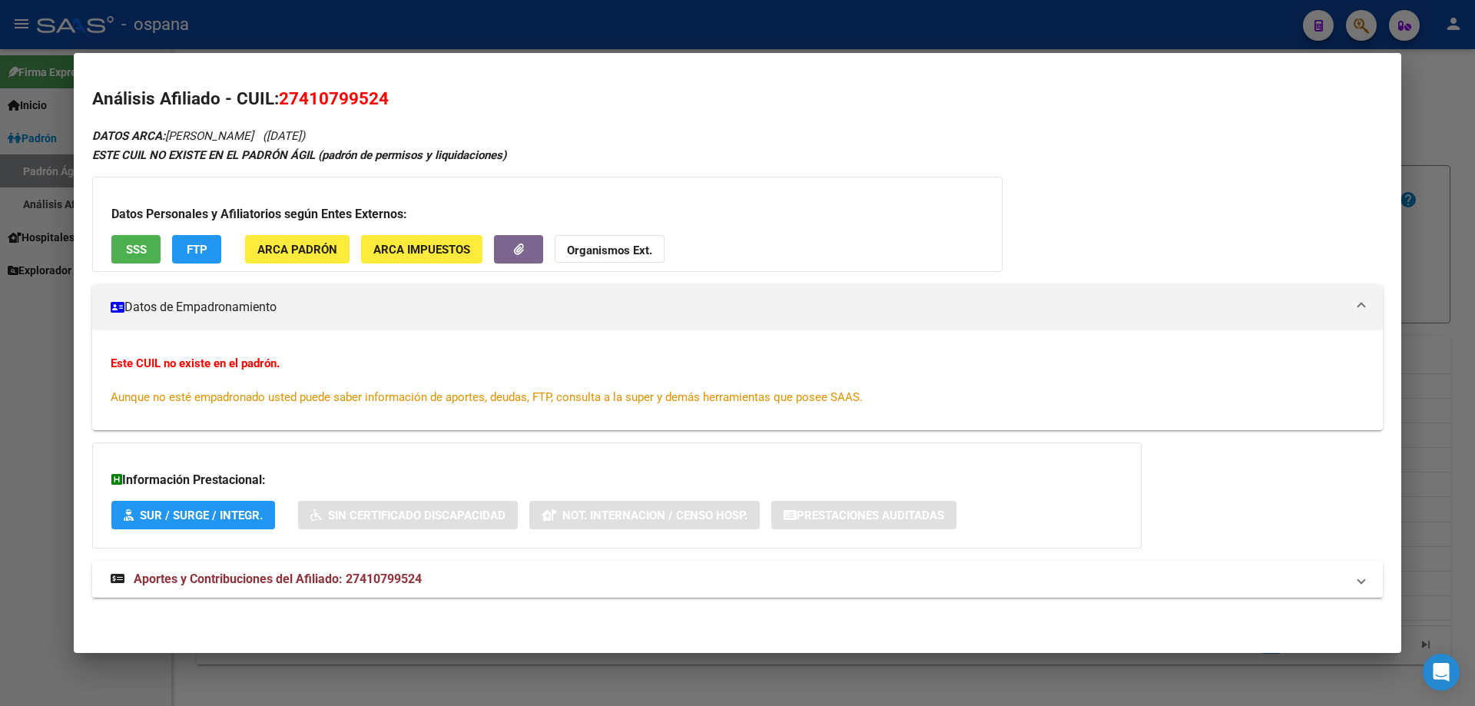
click at [135, 238] on button "SSS" at bounding box center [135, 249] width 49 height 28
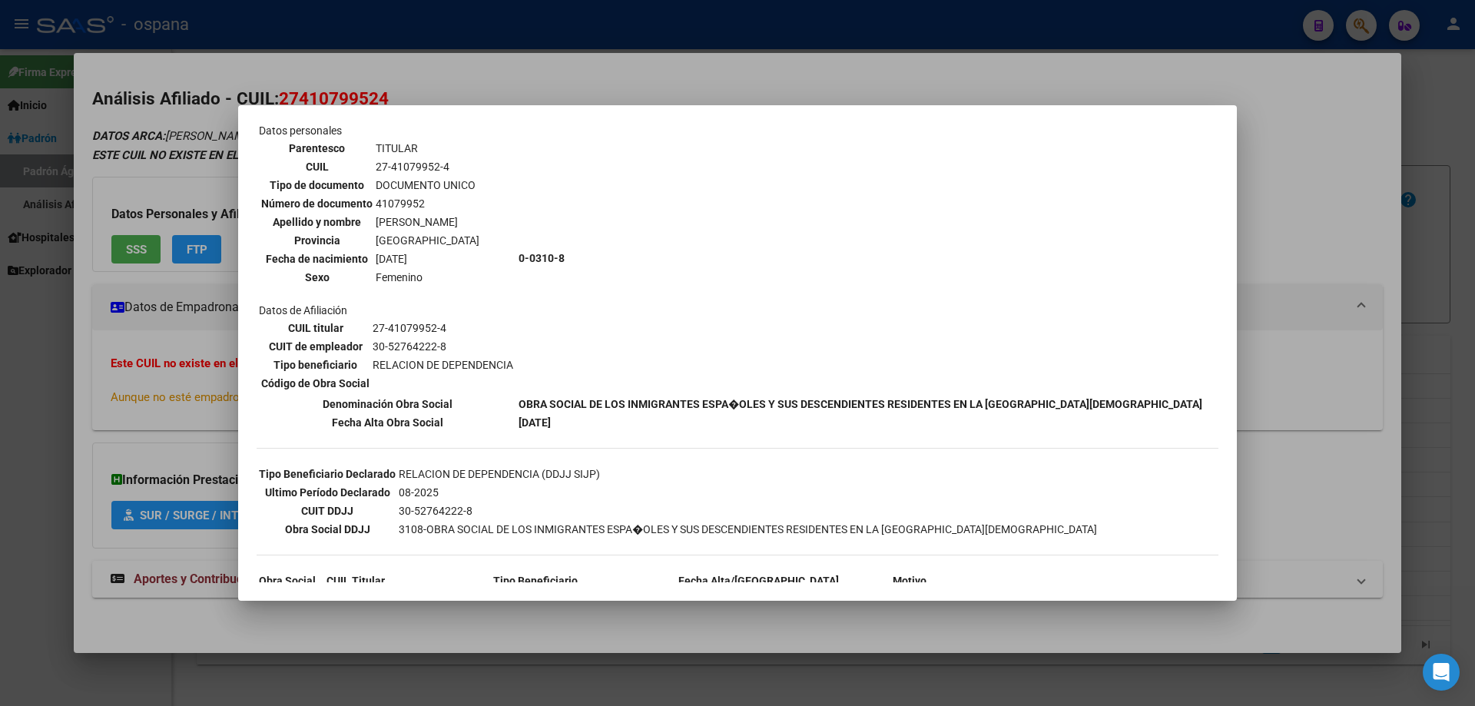
scroll to position [194, 0]
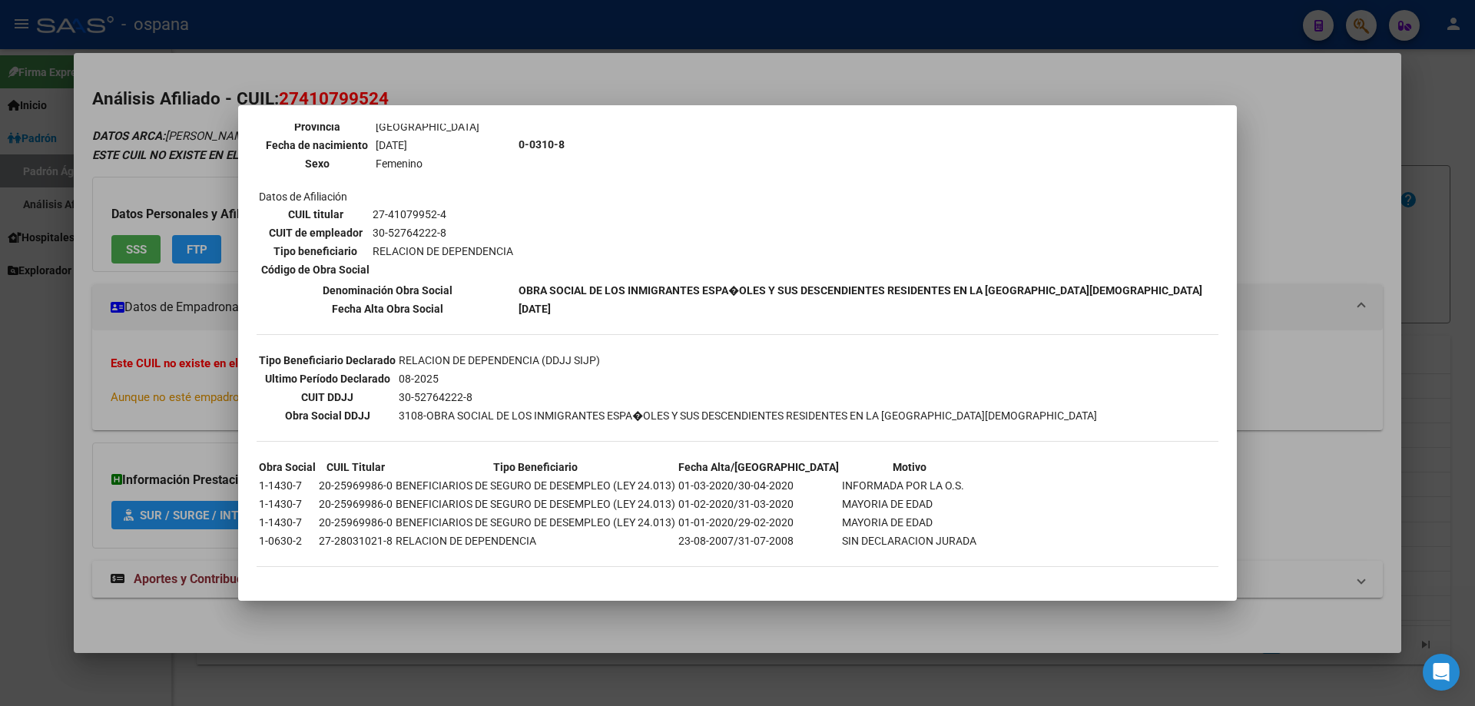
click at [1475, 282] on div at bounding box center [737, 353] width 1475 height 706
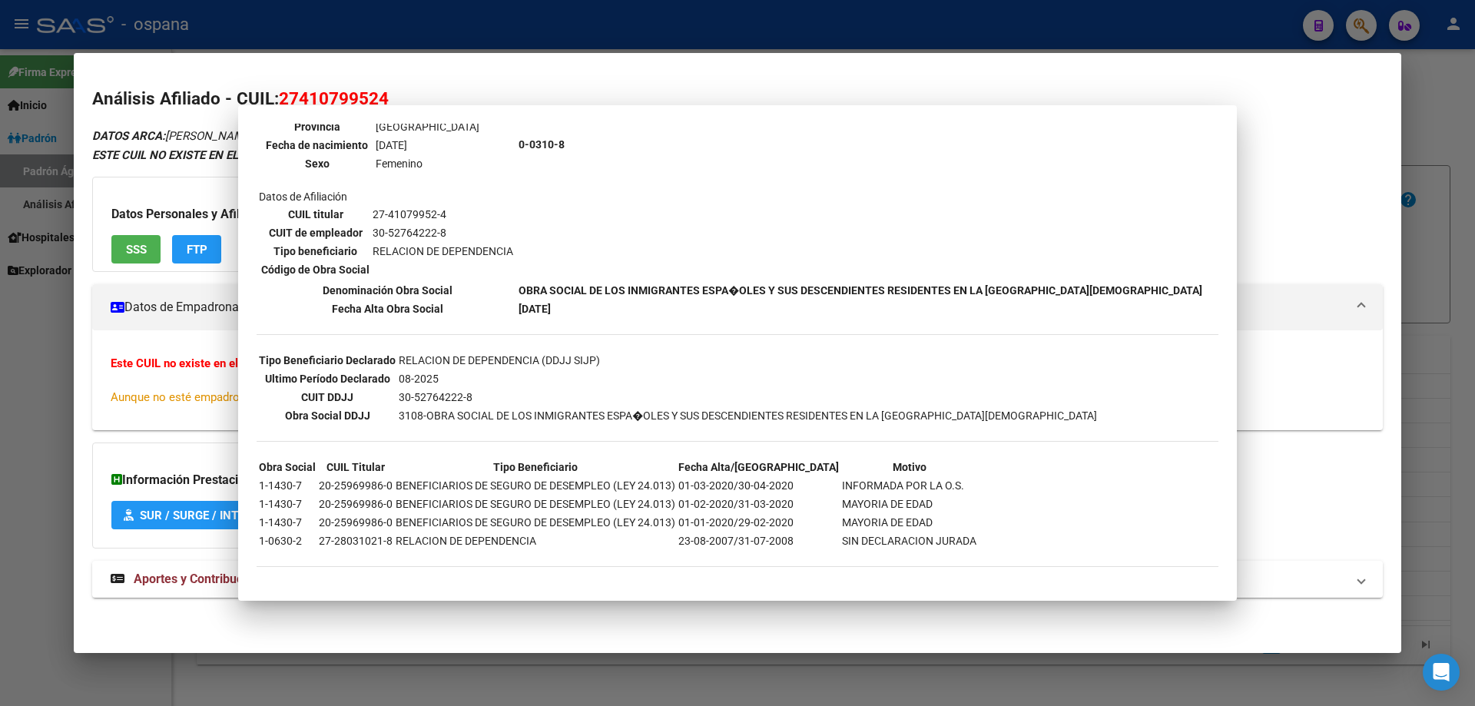
click at [1475, 282] on div at bounding box center [737, 353] width 1475 height 706
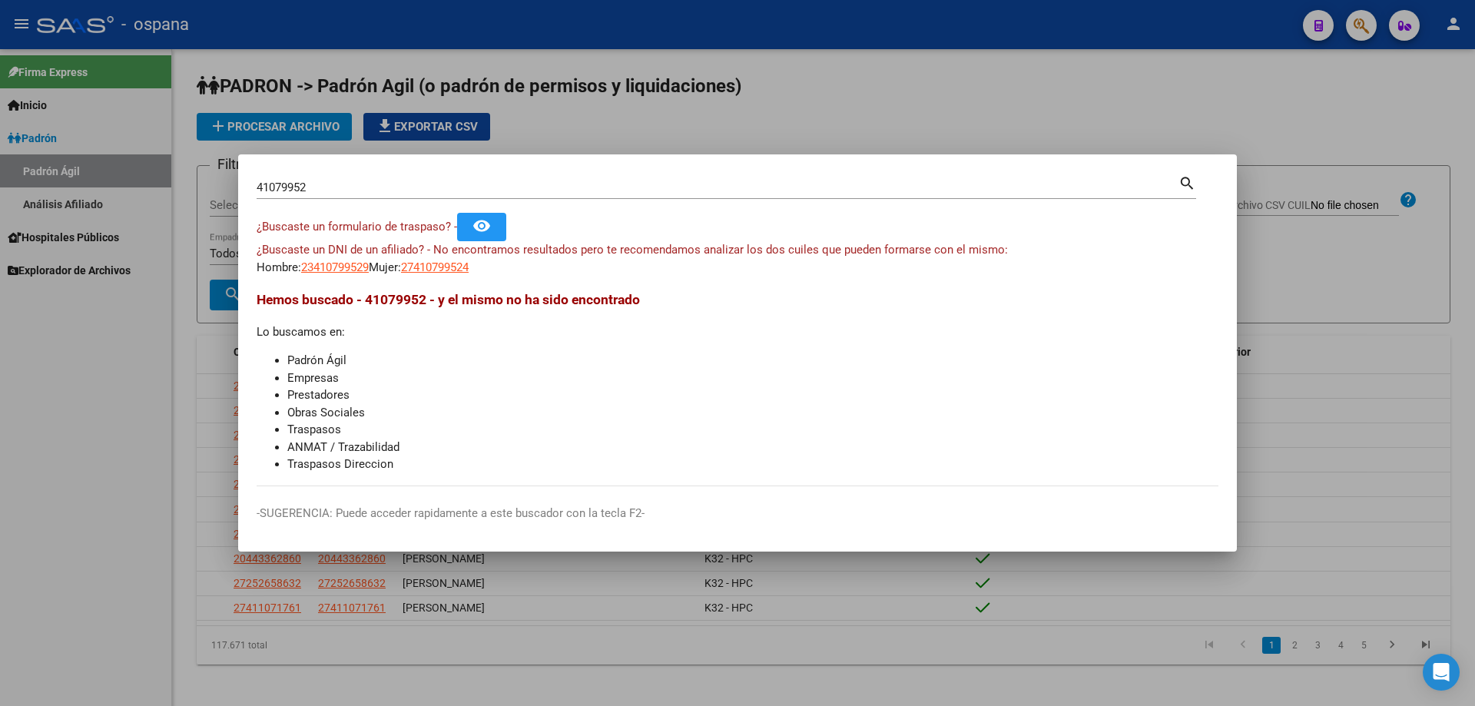
click at [606, 194] on div "41079952 Buscar (apellido, dni, [PERSON_NAME], [PERSON_NAME], cuit, obra social)" at bounding box center [718, 187] width 922 height 23
click at [603, 193] on input "41079952" at bounding box center [718, 188] width 922 height 14
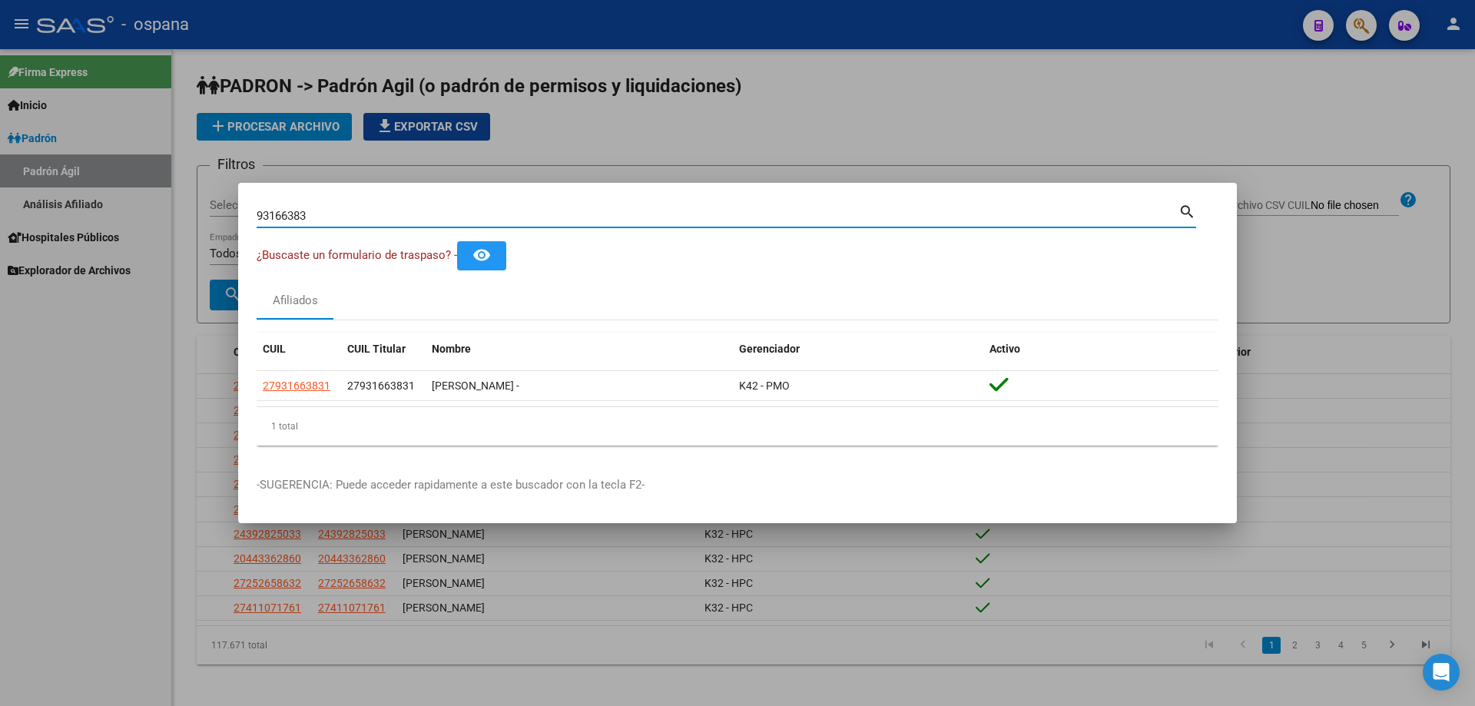
click at [400, 215] on input "93166383" at bounding box center [718, 216] width 922 height 14
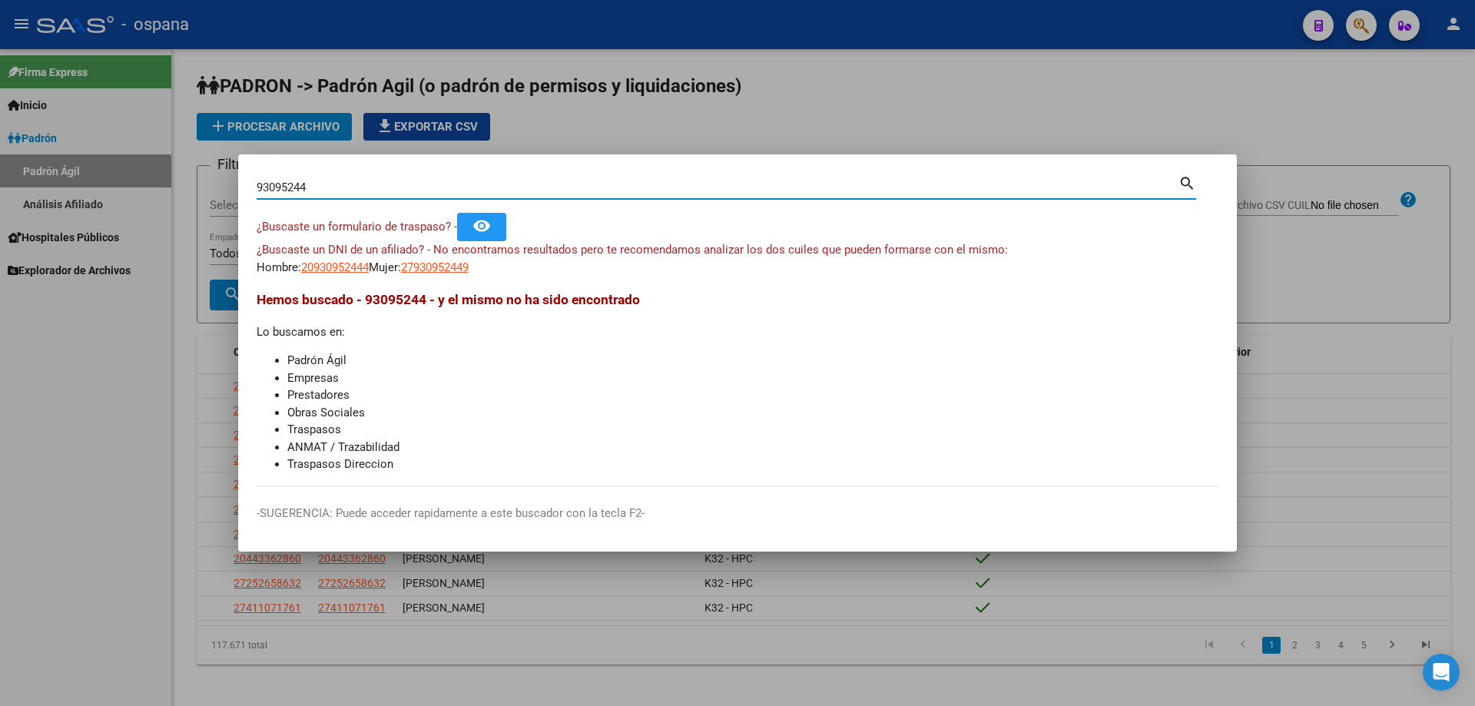
click at [552, 191] on input "93095244" at bounding box center [718, 188] width 922 height 14
click at [542, 183] on input "39558296" at bounding box center [718, 188] width 922 height 14
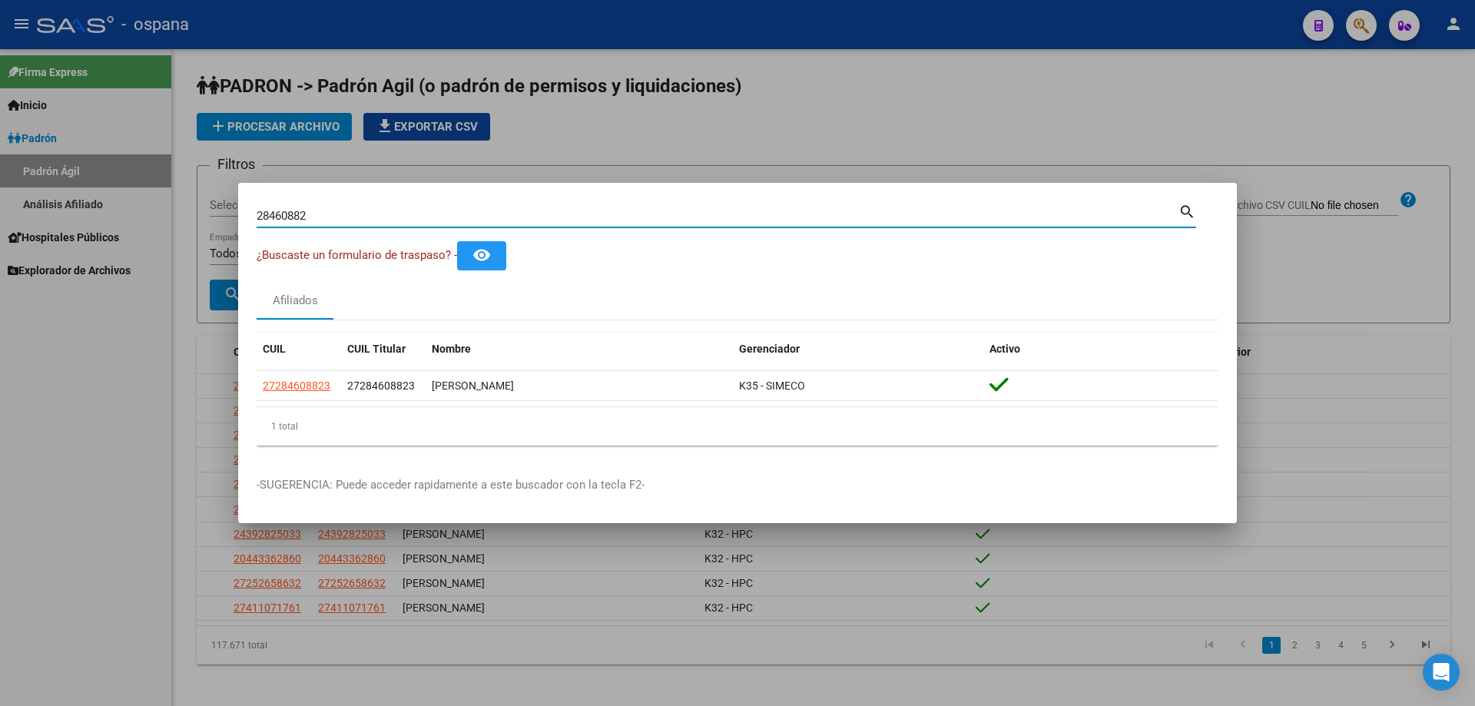
click at [618, 214] on input "28460882" at bounding box center [718, 216] width 922 height 14
click at [374, 214] on input "41914665" at bounding box center [718, 216] width 922 height 14
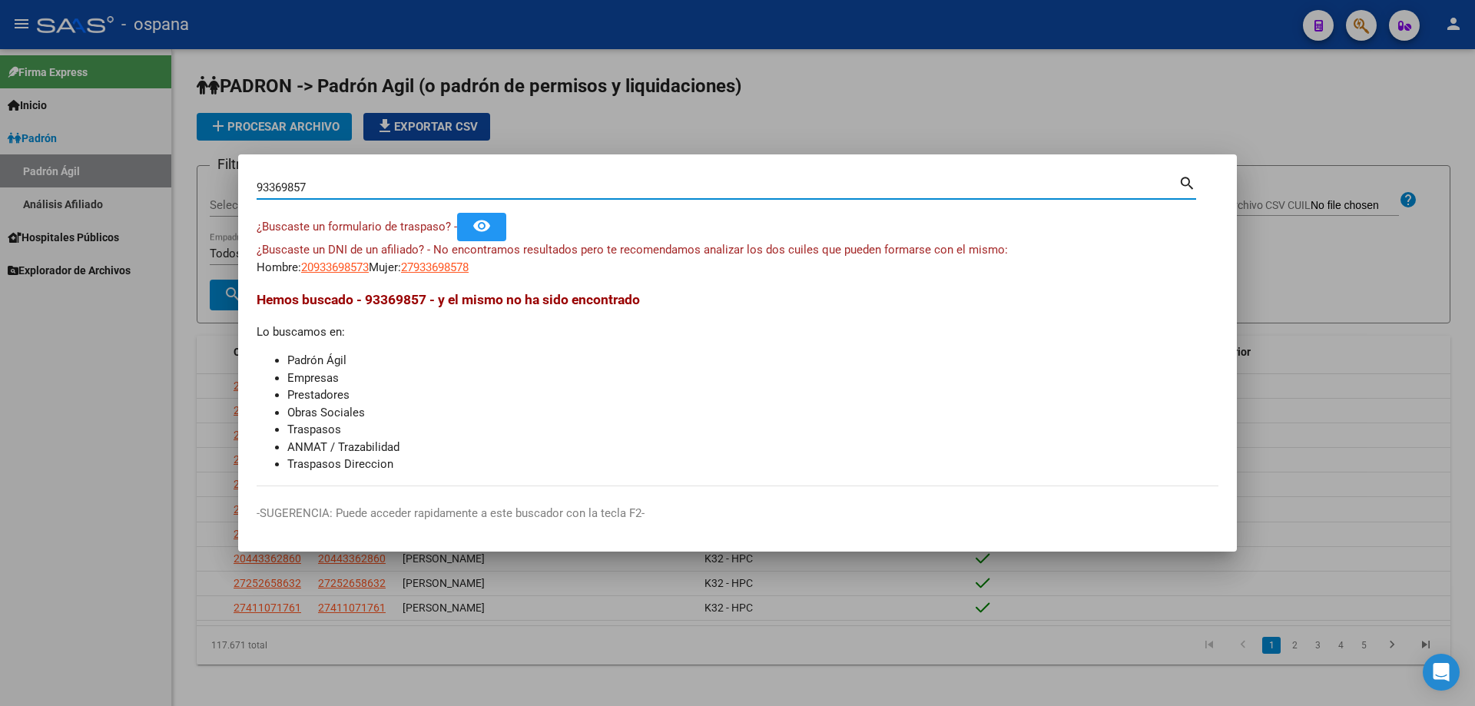
click at [369, 191] on input "93369857" at bounding box center [718, 188] width 922 height 14
type input "35971600"
